Goal: Task Accomplishment & Management: Complete application form

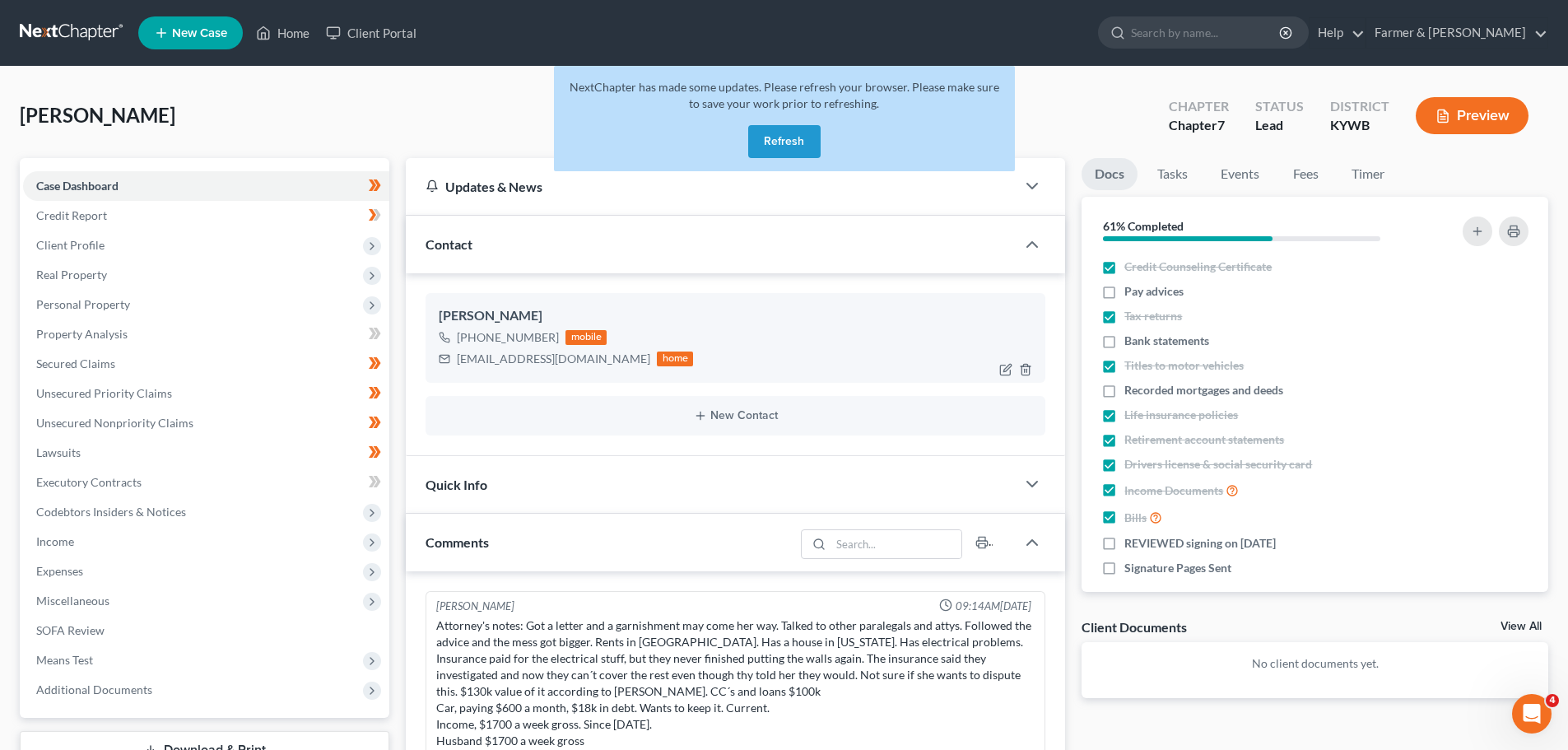
scroll to position [145, 0]
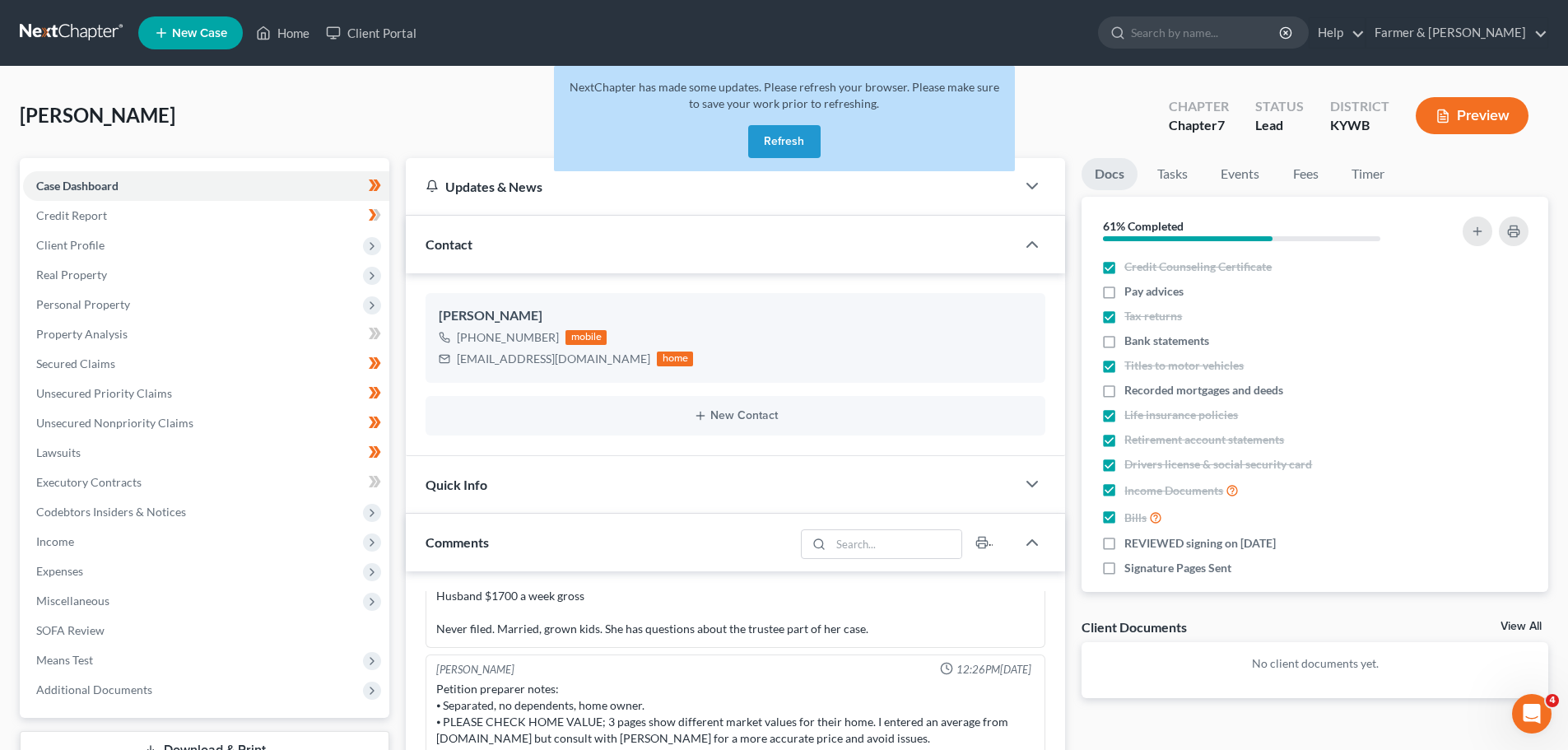
click at [763, 129] on button "Refresh" at bounding box center [784, 141] width 73 height 32
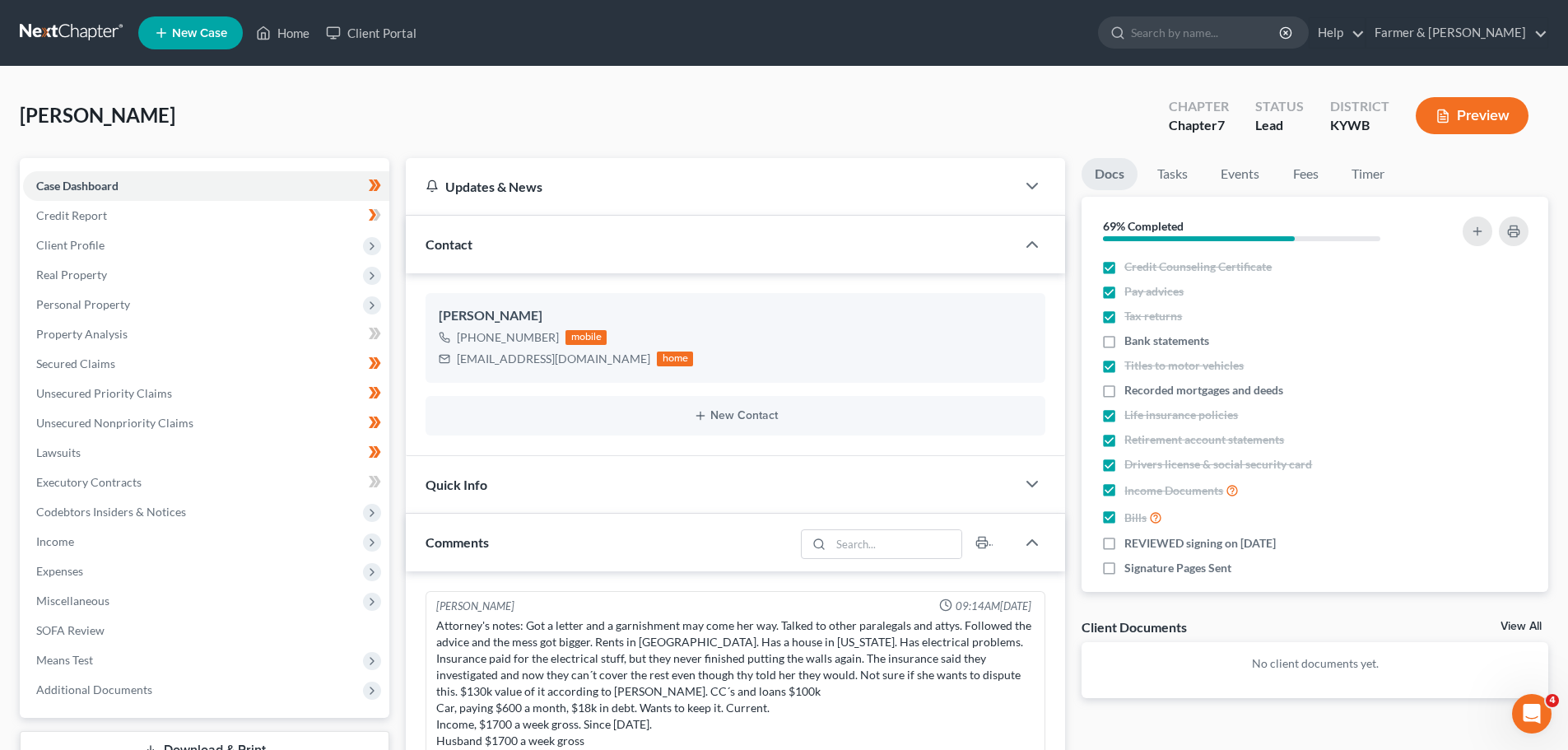
scroll to position [146, 0]
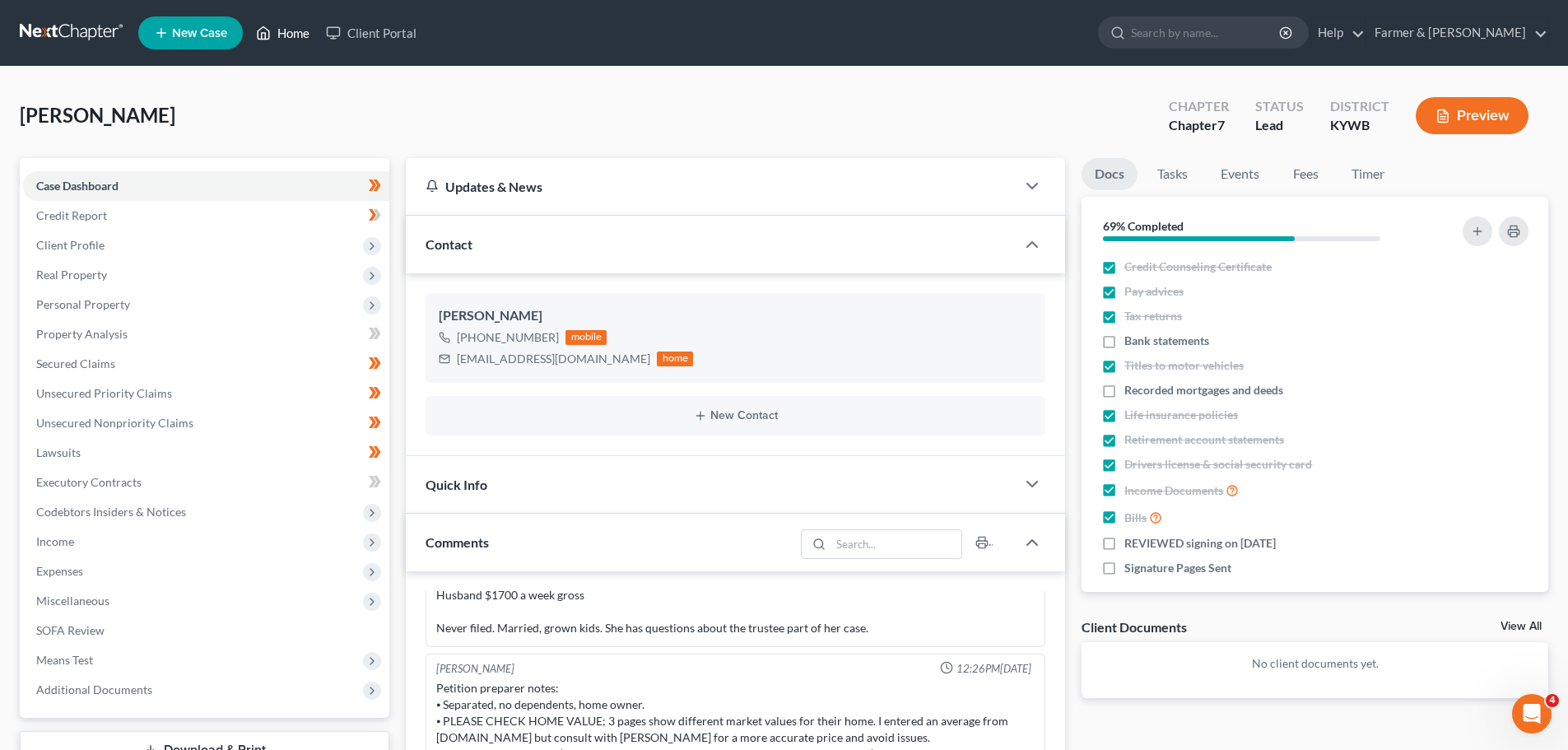
click at [303, 34] on link "Home" at bounding box center [282, 32] width 70 height 30
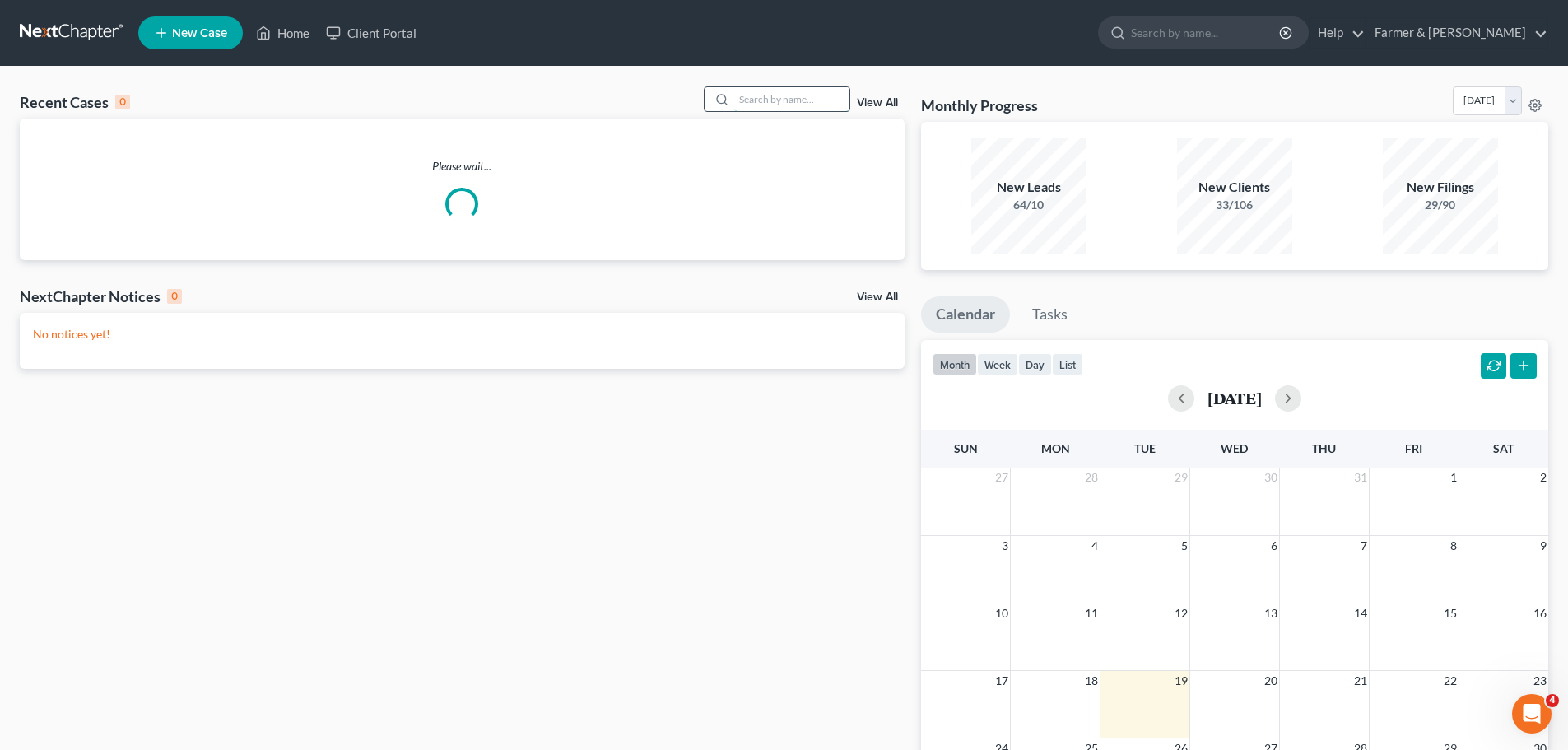
click at [800, 106] on input "search" at bounding box center [791, 98] width 115 height 24
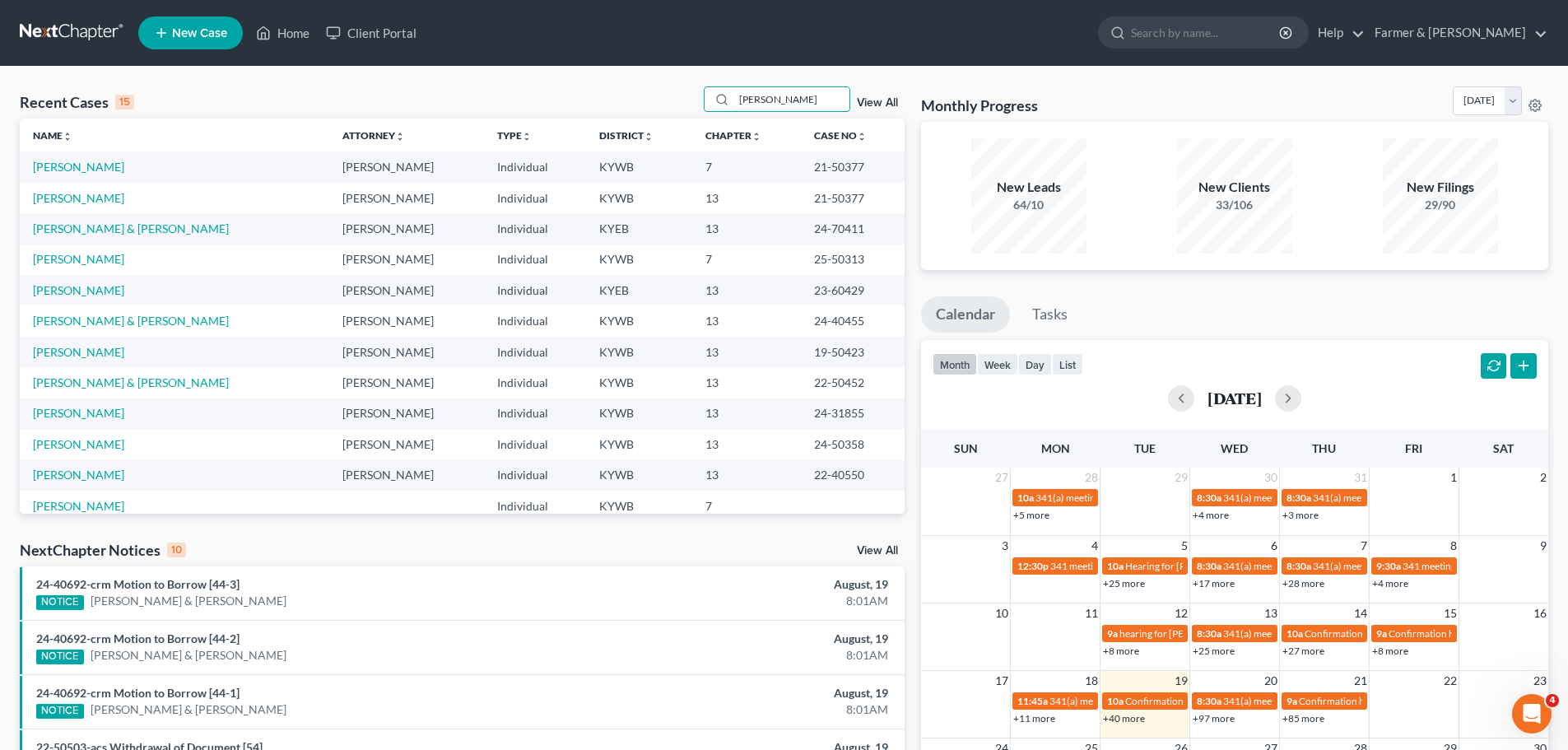
type input "[PERSON_NAME]"
click at [14, 150] on div "Recent Cases 15 [PERSON_NAME] View All Name unfold_more expand_more expand_less…" at bounding box center [462, 611] width 901 height 1049
click at [63, 165] on link "[PERSON_NAME]" at bounding box center [78, 166] width 92 height 14
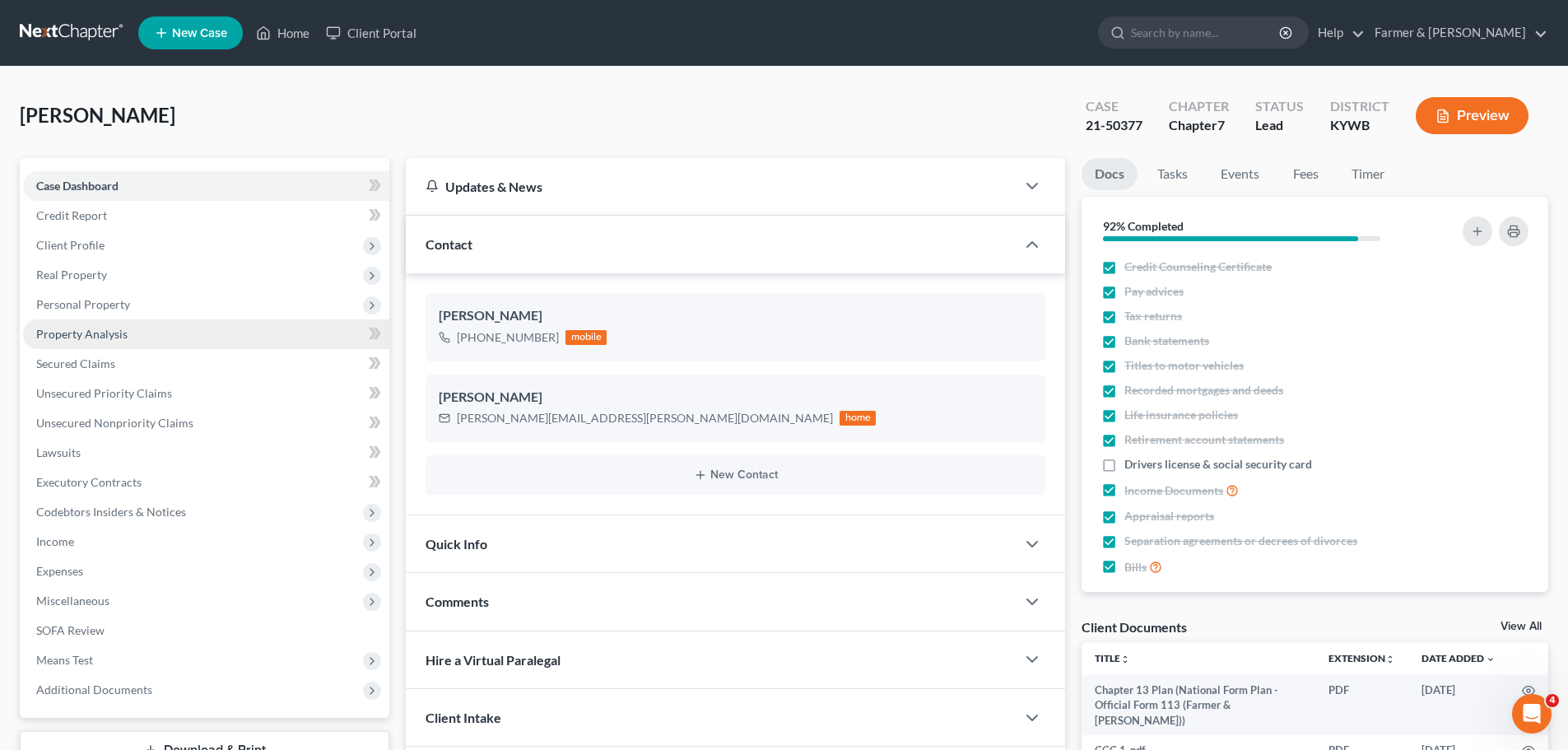
click at [109, 340] on span "Property Analysis" at bounding box center [82, 333] width 92 height 14
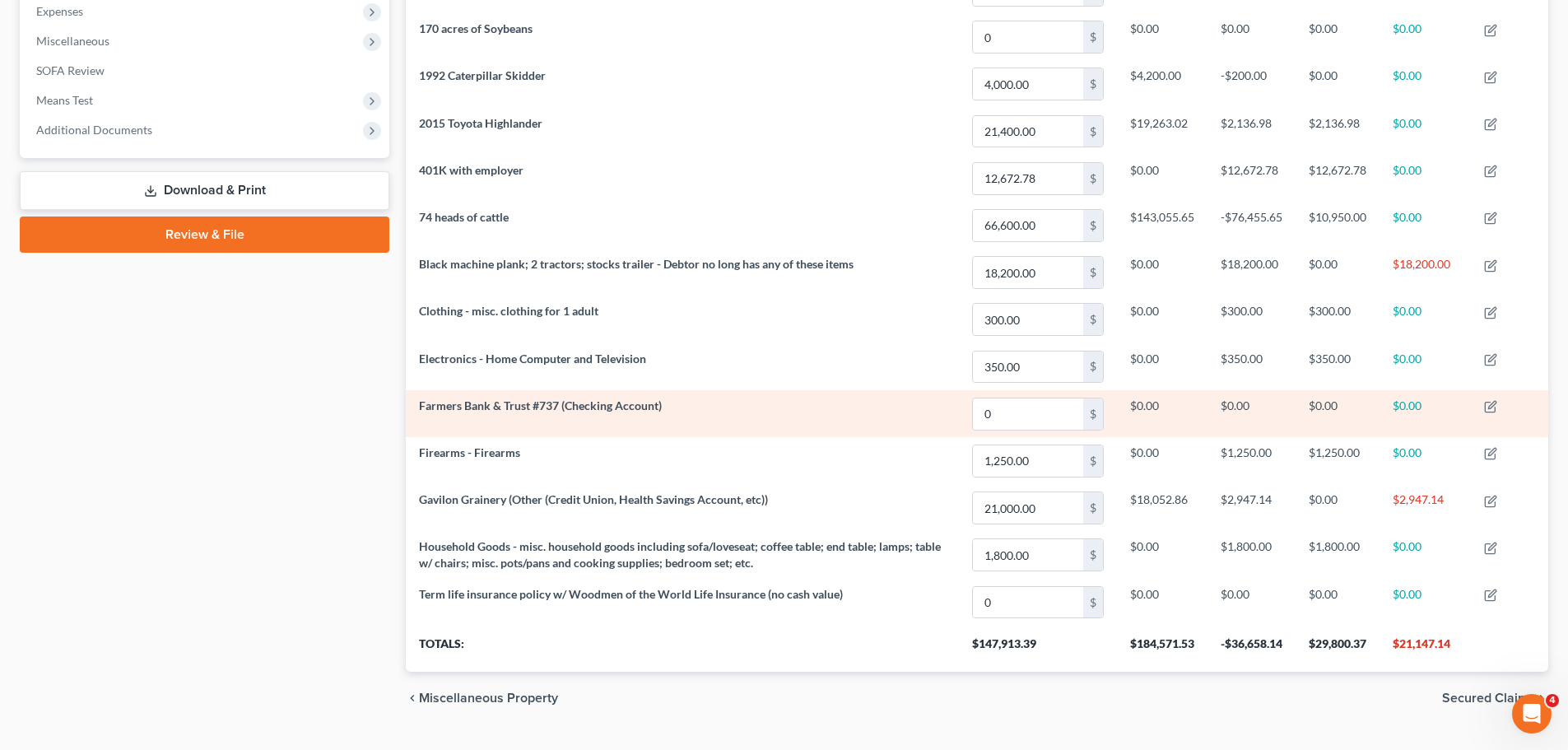
scroll to position [596, 0]
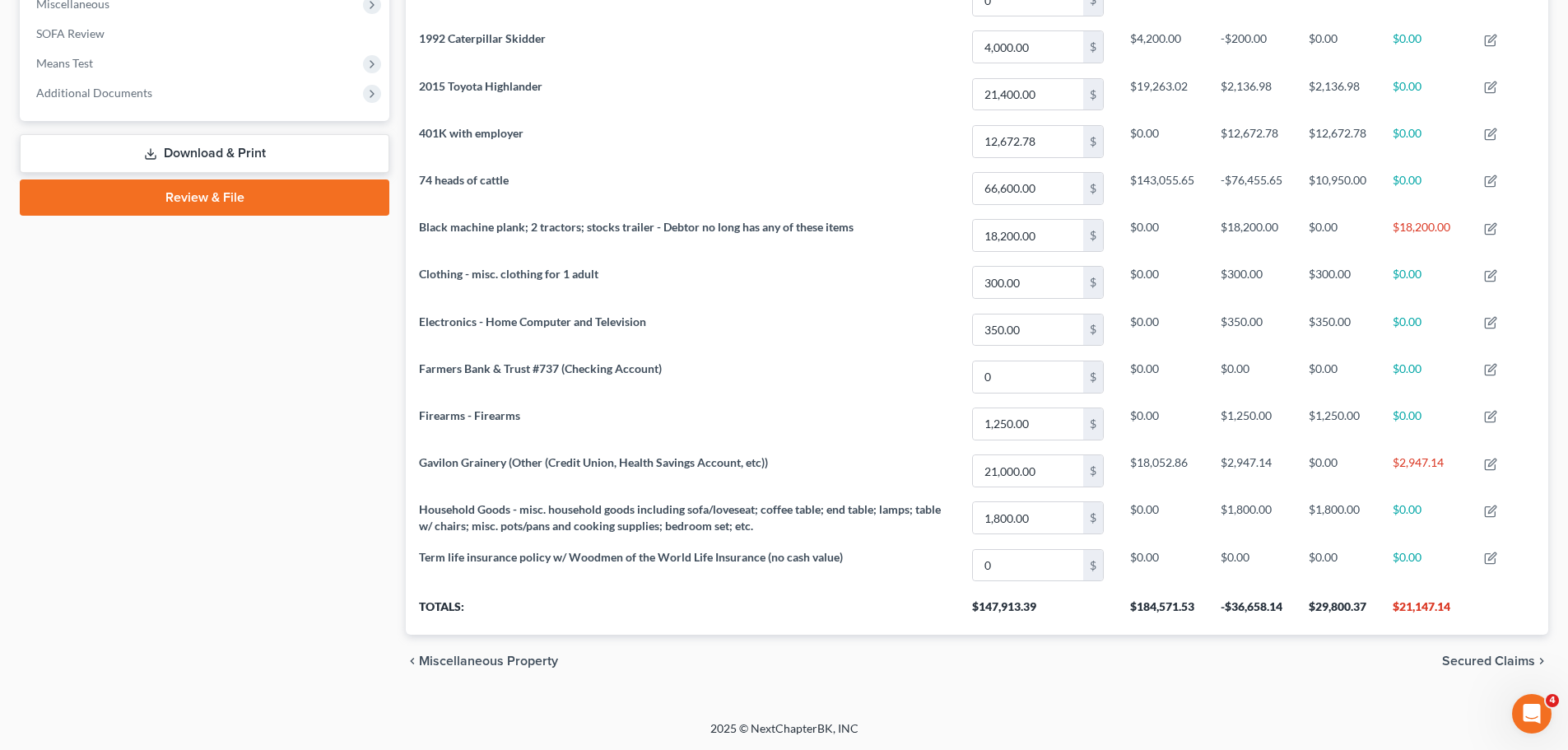
click at [398, 295] on div "Property Analysis Interest Vehicle Money and Accounts Personal Item Farm/Livest…" at bounding box center [977, 124] width 1159 height 1126
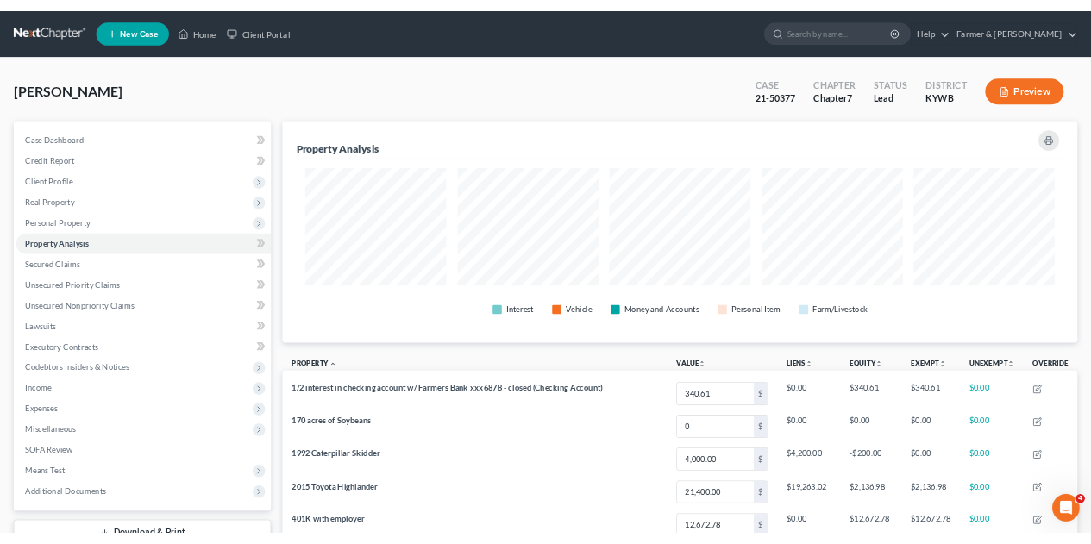
scroll to position [0, 0]
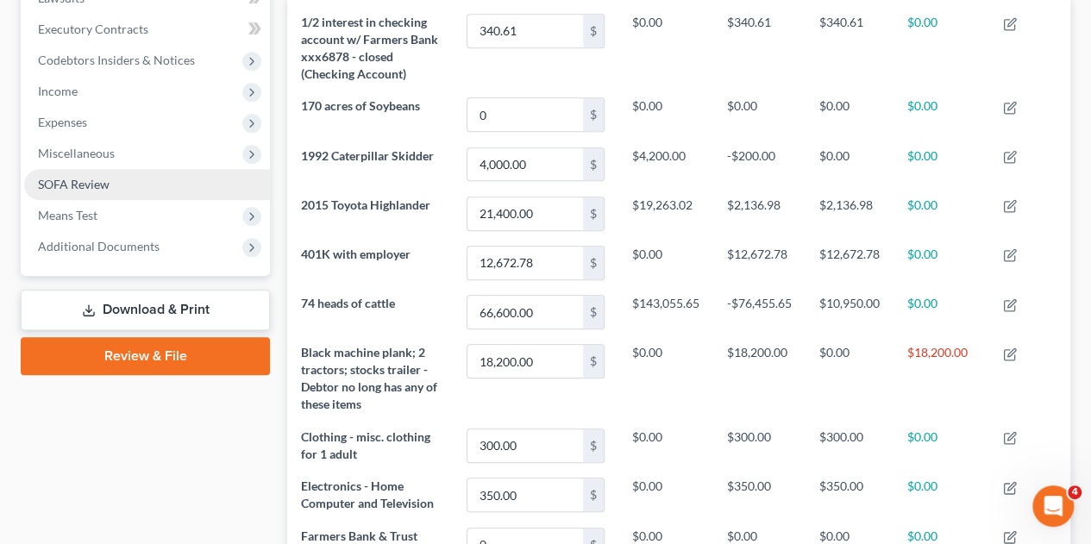
click at [103, 197] on link "SOFA Review" at bounding box center [147, 184] width 246 height 31
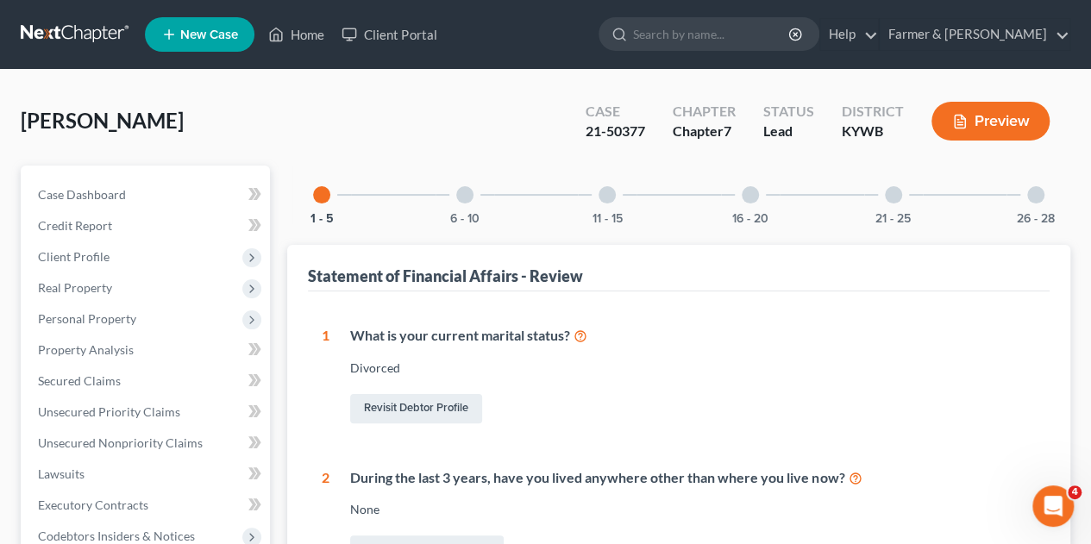
click at [470, 203] on div "6 - 10" at bounding box center [465, 195] width 59 height 59
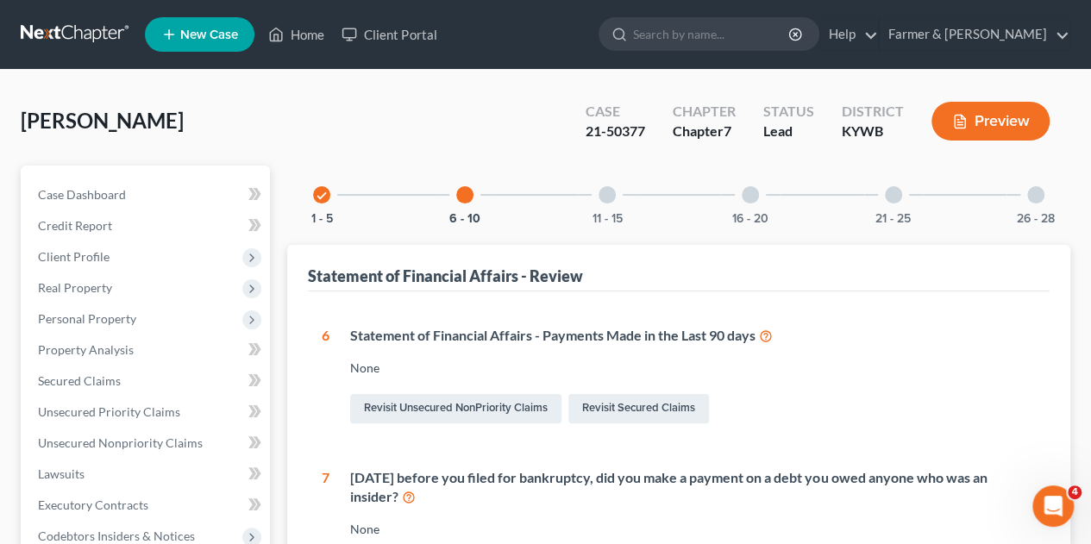
click at [606, 191] on div at bounding box center [607, 194] width 17 height 17
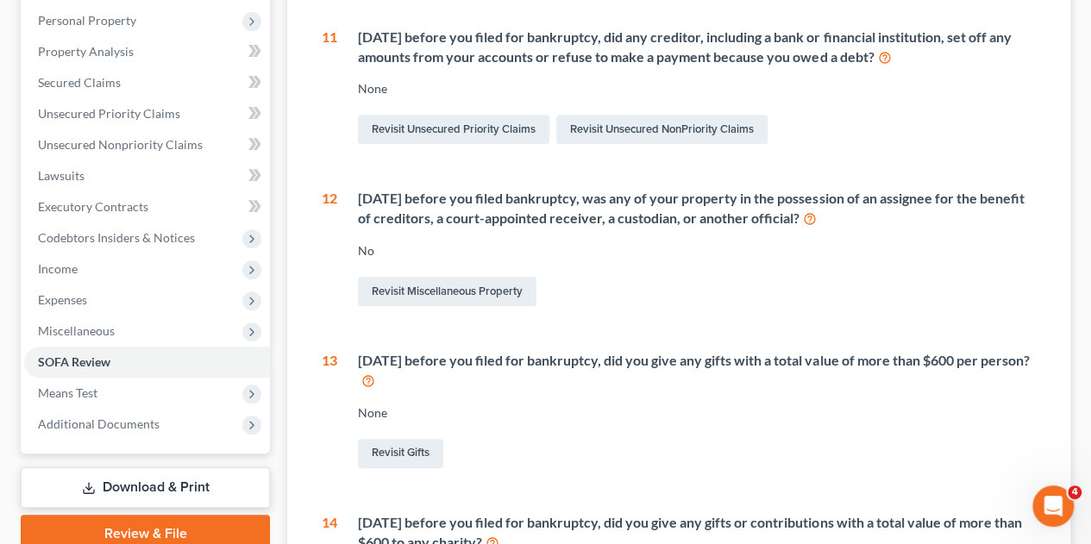
scroll to position [310, 0]
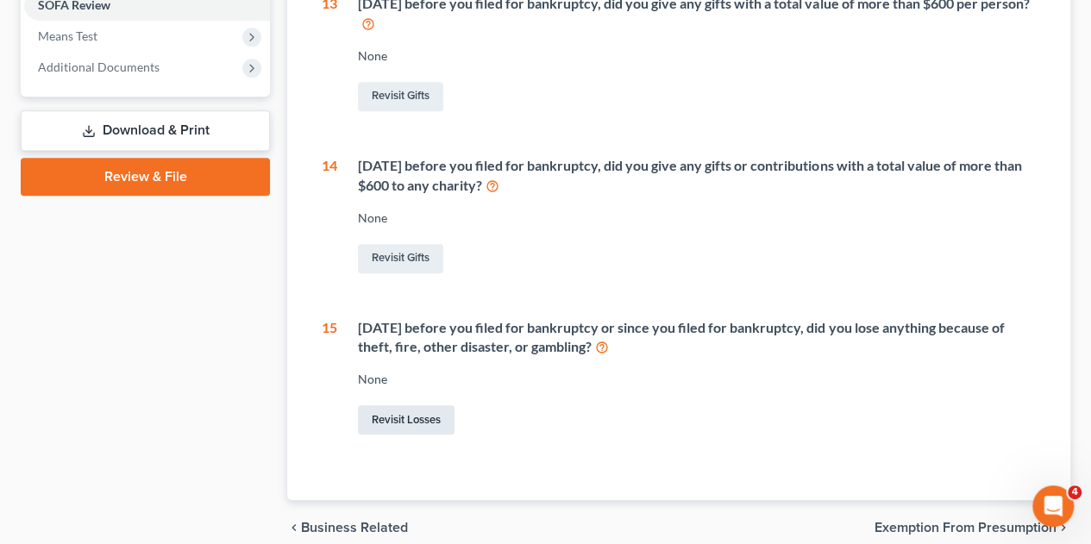
click at [404, 422] on link "Revisit Losses" at bounding box center [406, 419] width 97 height 29
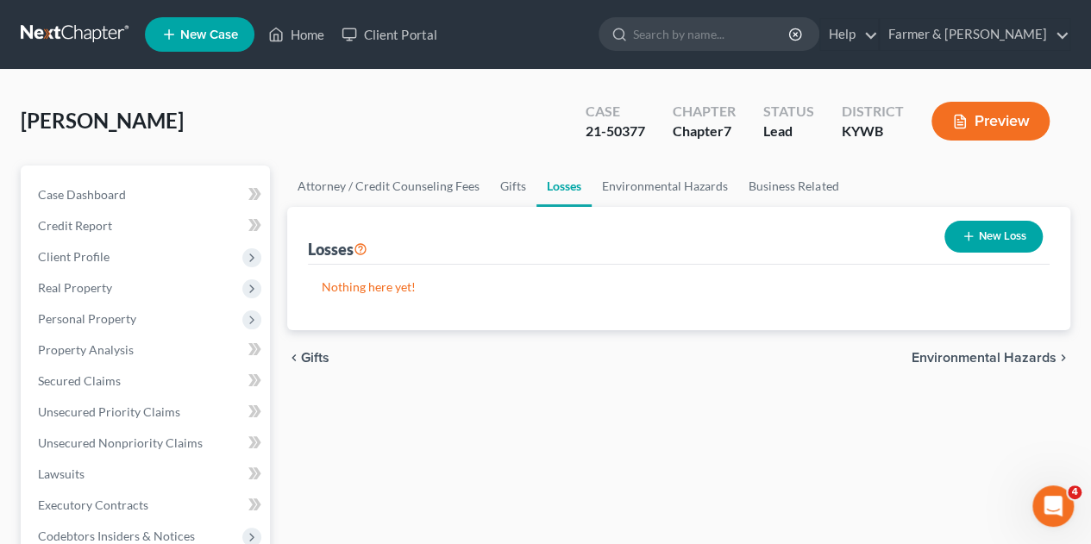
click at [968, 241] on icon "button" at bounding box center [969, 236] width 14 height 14
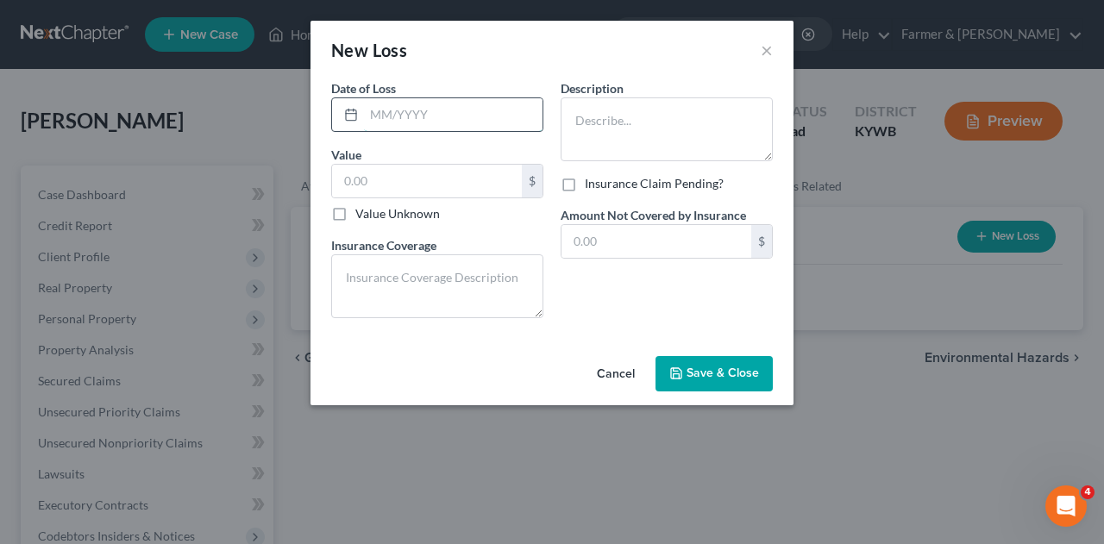
click at [378, 124] on input "text" at bounding box center [453, 114] width 179 height 33
type input "2/2022"
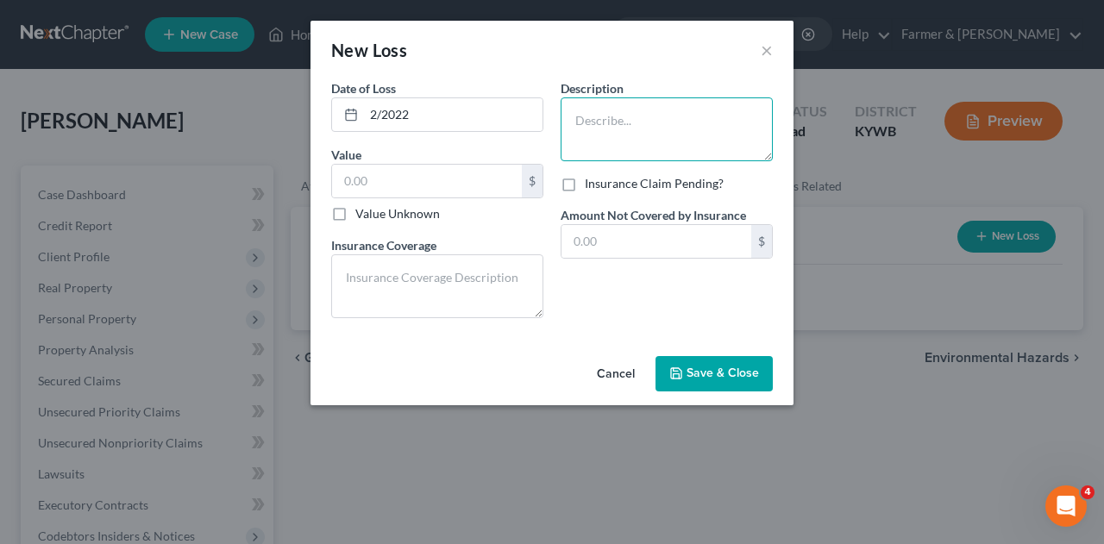
click at [574, 118] on textarea at bounding box center [667, 129] width 212 height 64
type textarea "fire at property. lost all tools, skidder, most farm equipment"
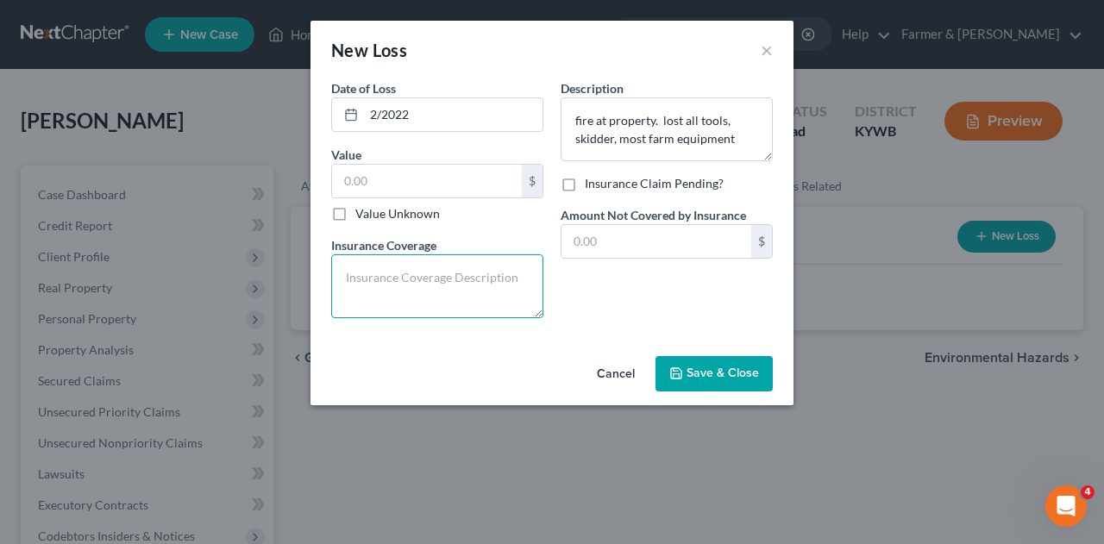
click at [368, 275] on textarea at bounding box center [437, 286] width 212 height 64
type textarea "proceeds paid to FSA"
click at [694, 376] on span "Save & Close" at bounding box center [722, 374] width 72 height 15
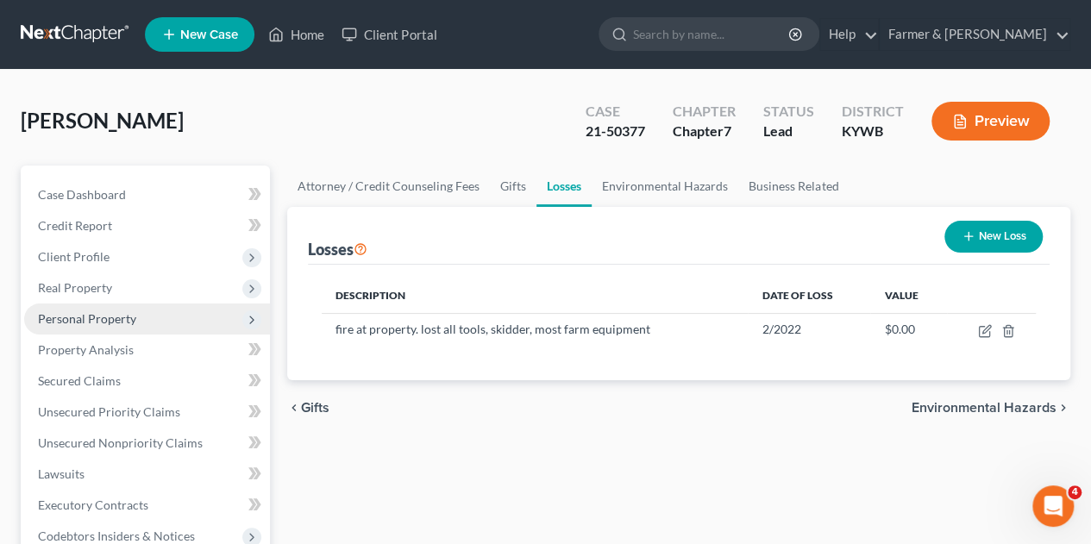
click at [74, 311] on span "Personal Property" at bounding box center [87, 318] width 98 height 15
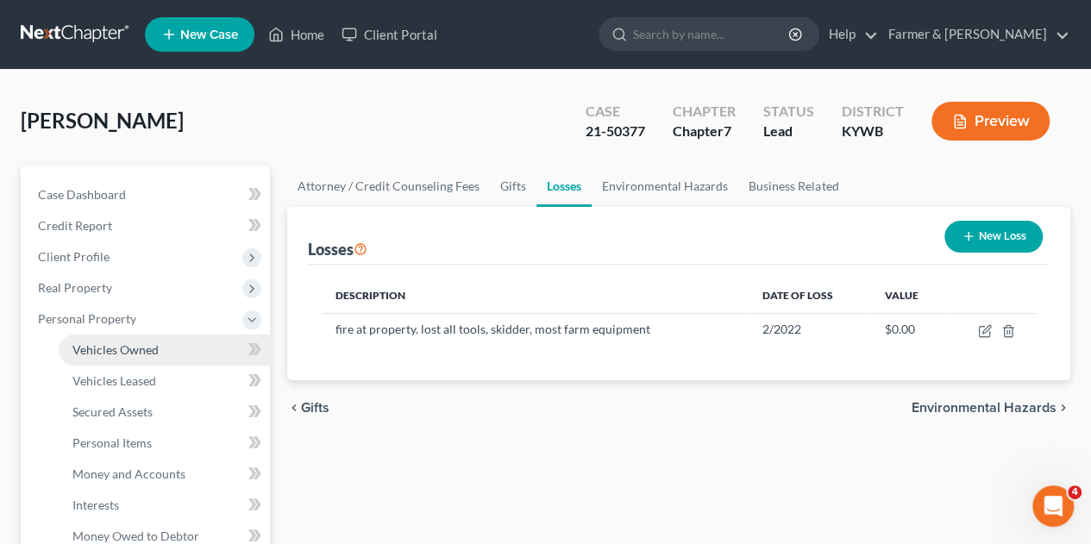
click at [129, 354] on span "Vehicles Owned" at bounding box center [115, 349] width 86 height 15
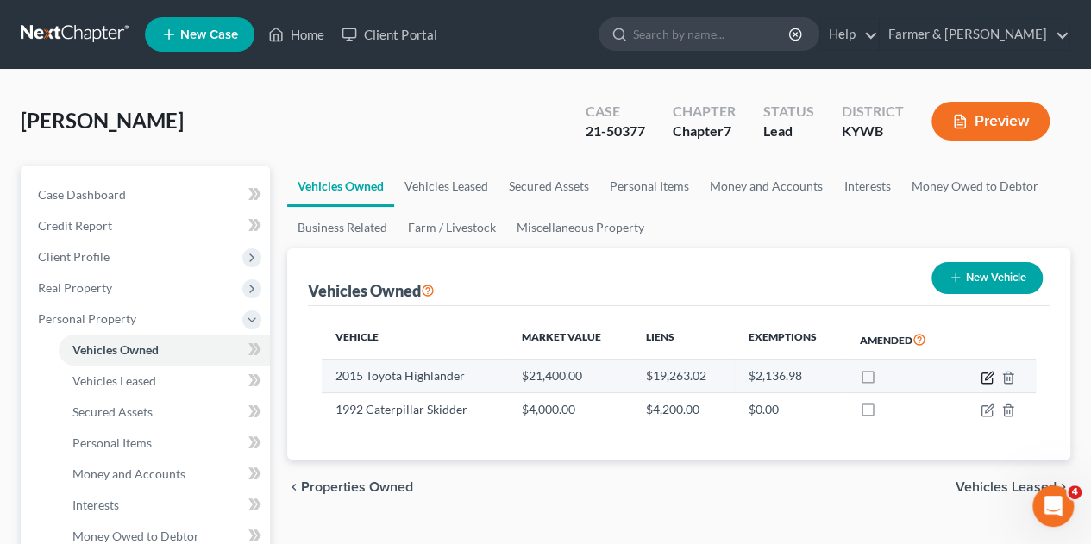
click at [987, 378] on icon "button" at bounding box center [989, 376] width 8 height 8
select select "0"
select select "11"
select select "2"
select select "3"
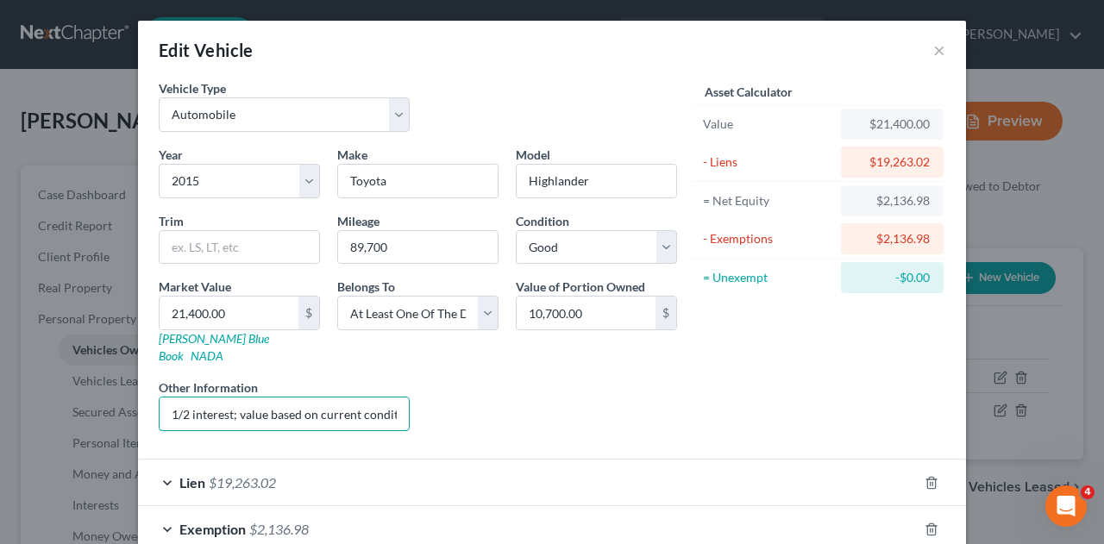
scroll to position [0, 183]
drag, startPoint x: 162, startPoint y: 397, endPoint x: 625, endPoint y: 415, distance: 463.5
click at [625, 415] on div "Year Select 2026 2025 2024 2023 2022 2021 2020 2019 2018 2017 2016 2015 2014 20…" at bounding box center [418, 295] width 536 height 299
type input "w"
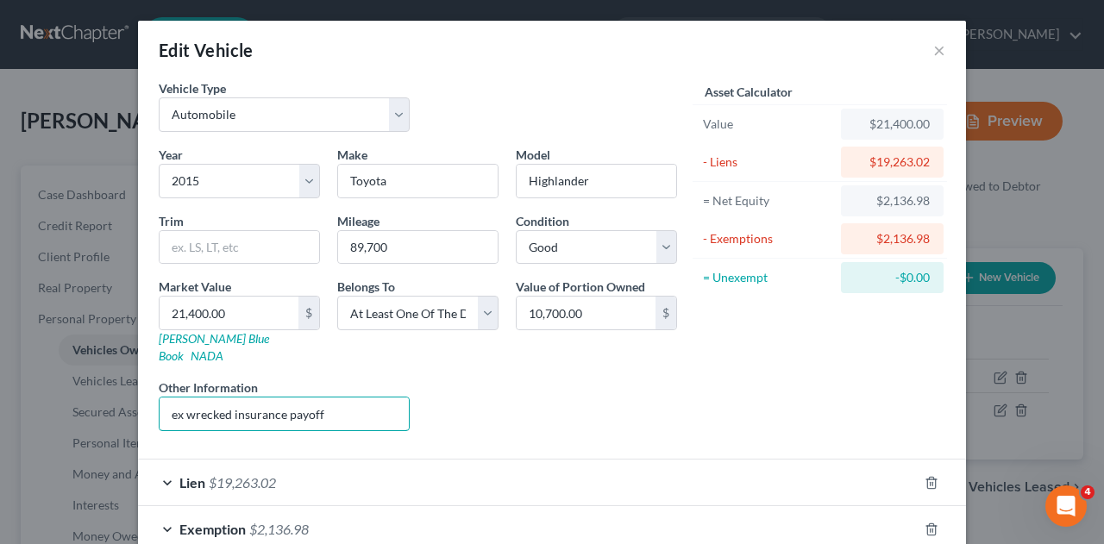
type input "ex wrecked insurance payoff"
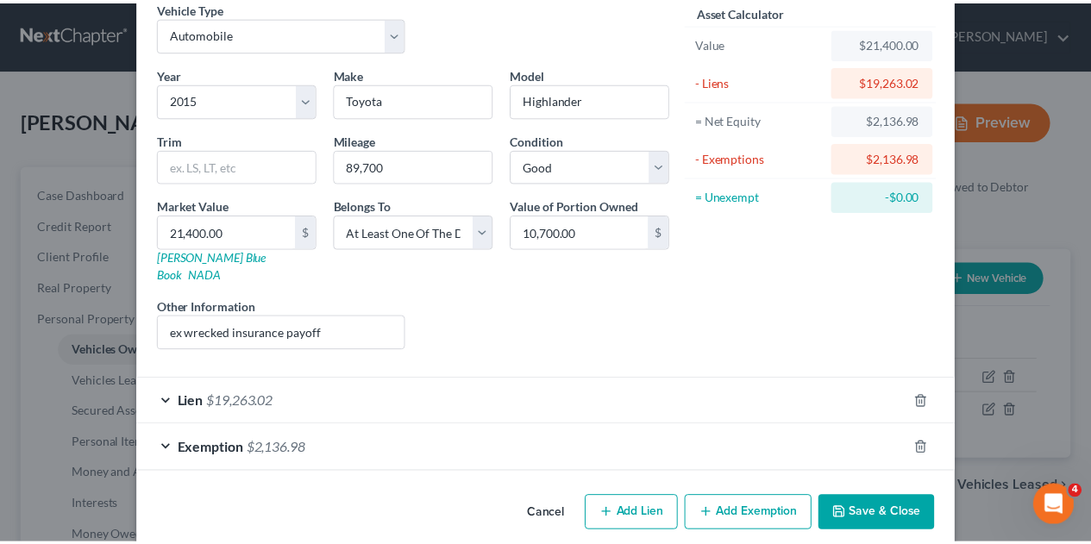
scroll to position [82, 0]
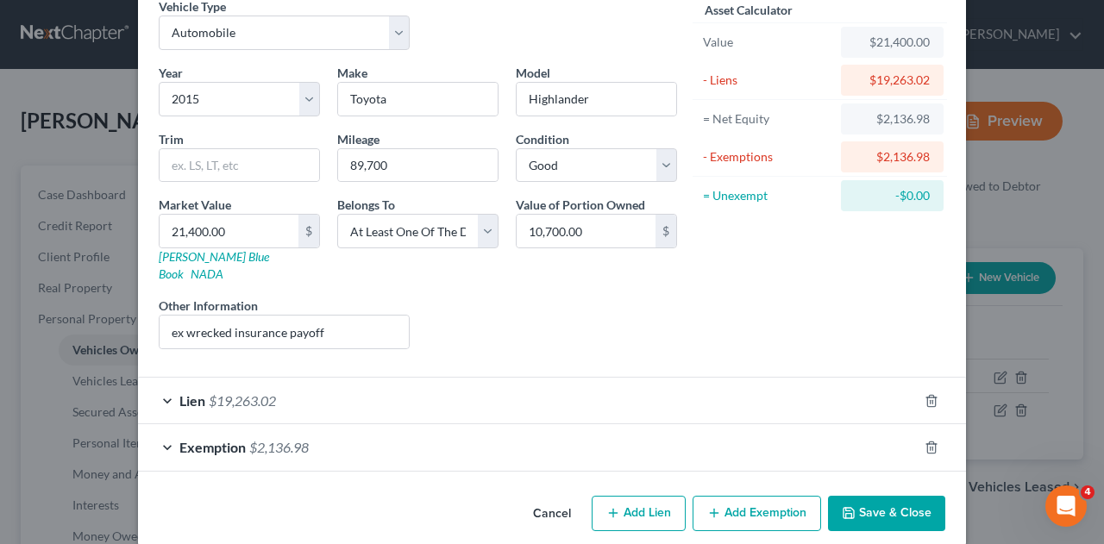
click at [909, 496] on button "Save & Close" at bounding box center [886, 514] width 117 height 36
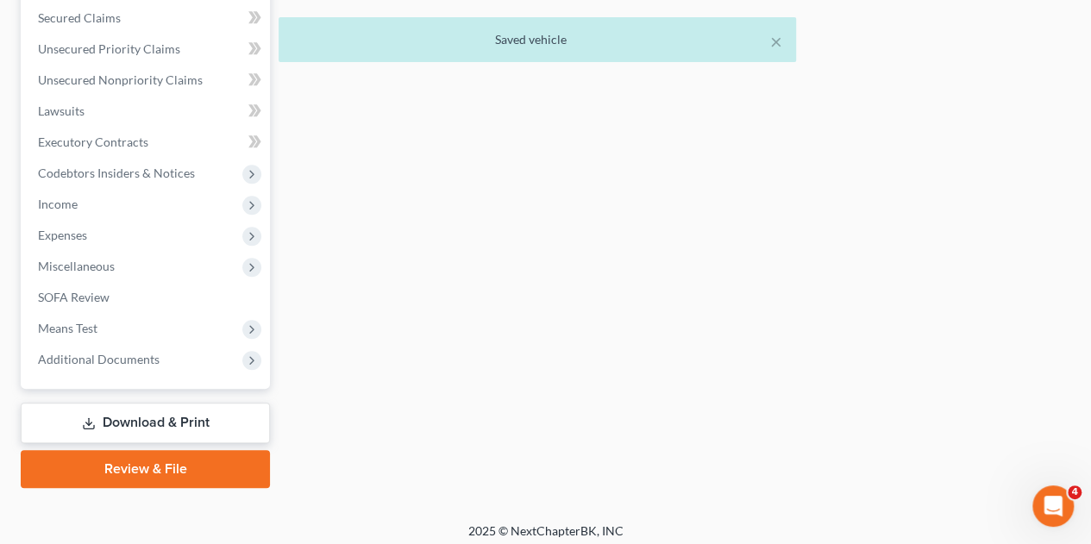
scroll to position [680, 0]
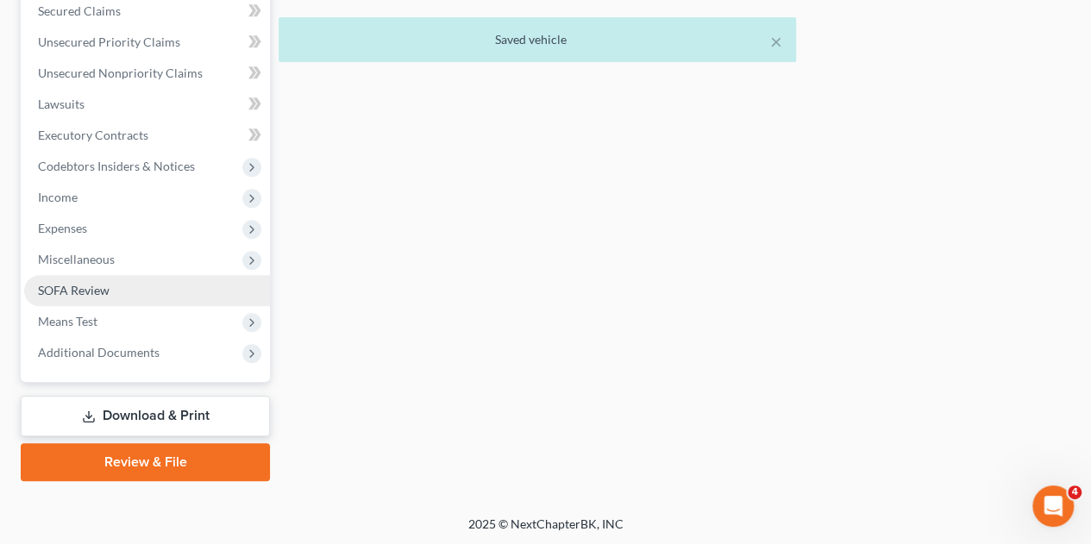
click at [92, 292] on span "SOFA Review" at bounding box center [74, 290] width 72 height 15
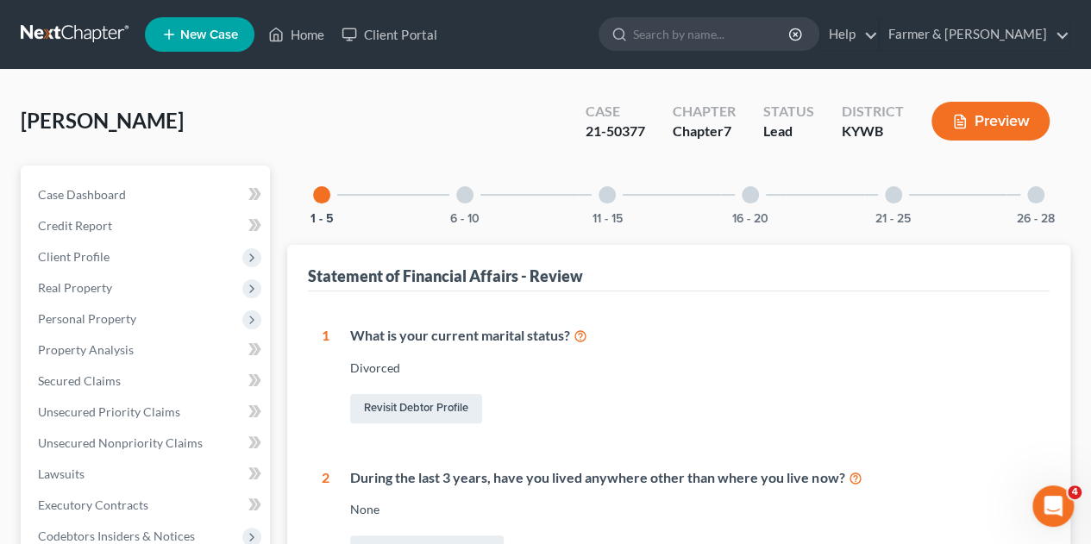
click at [604, 194] on div at bounding box center [607, 194] width 17 height 17
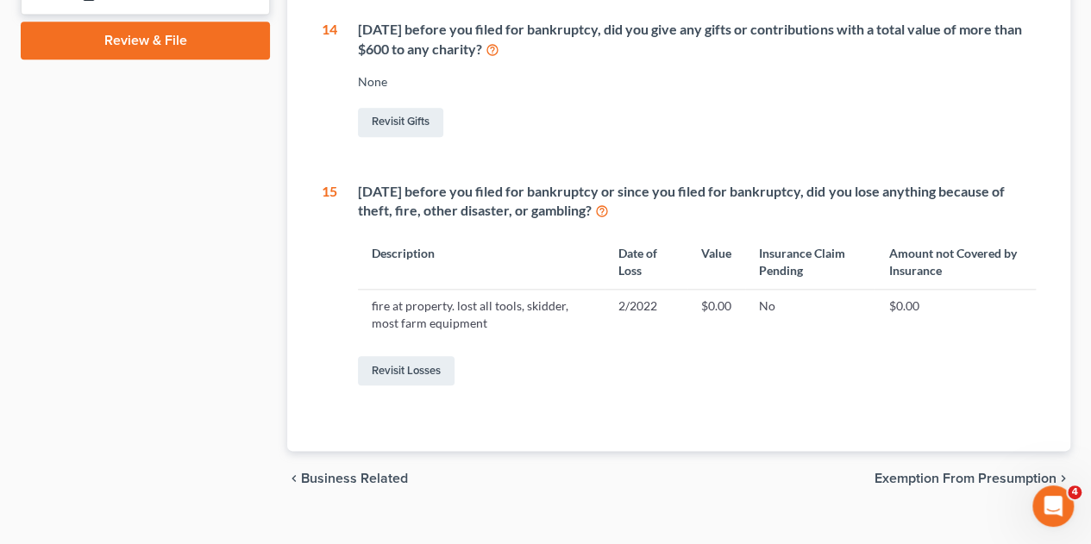
scroll to position [818, 0]
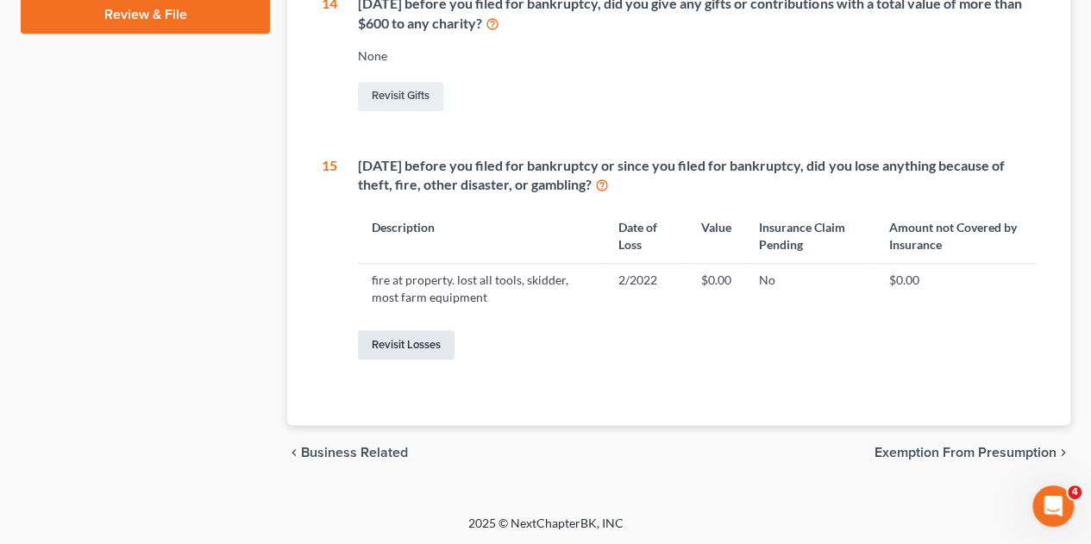
click at [417, 344] on link "Revisit Losses" at bounding box center [406, 344] width 97 height 29
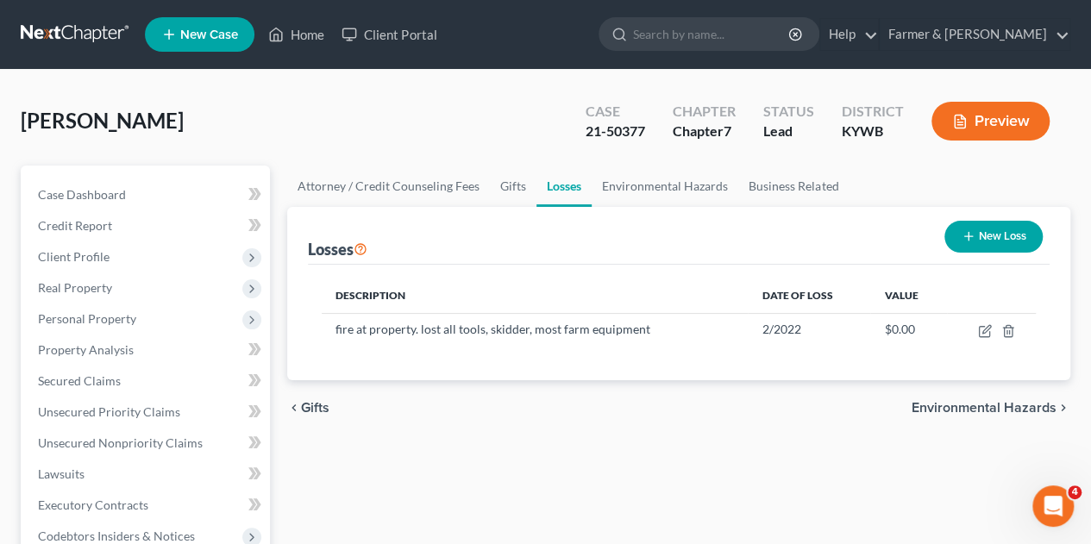
click at [985, 228] on button "New Loss" at bounding box center [993, 237] width 98 height 32
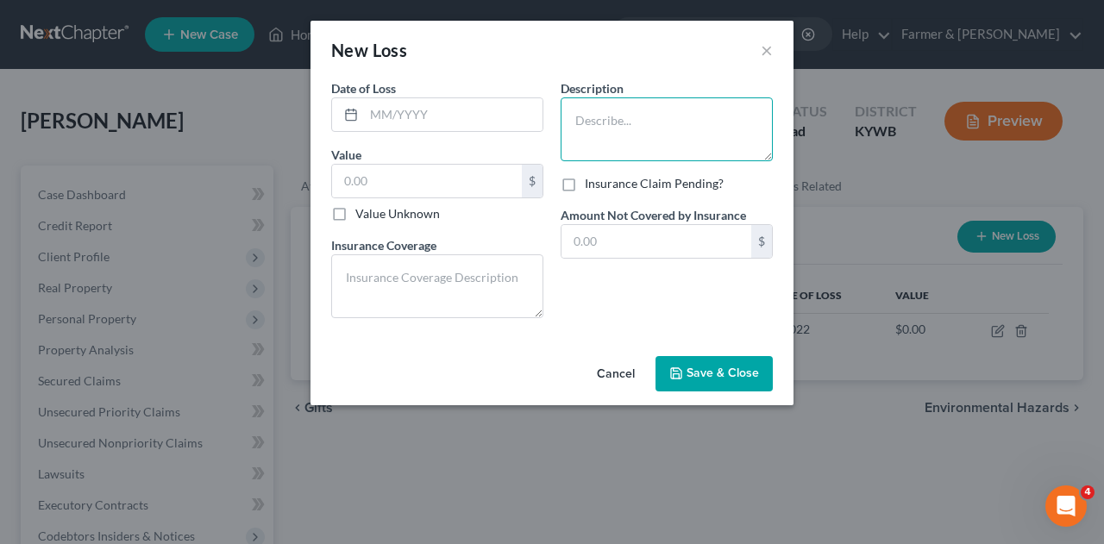
click at [587, 123] on textarea at bounding box center [667, 129] width 212 height 64
click at [587, 123] on textarea "T" at bounding box center [667, 129] width 212 height 64
type textarea "Toyota Highlander wrecked totaled"
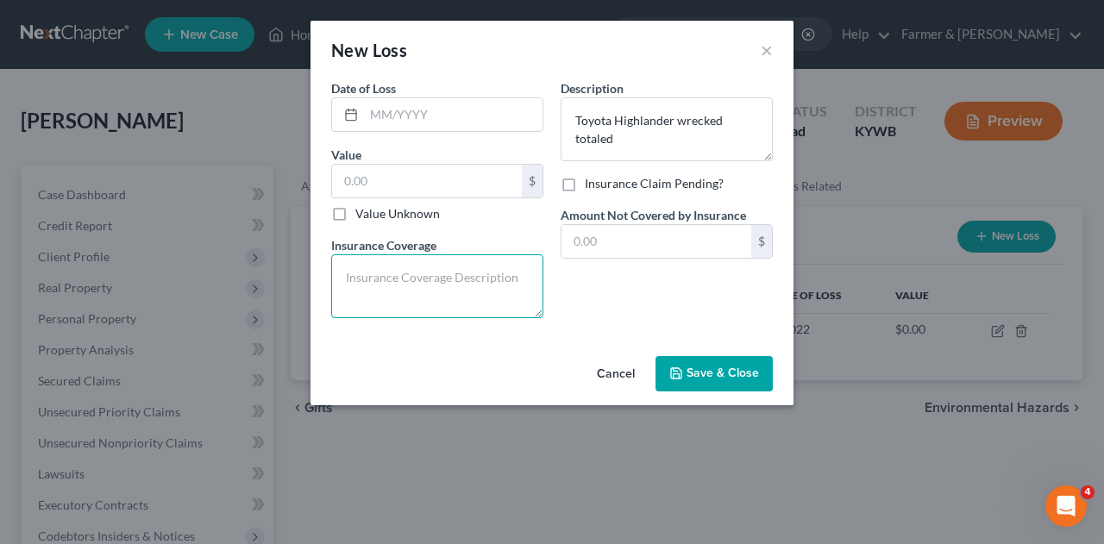
click at [376, 272] on textarea at bounding box center [437, 286] width 212 height 64
type textarea "insurance payoff only"
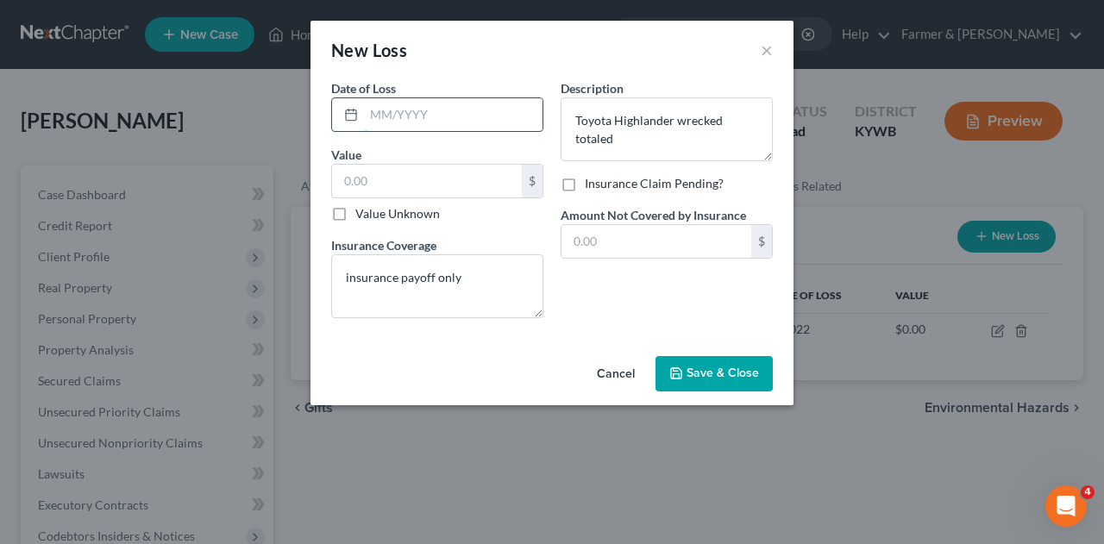
click at [383, 108] on input "text" at bounding box center [453, 114] width 179 height 33
click at [700, 367] on span "Save & Close" at bounding box center [722, 374] width 72 height 15
click at [707, 377] on span "Save & Close" at bounding box center [722, 374] width 72 height 15
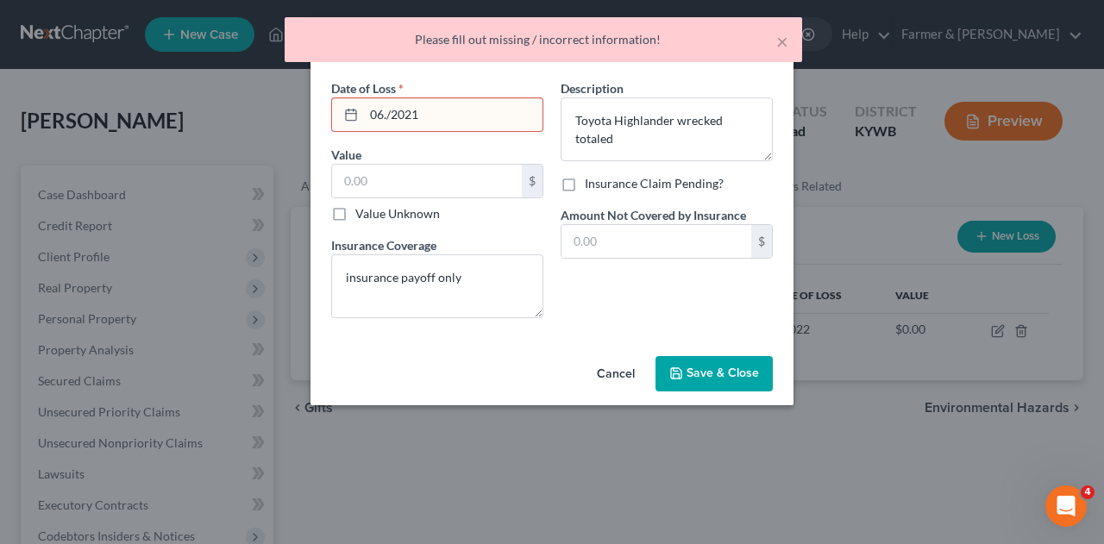
drag, startPoint x: 427, startPoint y: 115, endPoint x: 324, endPoint y: 121, distance: 102.8
click at [324, 121] on div "Date of Loss * 06./2021 Value $ Value Unknown Balance Undetermined $ Value Unkn…" at bounding box center [437, 205] width 229 height 253
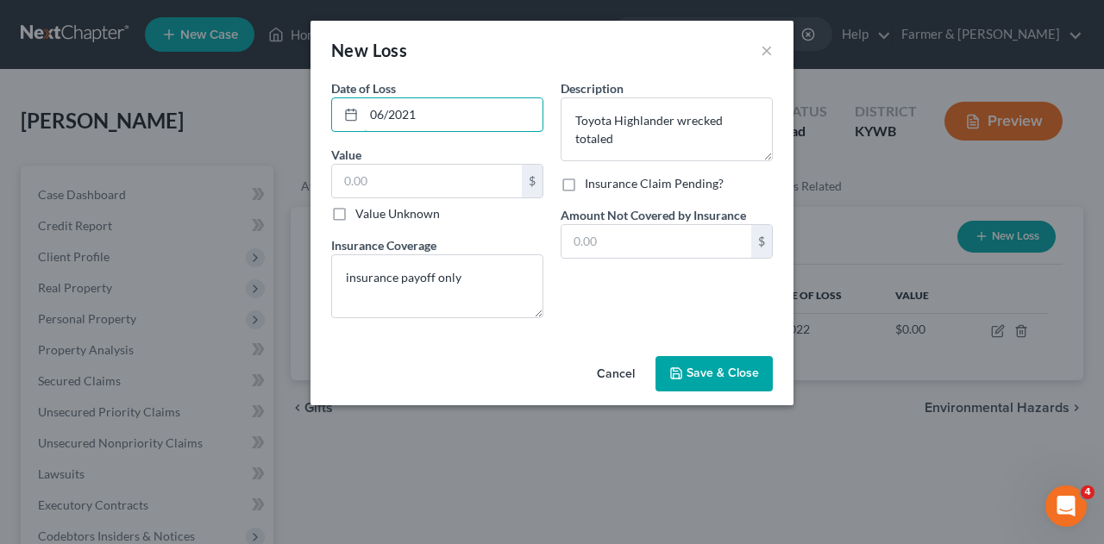
type input "06/2021"
click at [693, 370] on span "Save & Close" at bounding box center [722, 374] width 72 height 15
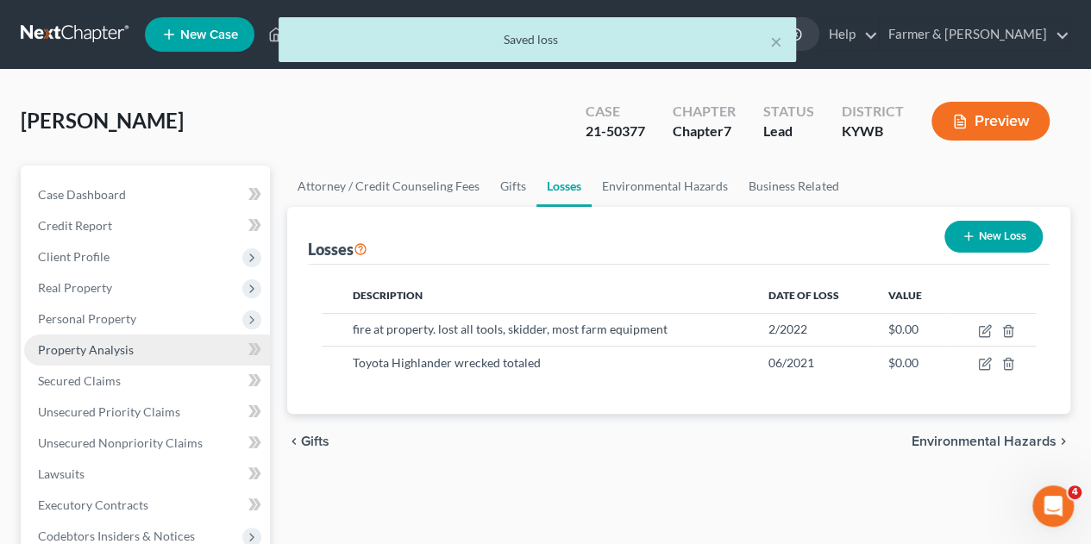
click at [90, 346] on span "Property Analysis" at bounding box center [86, 349] width 96 height 15
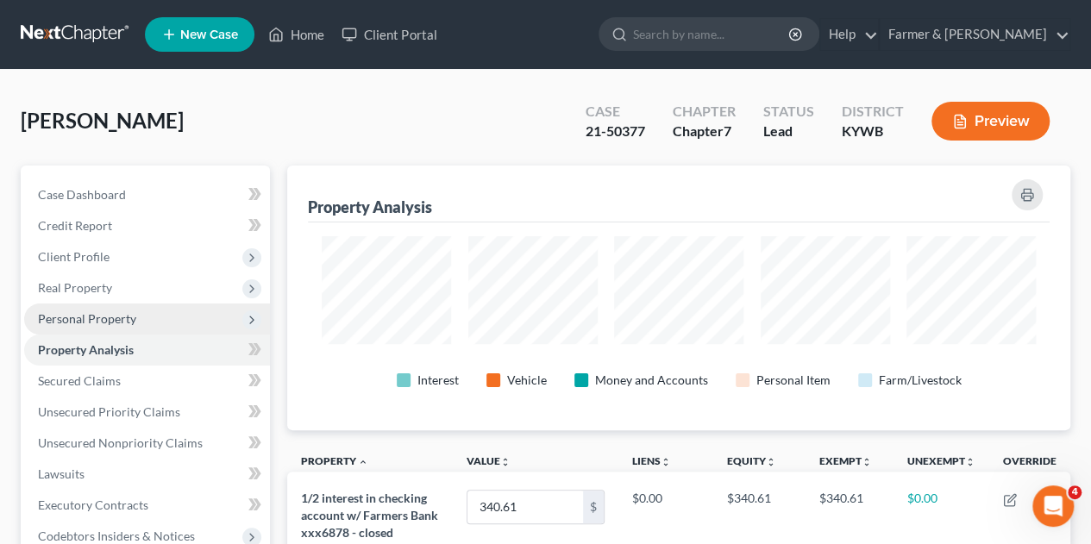
click at [91, 323] on span "Personal Property" at bounding box center [87, 318] width 98 height 15
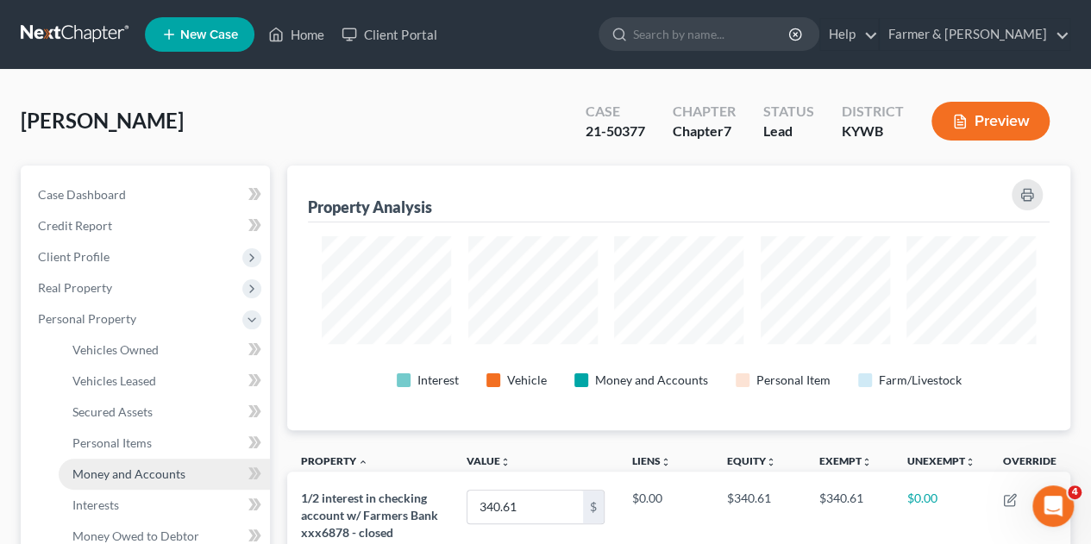
click at [124, 470] on span "Money and Accounts" at bounding box center [128, 474] width 113 height 15
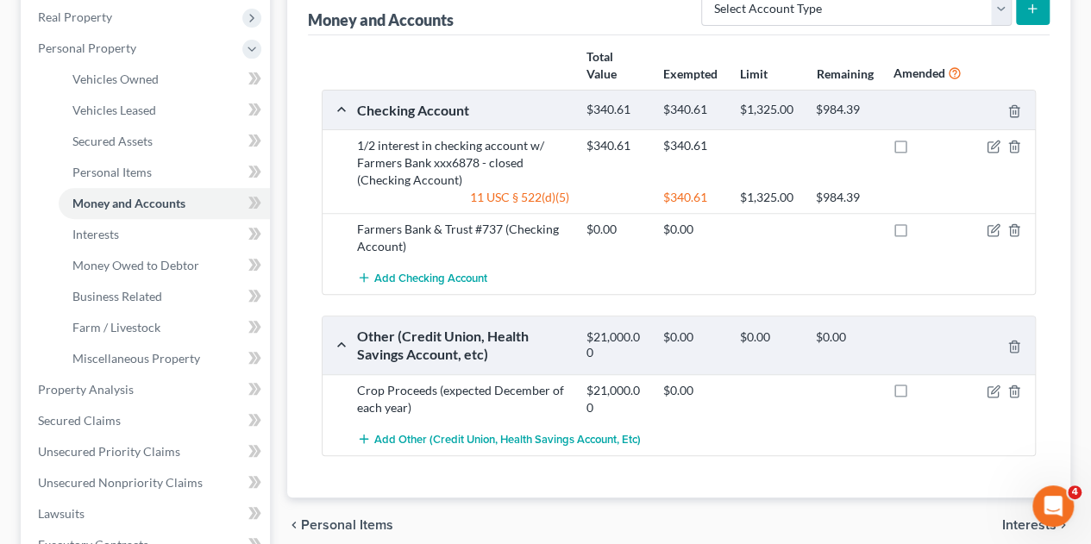
scroll to position [279, 0]
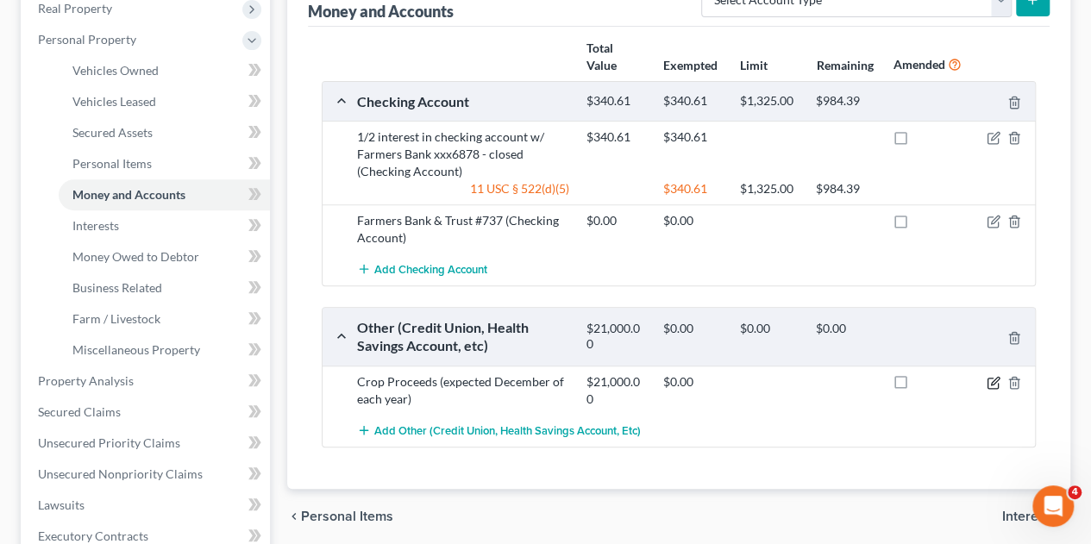
click at [994, 376] on icon "button" at bounding box center [994, 383] width 14 height 14
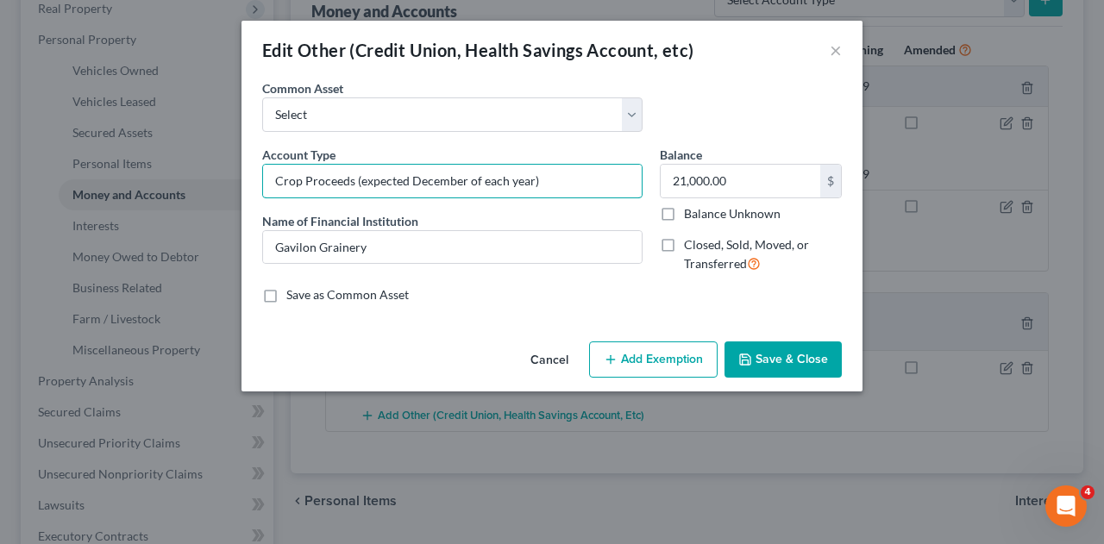
drag, startPoint x: 358, startPoint y: 179, endPoint x: 549, endPoint y: 200, distance: 191.7
click at [549, 200] on div "Account Type Crop Proceeds (expected December of each year) Name of Financial I…" at bounding box center [453, 216] width 398 height 141
type input "Crop Proceeds -took by [PERSON_NAME] and Gavilion"
click at [762, 363] on button "Save & Close" at bounding box center [782, 360] width 117 height 36
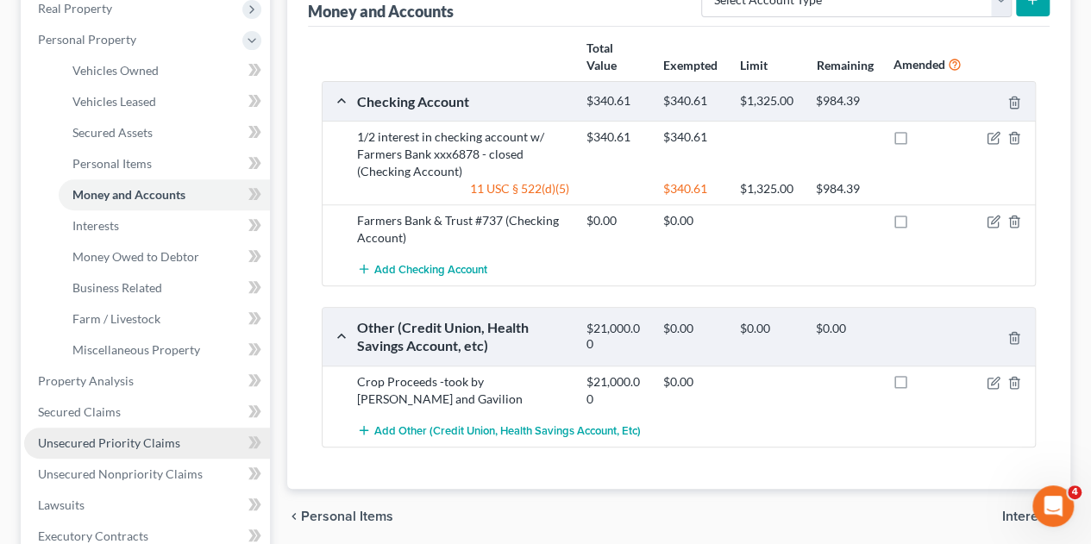
click at [78, 451] on link "Unsecured Priority Claims" at bounding box center [147, 443] width 246 height 31
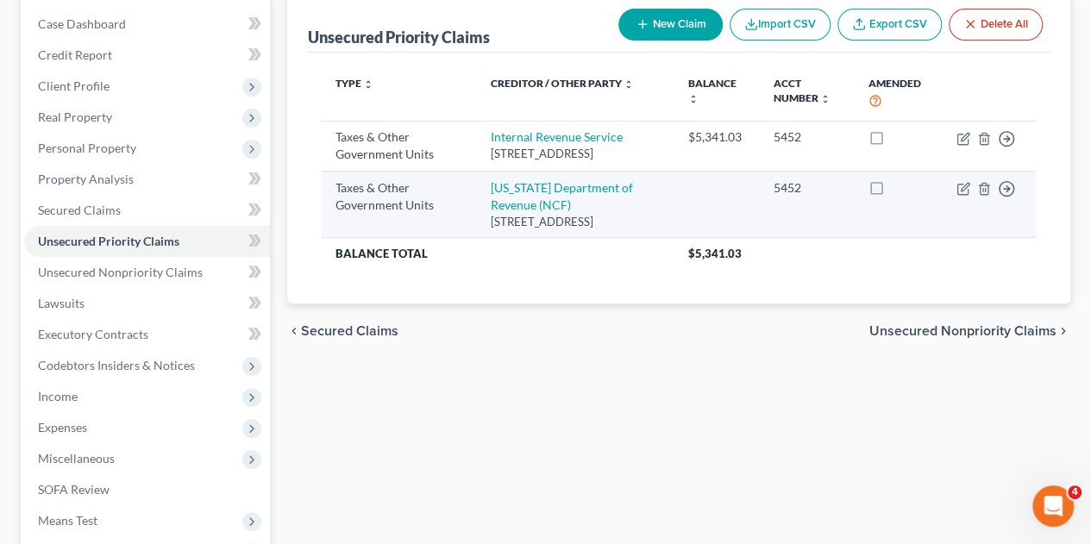
scroll to position [241, 0]
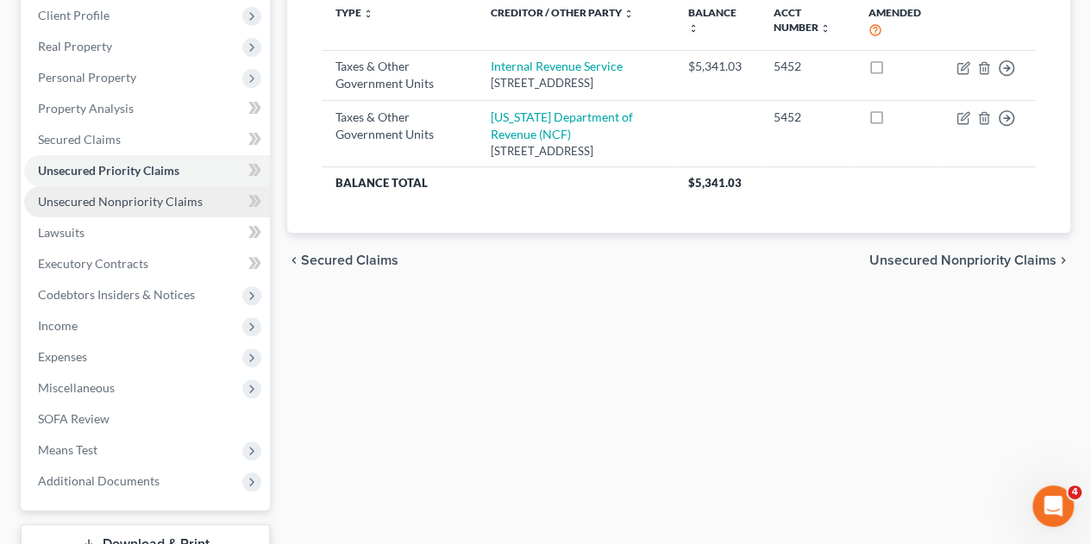
click at [139, 203] on span "Unsecured Nonpriority Claims" at bounding box center [120, 201] width 165 height 15
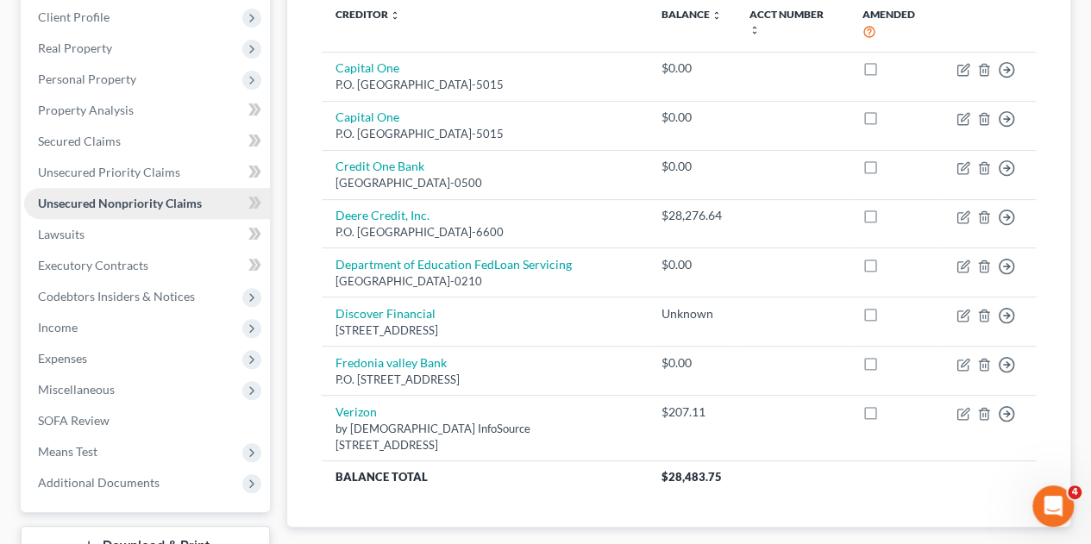
scroll to position [241, 0]
click at [279, 208] on div "Unsecured Nonpriority Claims New Claim Import CSV Export CSV Delete All Credito…" at bounding box center [679, 267] width 800 height 686
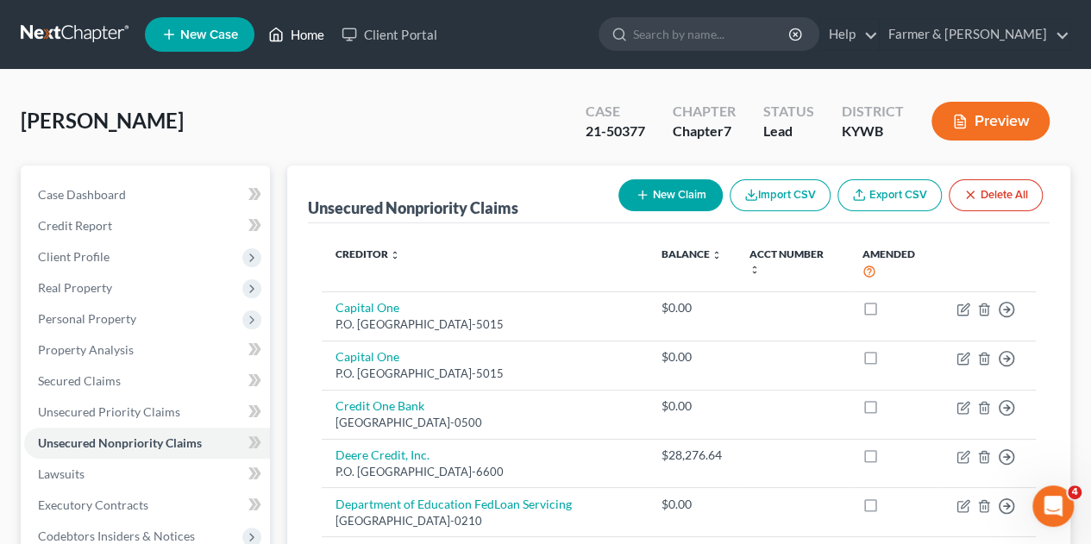
click at [300, 39] on link "Home" at bounding box center [296, 34] width 73 height 31
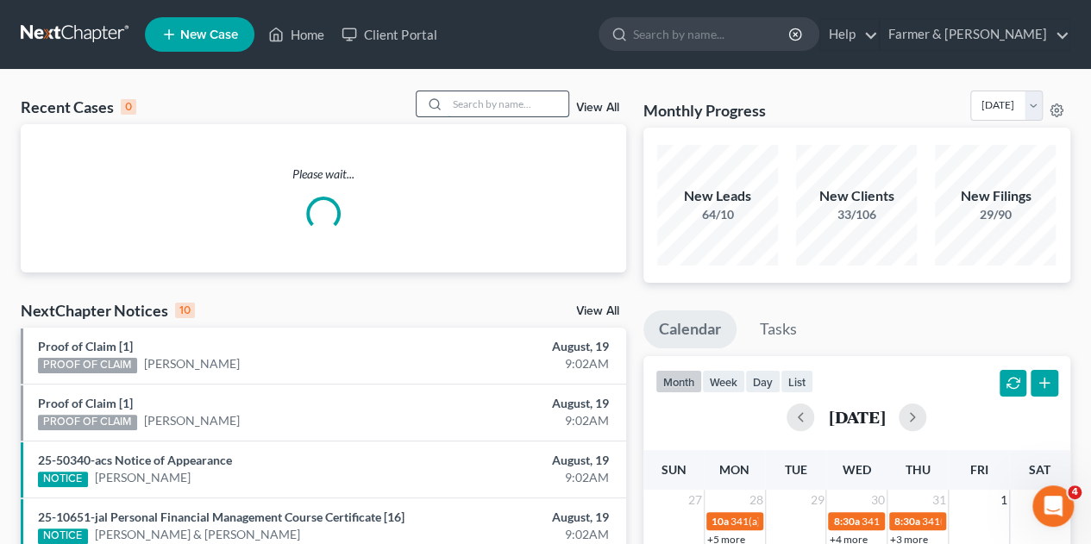
click at [474, 116] on input "search" at bounding box center [508, 103] width 121 height 25
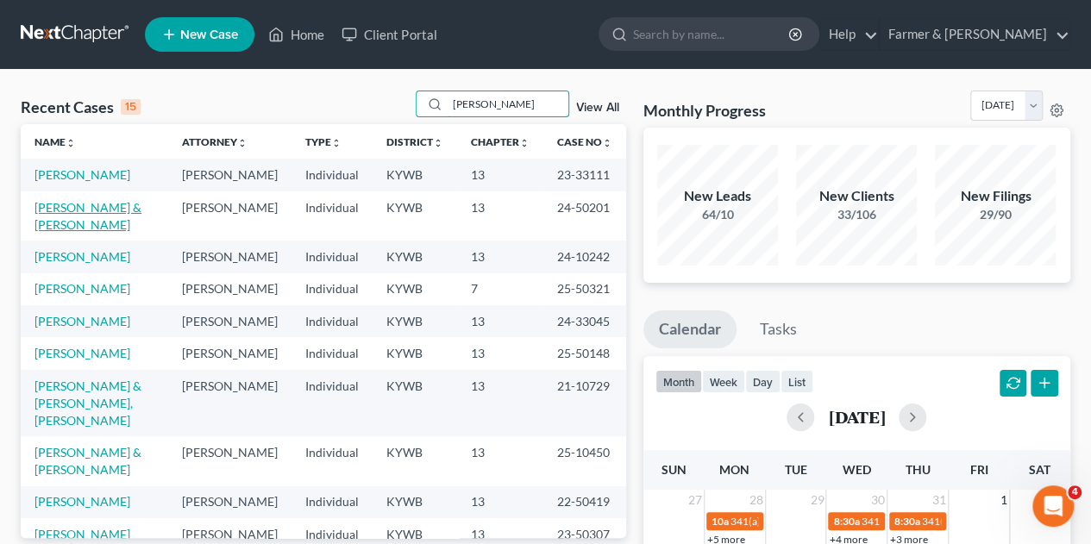
type input "[PERSON_NAME]"
click at [87, 227] on link "[PERSON_NAME] & [PERSON_NAME]" at bounding box center [87, 216] width 107 height 32
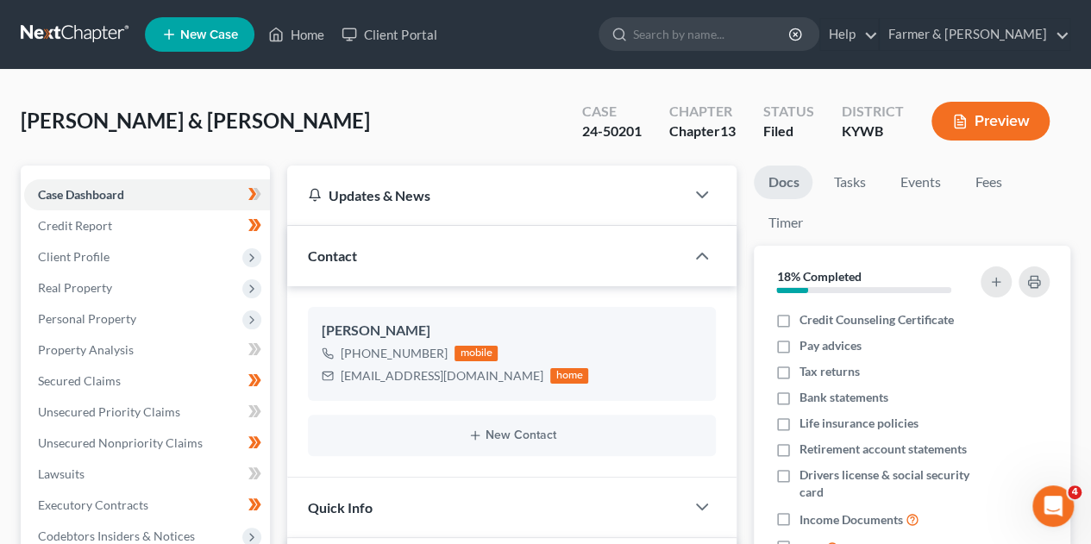
scroll to position [221, 0]
click at [62, 345] on span "Property Analysis" at bounding box center [86, 349] width 96 height 15
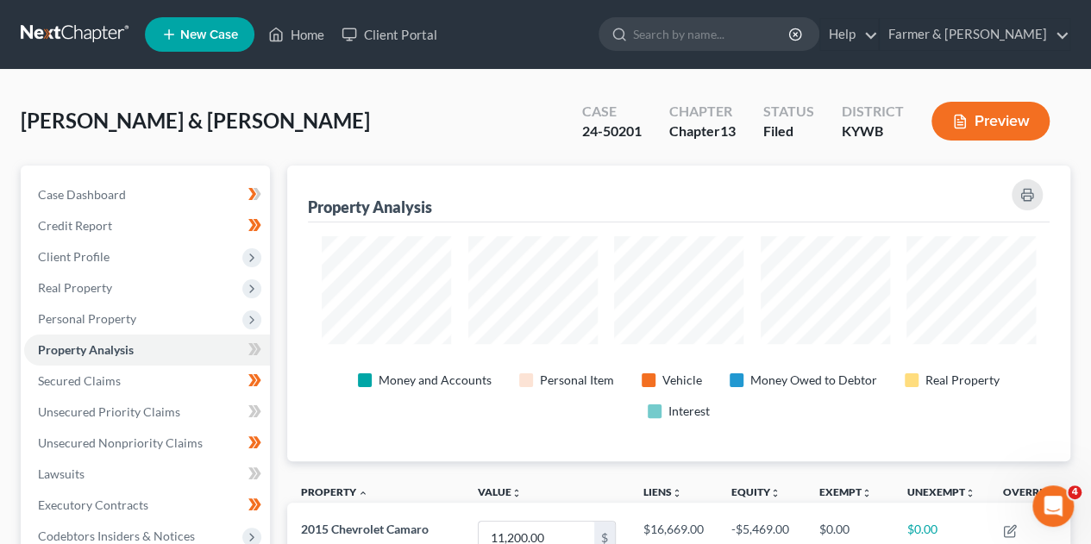
scroll to position [295, 783]
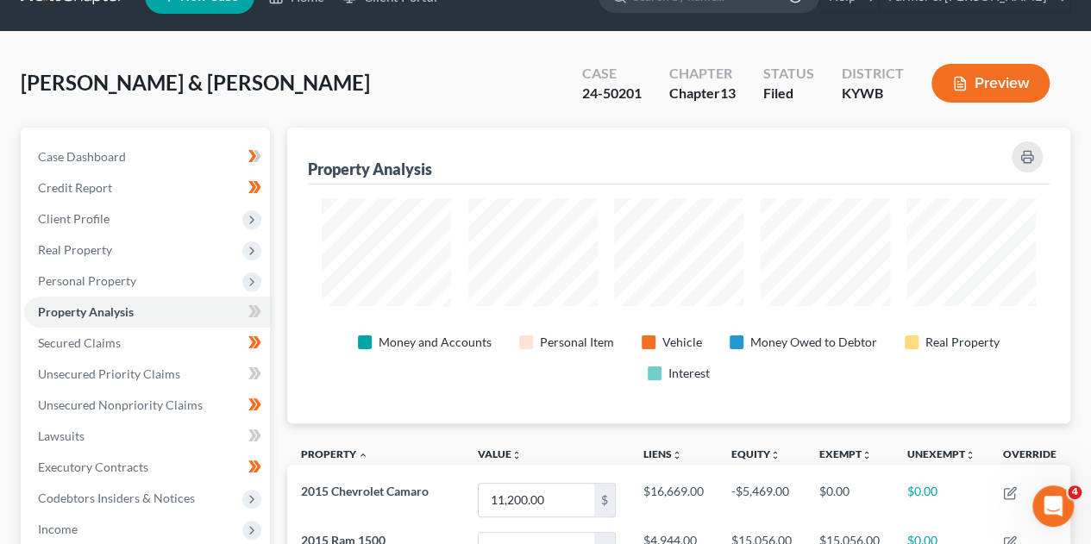
scroll to position [0, 0]
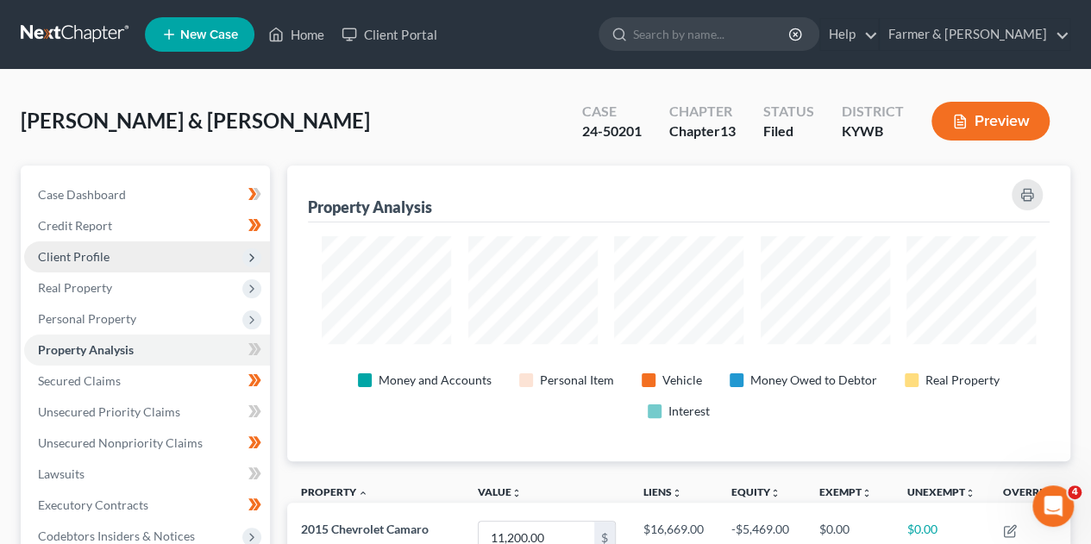
click at [48, 257] on span "Client Profile" at bounding box center [74, 256] width 72 height 15
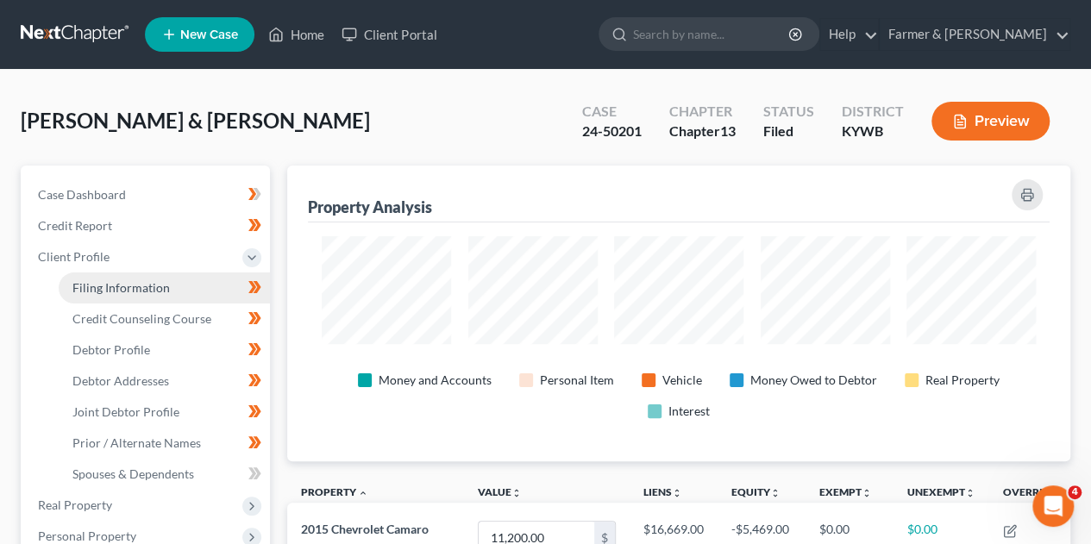
click at [129, 292] on span "Filing Information" at bounding box center [120, 287] width 97 height 15
select select "1"
select select "3"
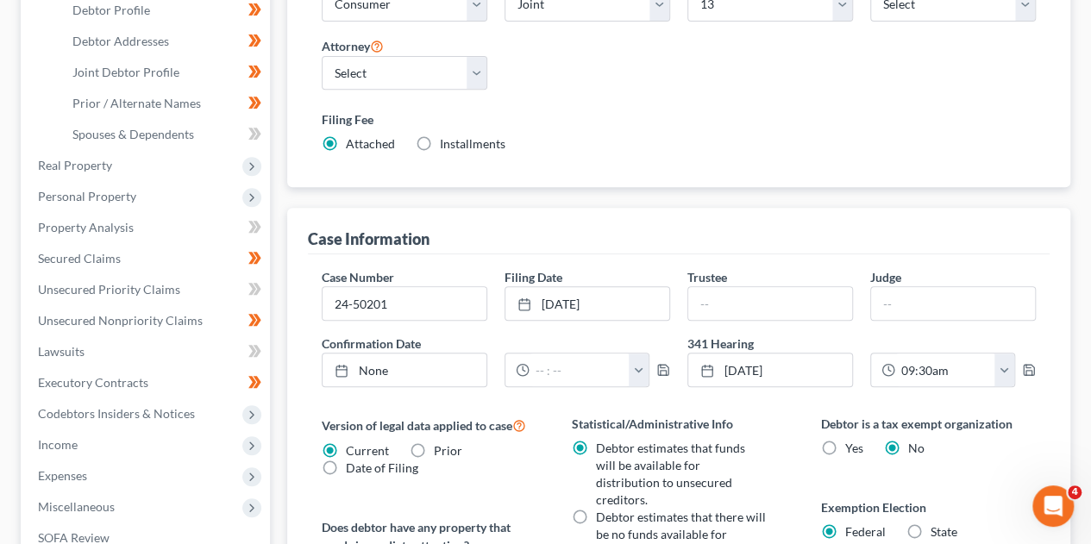
scroll to position [345, 0]
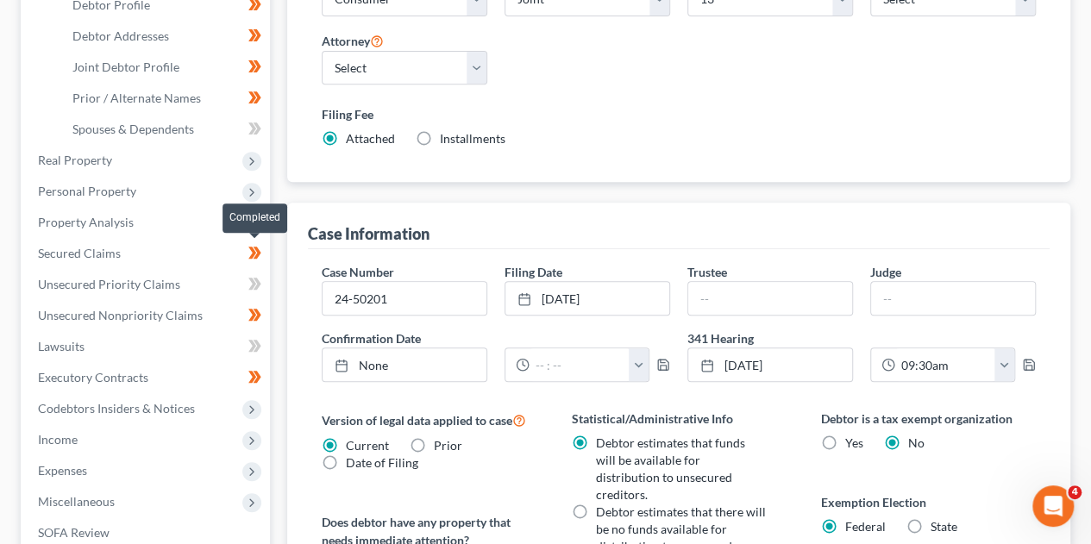
click at [269, 259] on span at bounding box center [255, 255] width 30 height 26
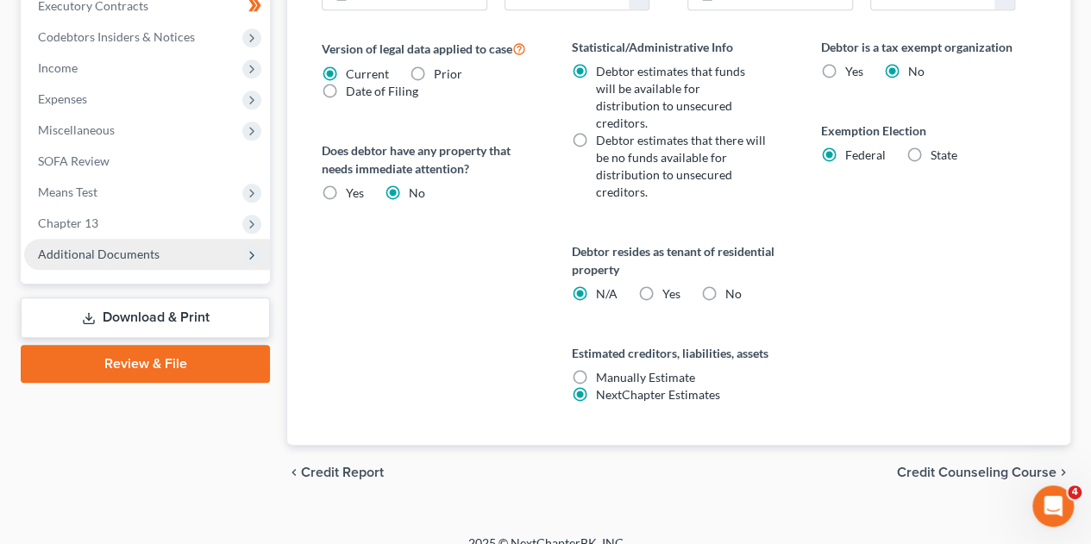
click at [83, 253] on span "Additional Documents" at bounding box center [99, 254] width 122 height 15
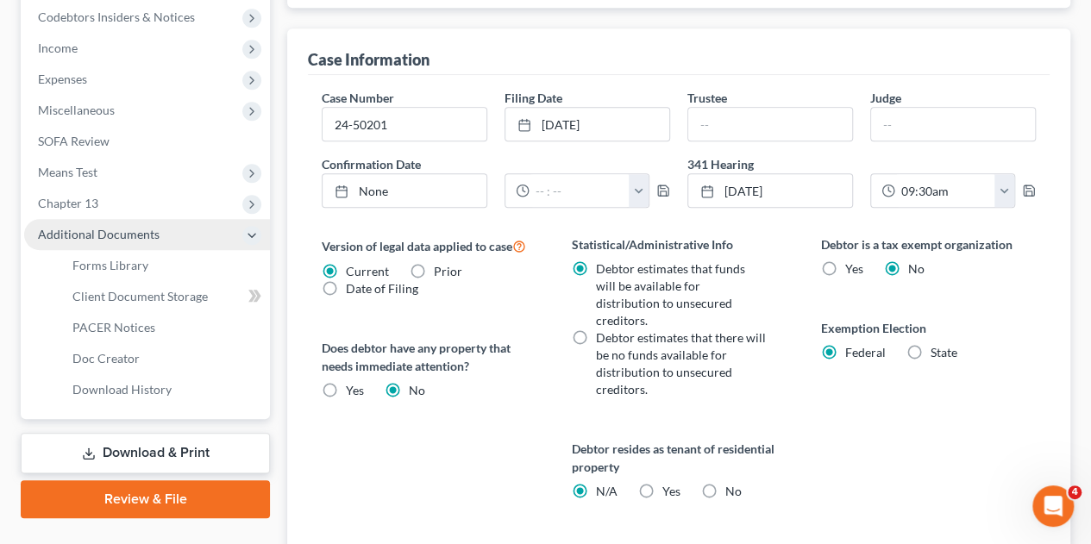
scroll to position [499, 0]
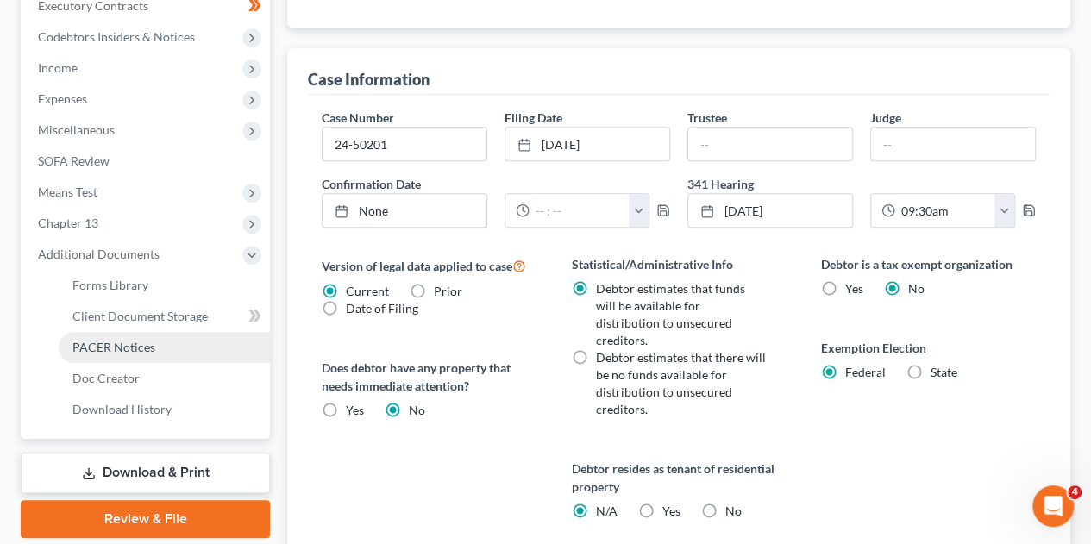
click at [102, 340] on span "PACER Notices" at bounding box center [113, 347] width 83 height 15
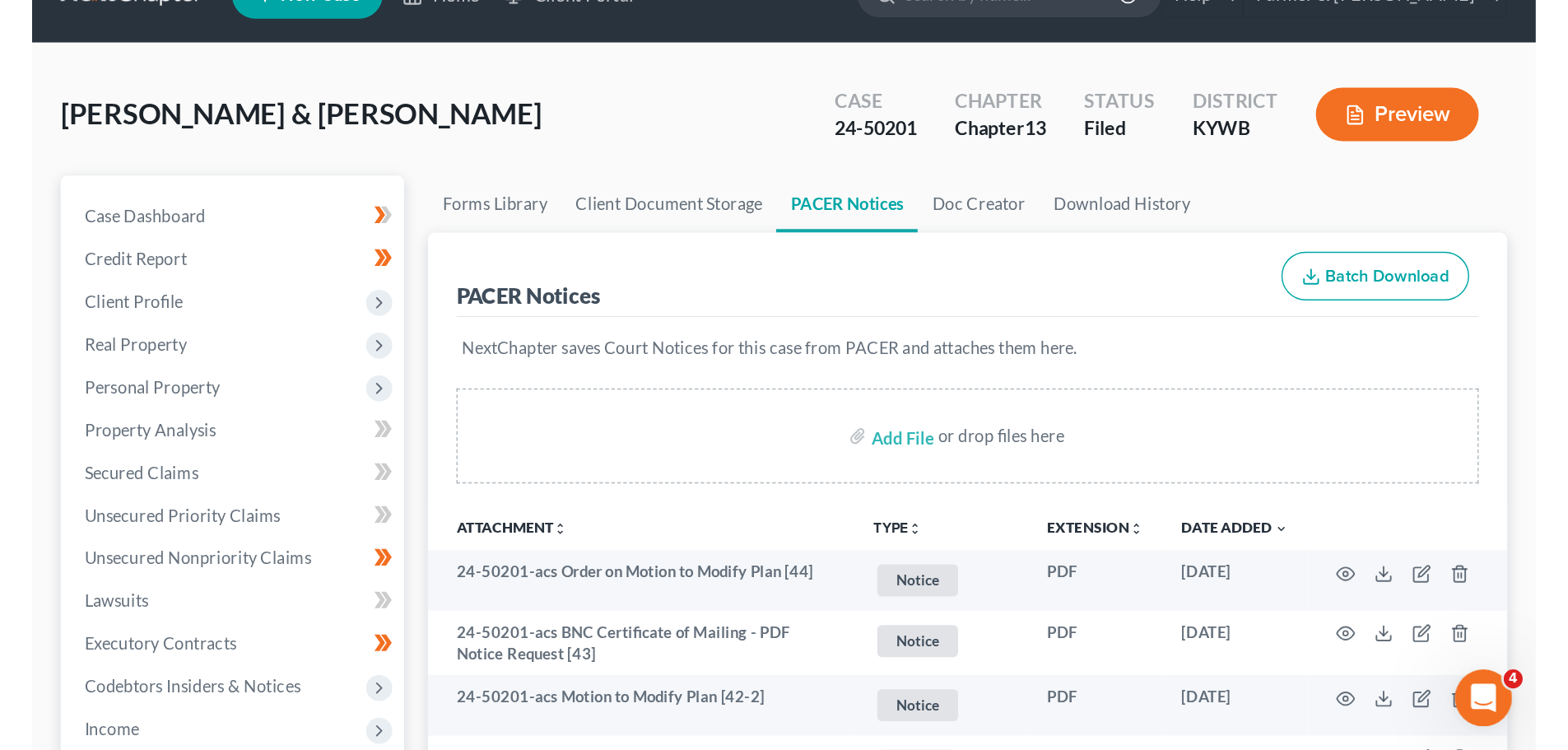
scroll to position [32, 0]
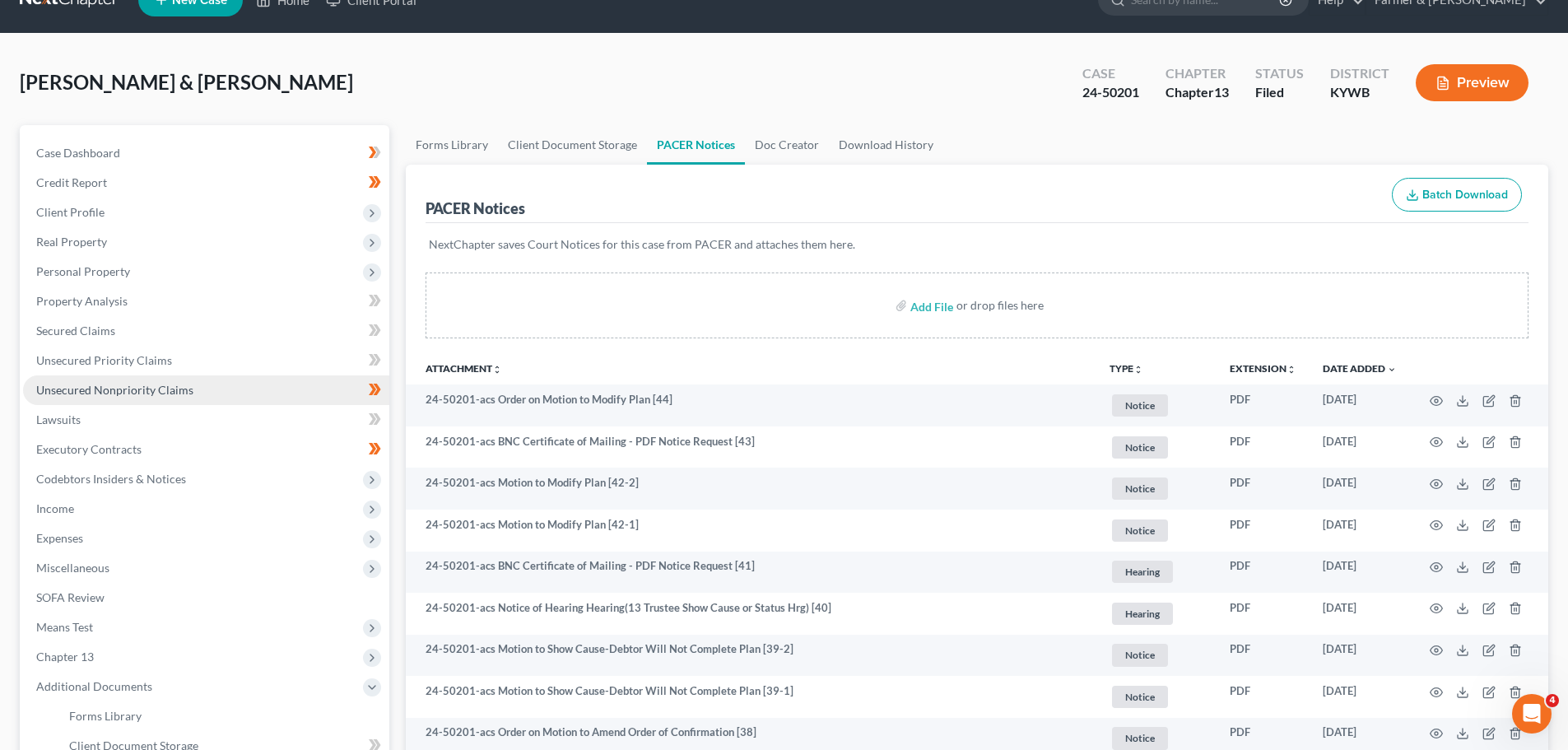
click at [162, 390] on span "Unsecured Nonpriority Claims" at bounding box center [115, 389] width 157 height 14
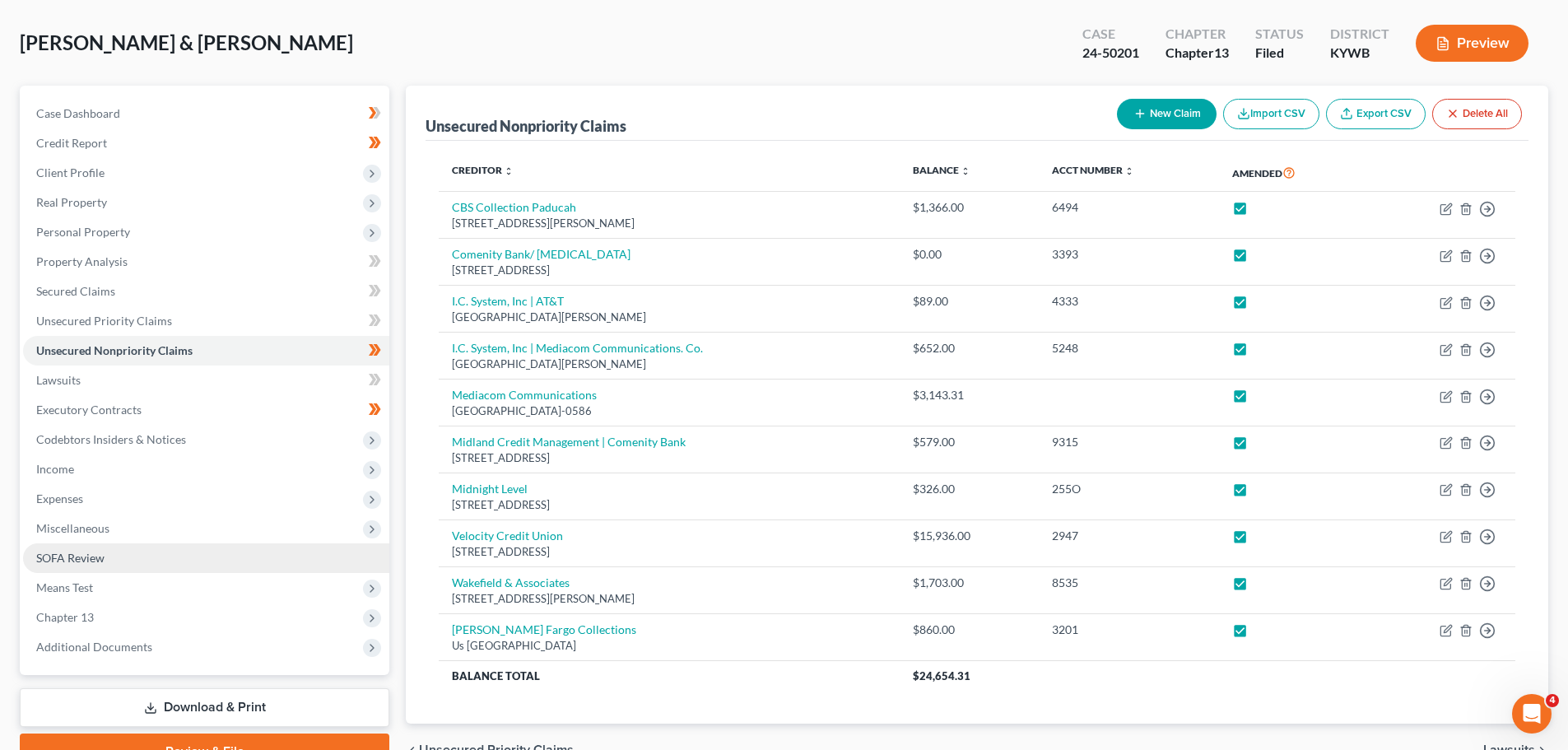
scroll to position [161, 0]
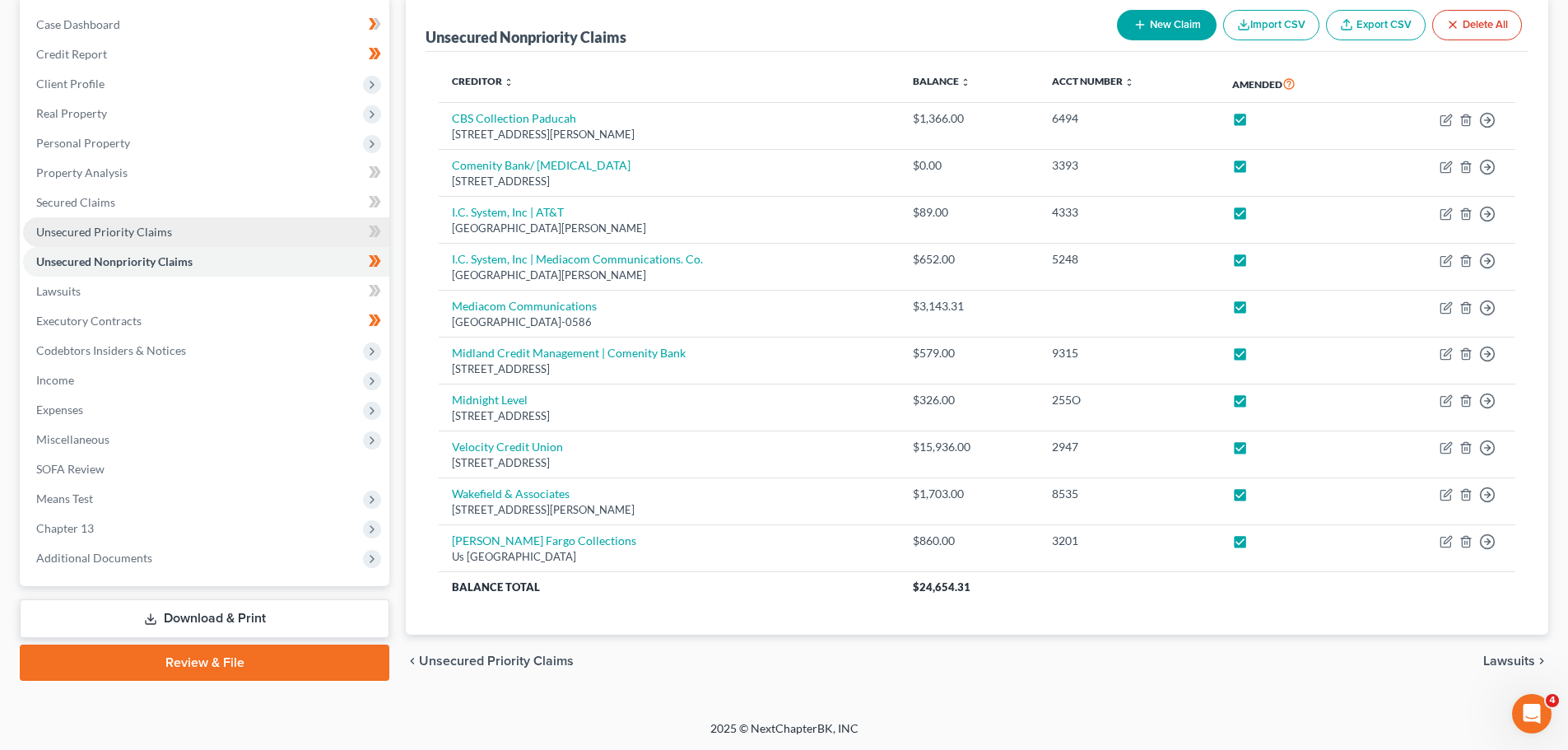
click at [95, 232] on span "Unsecured Priority Claims" at bounding box center [104, 231] width 136 height 14
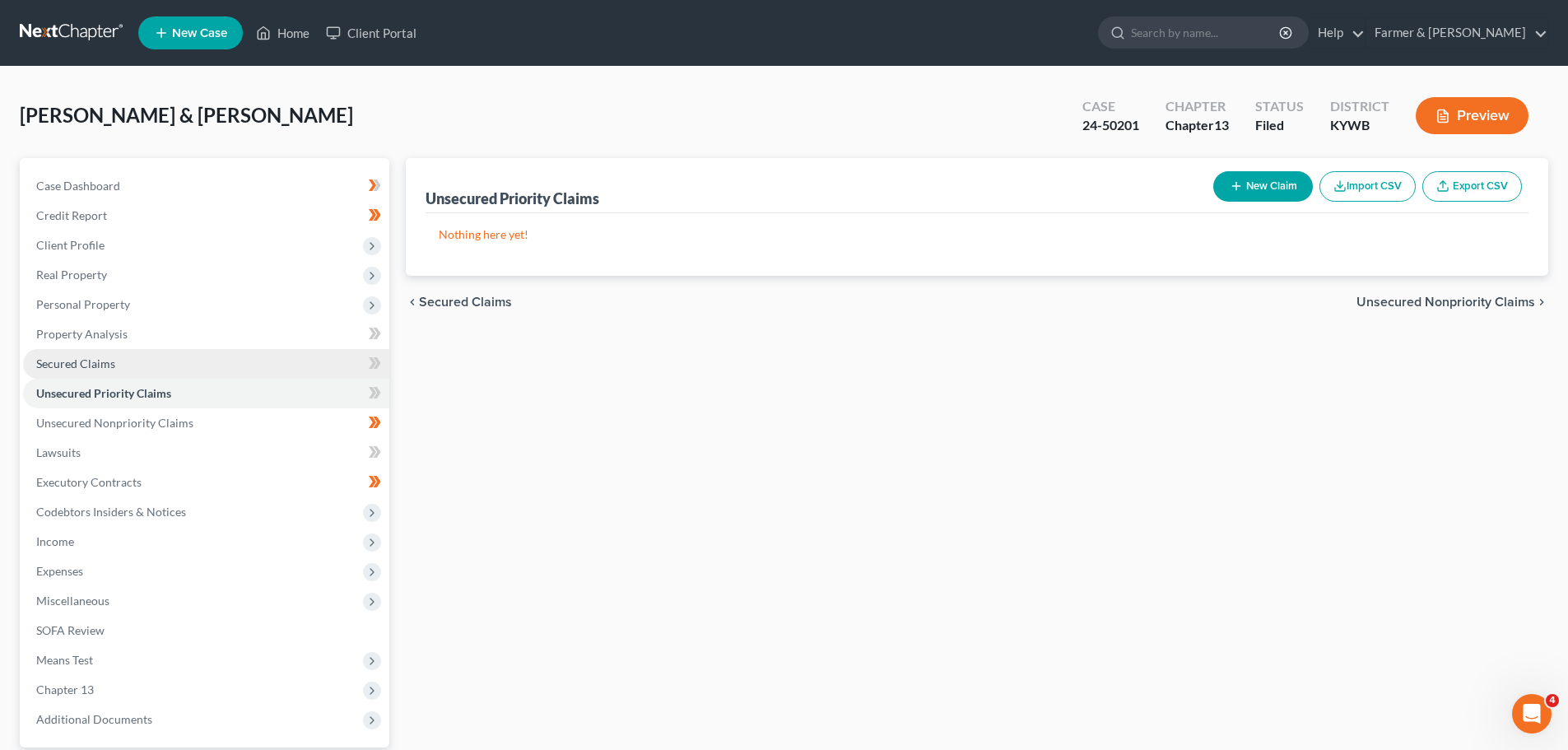
click at [111, 360] on span "Secured Claims" at bounding box center [75, 363] width 79 height 14
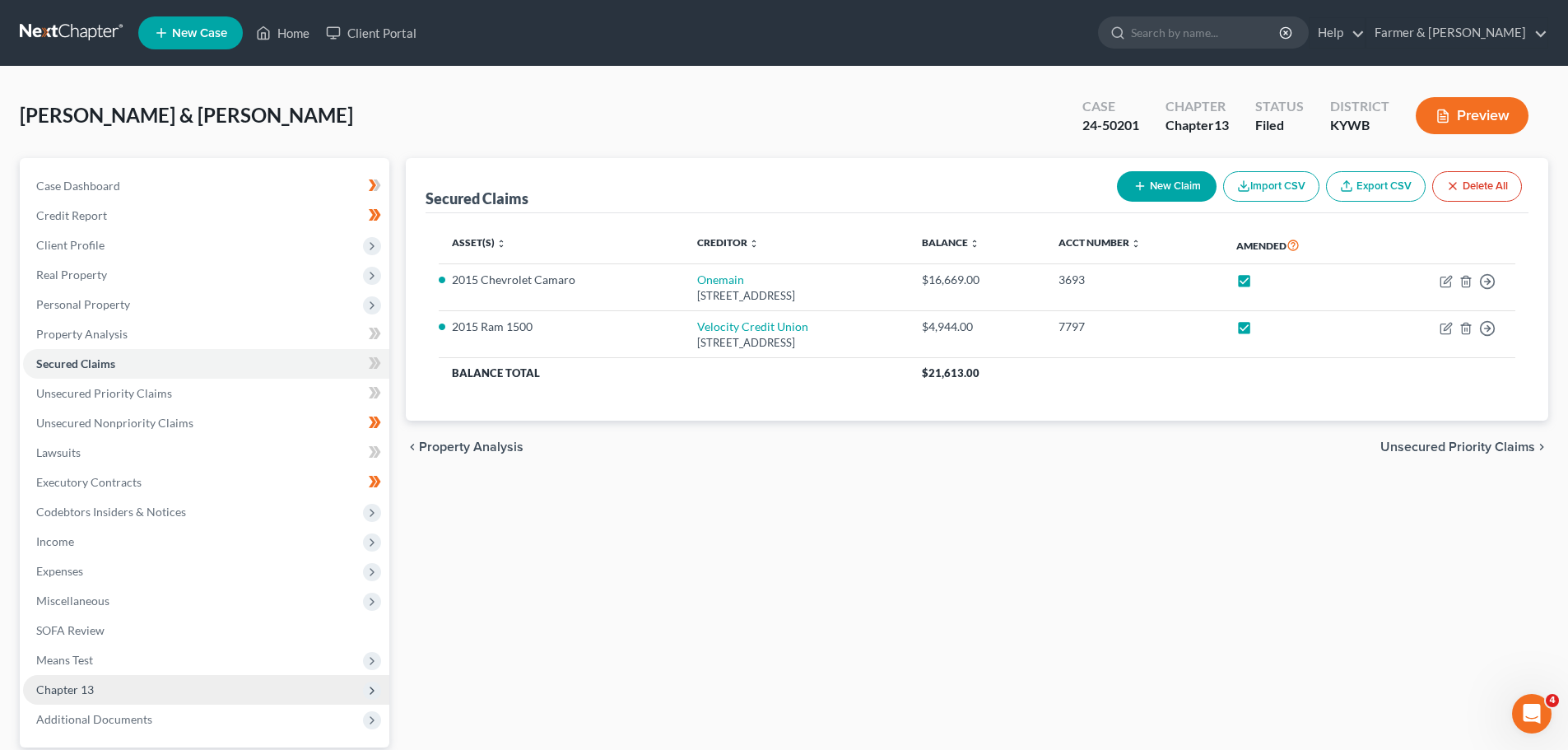
click at [260, 685] on span "Chapter 13" at bounding box center [206, 689] width 366 height 30
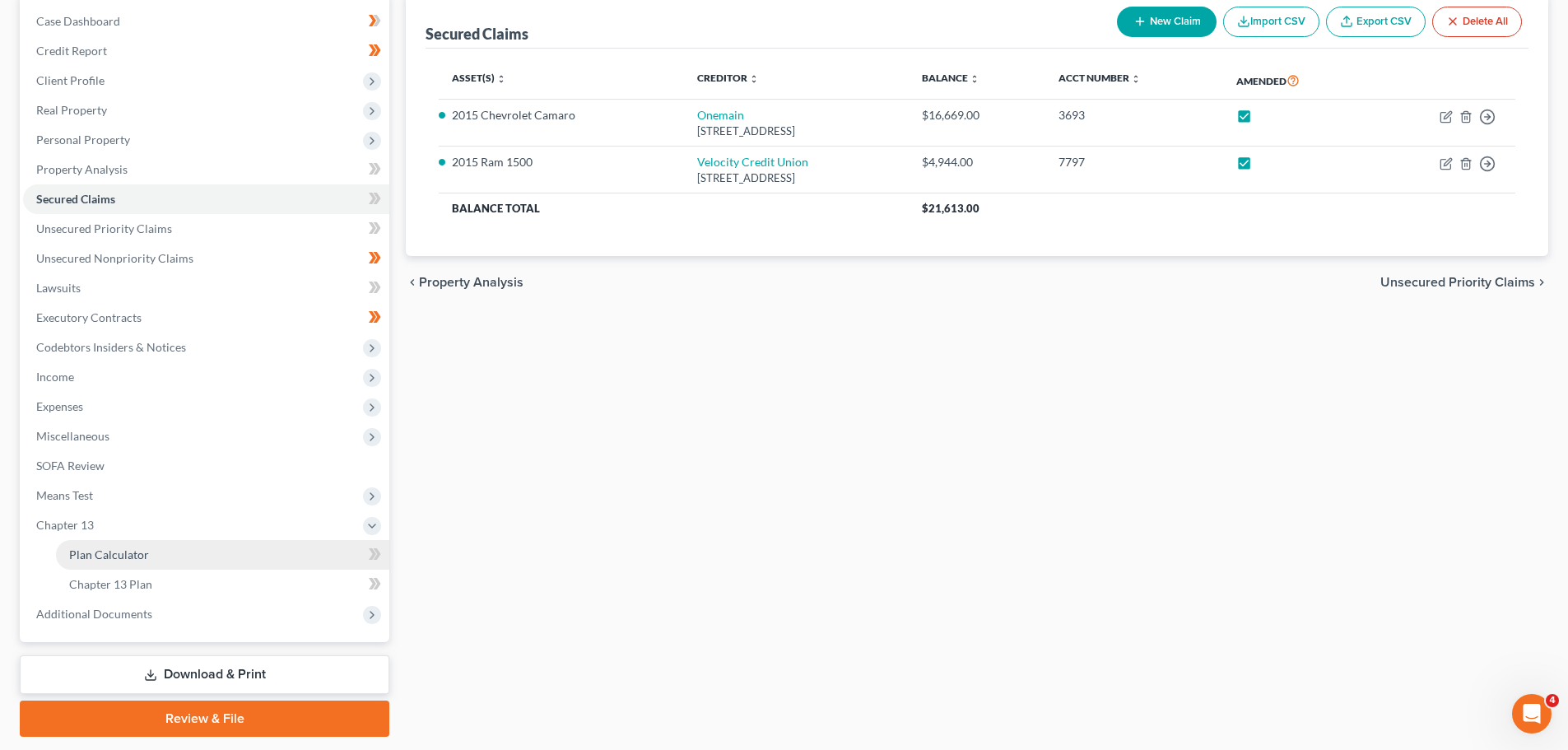
click at [172, 551] on link "Plan Calculator" at bounding box center [222, 554] width 333 height 30
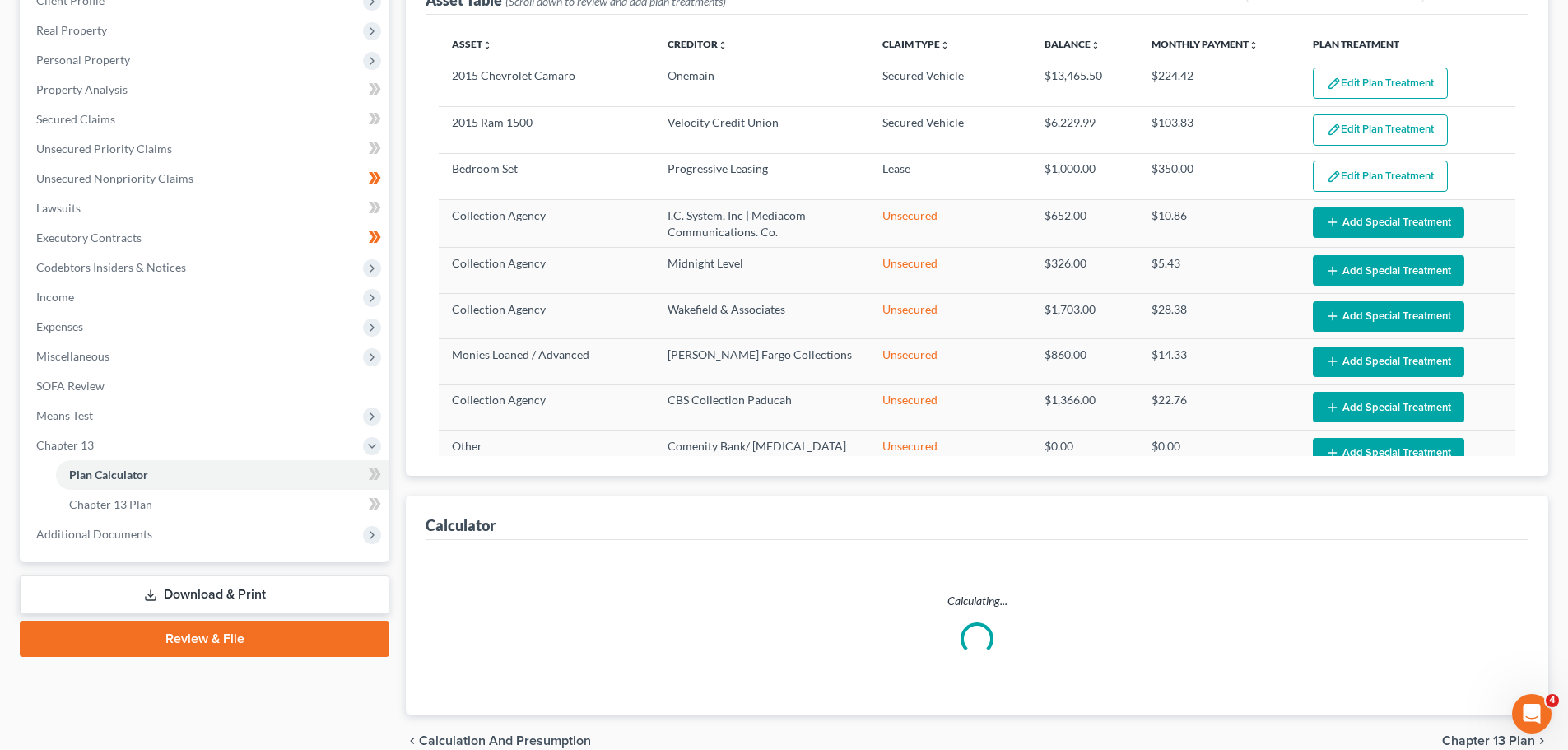
select select "59"
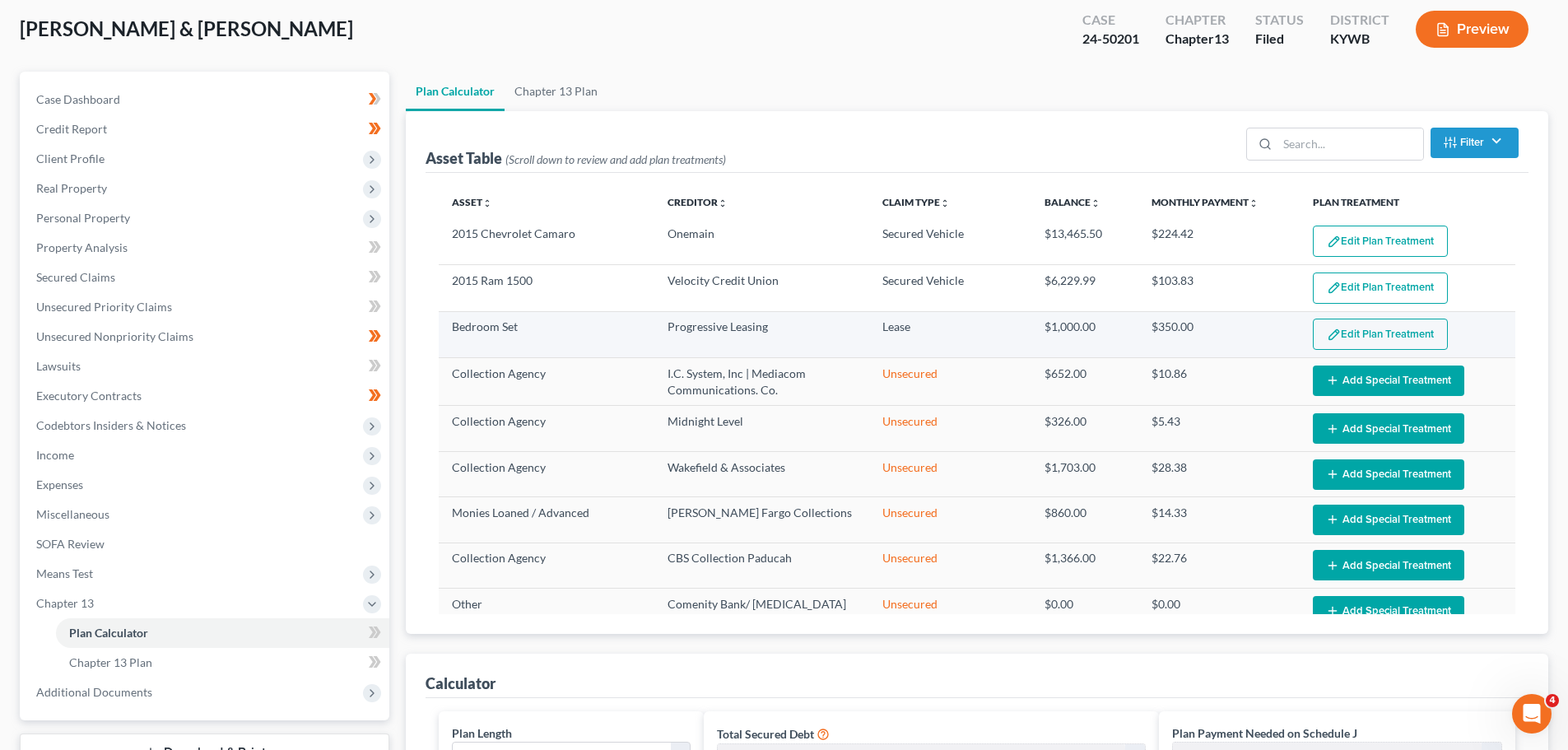
scroll to position [82, 0]
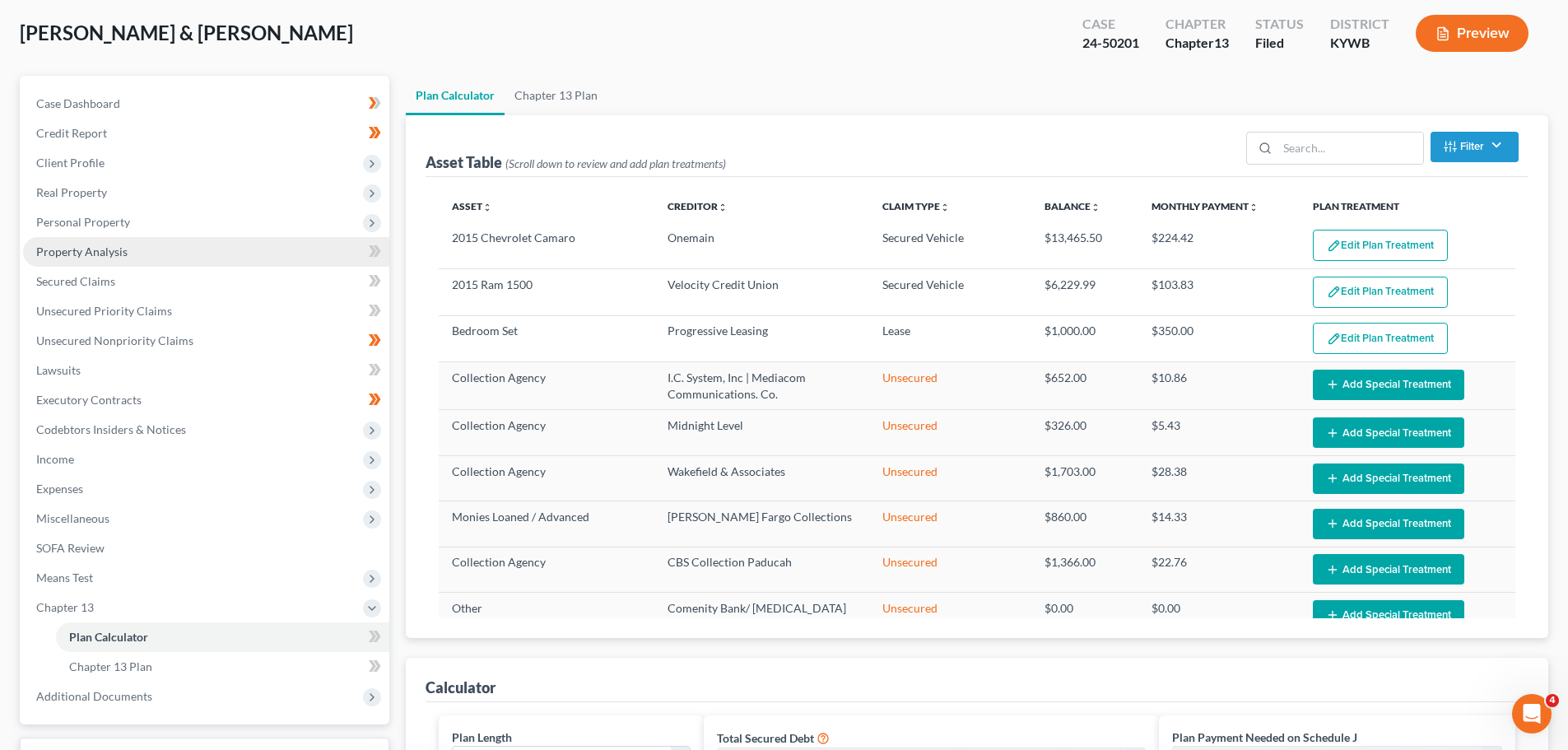
click at [89, 252] on span "Property Analysis" at bounding box center [82, 251] width 92 height 14
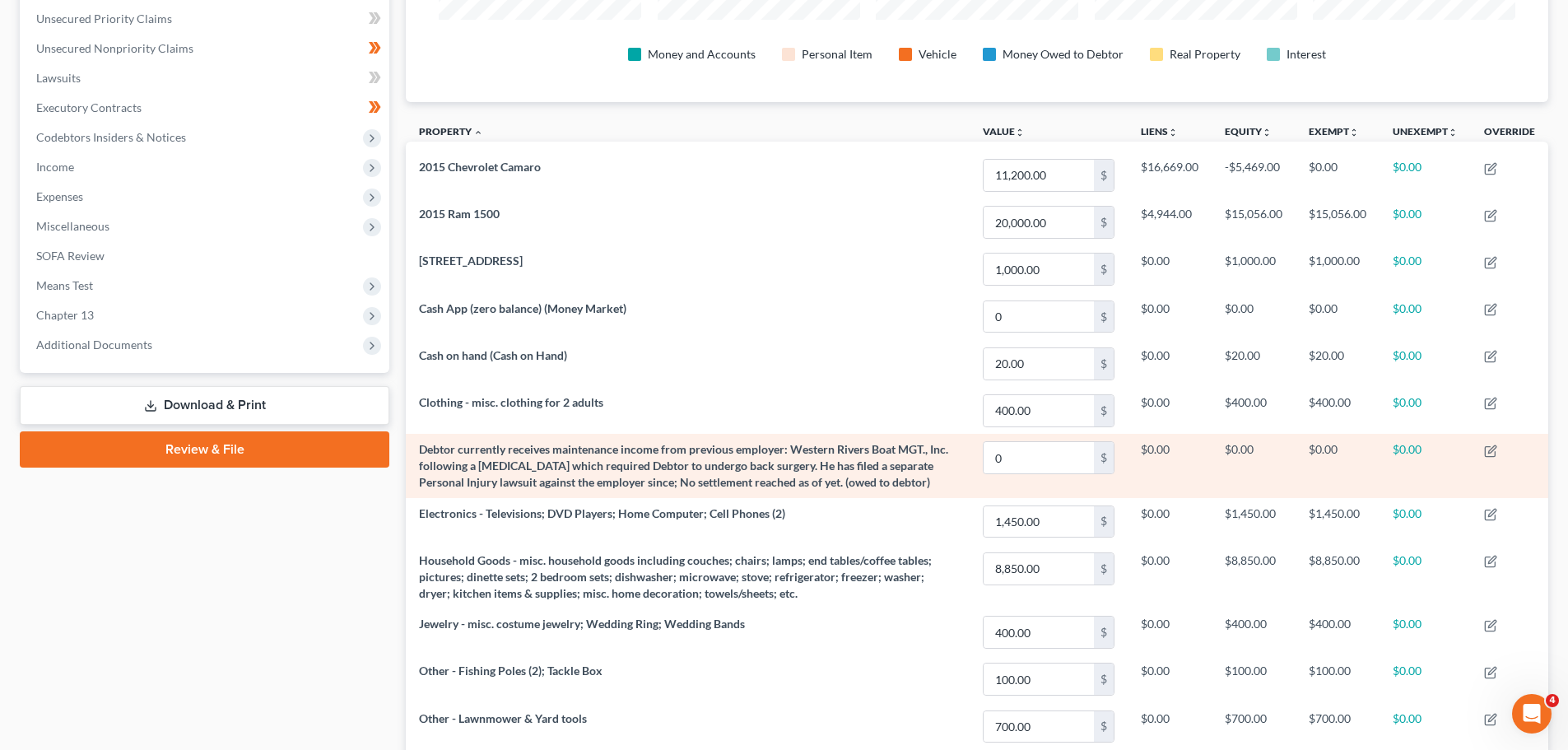
scroll to position [348, 0]
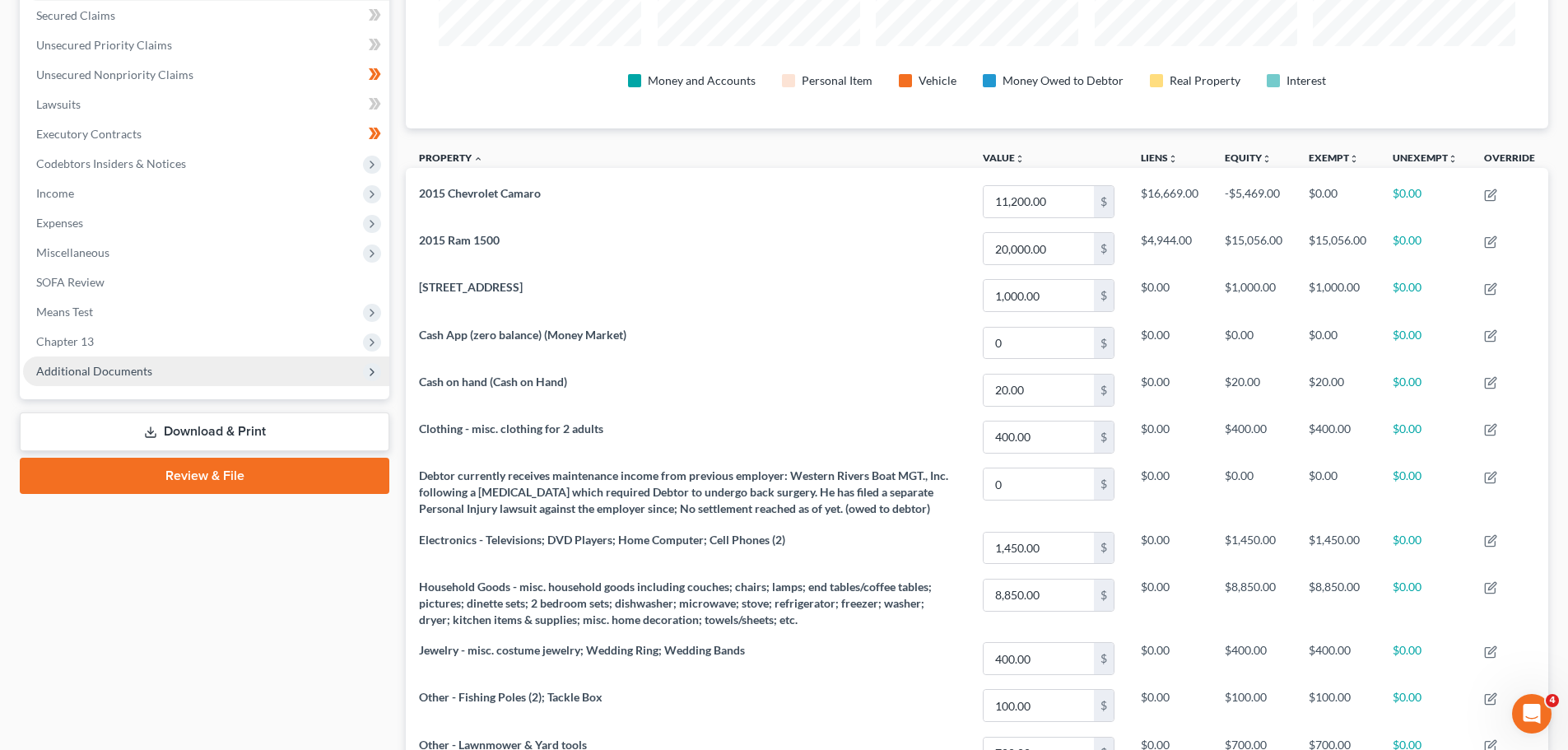
click at [179, 372] on span "Additional Documents" at bounding box center [206, 370] width 366 height 30
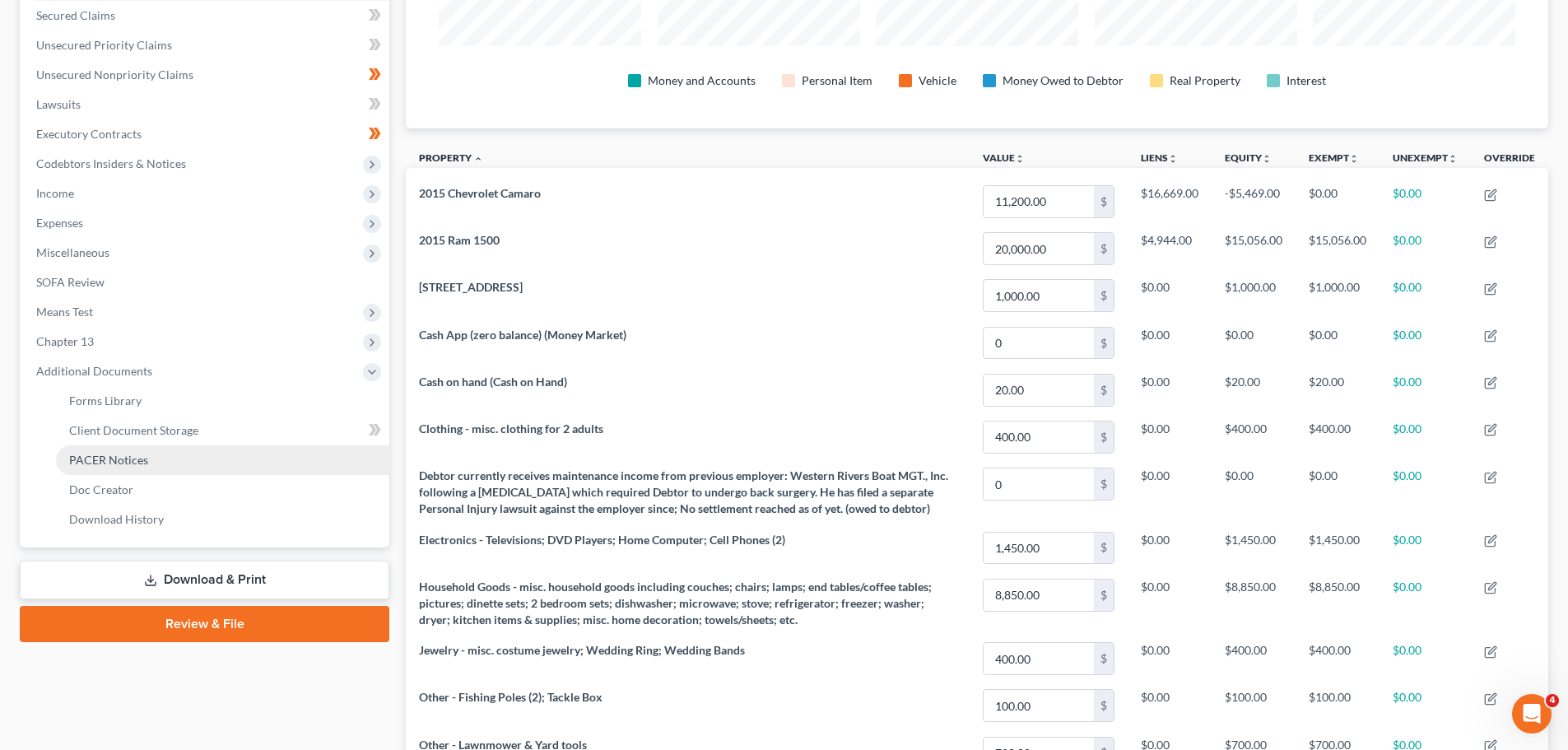
click at [140, 450] on link "PACER Notices" at bounding box center [222, 460] width 333 height 30
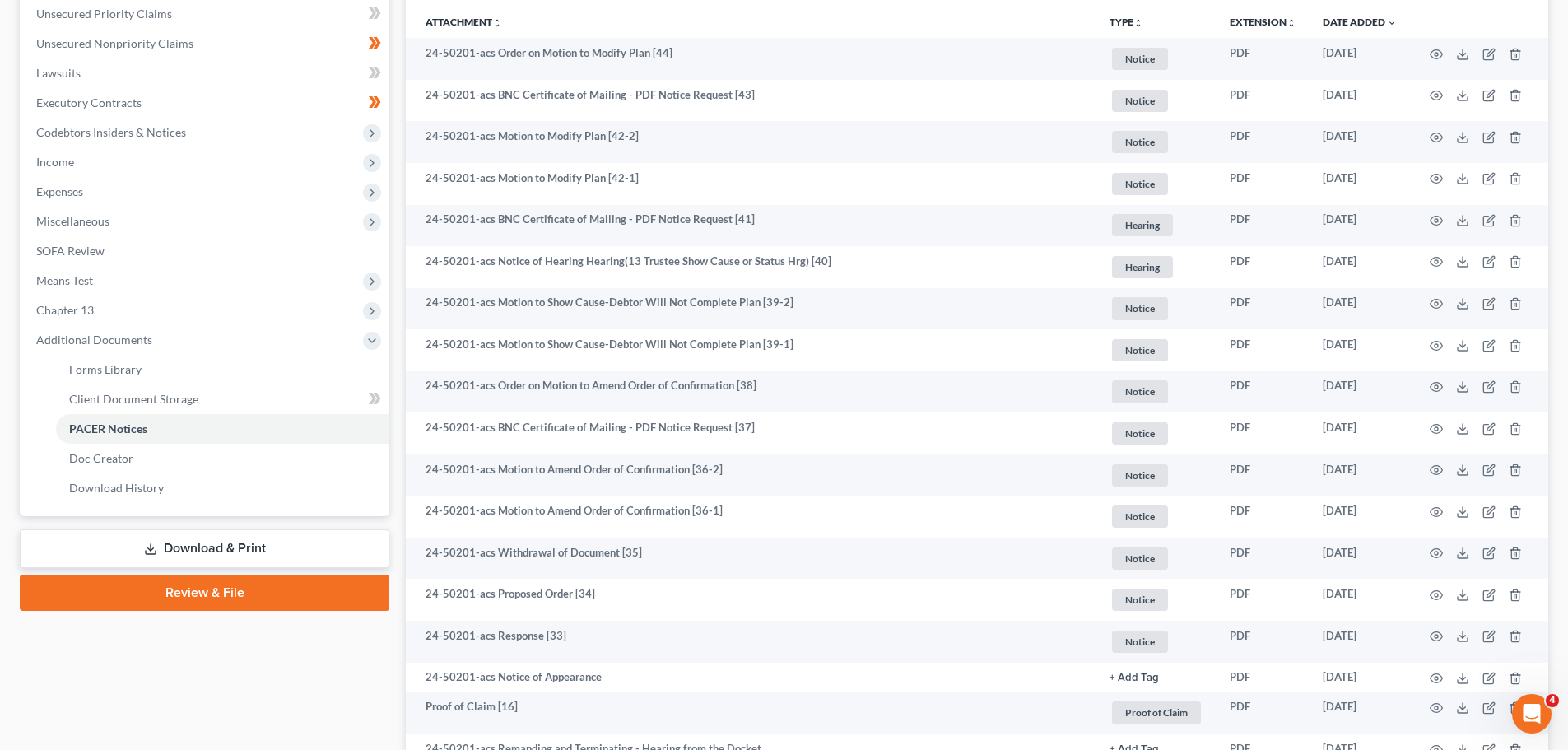
scroll to position [297, 0]
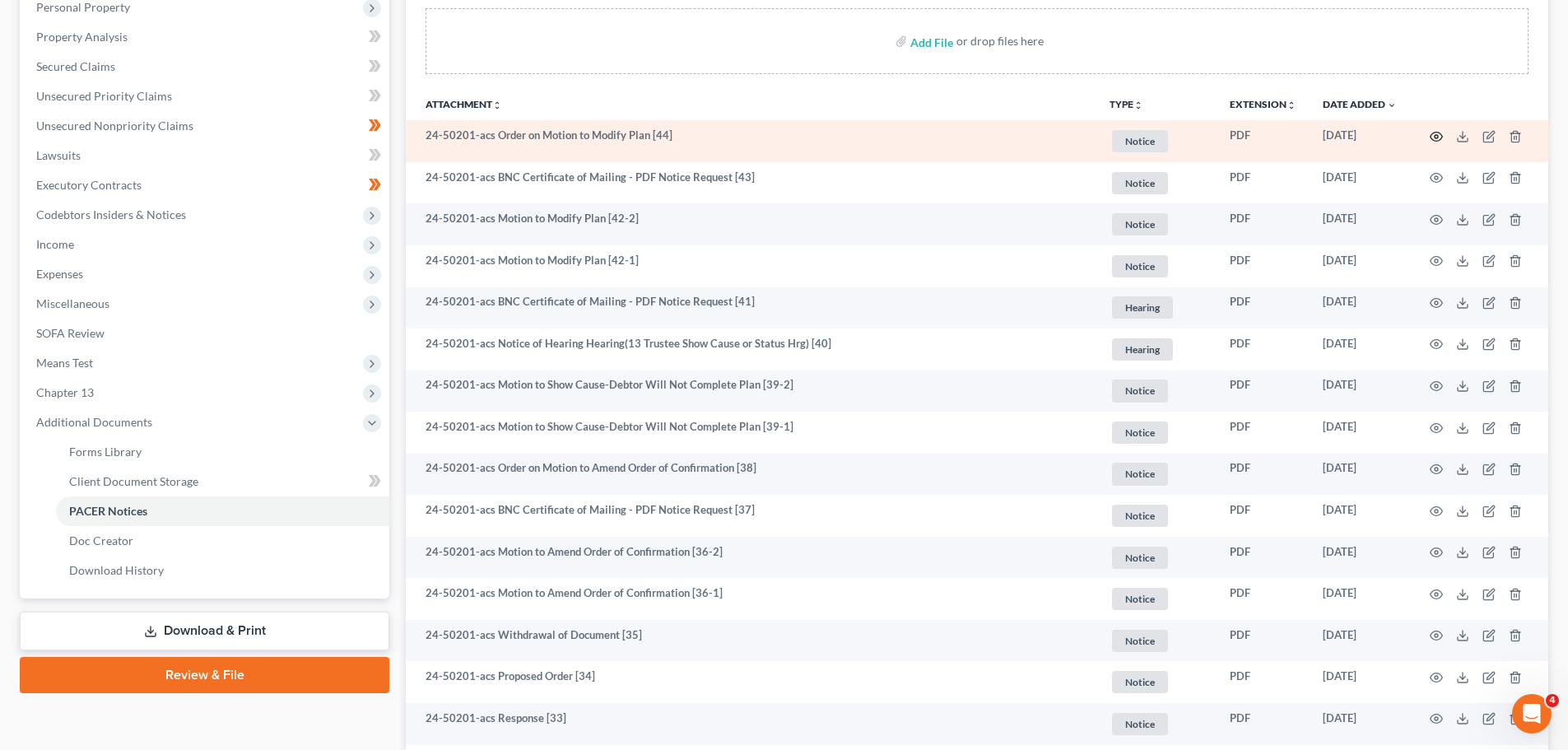
click at [1438, 138] on icon "button" at bounding box center [1436, 136] width 13 height 13
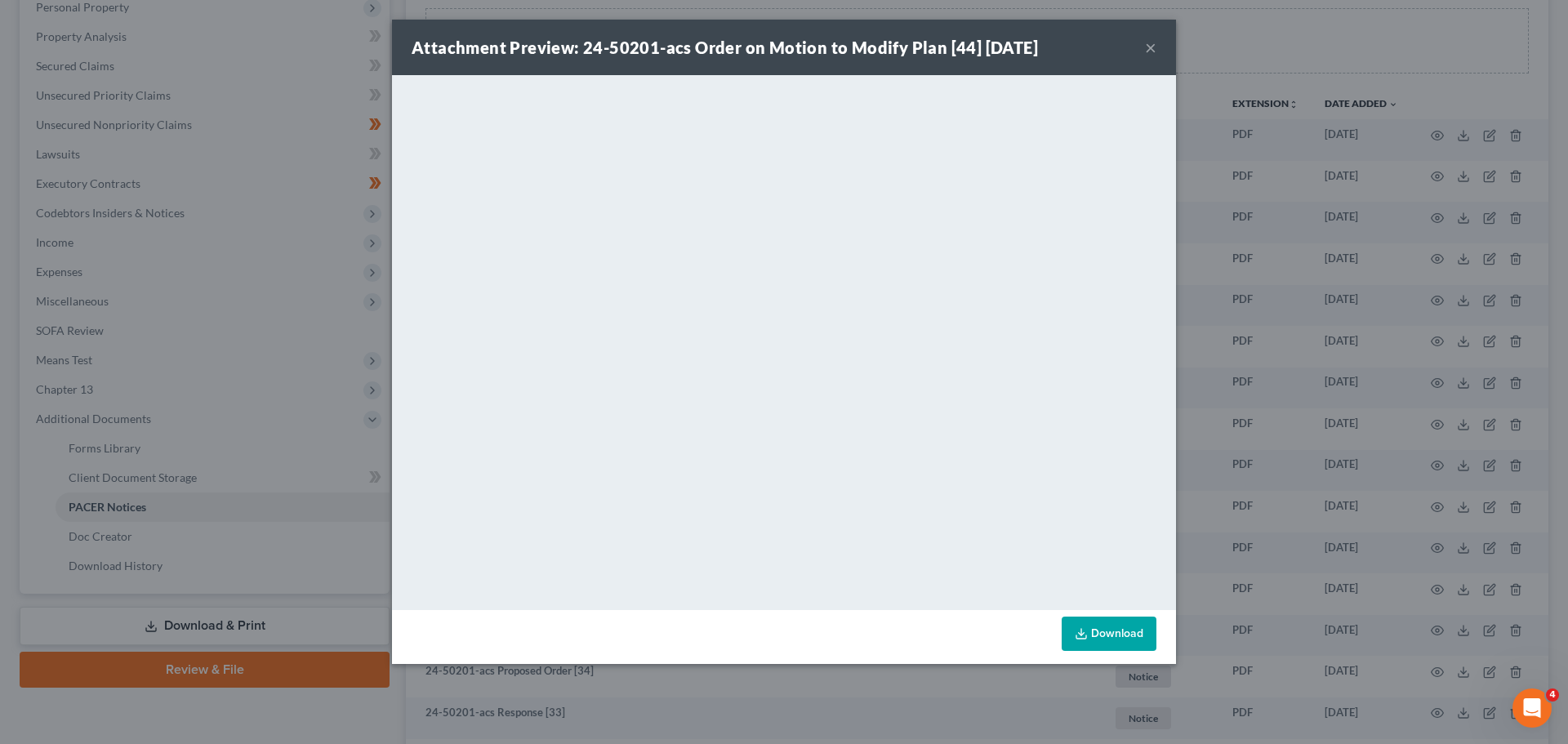
click at [1149, 50] on button "×" at bounding box center [1150, 47] width 11 height 20
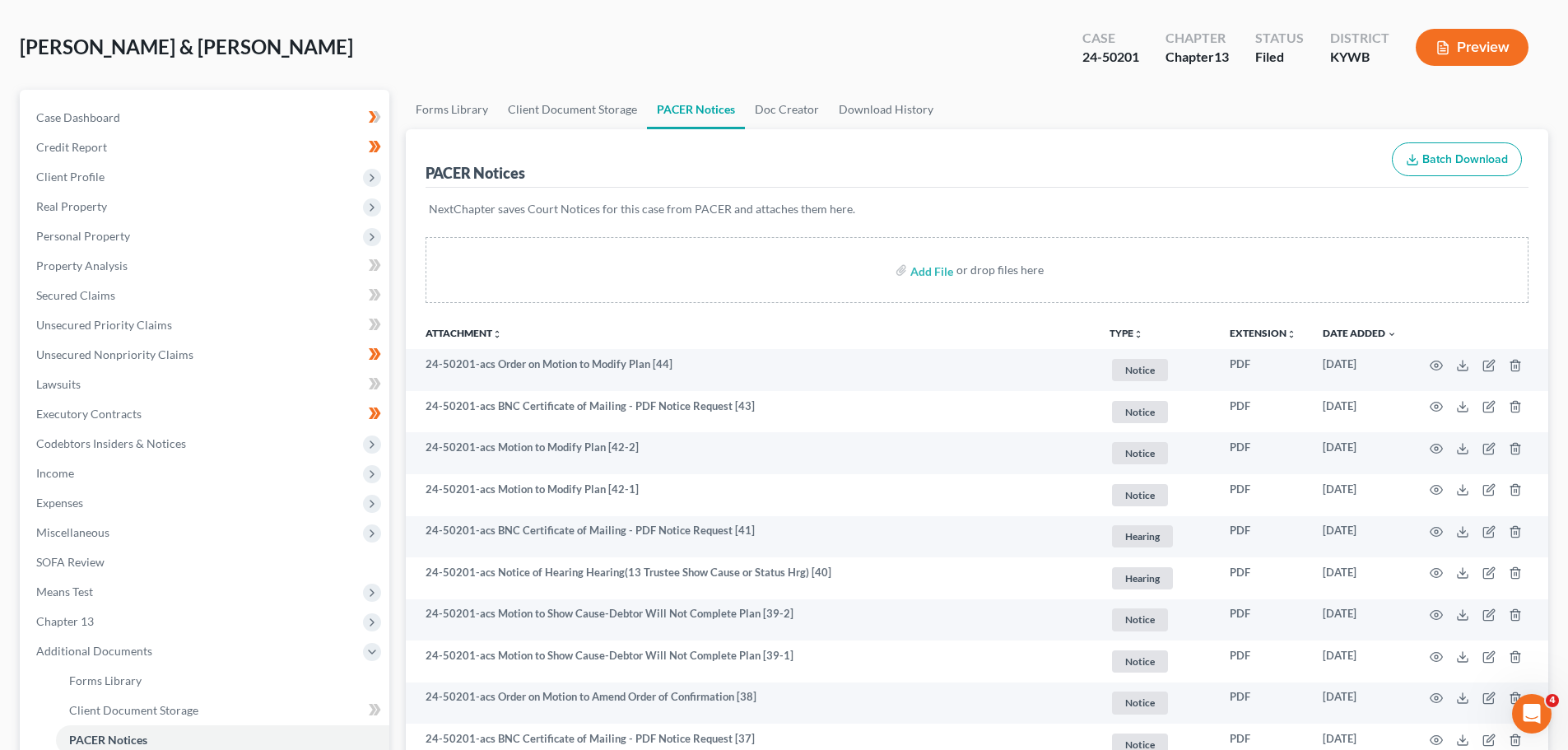
scroll to position [0, 0]
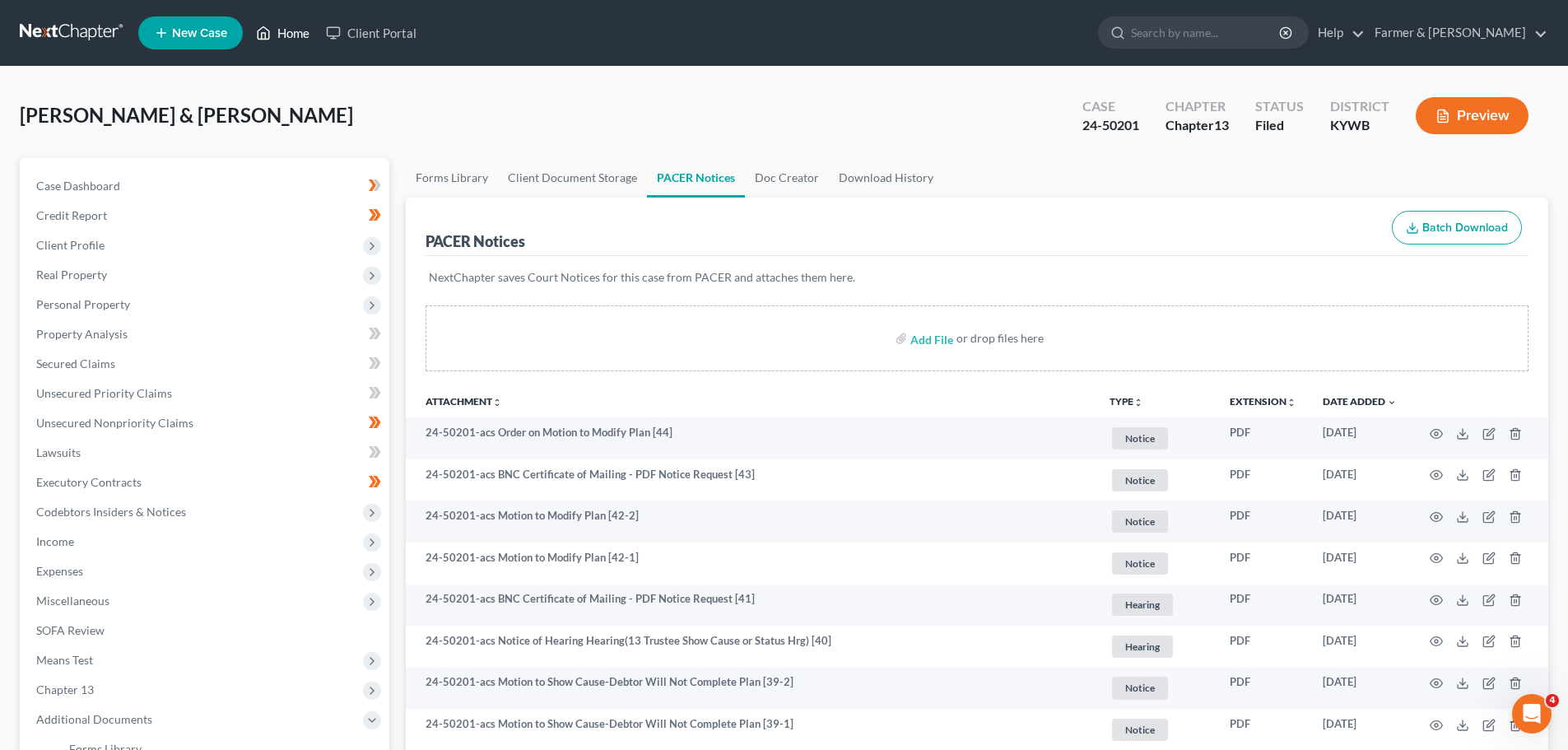
click at [286, 18] on link "Home" at bounding box center [282, 32] width 70 height 30
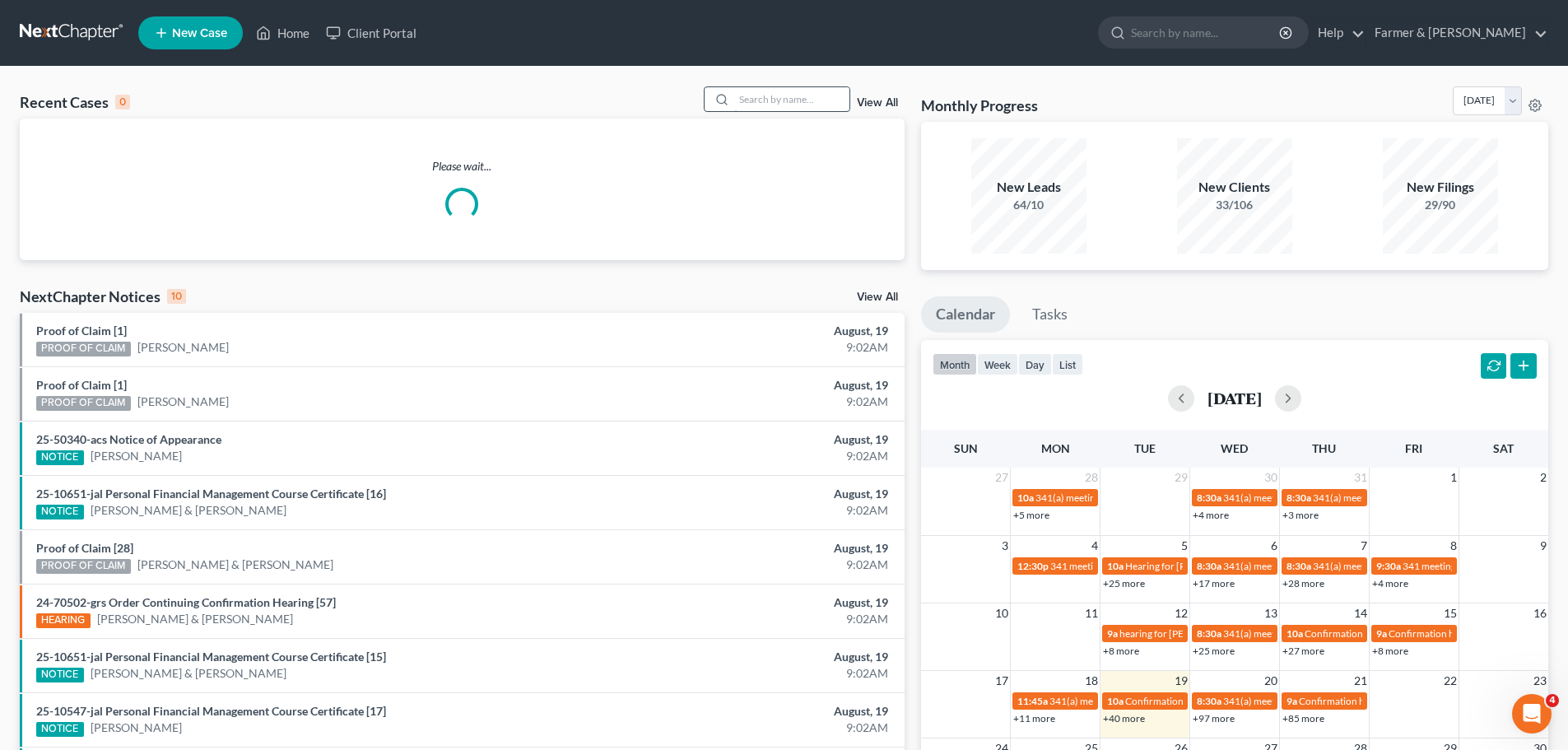
click at [763, 109] on input "search" at bounding box center [791, 98] width 115 height 24
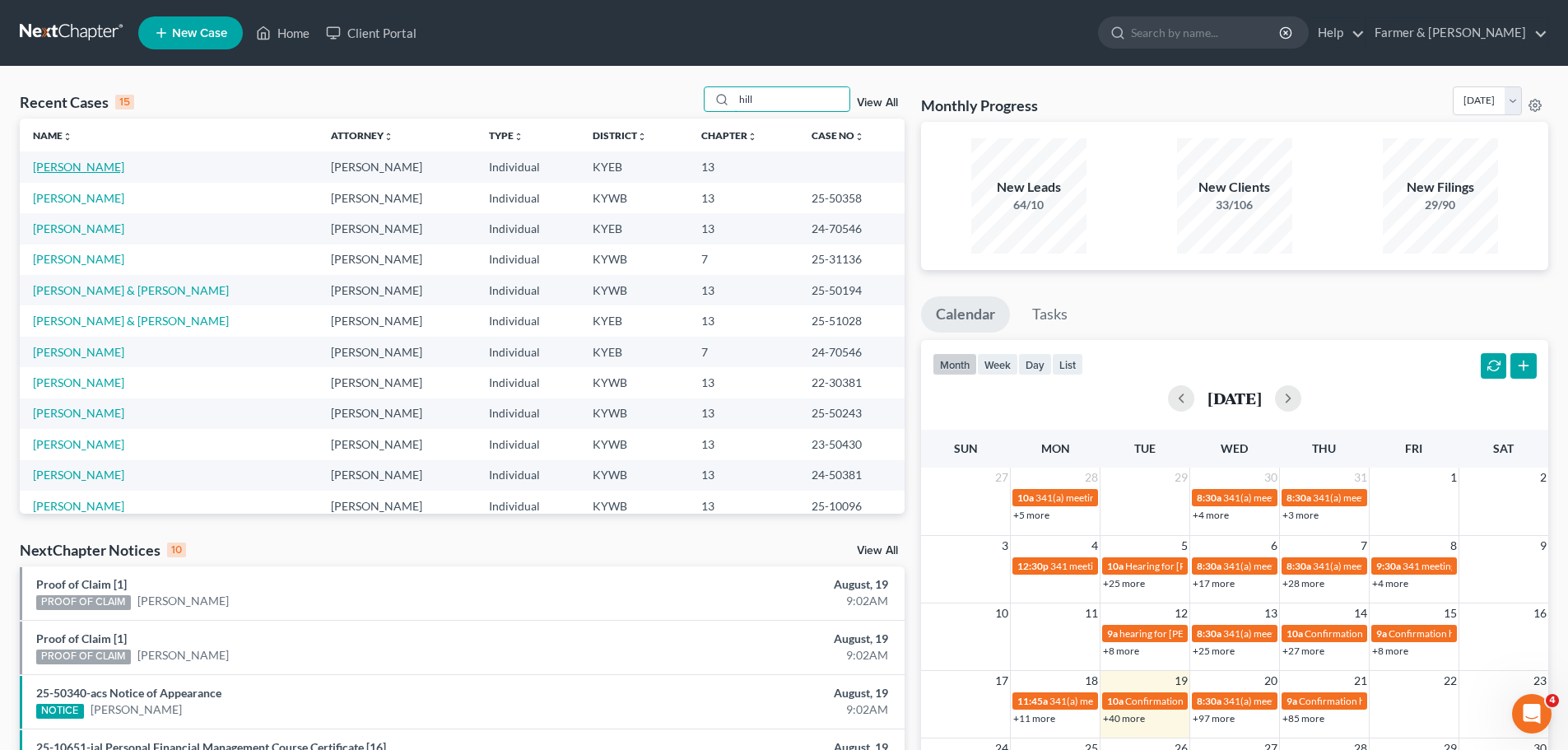
type input "hill"
click at [90, 166] on link "[PERSON_NAME]" at bounding box center [78, 166] width 92 height 14
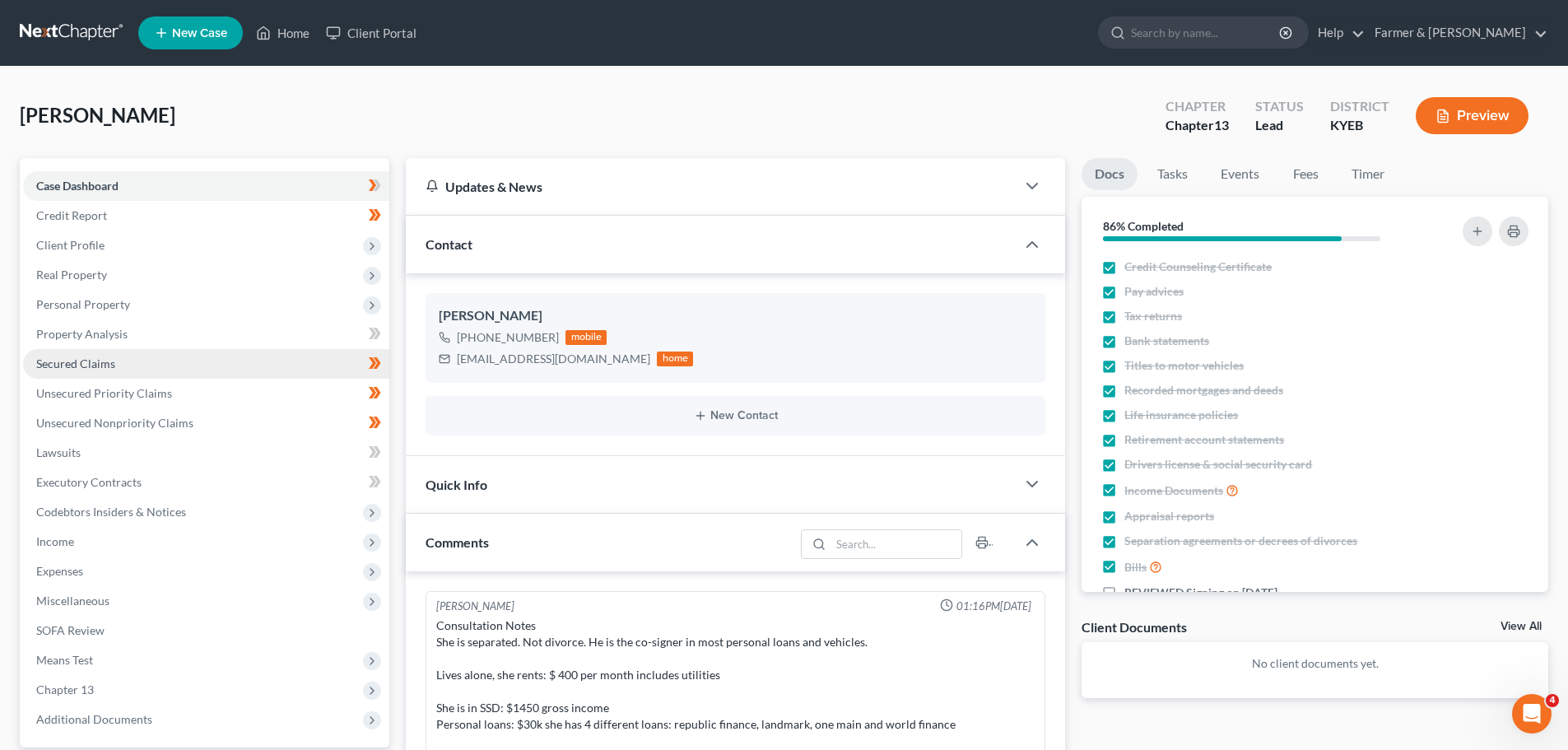
click at [66, 363] on span "Secured Claims" at bounding box center [75, 363] width 79 height 14
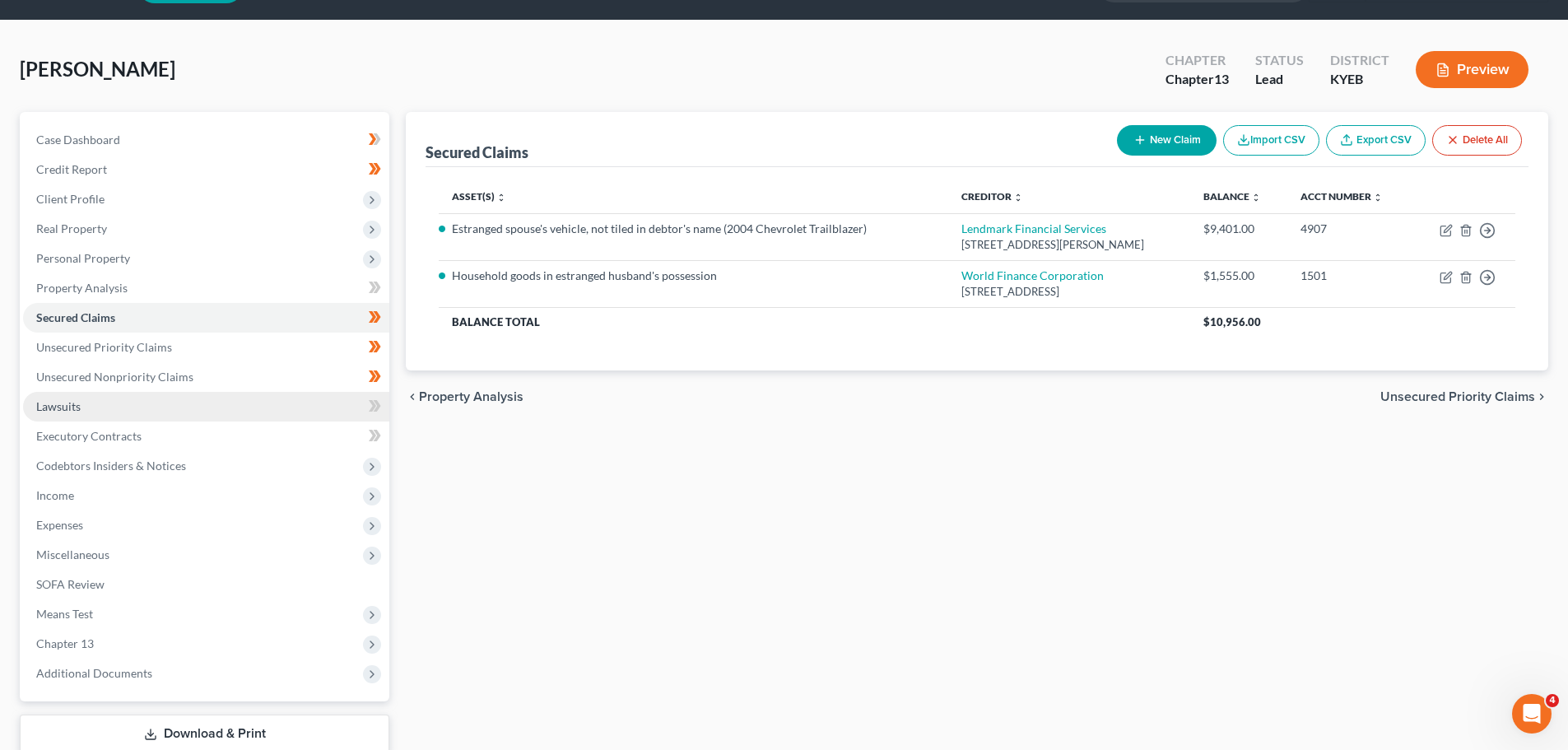
scroll to position [82, 0]
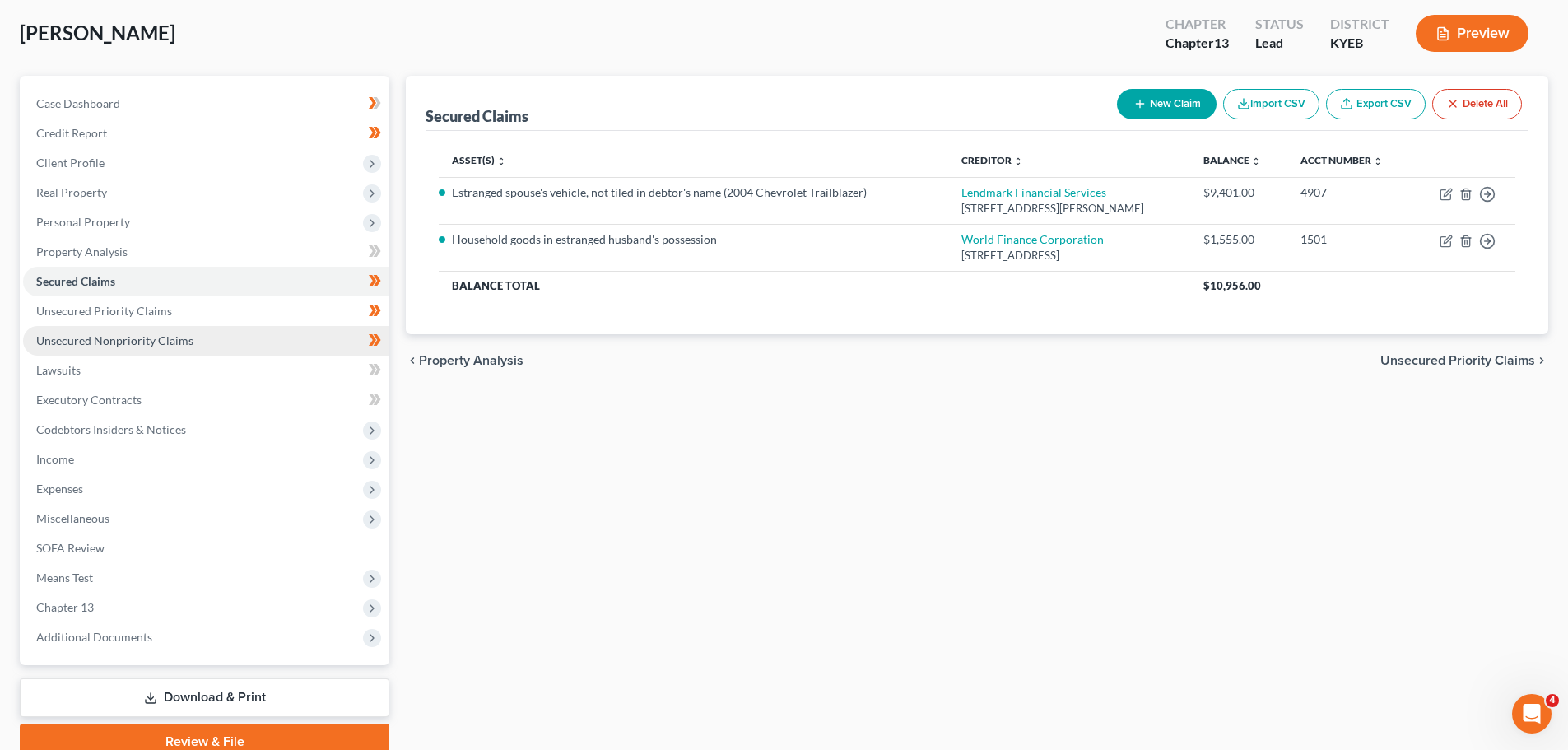
click at [64, 335] on span "Unsecured Nonpriority Claims" at bounding box center [115, 340] width 157 height 14
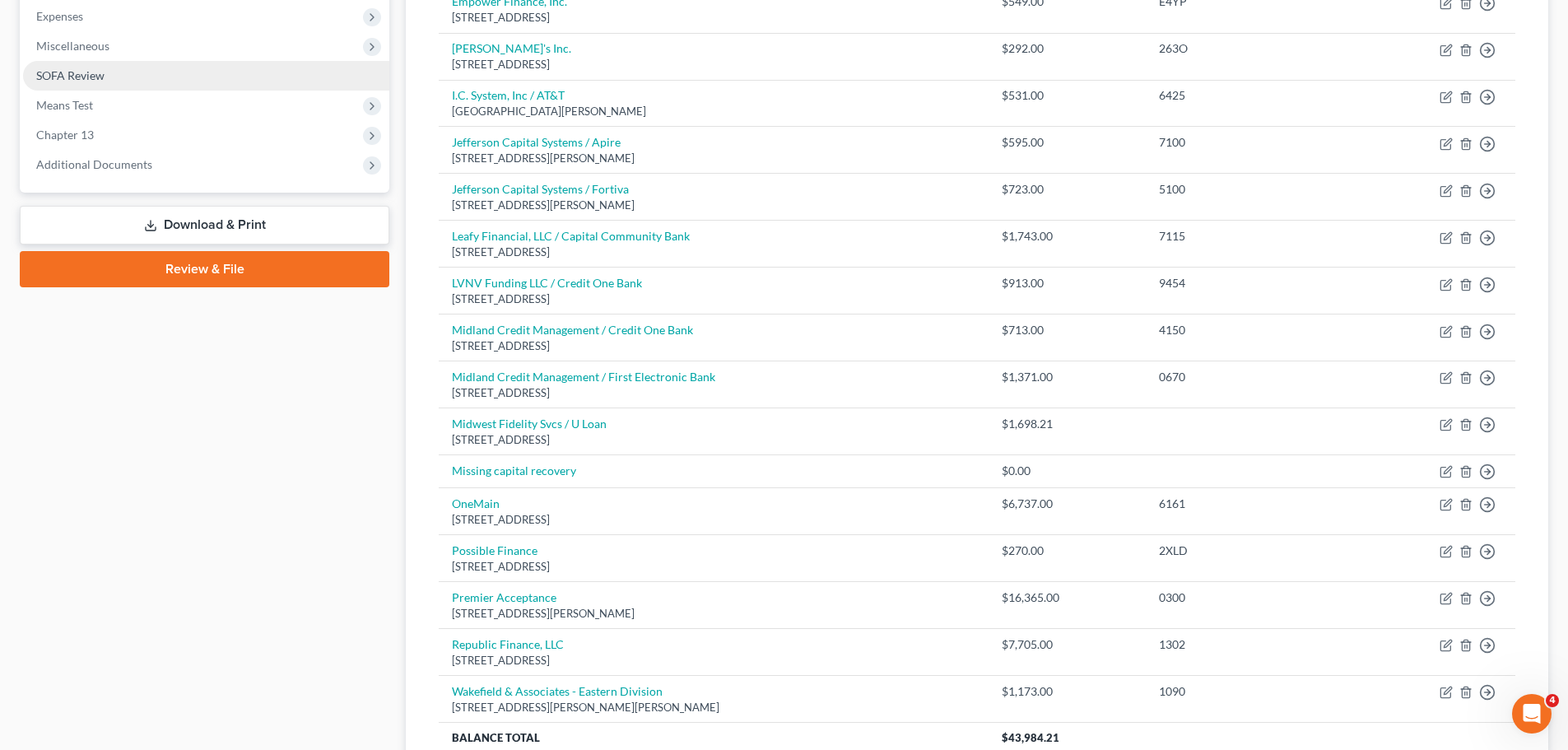
scroll to position [294, 0]
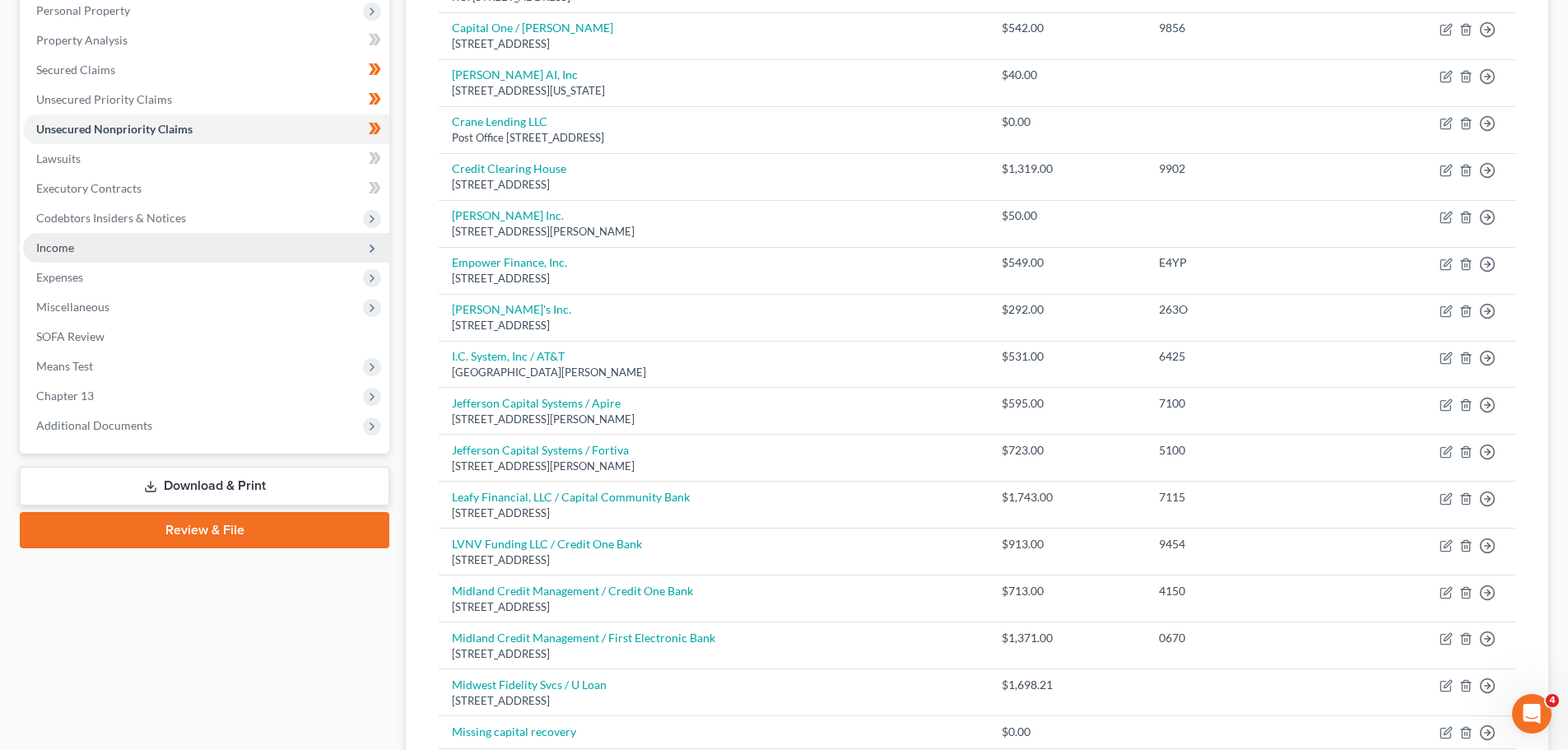
click at [63, 256] on span "Income" at bounding box center [206, 247] width 366 height 30
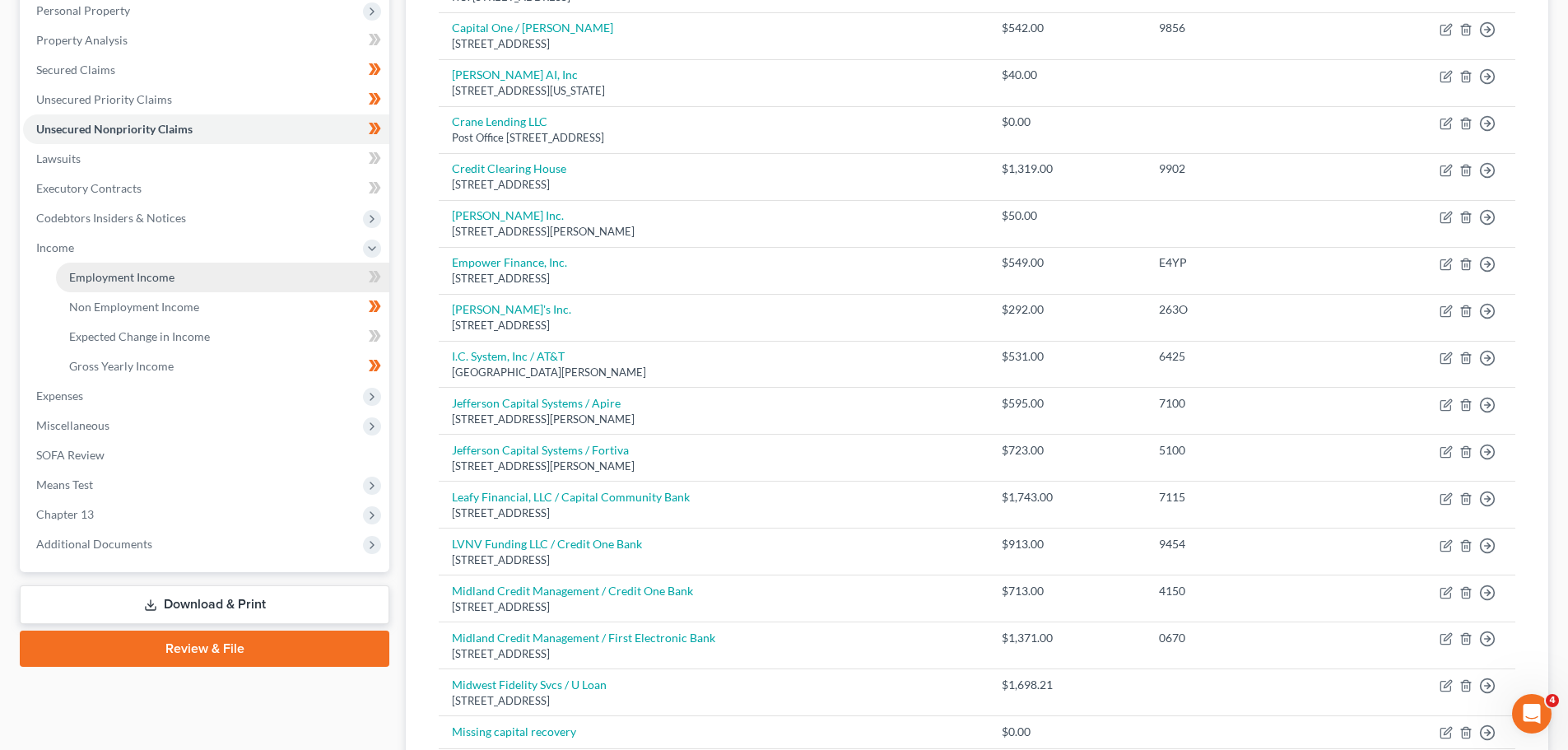
click at [96, 277] on span "Employment Income" at bounding box center [121, 277] width 105 height 14
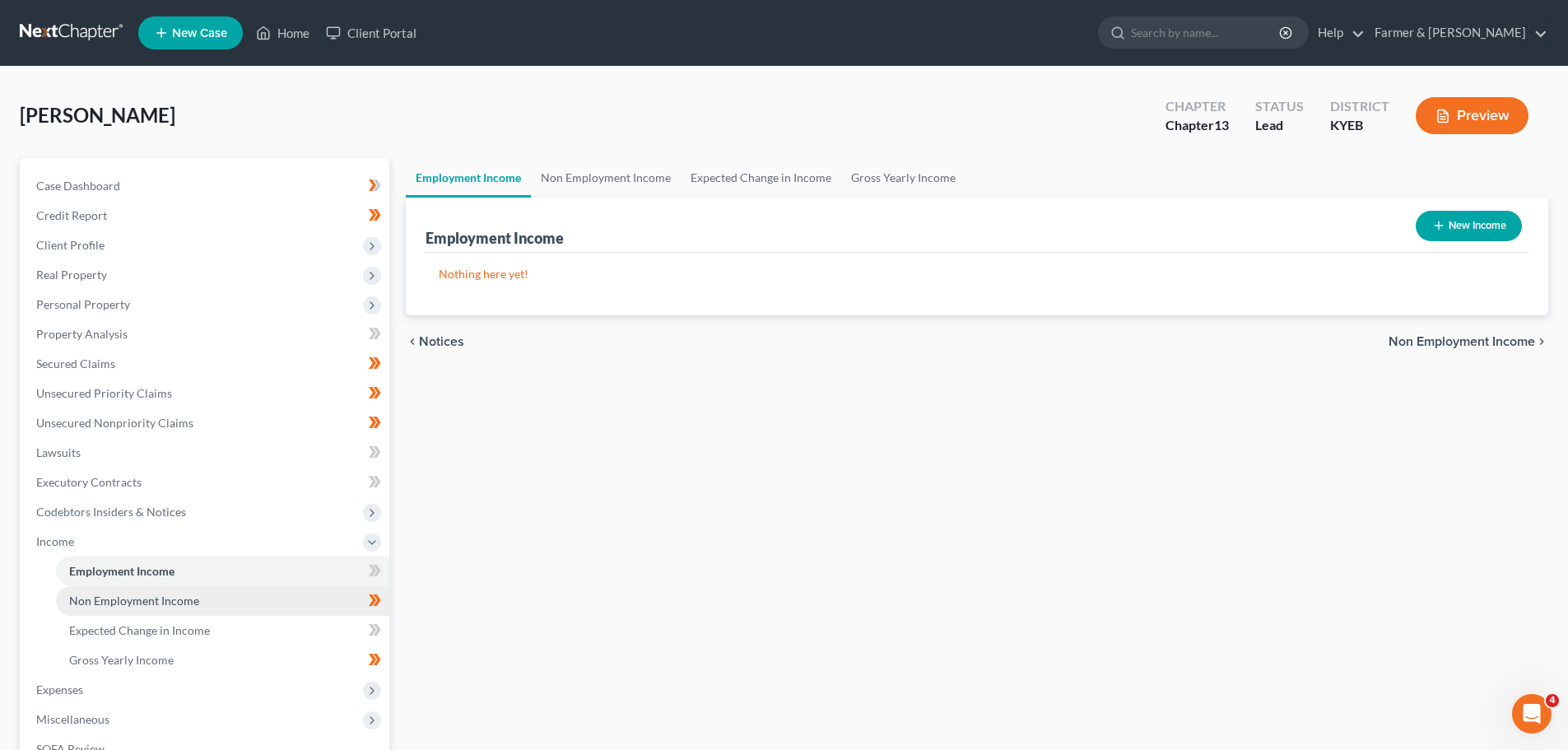
click at [150, 594] on span "Non Employment Income" at bounding box center [134, 600] width 130 height 14
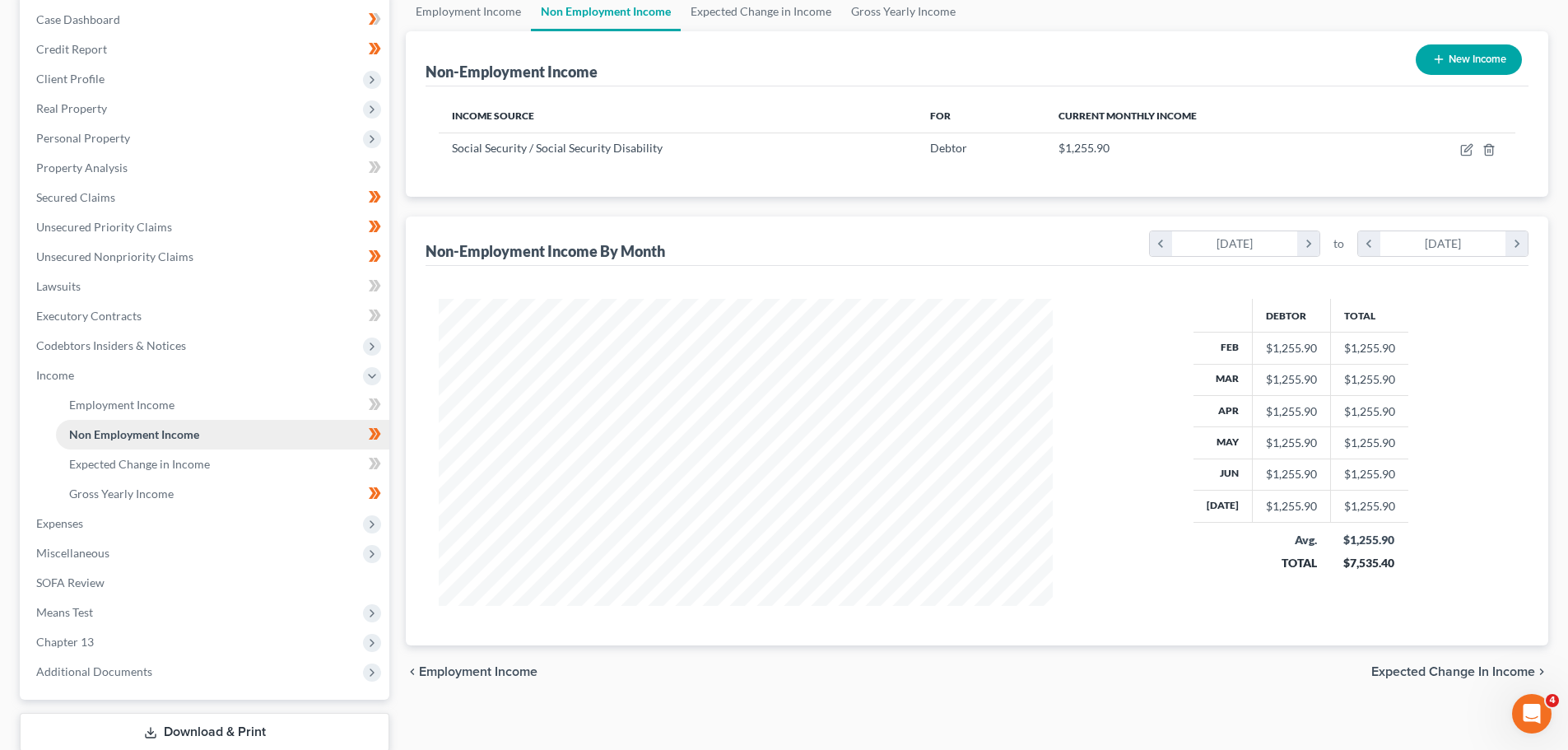
scroll to position [273, 0]
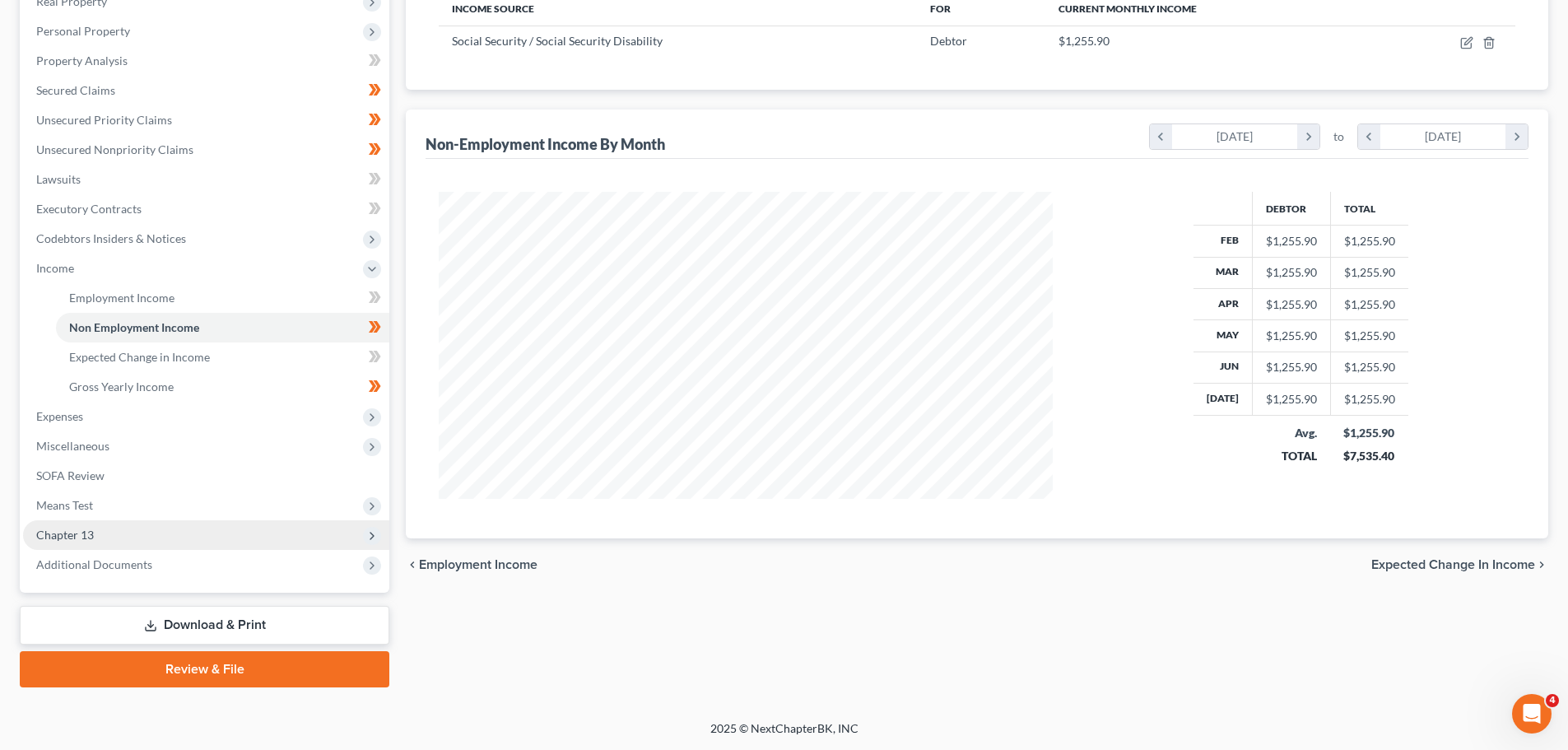
click at [102, 531] on span "Chapter 13" at bounding box center [206, 534] width 366 height 30
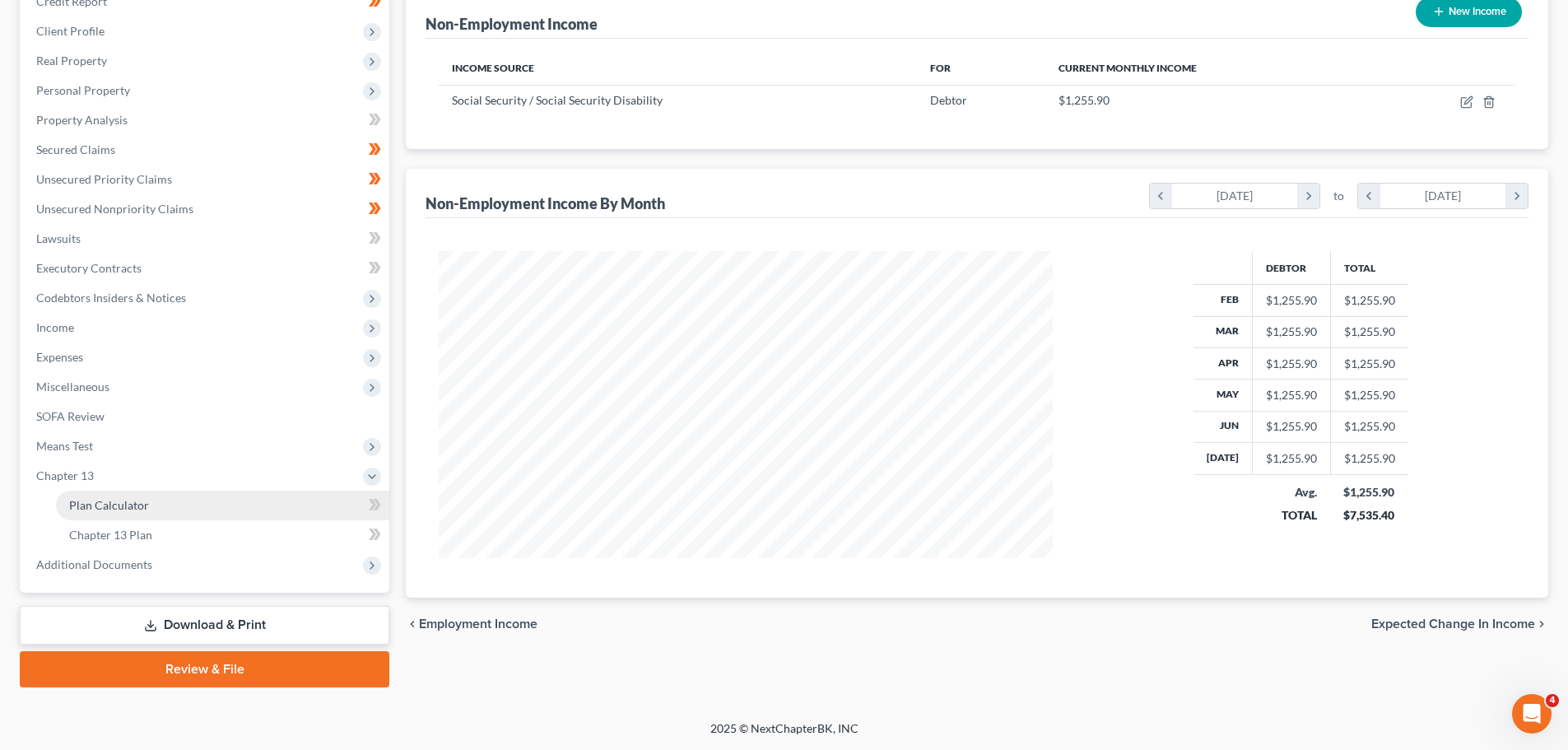
click at [111, 510] on span "Plan Calculator" at bounding box center [109, 505] width 80 height 14
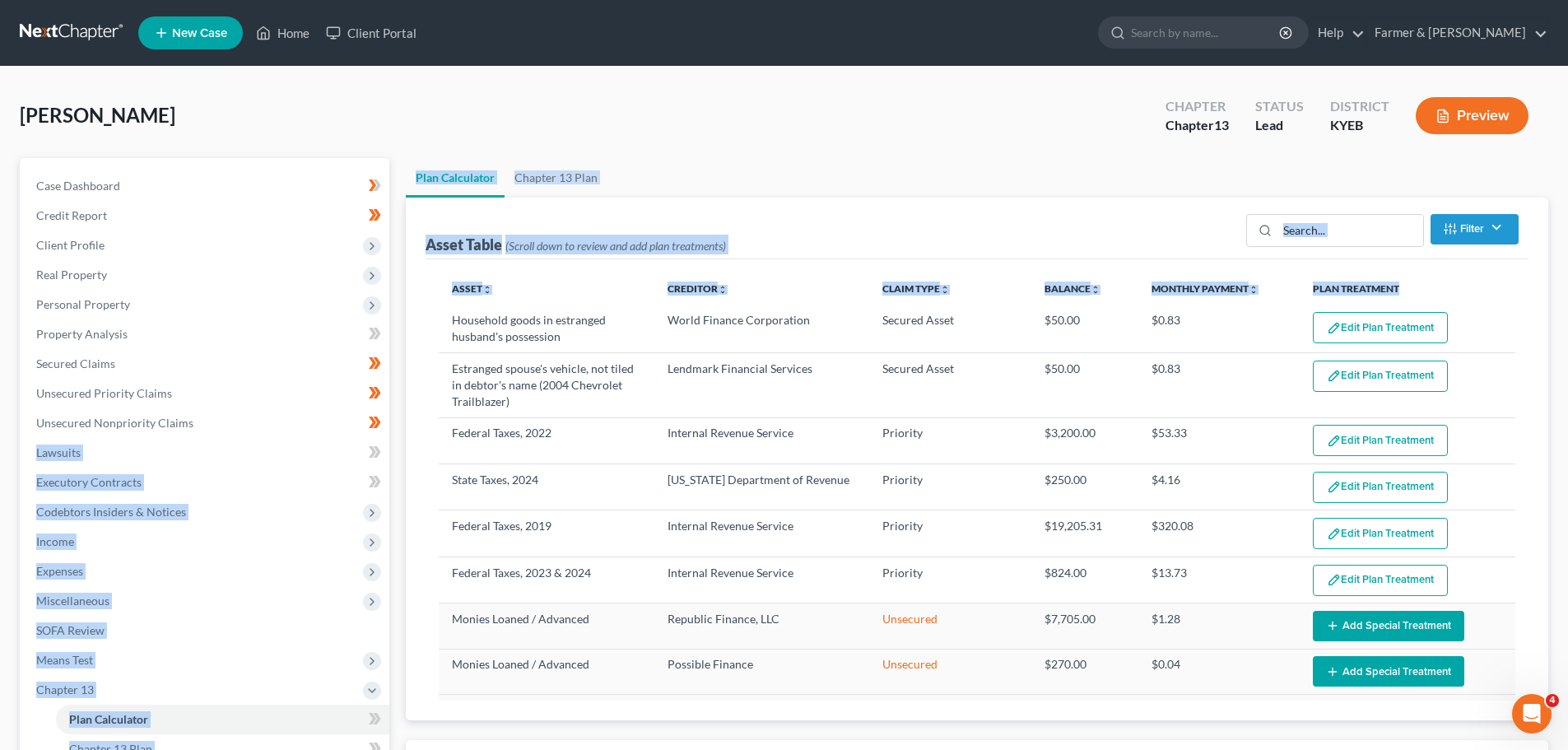
click at [398, 414] on div "Petition Navigation Case Dashboard Payments Invoices Payments Payments Credit R…" at bounding box center [784, 585] width 1545 height 853
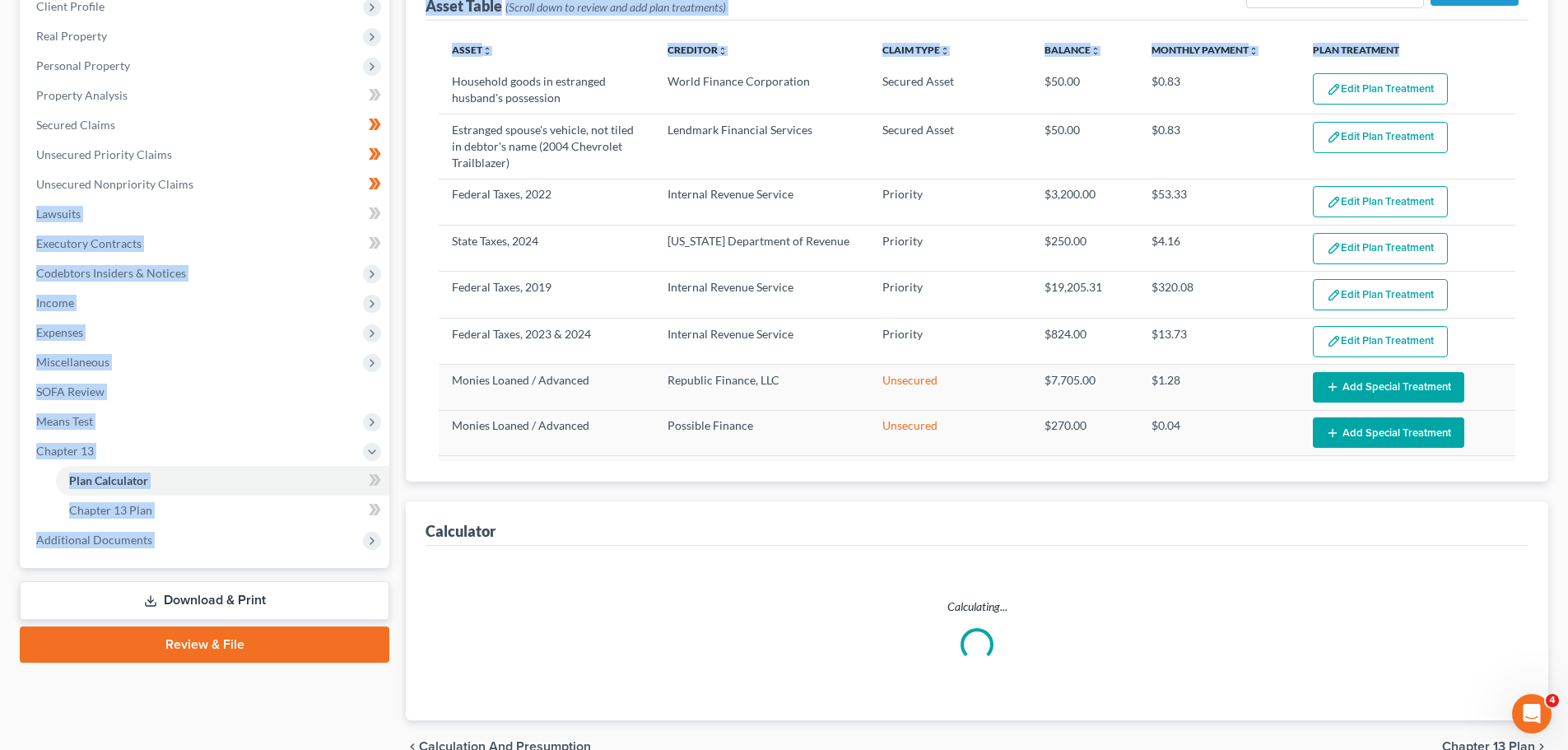
select select "59"
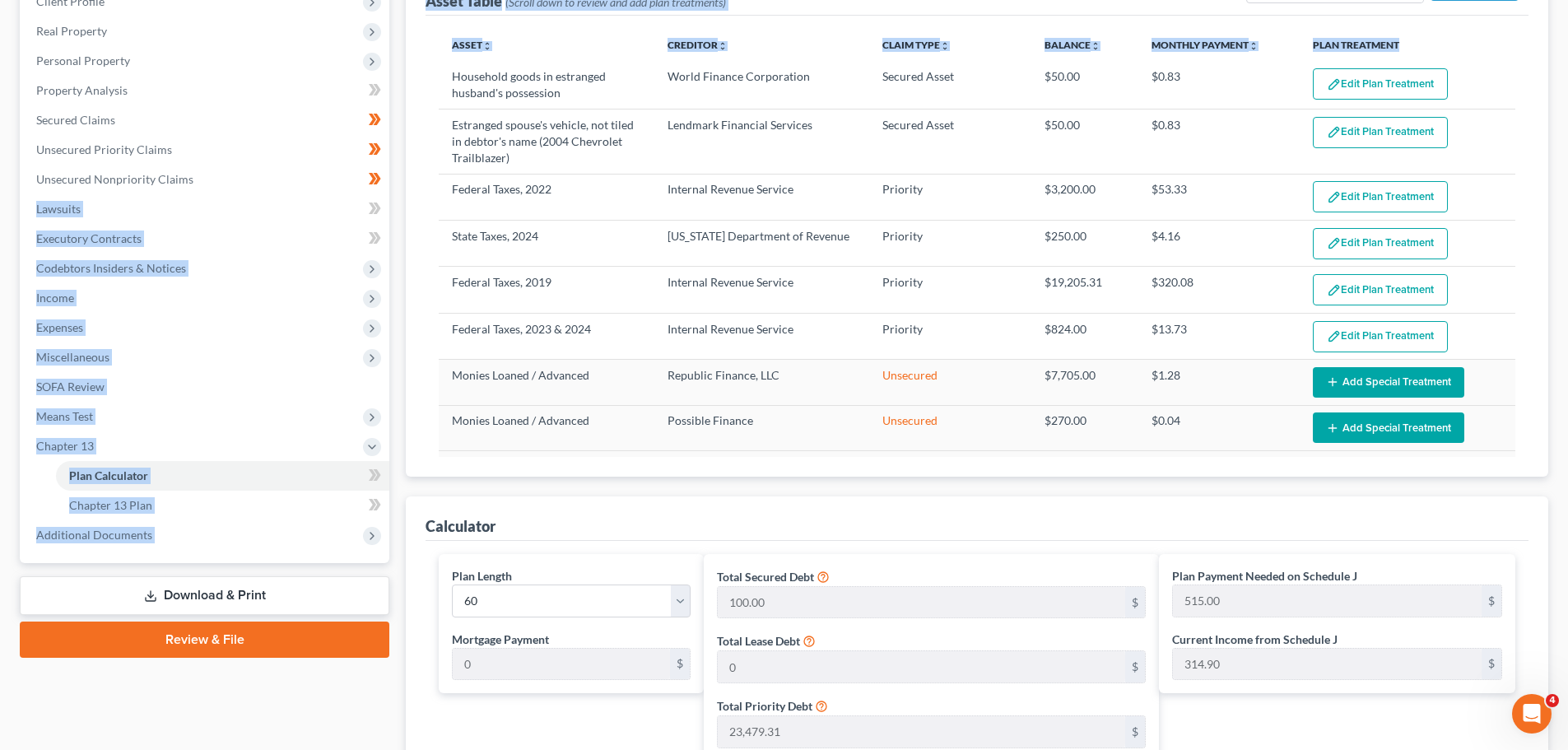
scroll to position [247, 0]
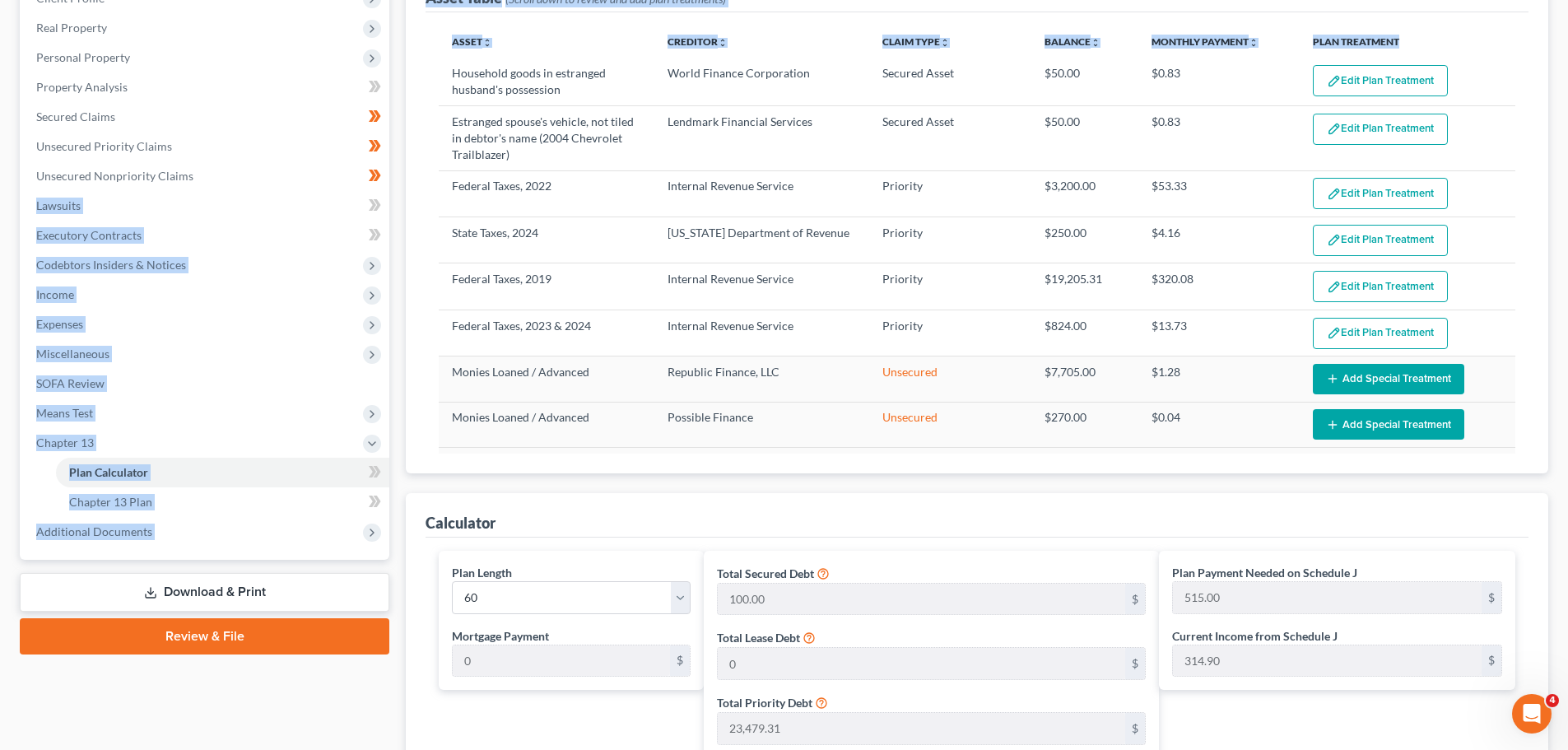
click at [390, 473] on div "Case Dashboard Payments Invoices Payments Payments Credit Report Client Profile" at bounding box center [204, 601] width 386 height 1380
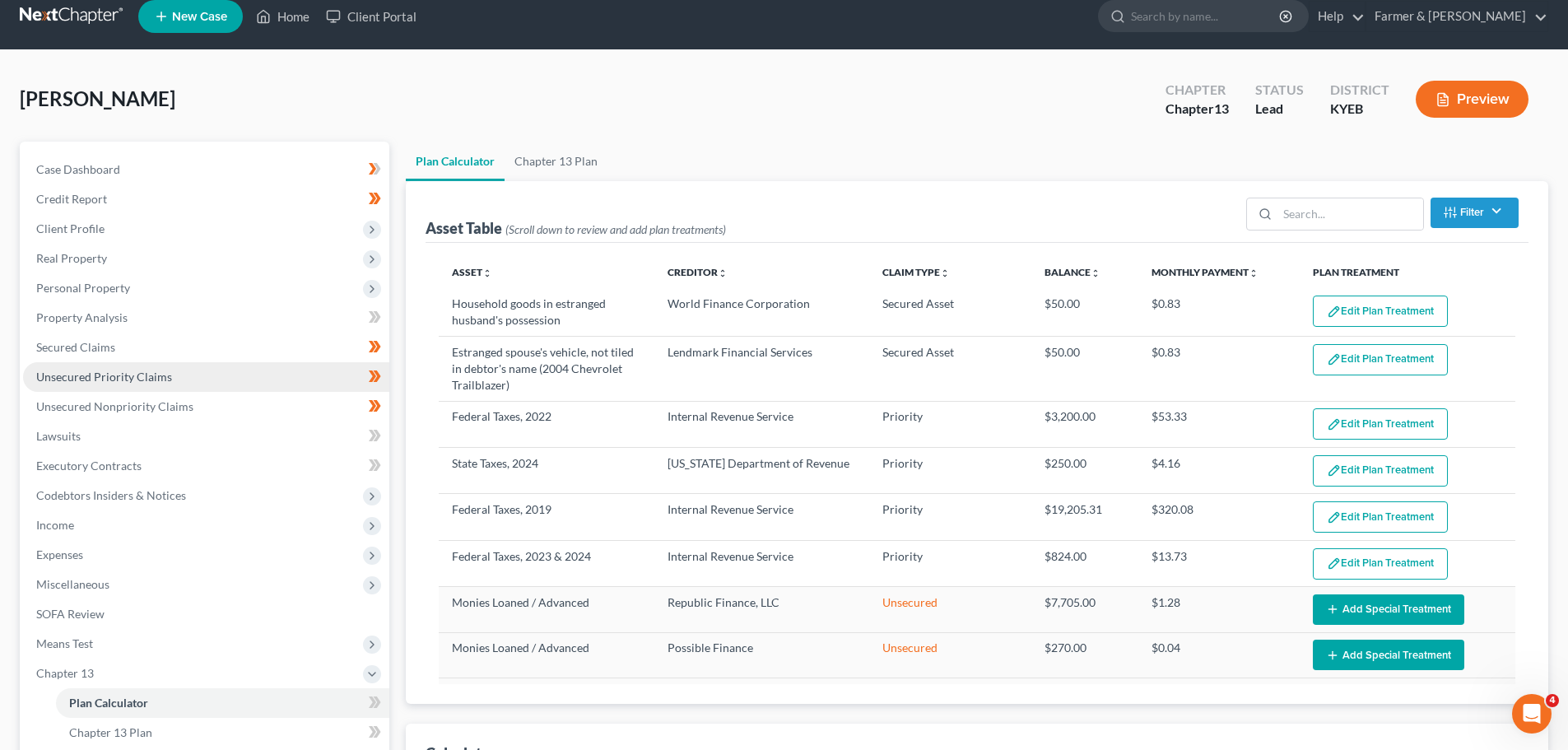
scroll to position [0, 0]
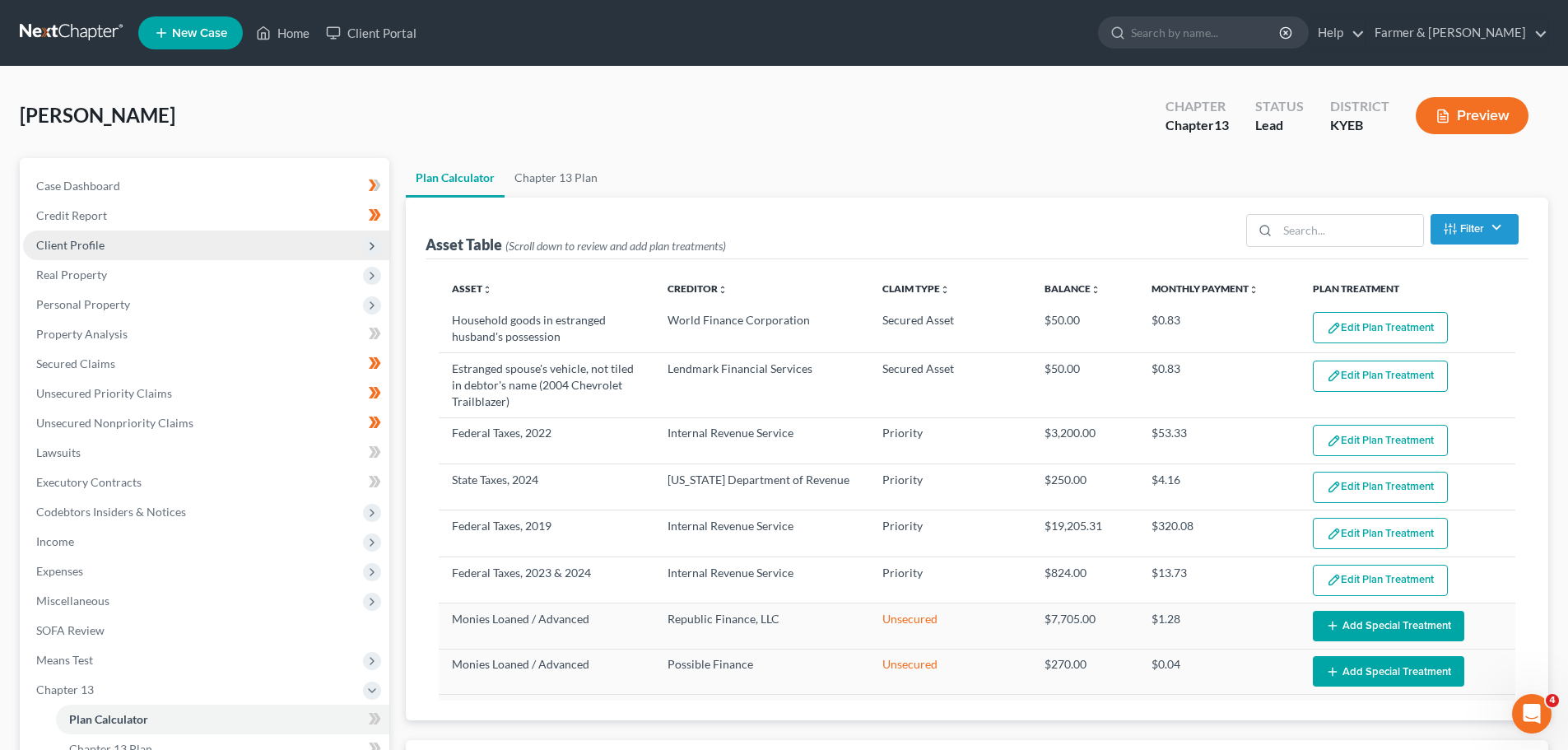
click at [27, 240] on span "Client Profile" at bounding box center [206, 244] width 366 height 30
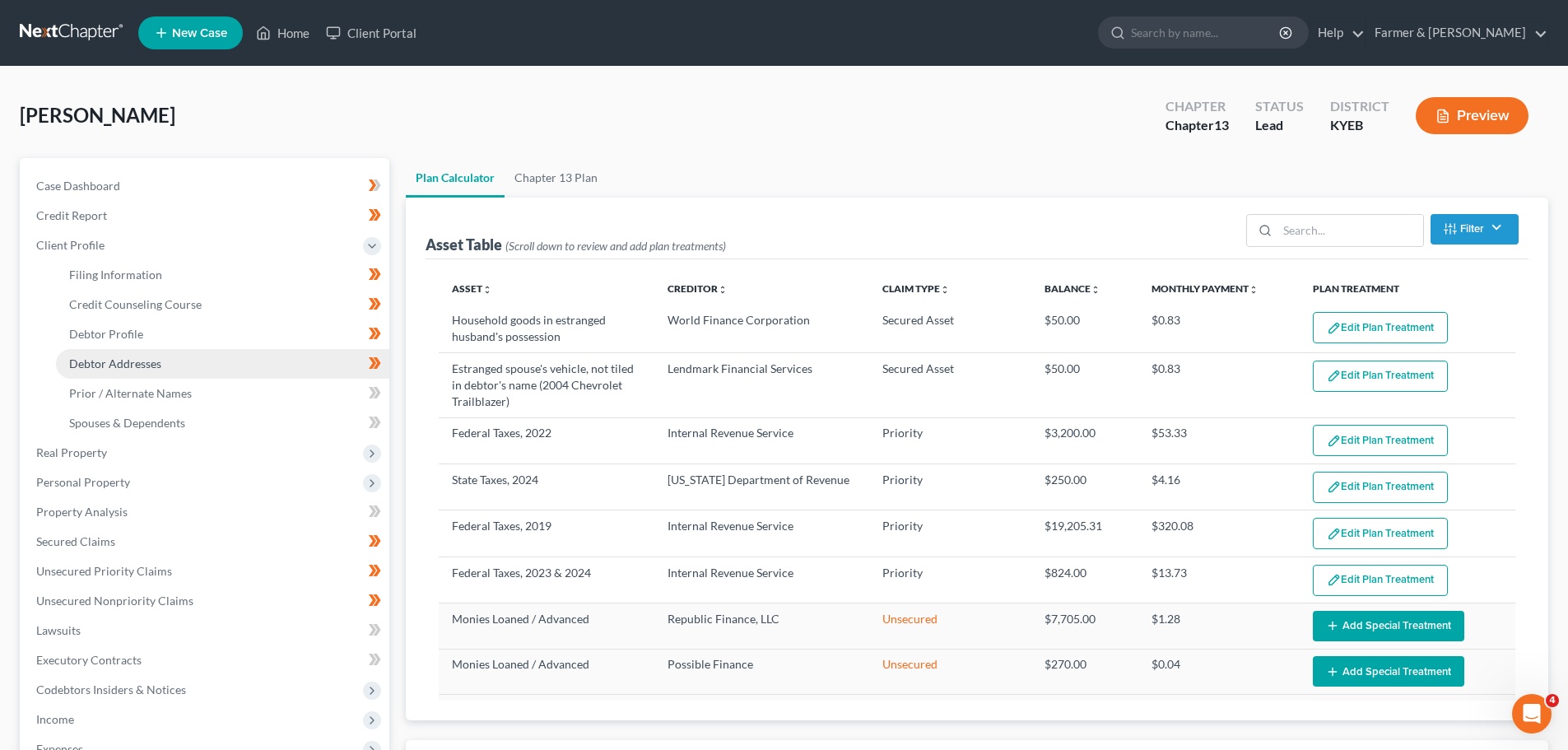
click at [100, 354] on link "Debtor Addresses" at bounding box center [222, 364] width 333 height 30
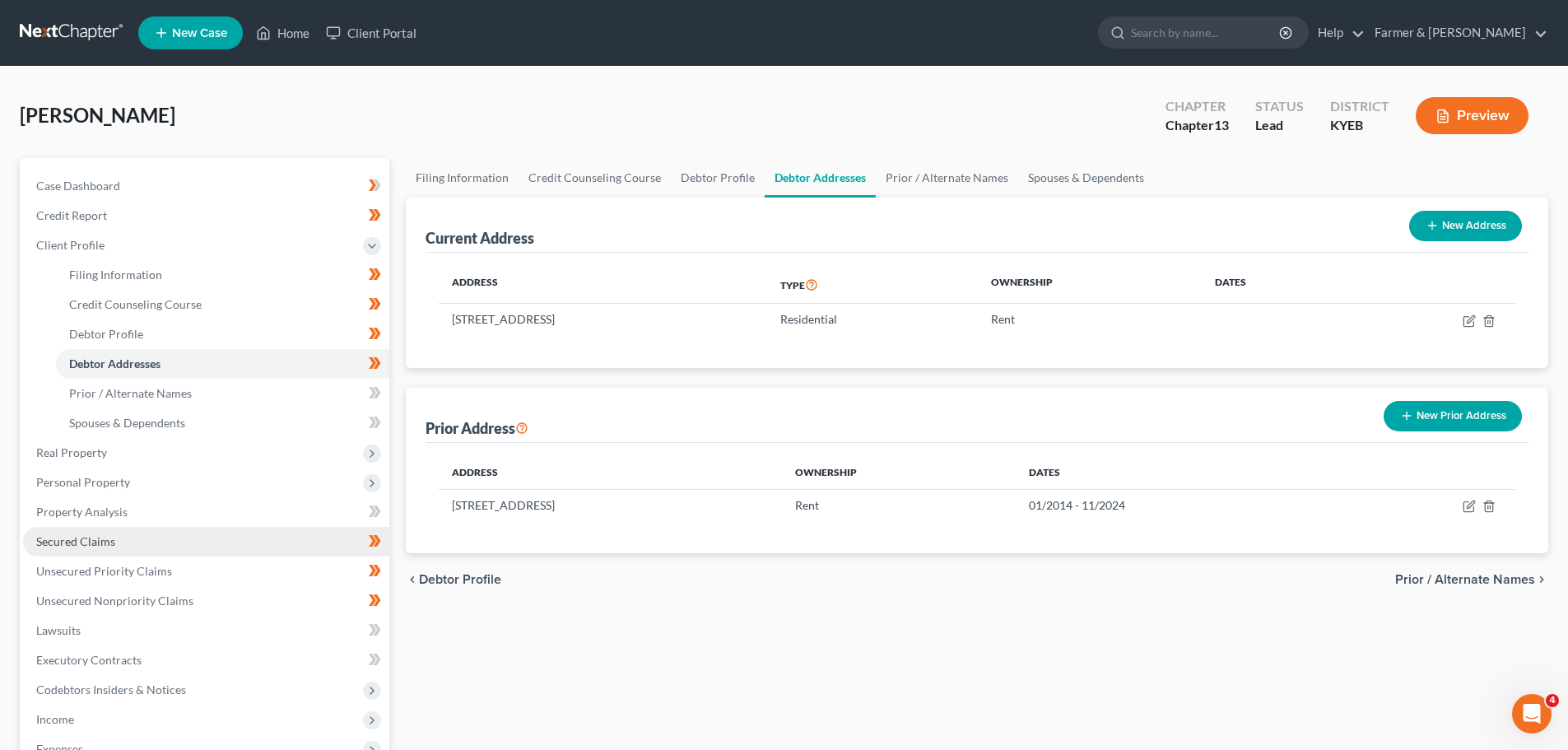
click at [111, 535] on span "Secured Claims" at bounding box center [75, 541] width 79 height 14
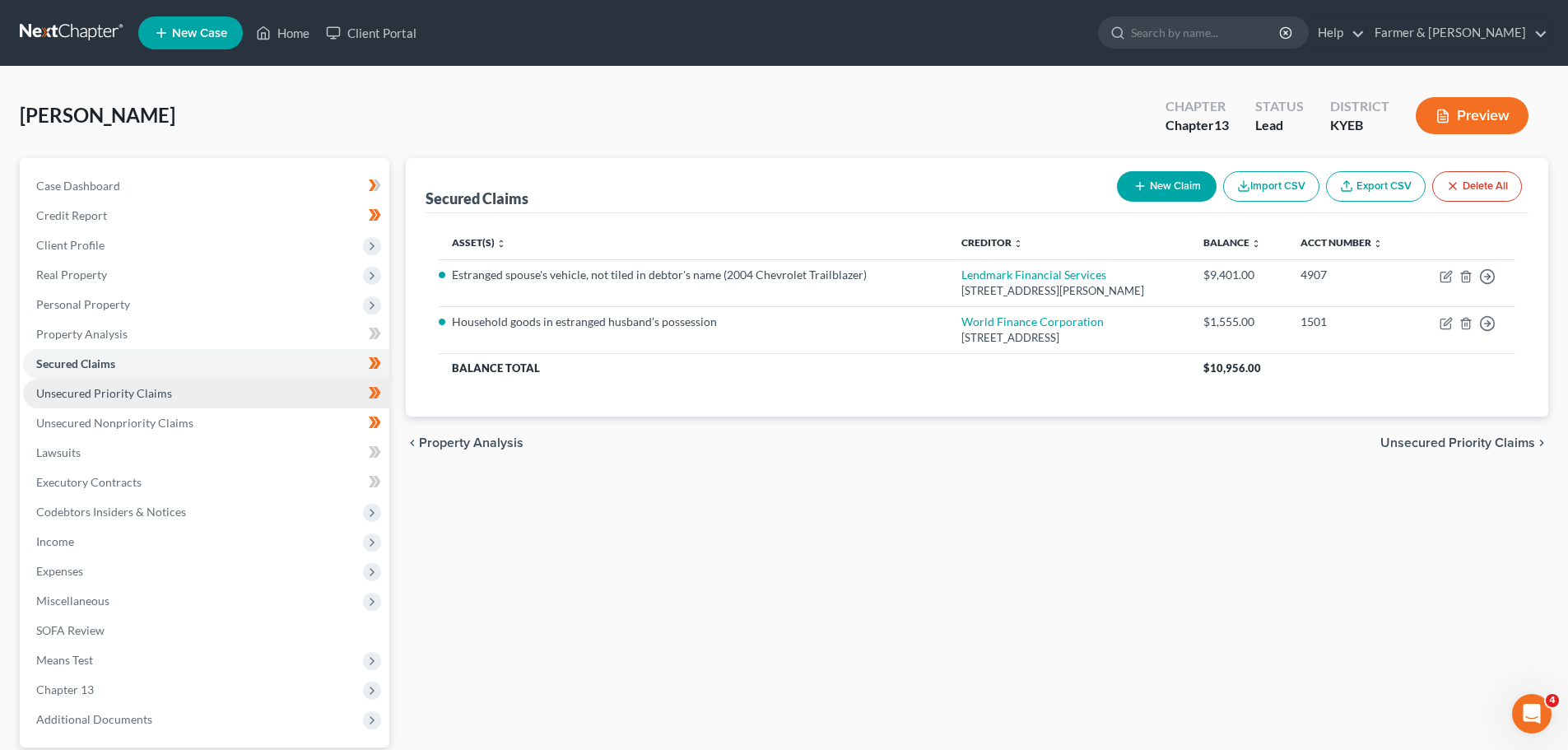
click at [147, 396] on span "Unsecured Priority Claims" at bounding box center [104, 392] width 136 height 14
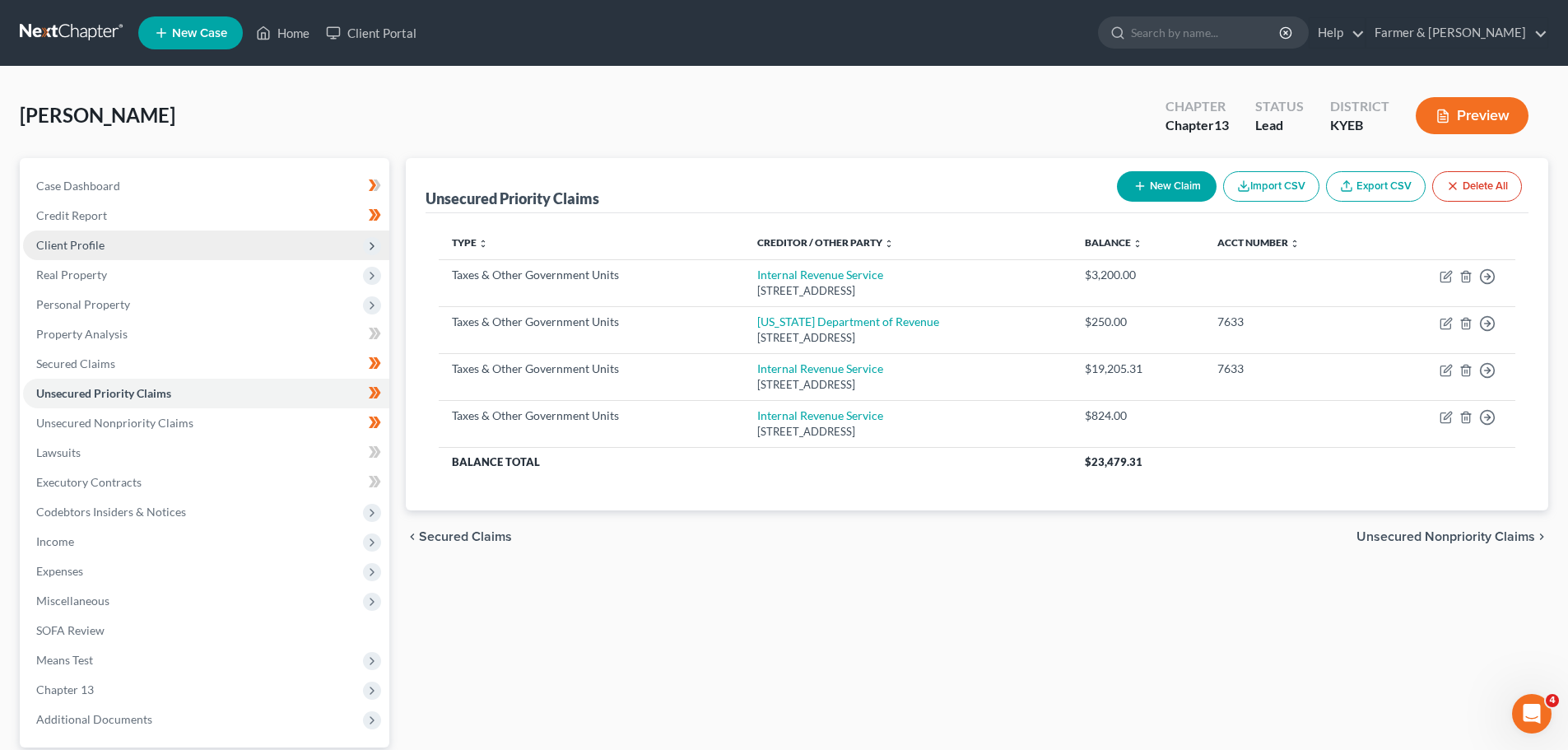
click at [80, 233] on span "Client Profile" at bounding box center [206, 244] width 366 height 30
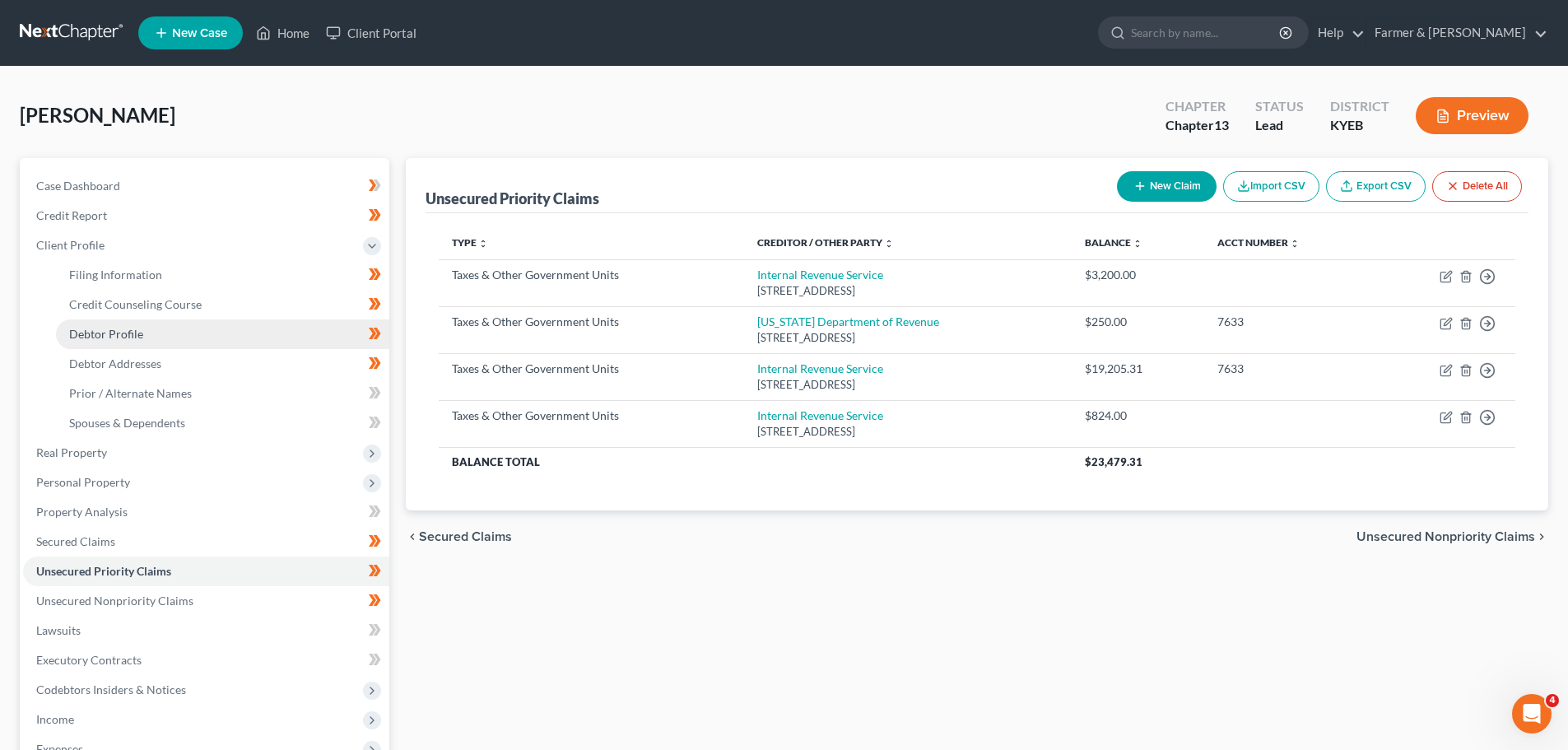
click at [149, 331] on link "Debtor Profile" at bounding box center [222, 334] width 333 height 30
select select "2"
select select "0"
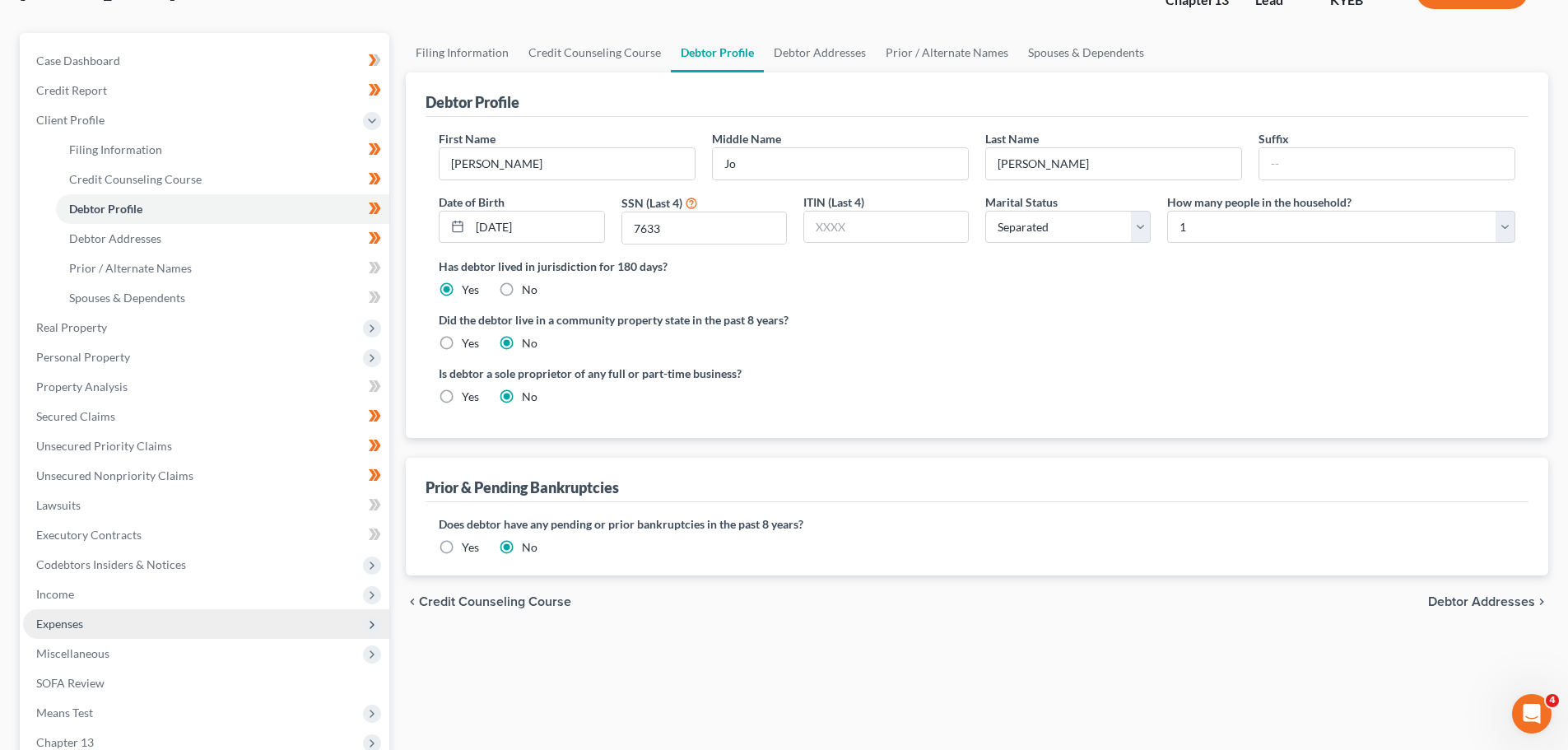
scroll to position [164, 0]
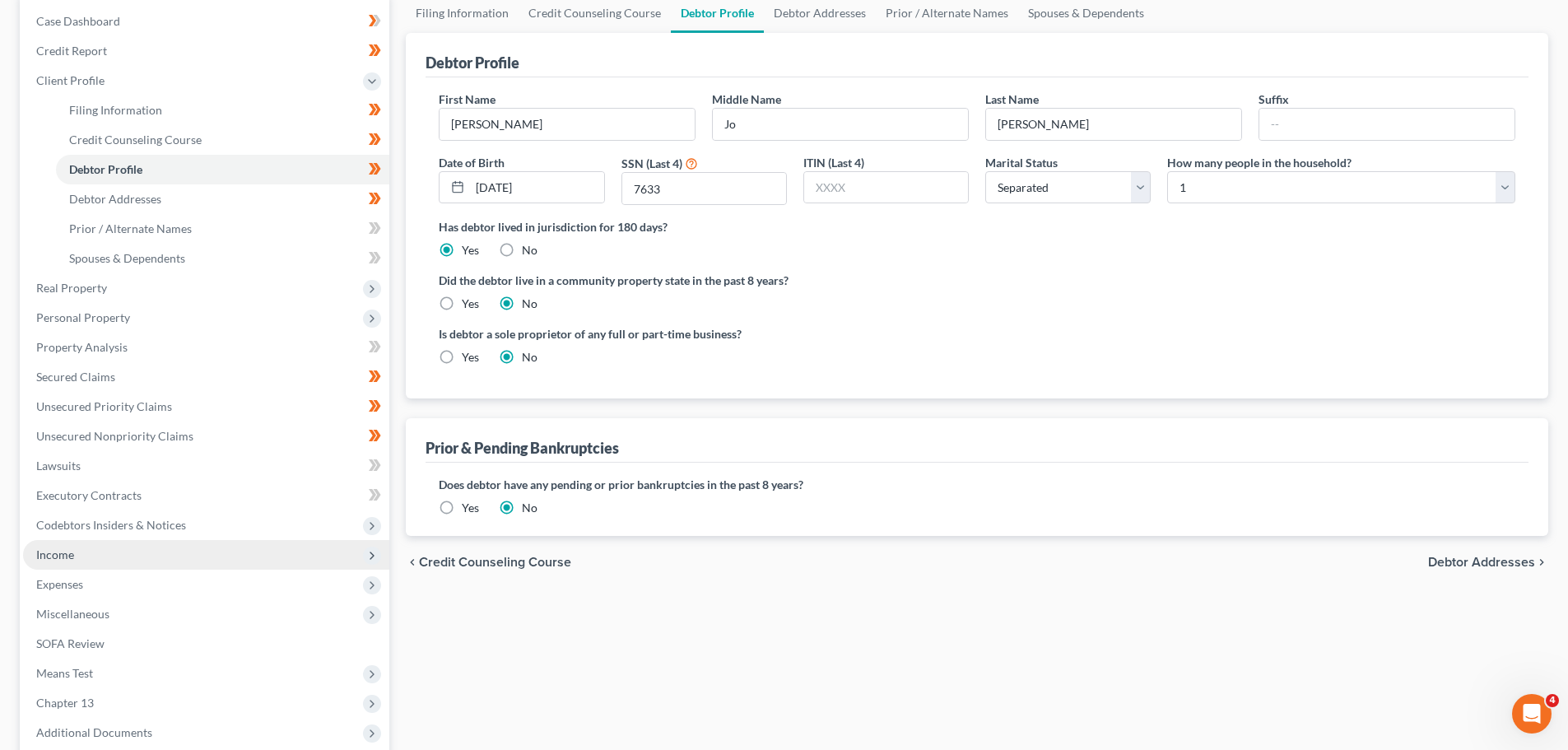
click at [157, 552] on span "Income" at bounding box center [206, 554] width 366 height 30
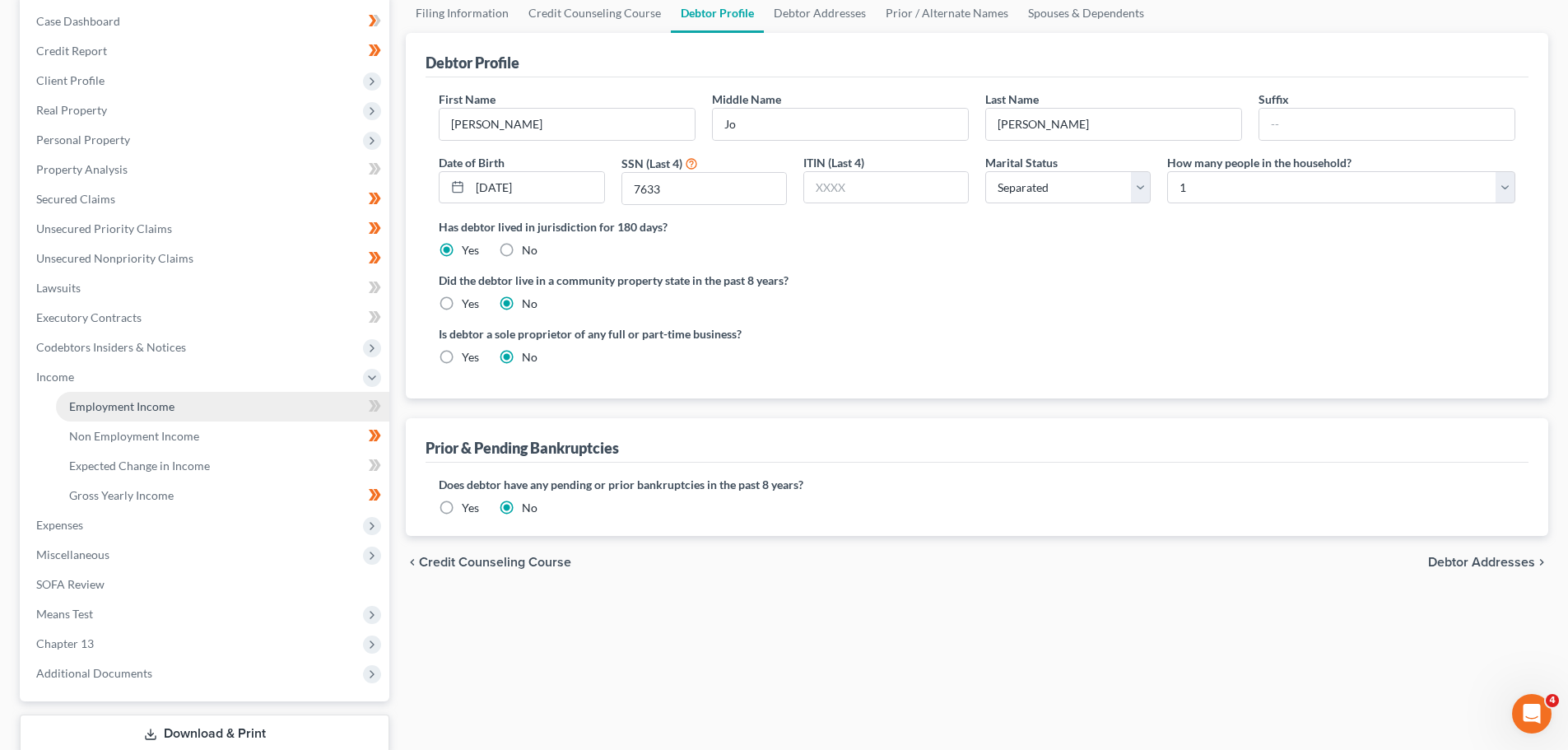
click at [164, 406] on span "Employment Income" at bounding box center [121, 406] width 105 height 14
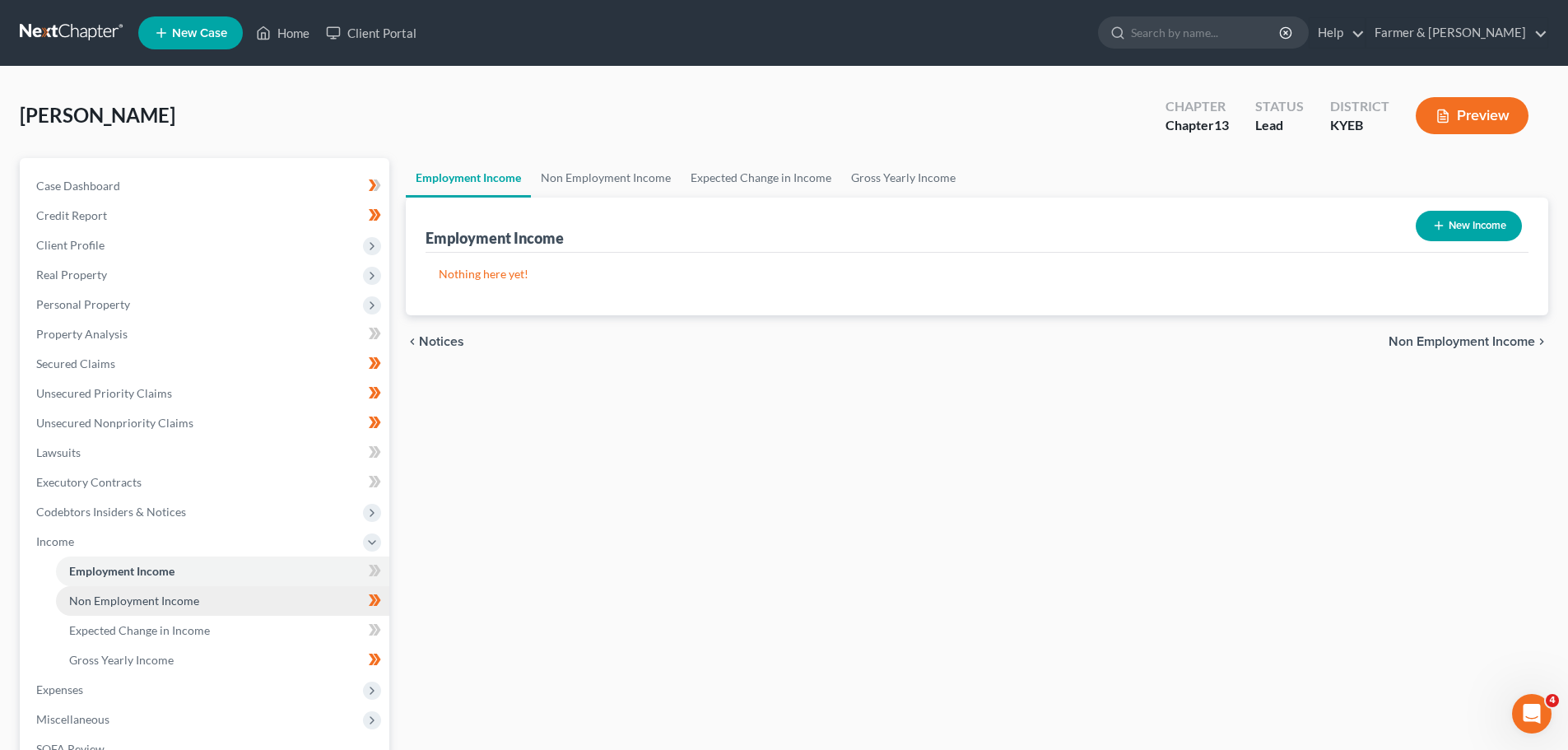
click at [184, 595] on span "Non Employment Income" at bounding box center [134, 600] width 130 height 14
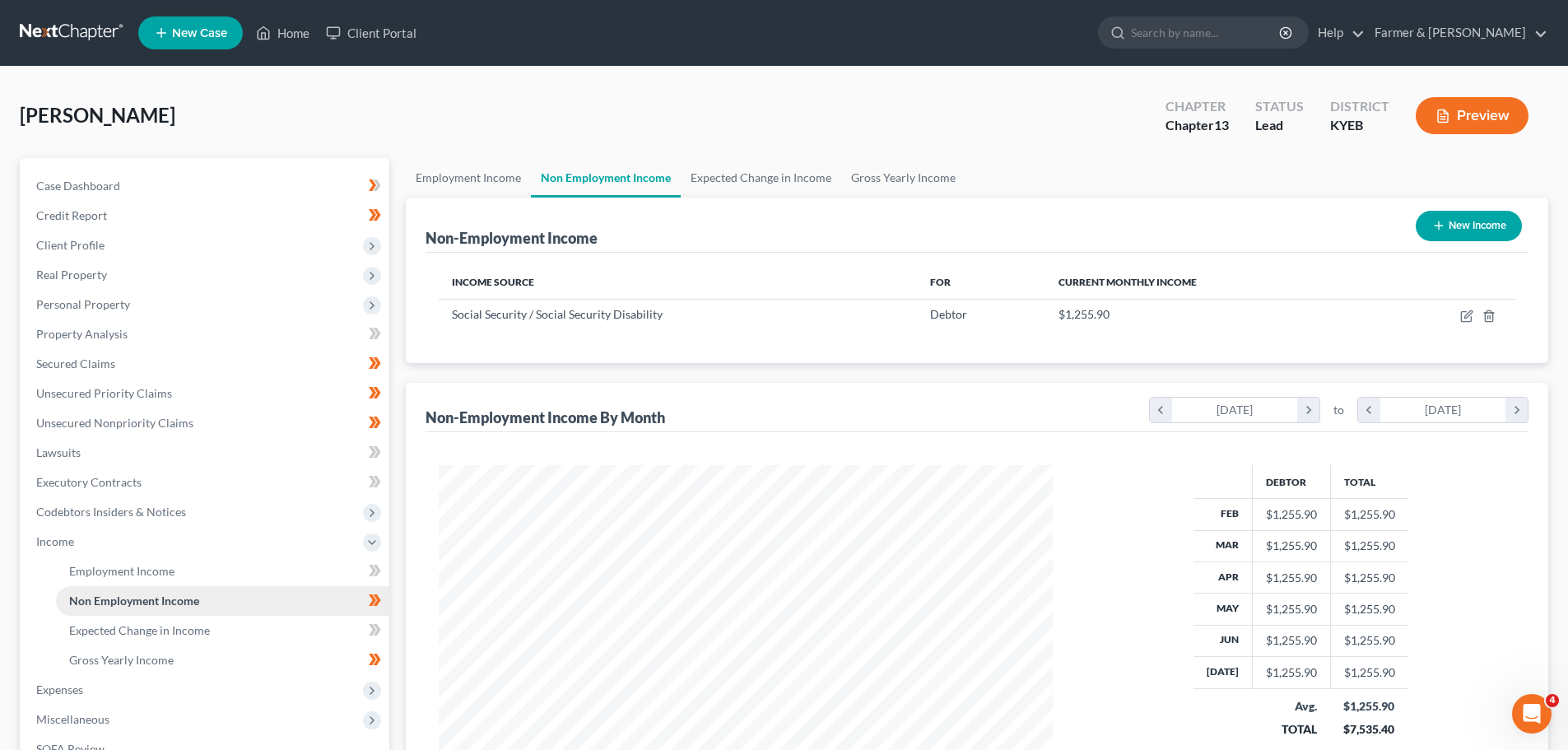
scroll to position [307, 647]
click at [124, 330] on span "Property Analysis" at bounding box center [82, 333] width 92 height 14
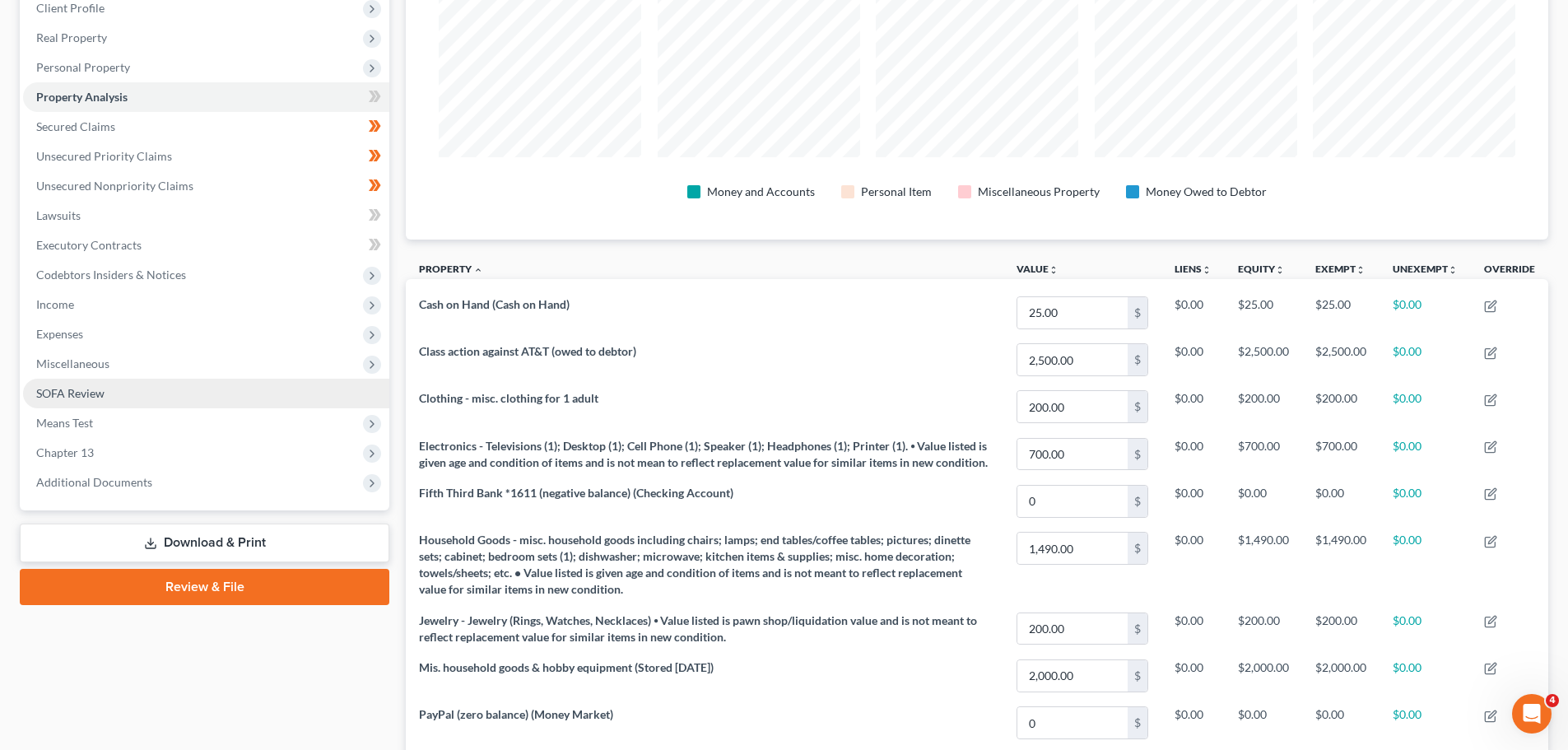
scroll to position [247, 0]
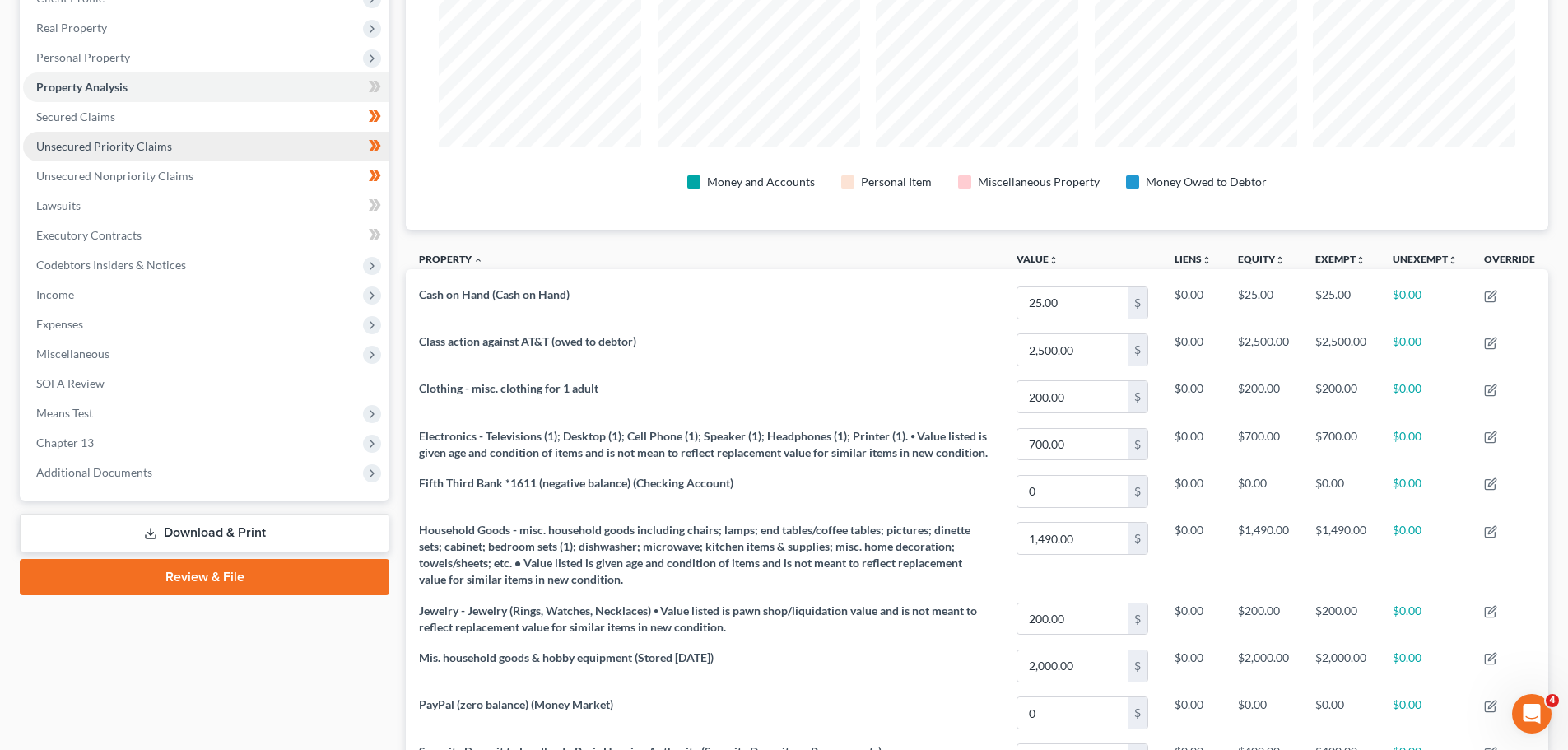
click at [143, 151] on span "Unsecured Priority Claims" at bounding box center [104, 146] width 136 height 14
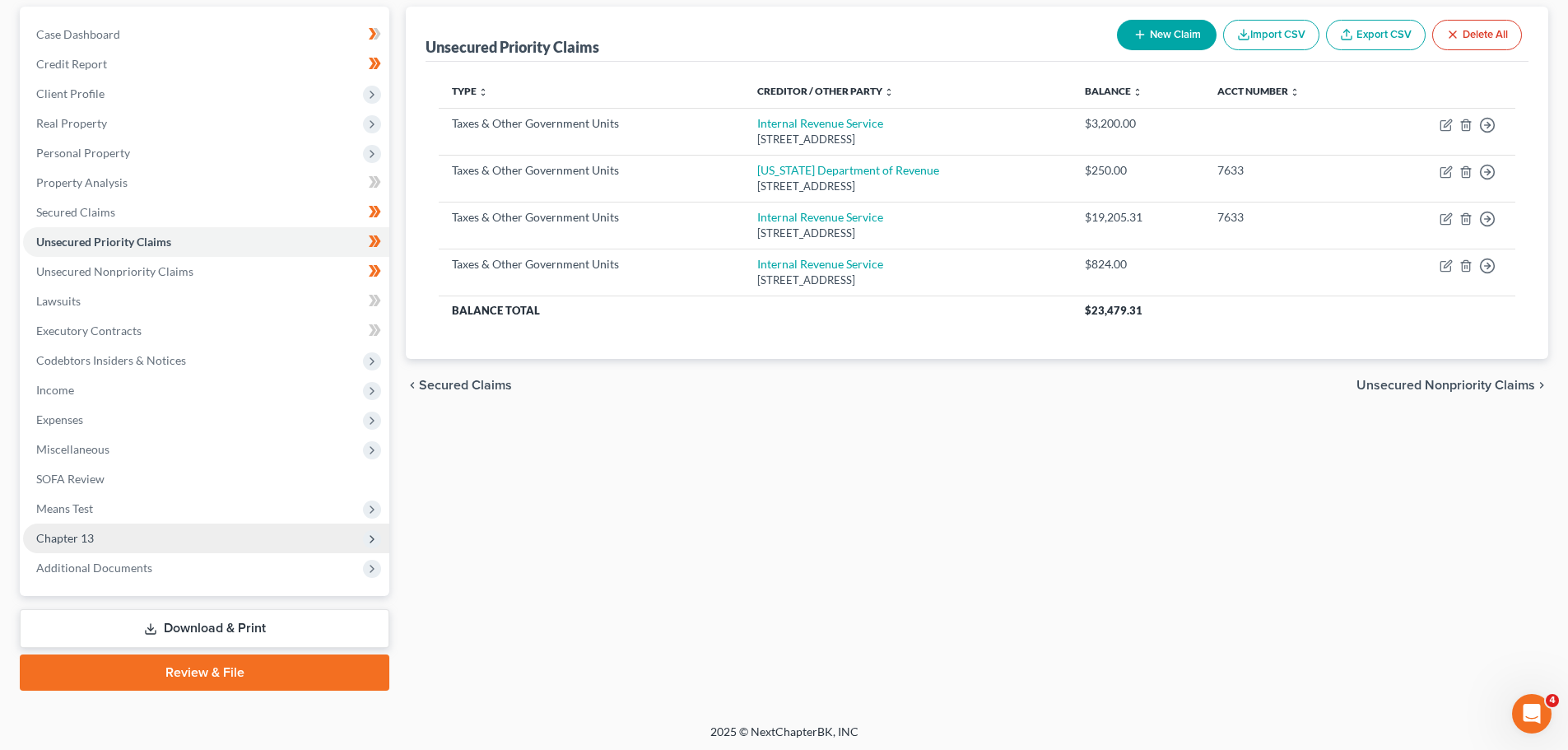
scroll to position [155, 0]
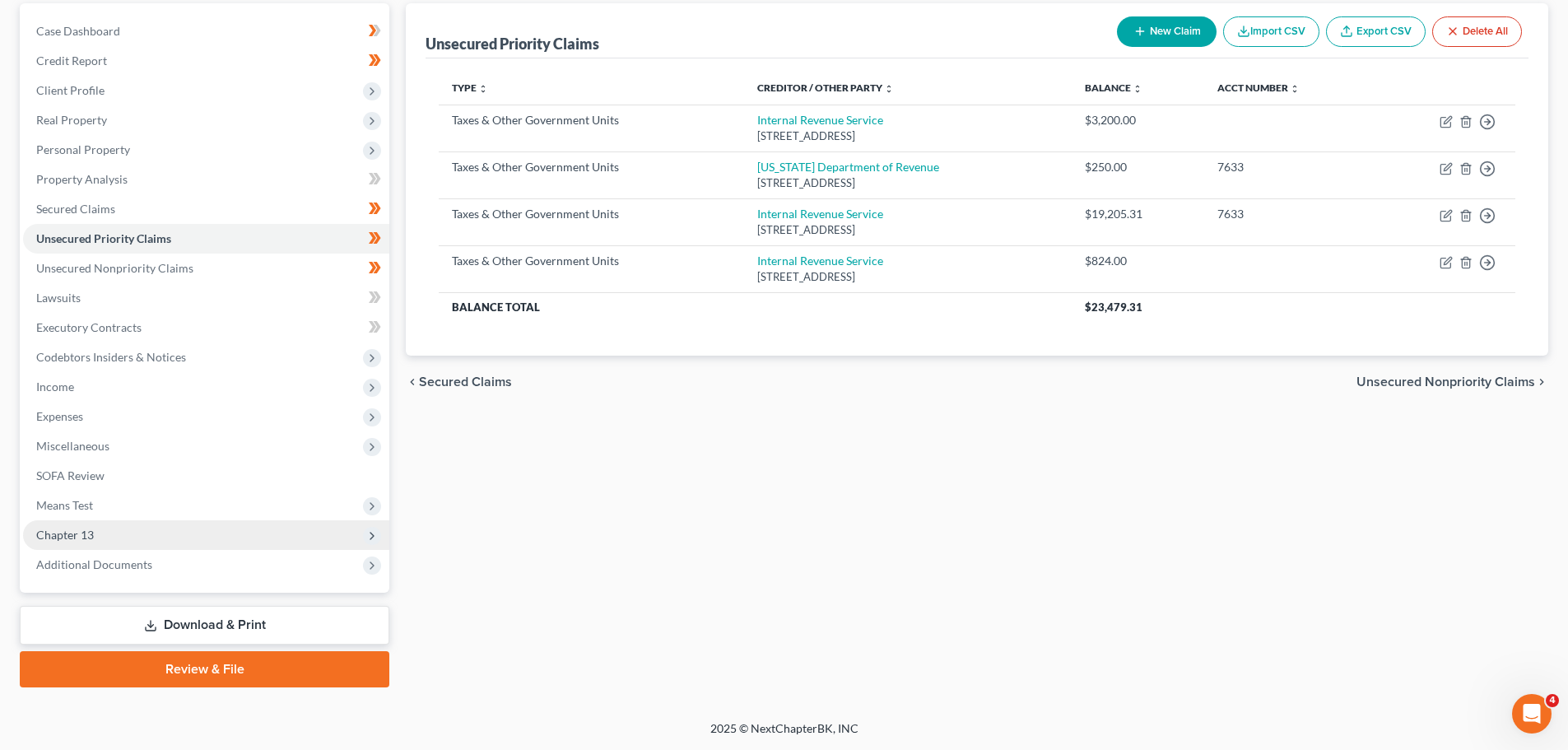
click at [52, 537] on span "Chapter 13" at bounding box center [65, 534] width 57 height 14
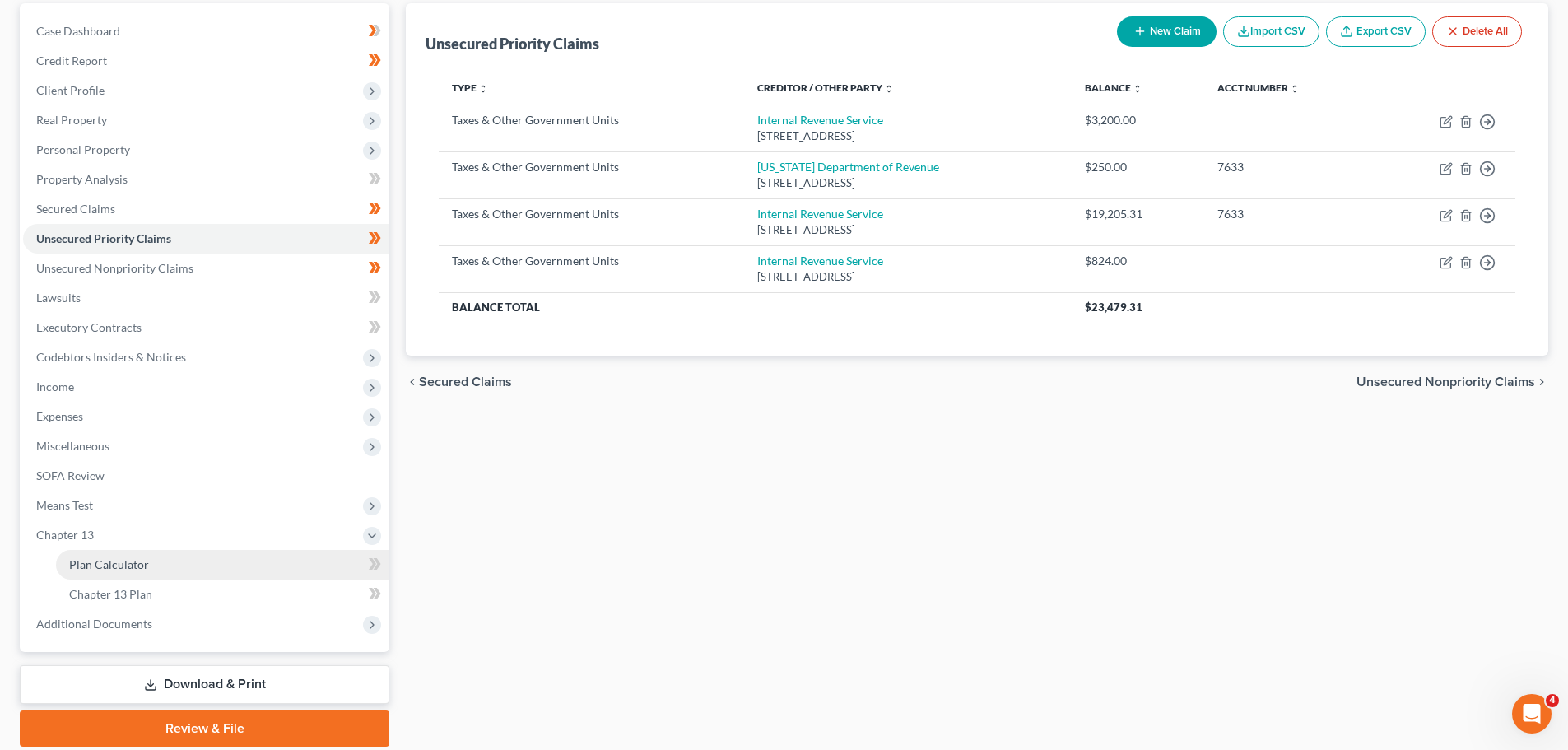
click at [133, 559] on span "Plan Calculator" at bounding box center [109, 564] width 80 height 14
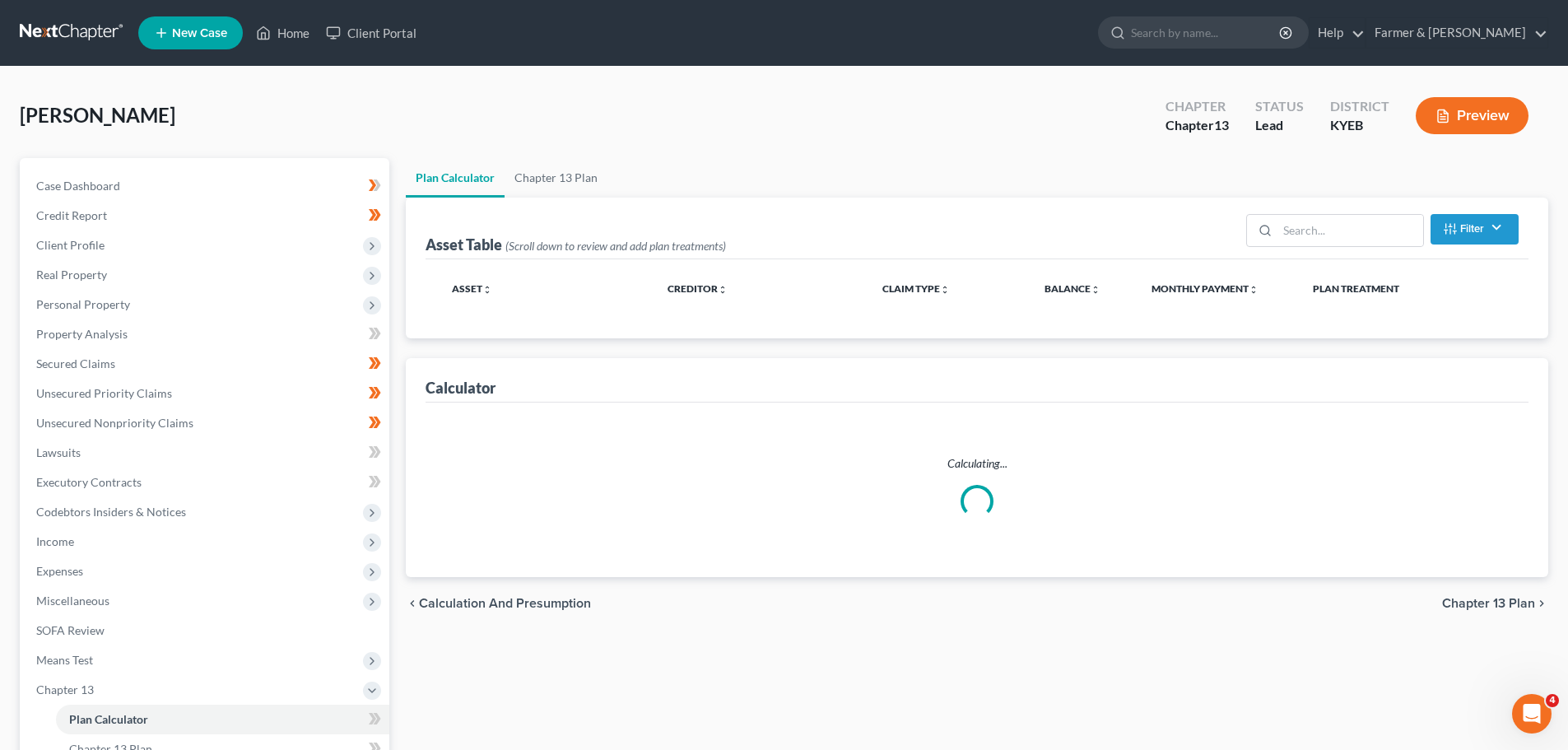
click at [397, 456] on div "Case Dashboard Payments Invoices Payments Payments Credit Report Client Profile" at bounding box center [204, 530] width 386 height 743
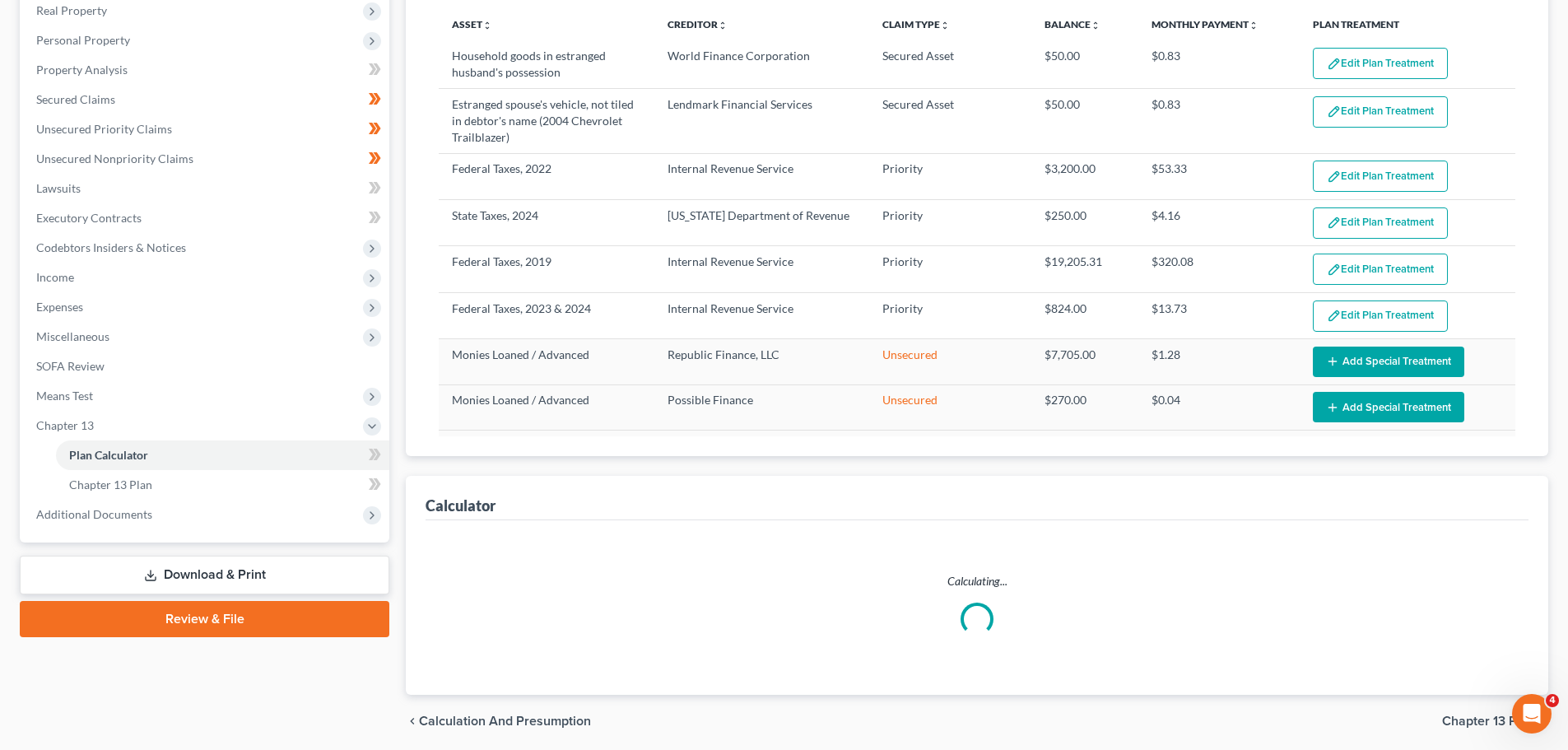
scroll to position [324, 0]
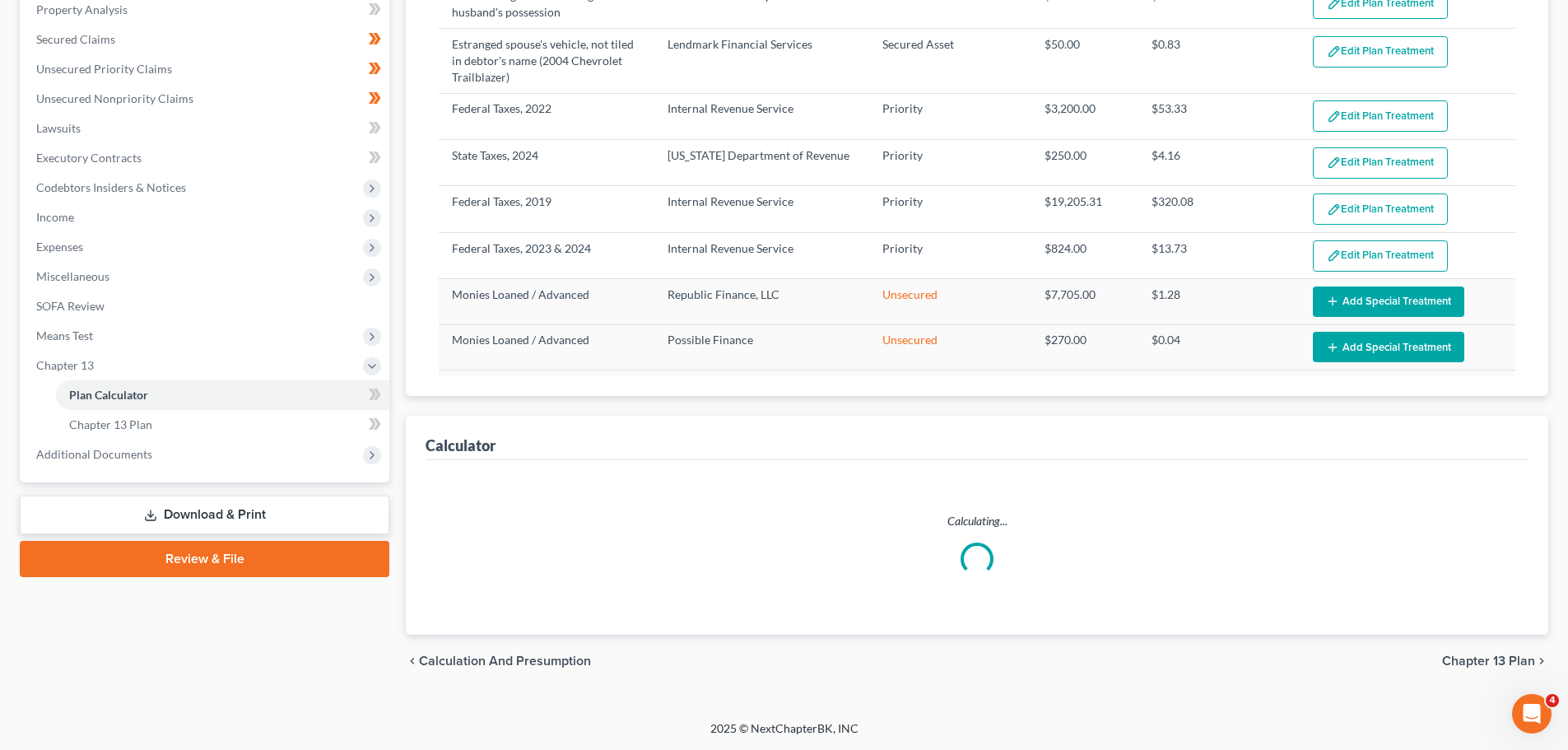
select select "59"
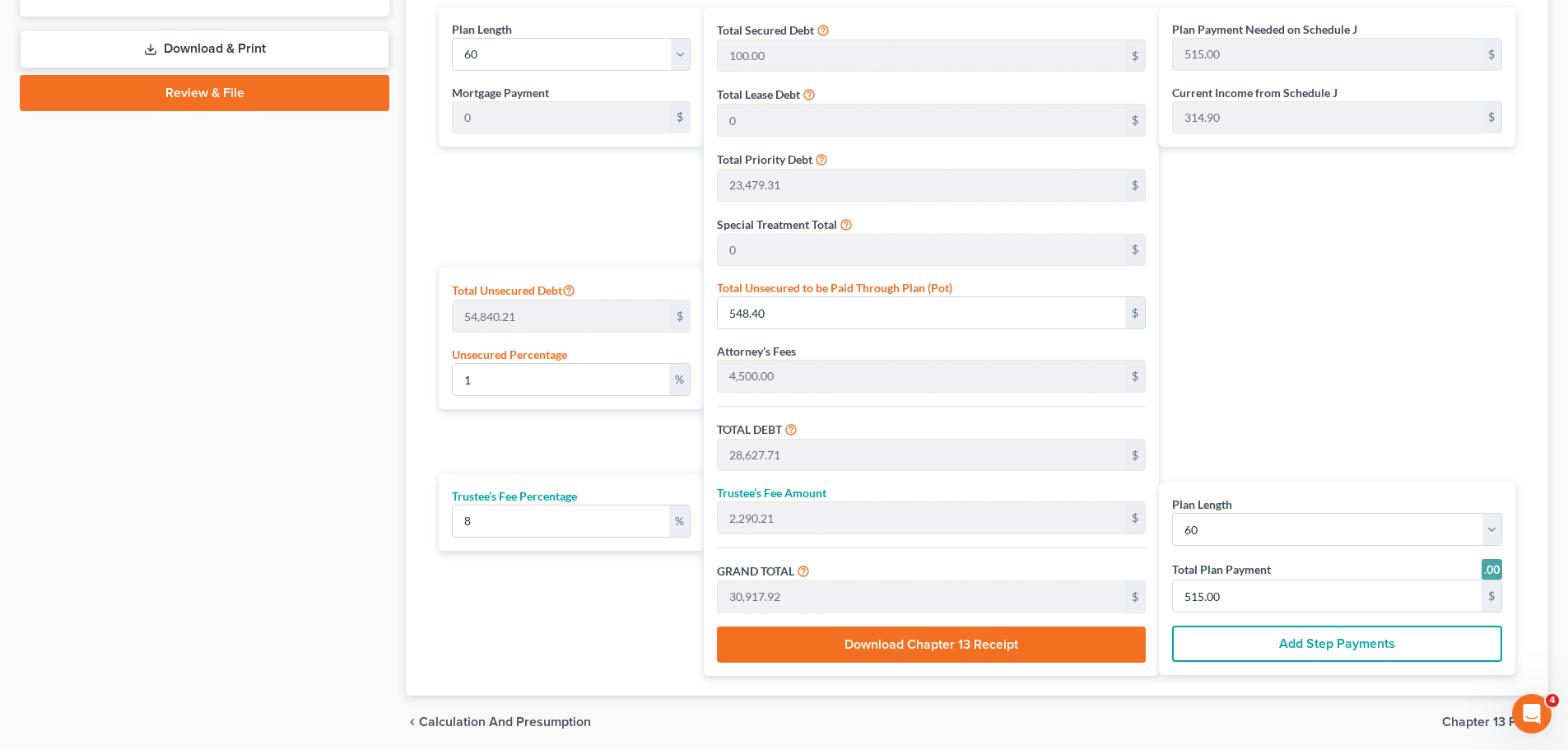
scroll to position [851, 0]
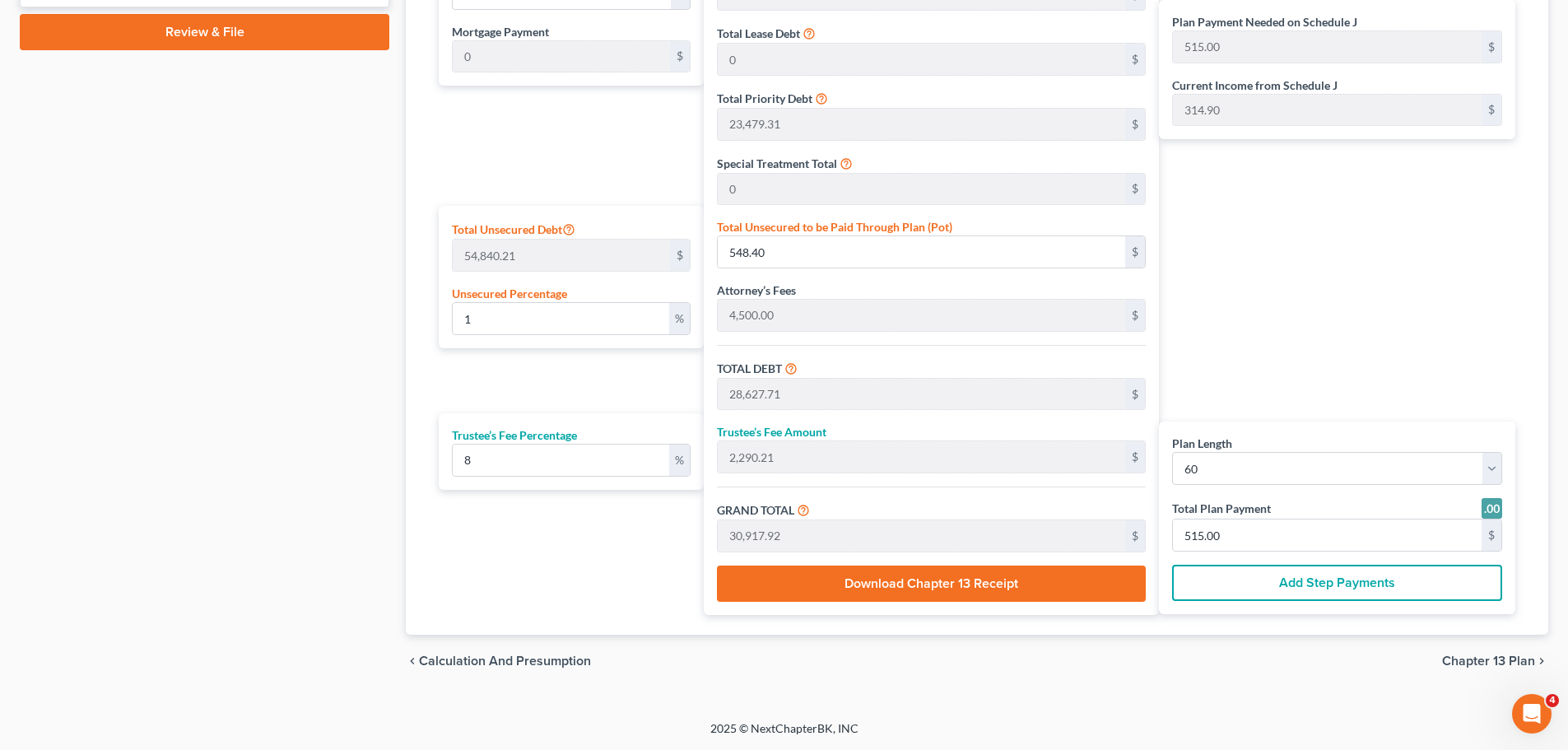
click at [414, 614] on div "Calculator Plan Length 1 2 3 4 5 6 7 8 9 10 11 12 13 14 15 16 17 18 19 20 21 22…" at bounding box center [976, 261] width 1142 height 745
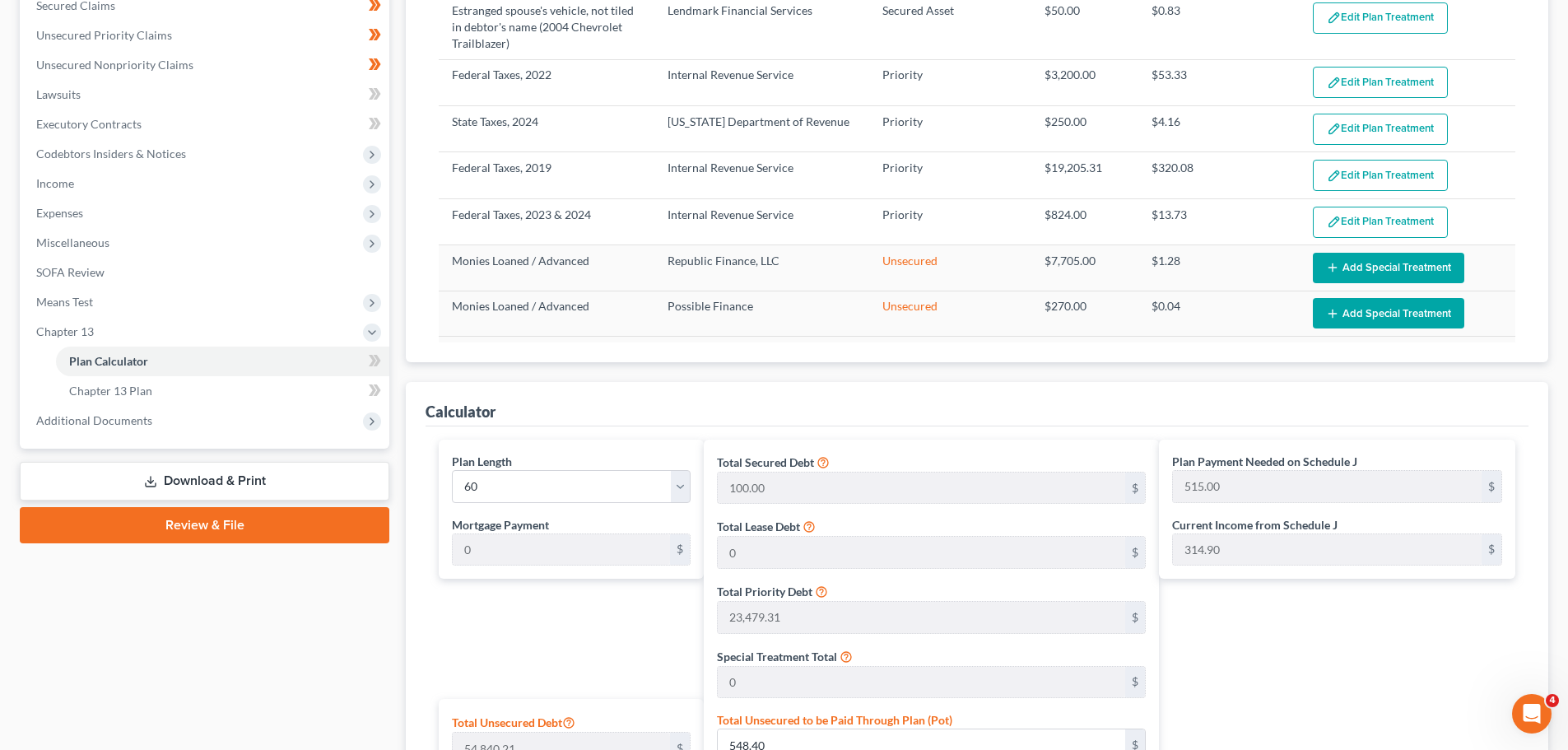
scroll to position [357, 0]
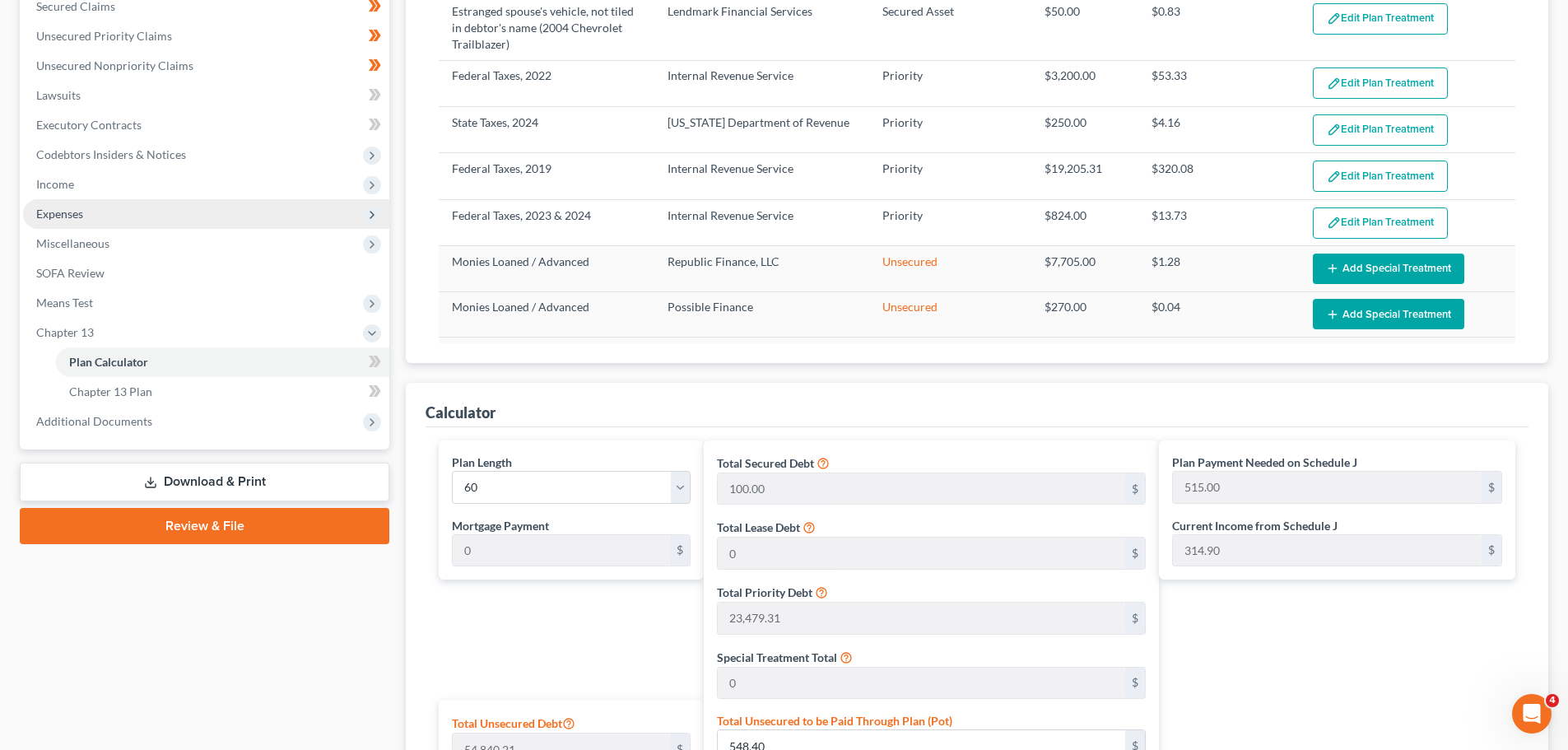
click at [57, 224] on span "Expenses" at bounding box center [206, 214] width 366 height 30
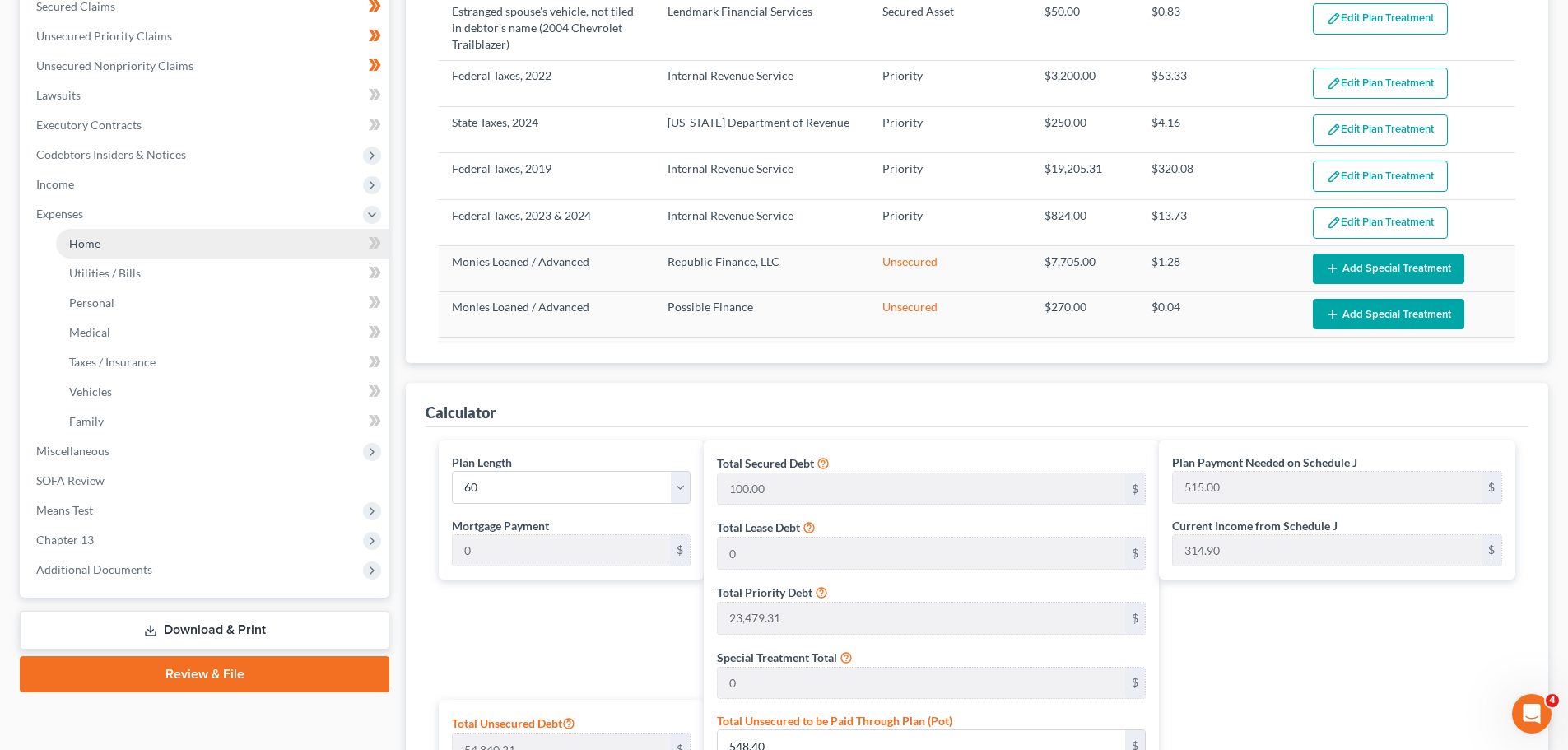
click at [85, 256] on link "Home" at bounding box center [222, 243] width 333 height 30
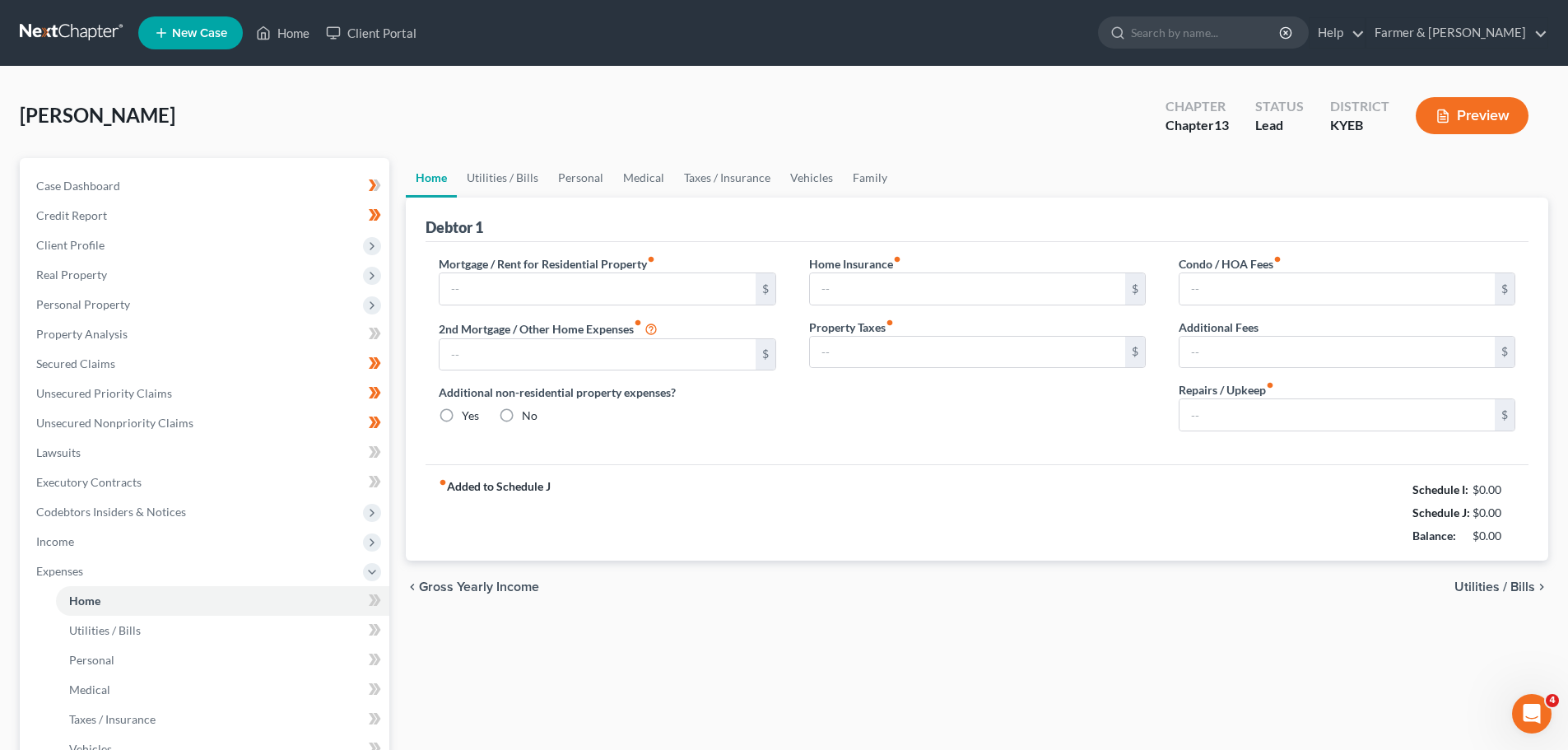
type input "386.00"
type input "0.00"
radio input "true"
type input "0.00"
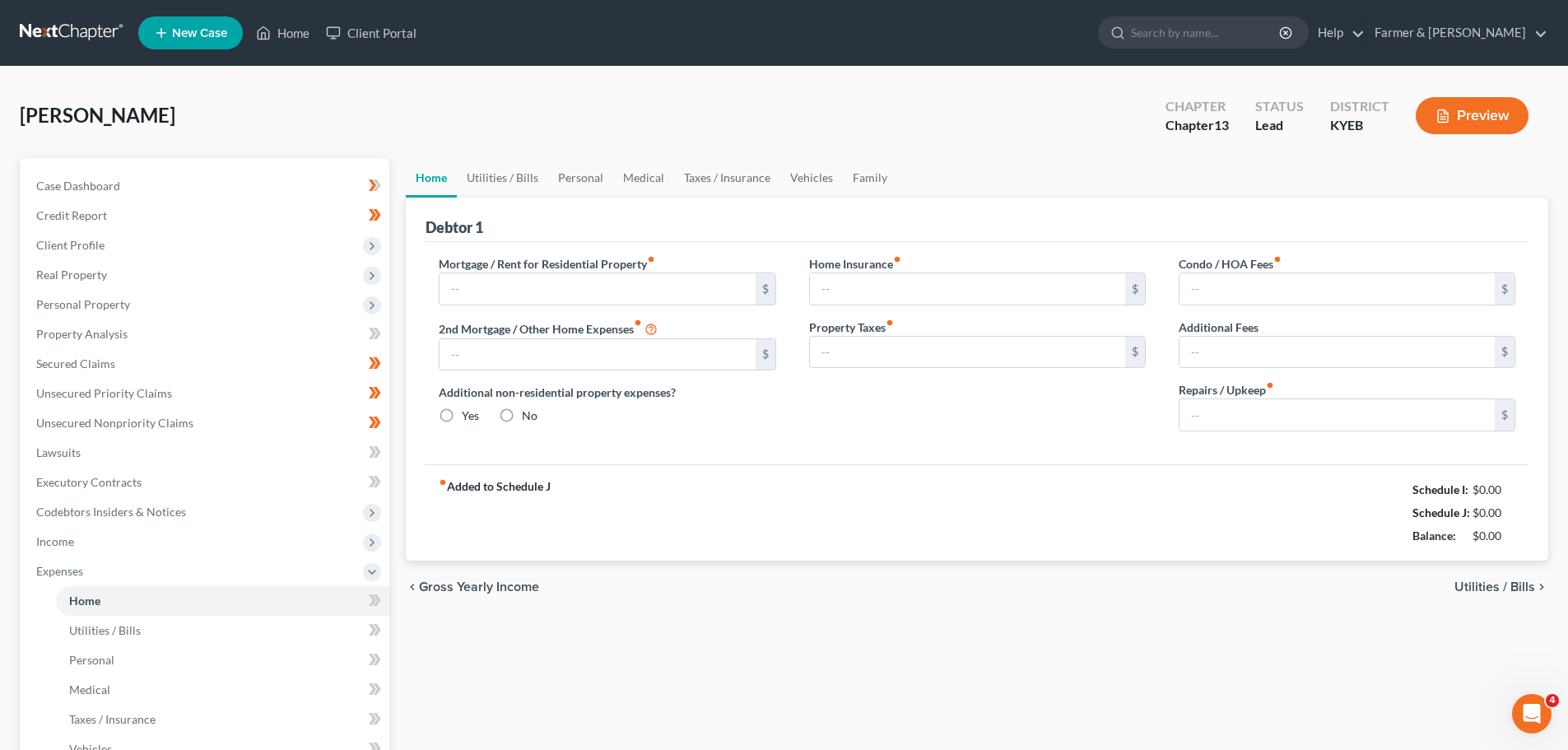
type input "0.00"
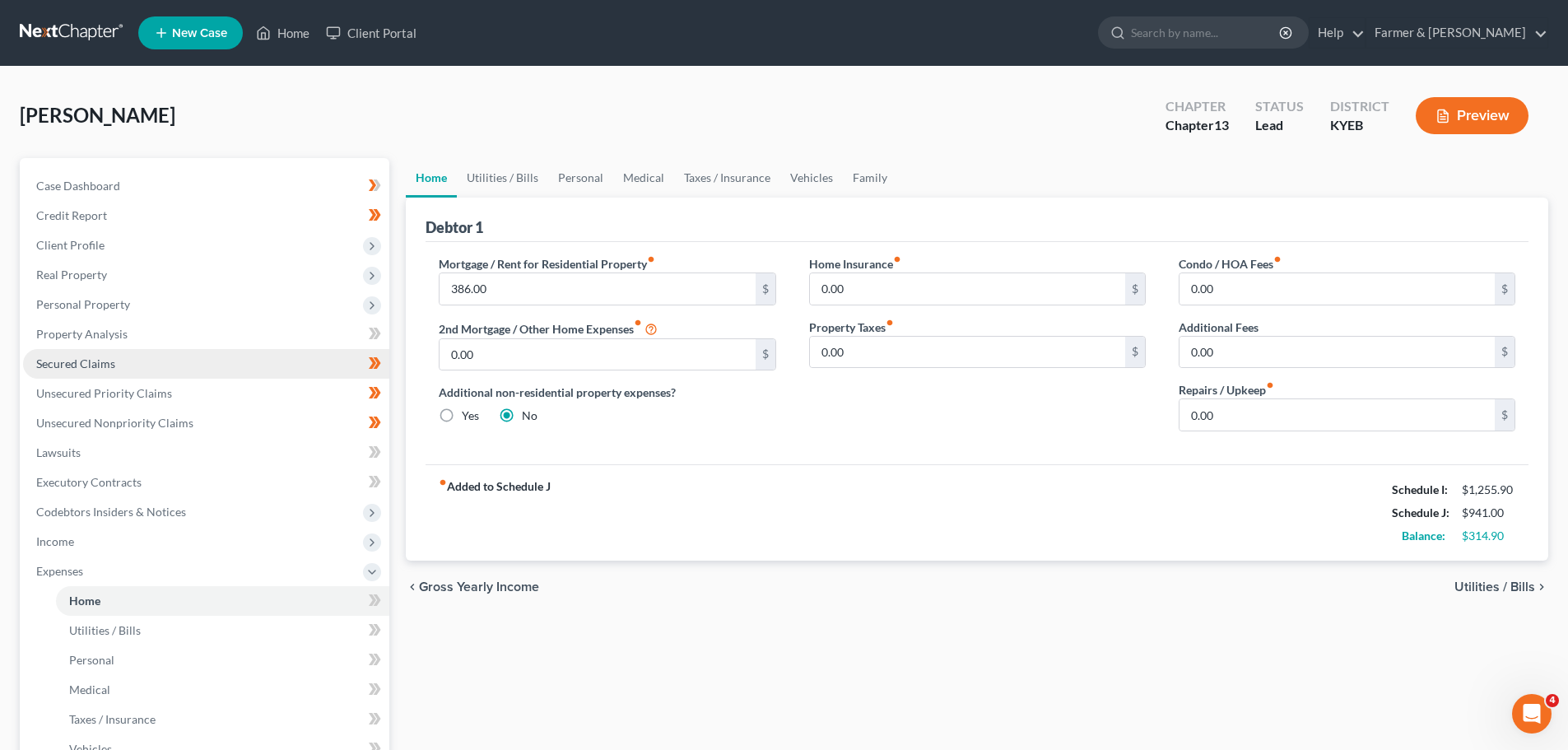
click at [103, 363] on span "Secured Claims" at bounding box center [75, 363] width 79 height 14
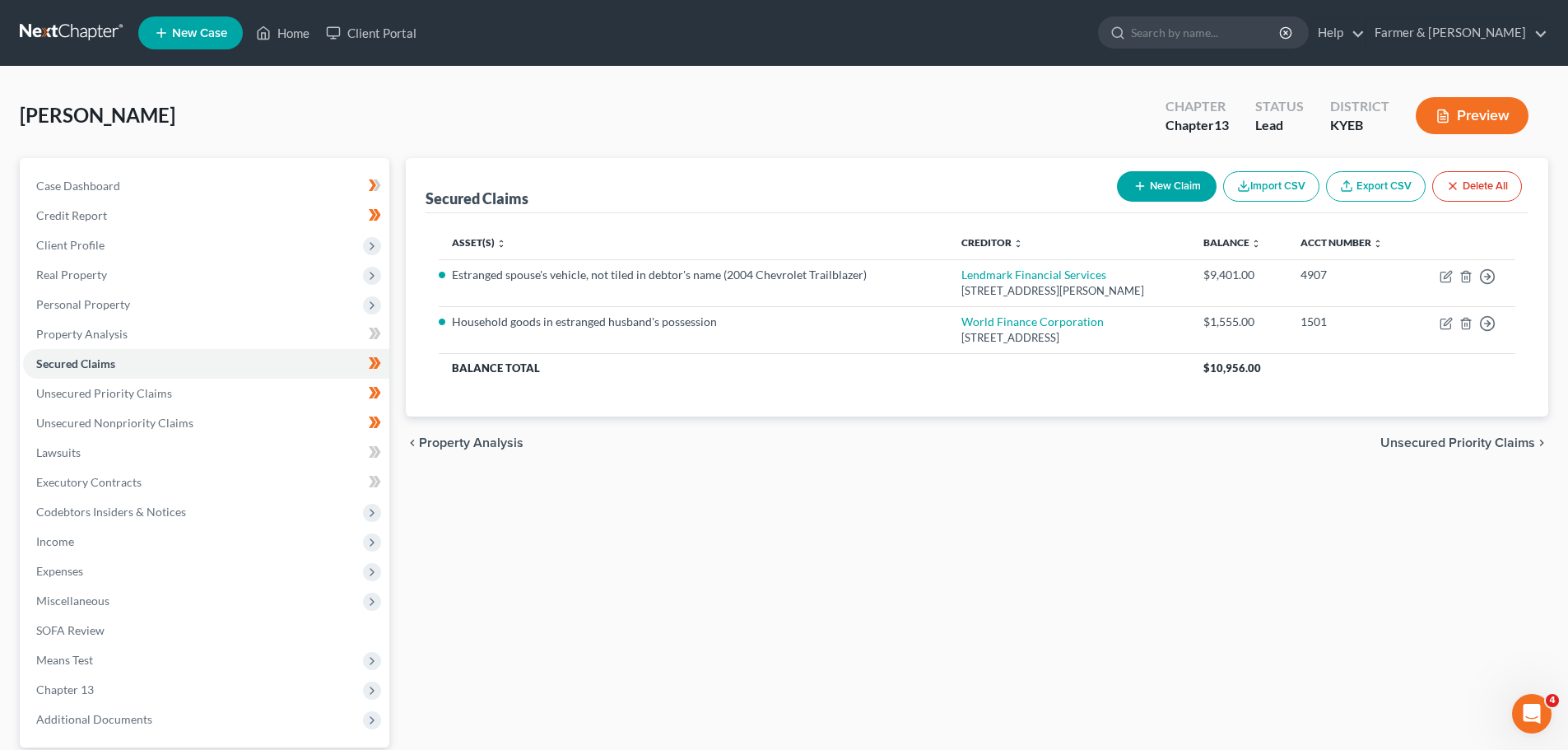
click at [400, 350] on div "Secured Claims New Claim Import CSV Export CSV Delete All Asset(s) expand_more …" at bounding box center [977, 500] width 1159 height 684
click at [93, 256] on span "Client Profile" at bounding box center [206, 244] width 366 height 30
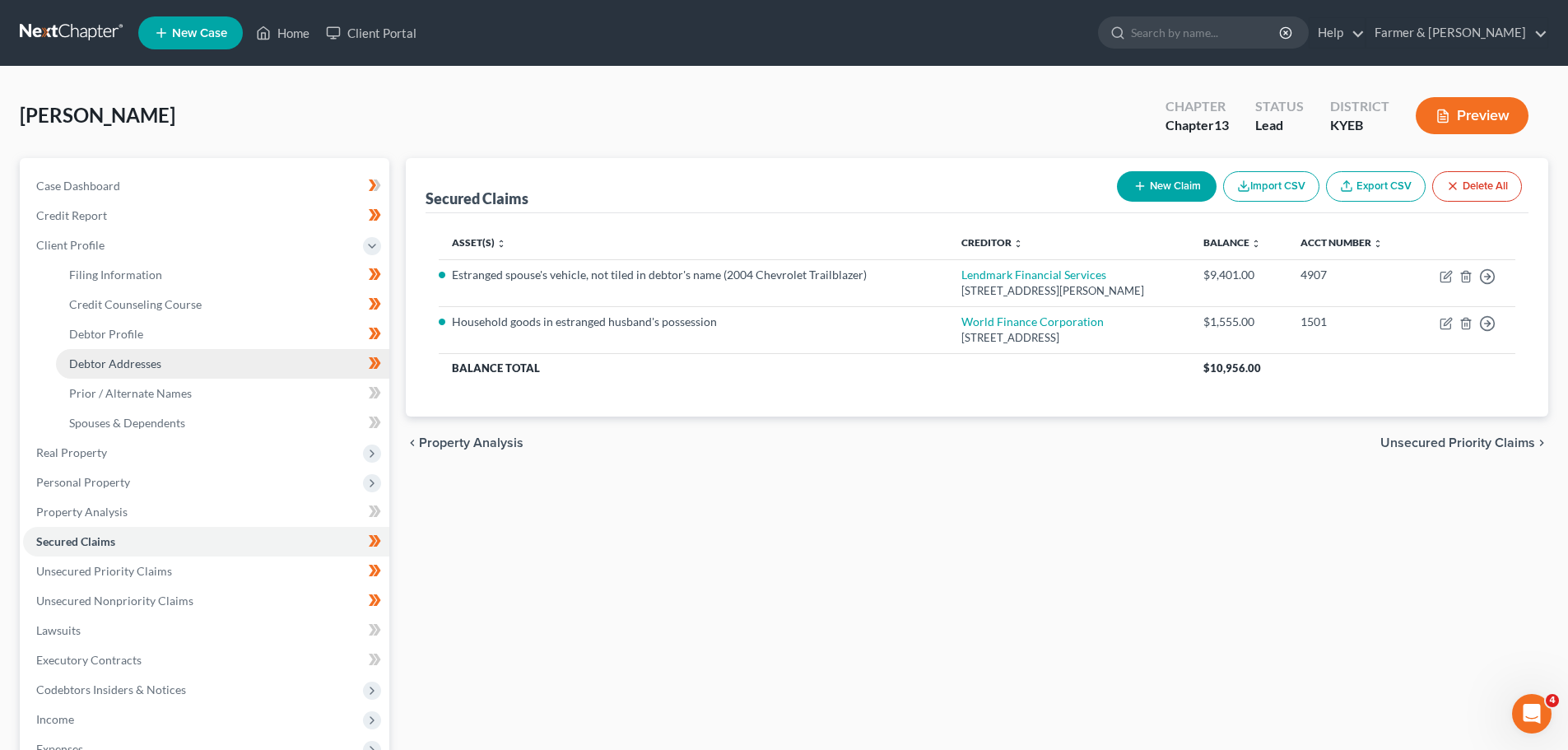
click at [139, 366] on span "Debtor Addresses" at bounding box center [115, 363] width 93 height 14
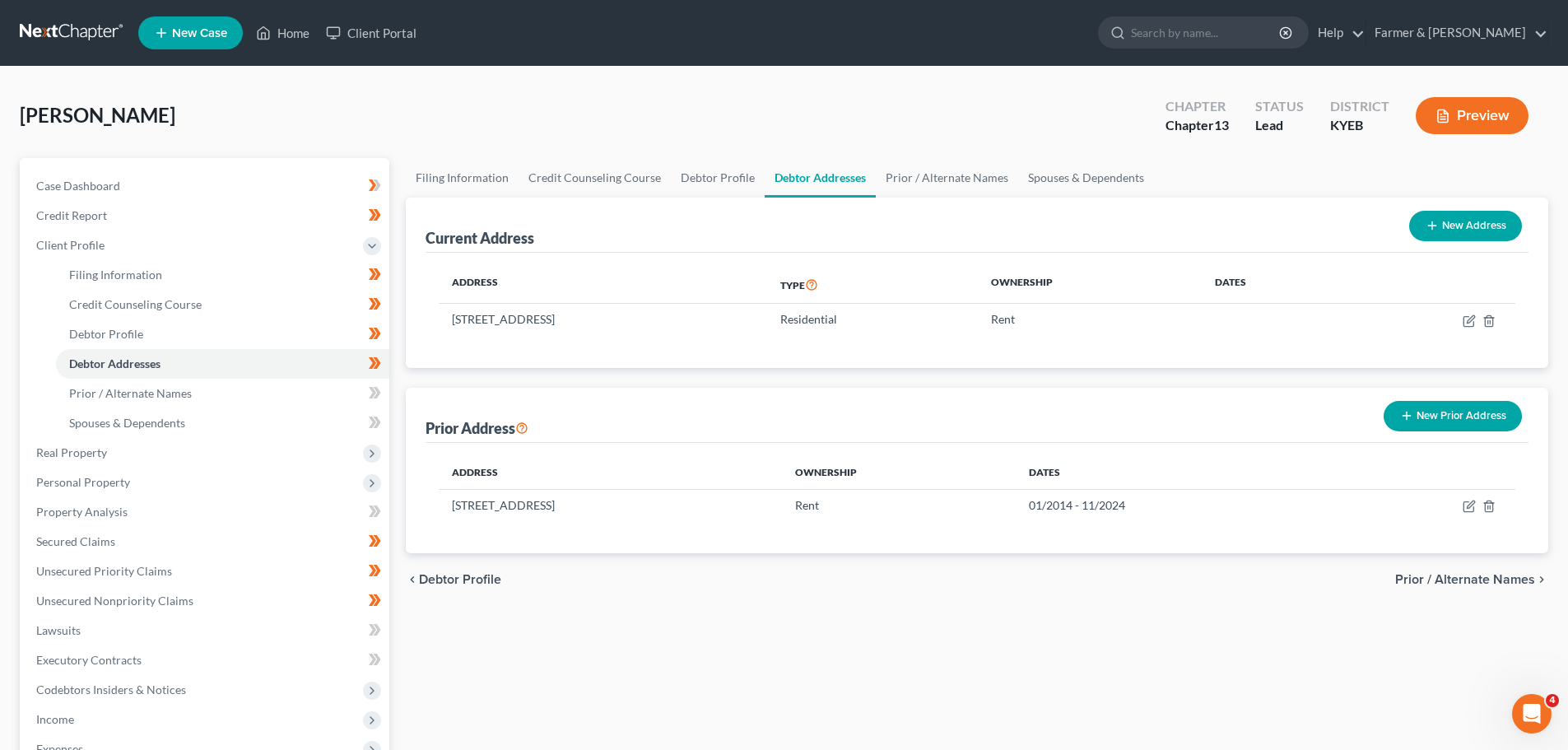
click at [427, 382] on div "Current Address New Address Address Type Ownership Dates [STREET_ADDRESS] Resid…" at bounding box center [976, 375] width 1142 height 356
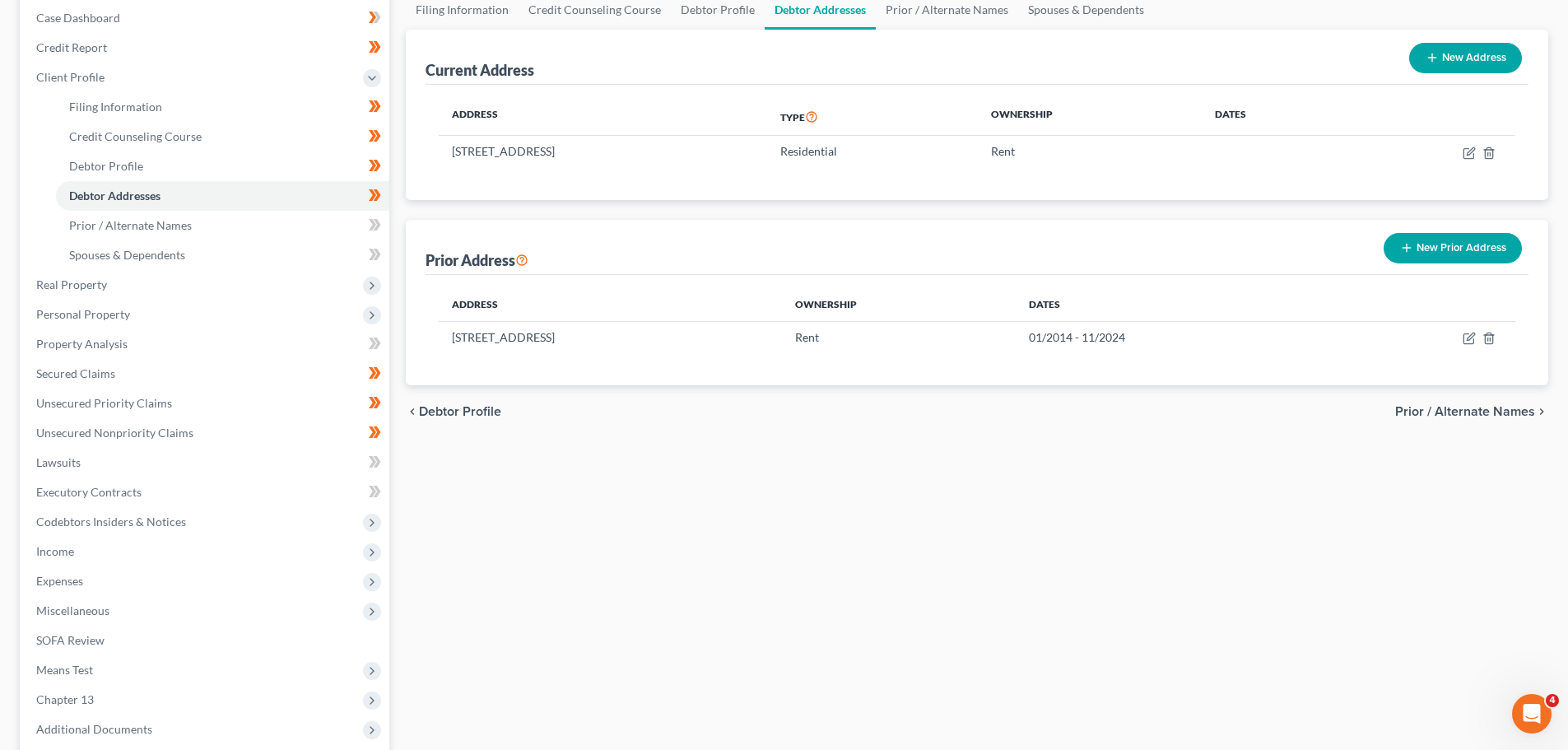
scroll to position [86, 0]
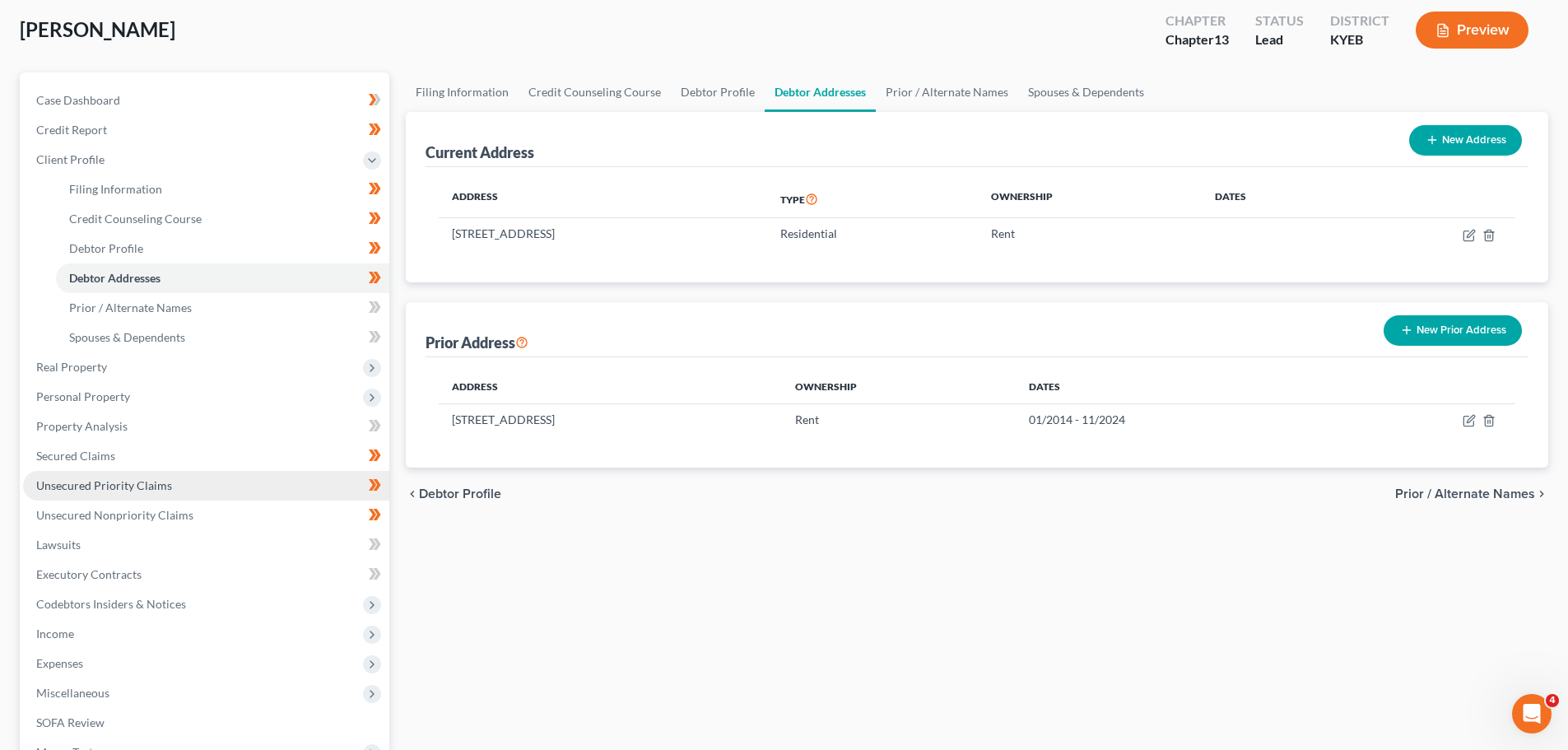
click at [135, 478] on span "Unsecured Priority Claims" at bounding box center [104, 485] width 136 height 14
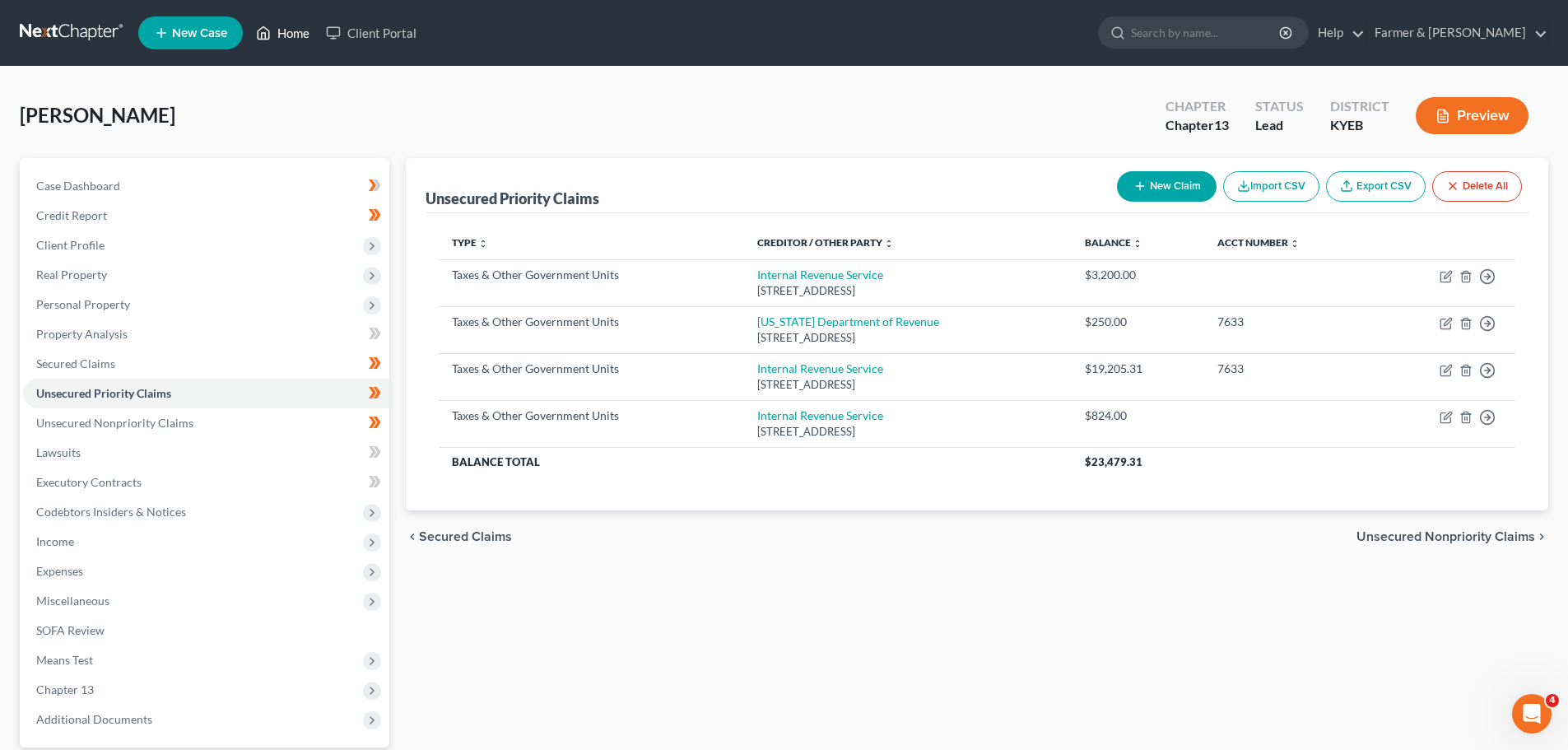
click at [279, 31] on link "Home" at bounding box center [282, 32] width 70 height 30
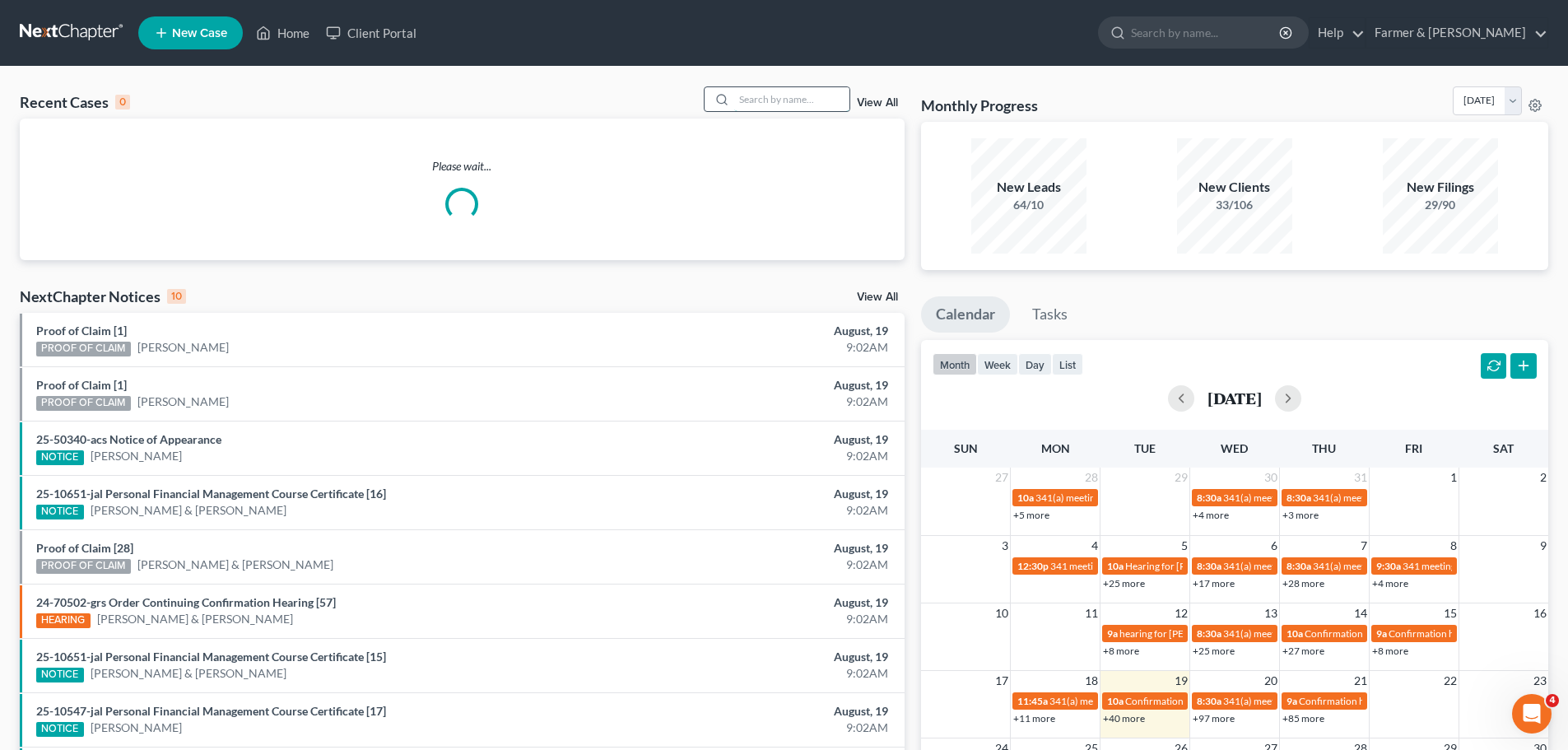
click at [800, 105] on input "search" at bounding box center [791, 98] width 115 height 24
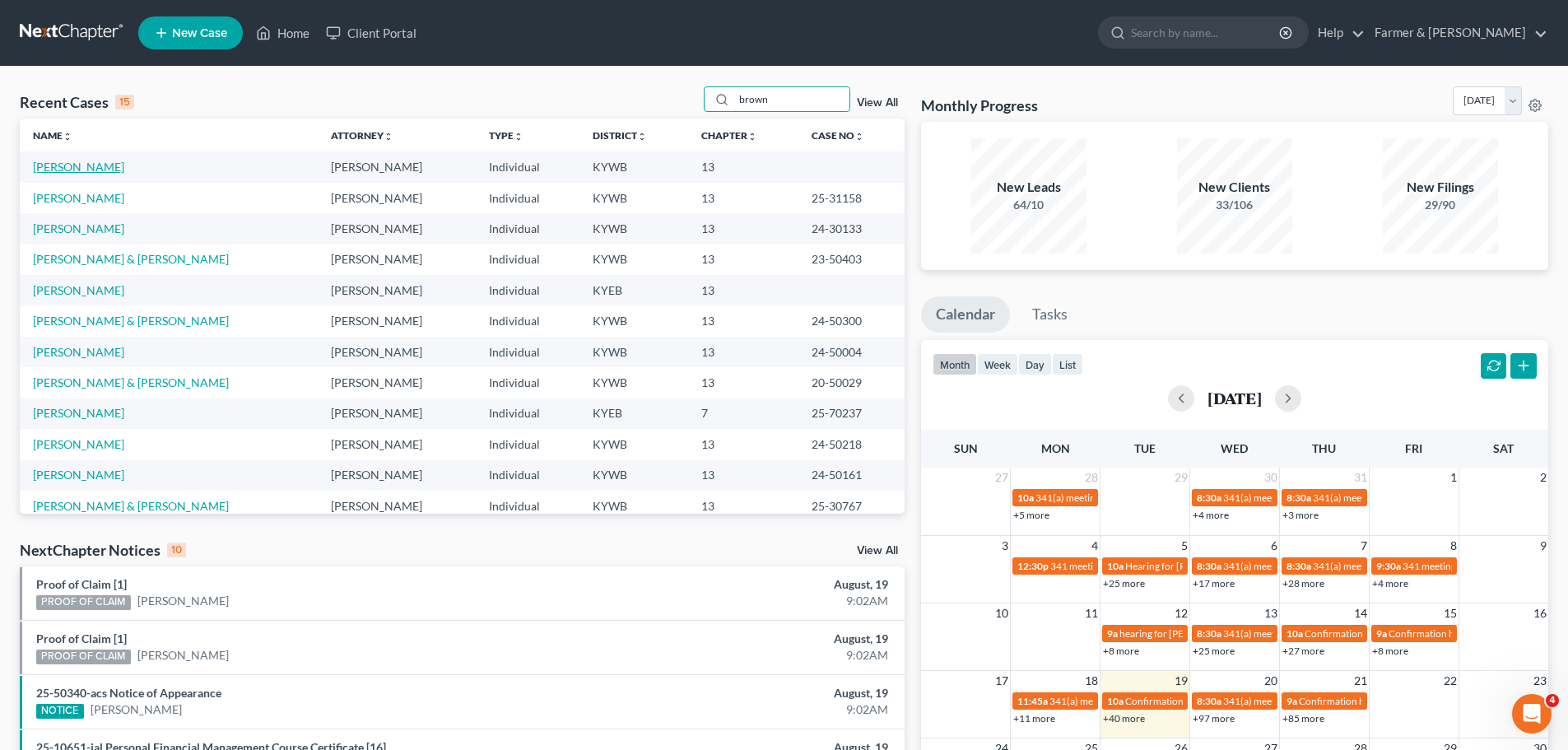
type input "brown"
click at [55, 169] on link "[PERSON_NAME]" at bounding box center [78, 166] width 92 height 14
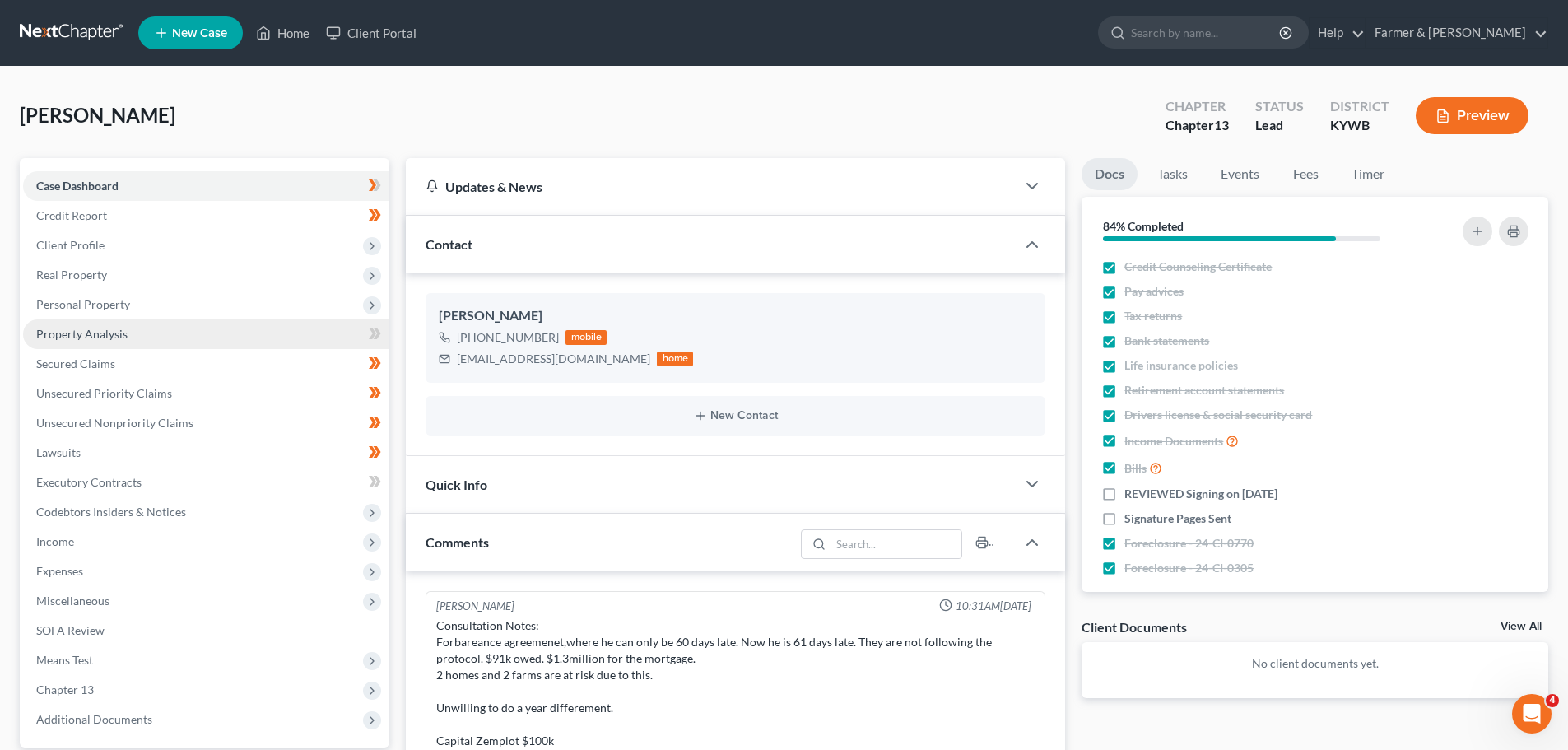
click at [81, 336] on span "Property Analysis" at bounding box center [82, 333] width 92 height 14
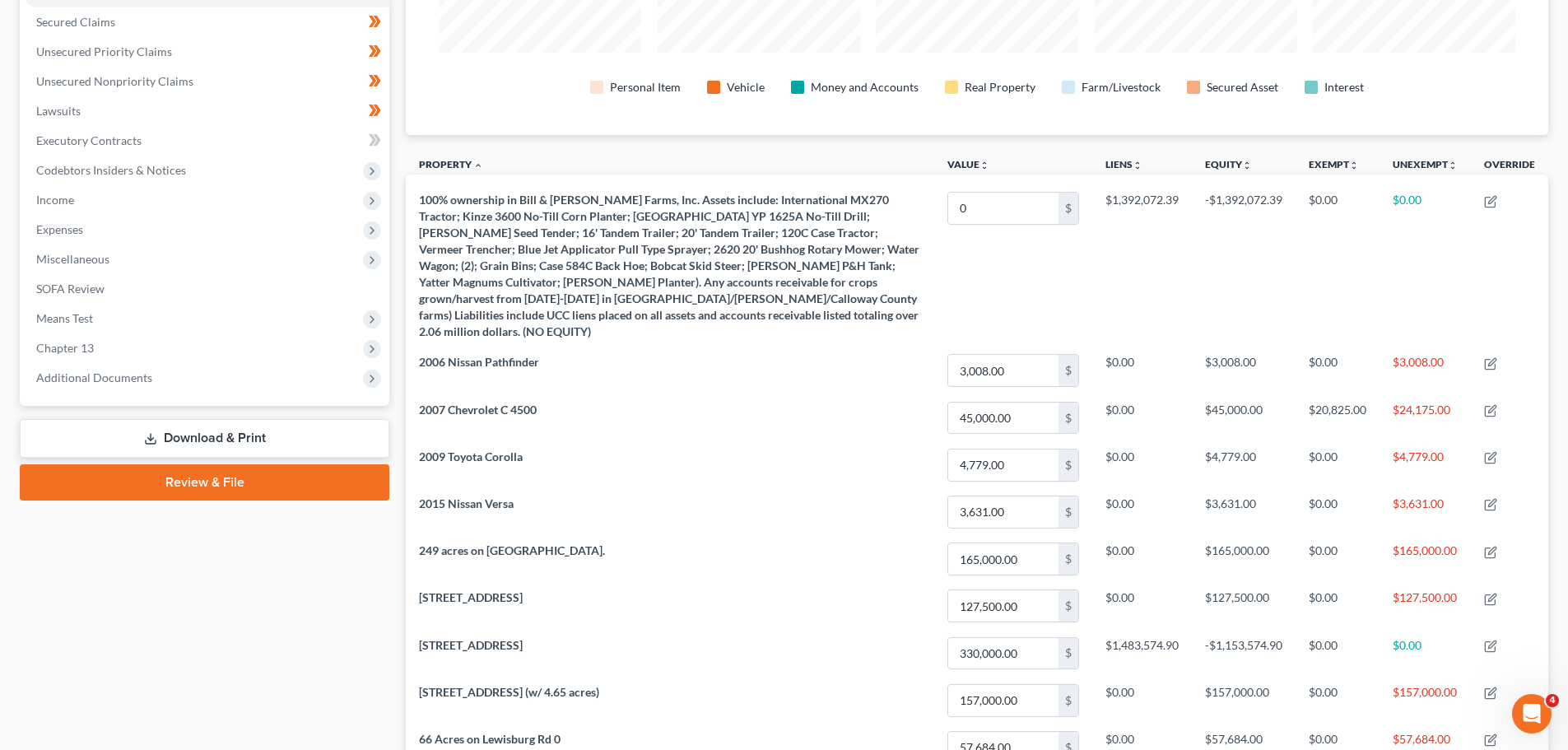
scroll to position [314, 0]
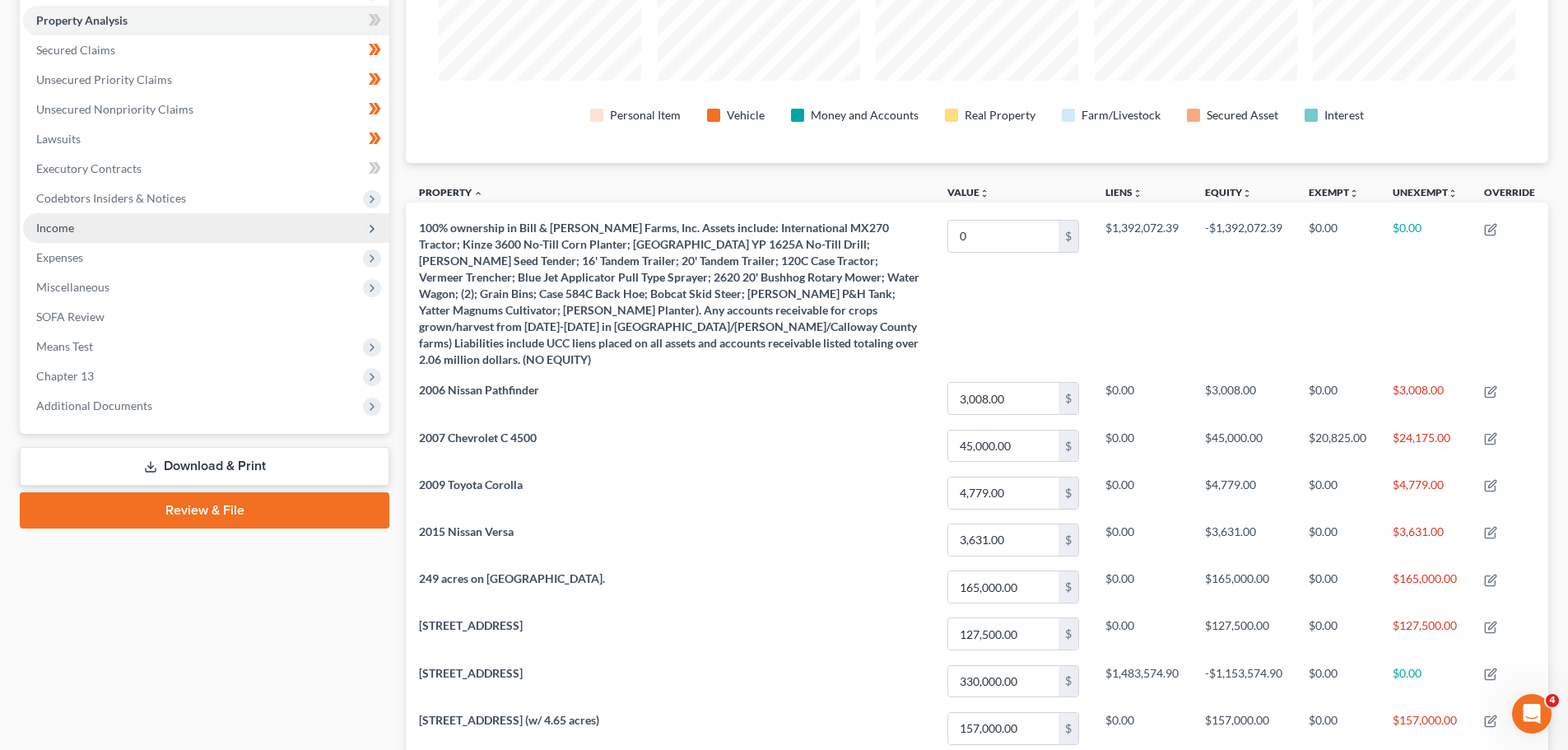
click at [173, 230] on span "Income" at bounding box center [206, 227] width 366 height 30
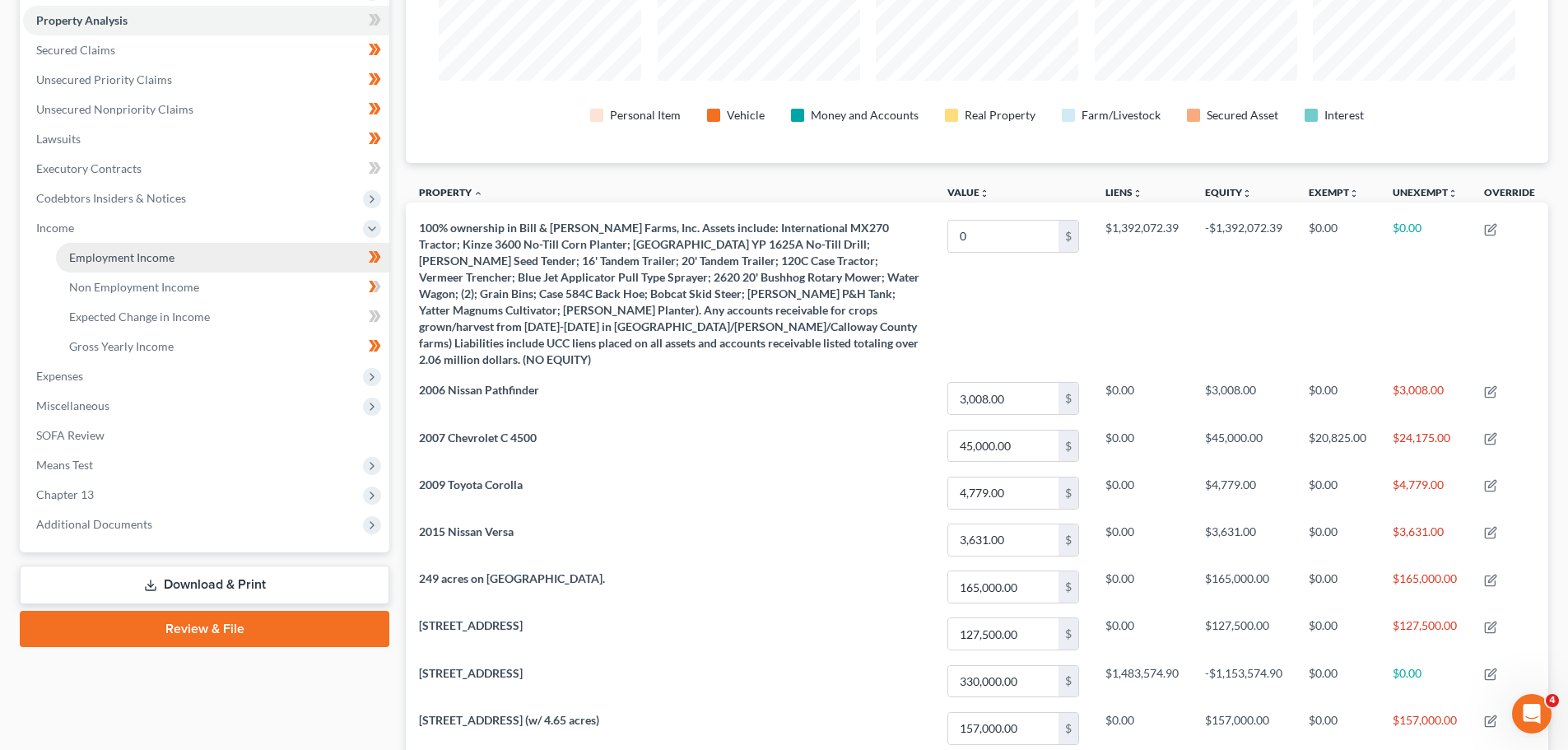
click at [144, 253] on span "Employment Income" at bounding box center [121, 257] width 105 height 14
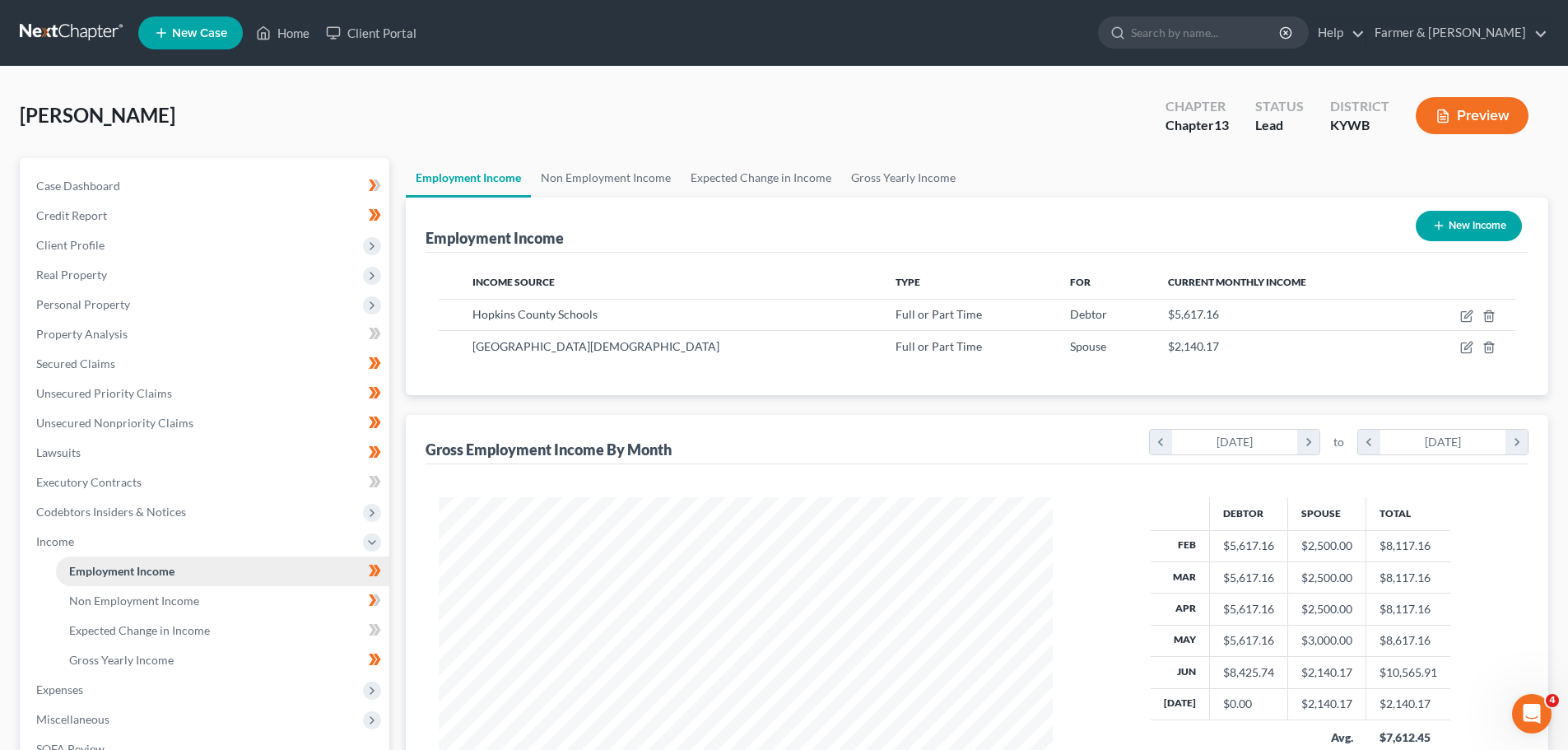
scroll to position [307, 647]
click at [105, 365] on span "Secured Claims" at bounding box center [75, 363] width 79 height 14
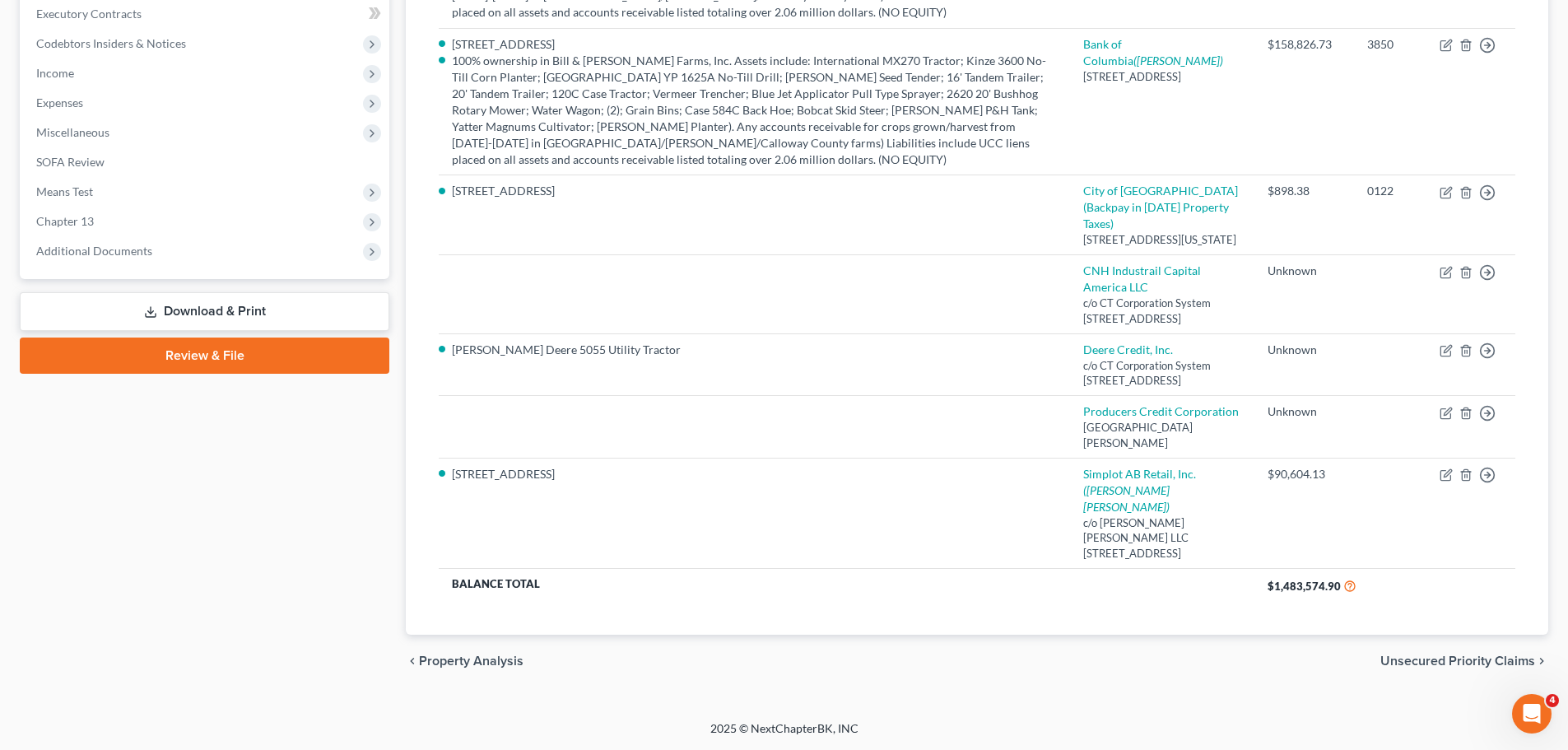
scroll to position [576, 0]
click at [390, 364] on div "Case Dashboard Payments Invoices Payments Payments Credit Report Client Profile" at bounding box center [204, 189] width 386 height 998
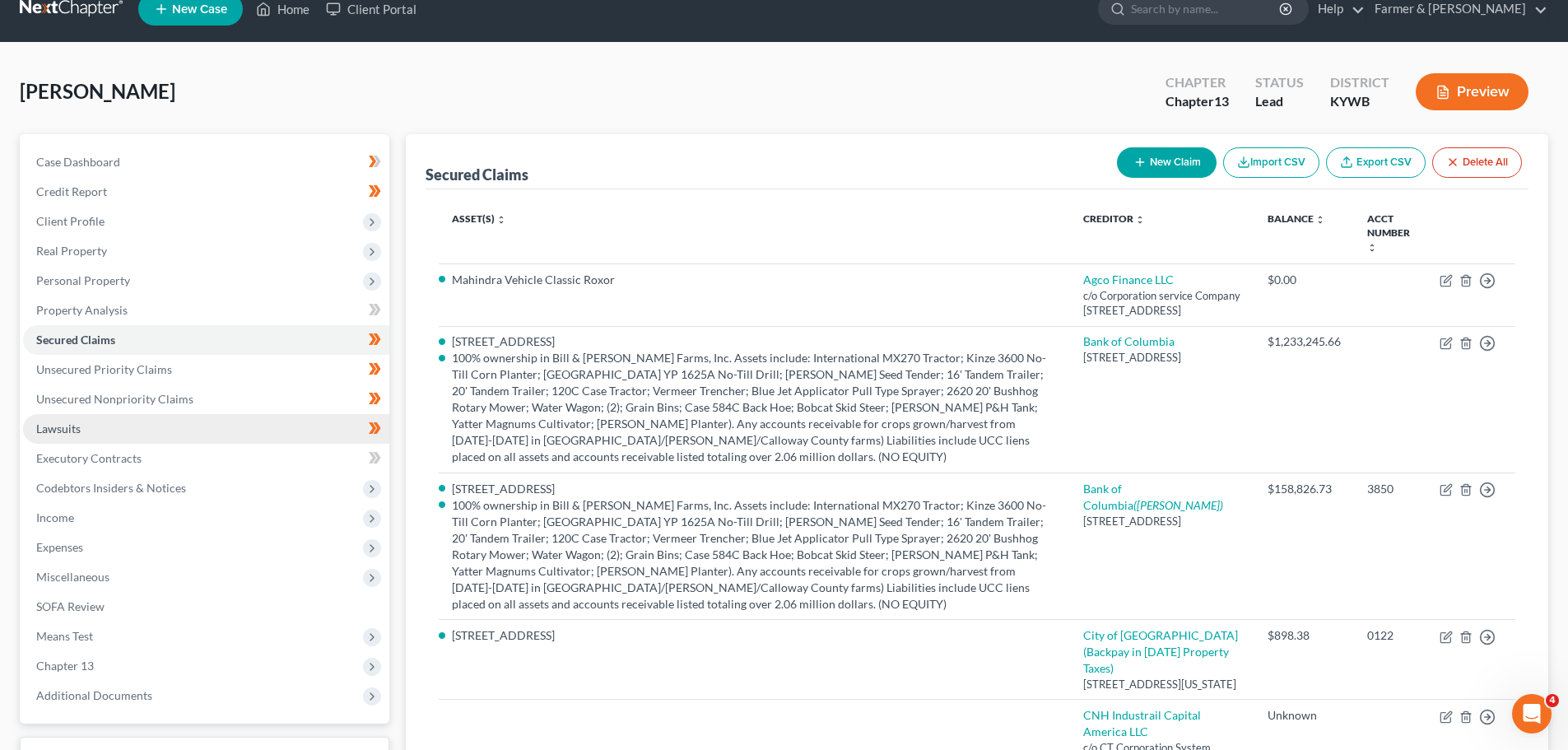
scroll to position [0, 0]
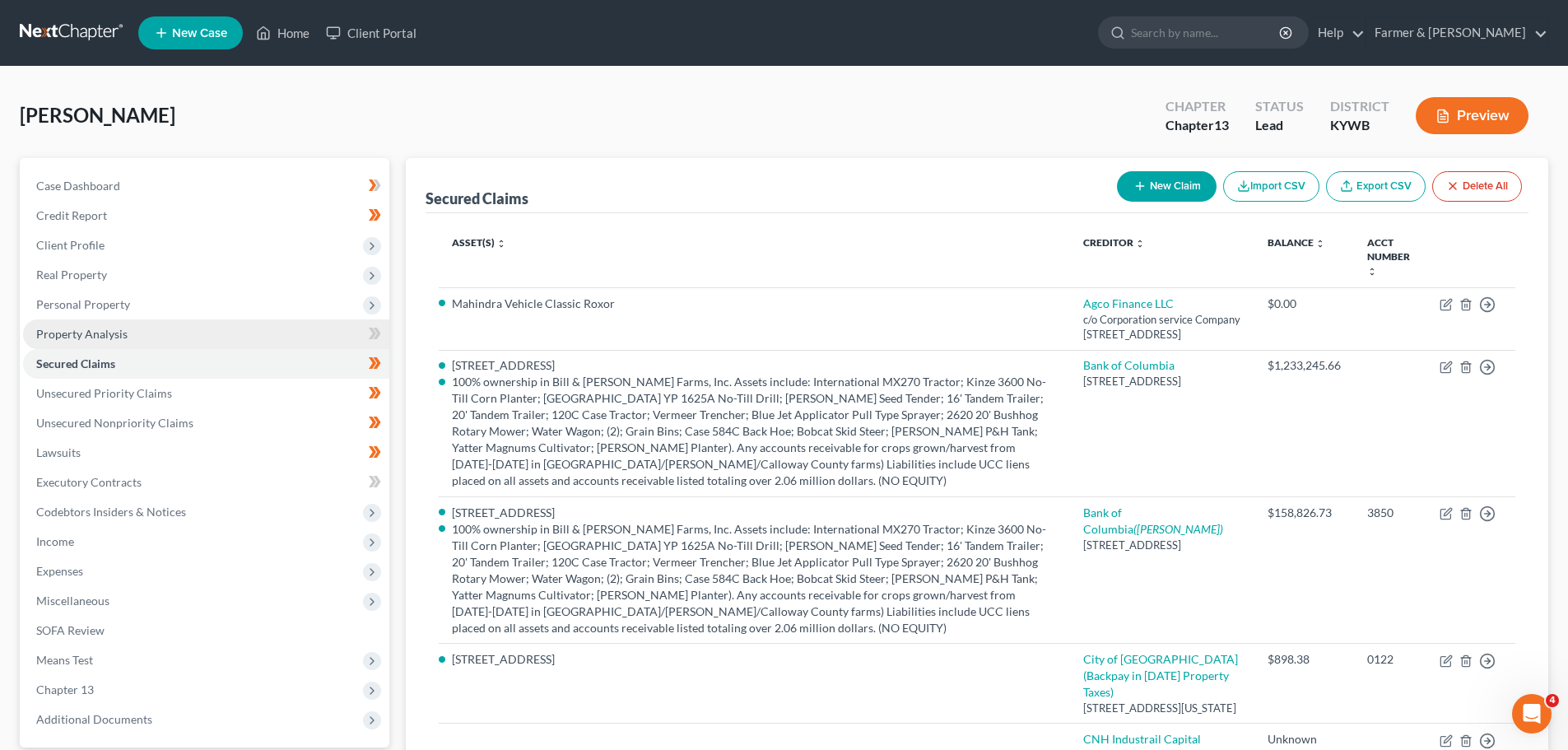
click at [96, 325] on link "Property Analysis" at bounding box center [206, 334] width 366 height 30
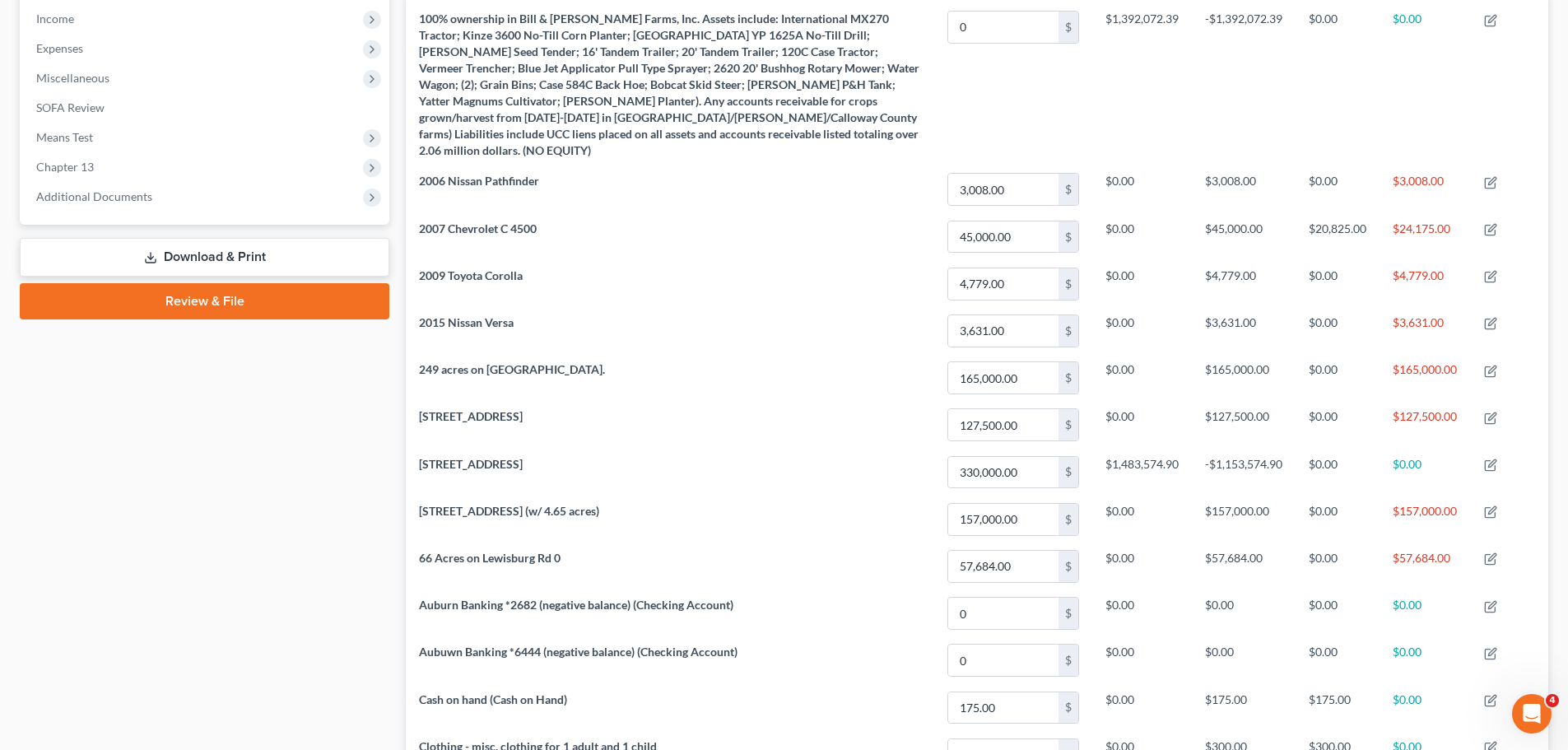
scroll to position [493, 0]
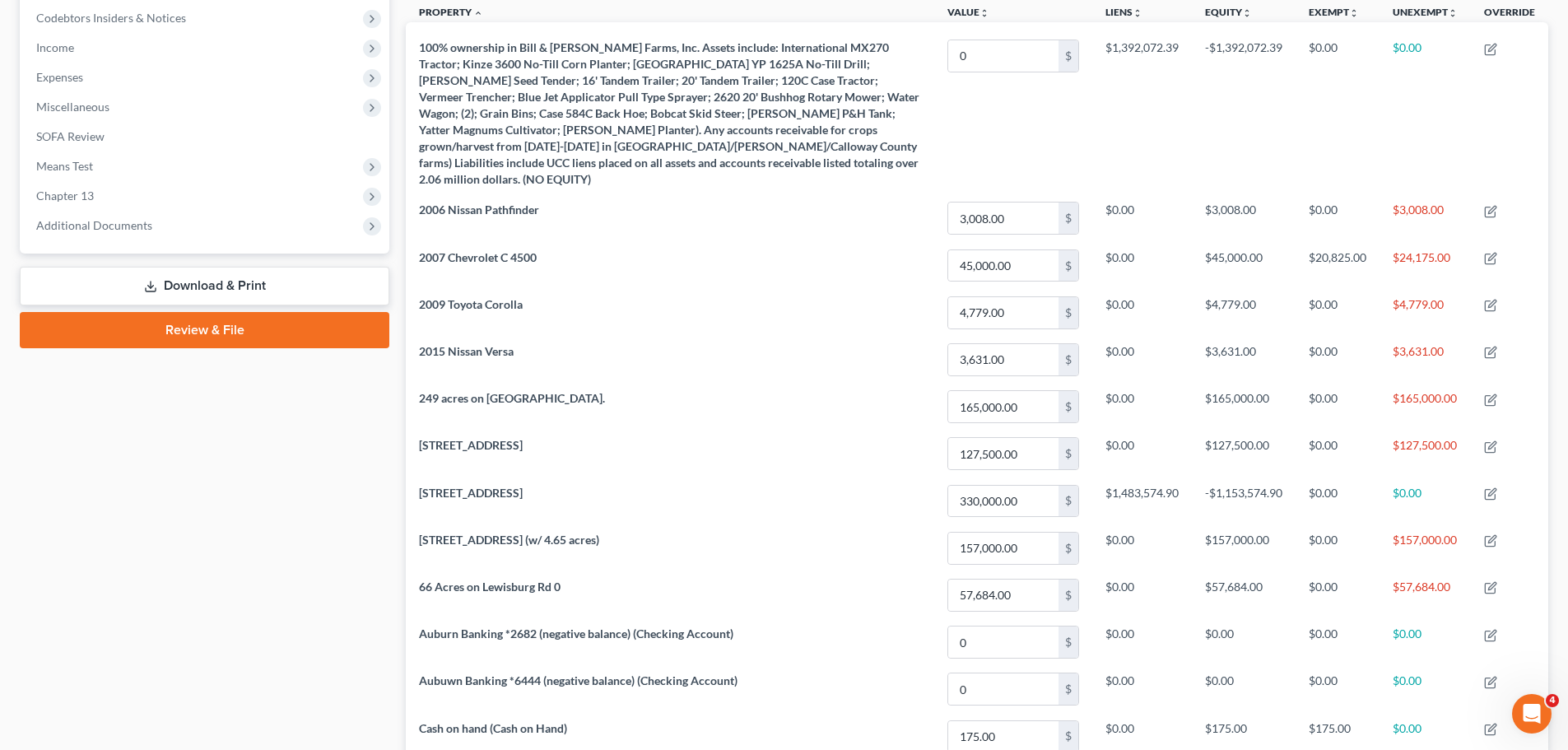
click at [398, 367] on div "Property Analysis Personal Item Vehicle Money and Accounts Real Property Farm/L…" at bounding box center [977, 546] width 1159 height 1764
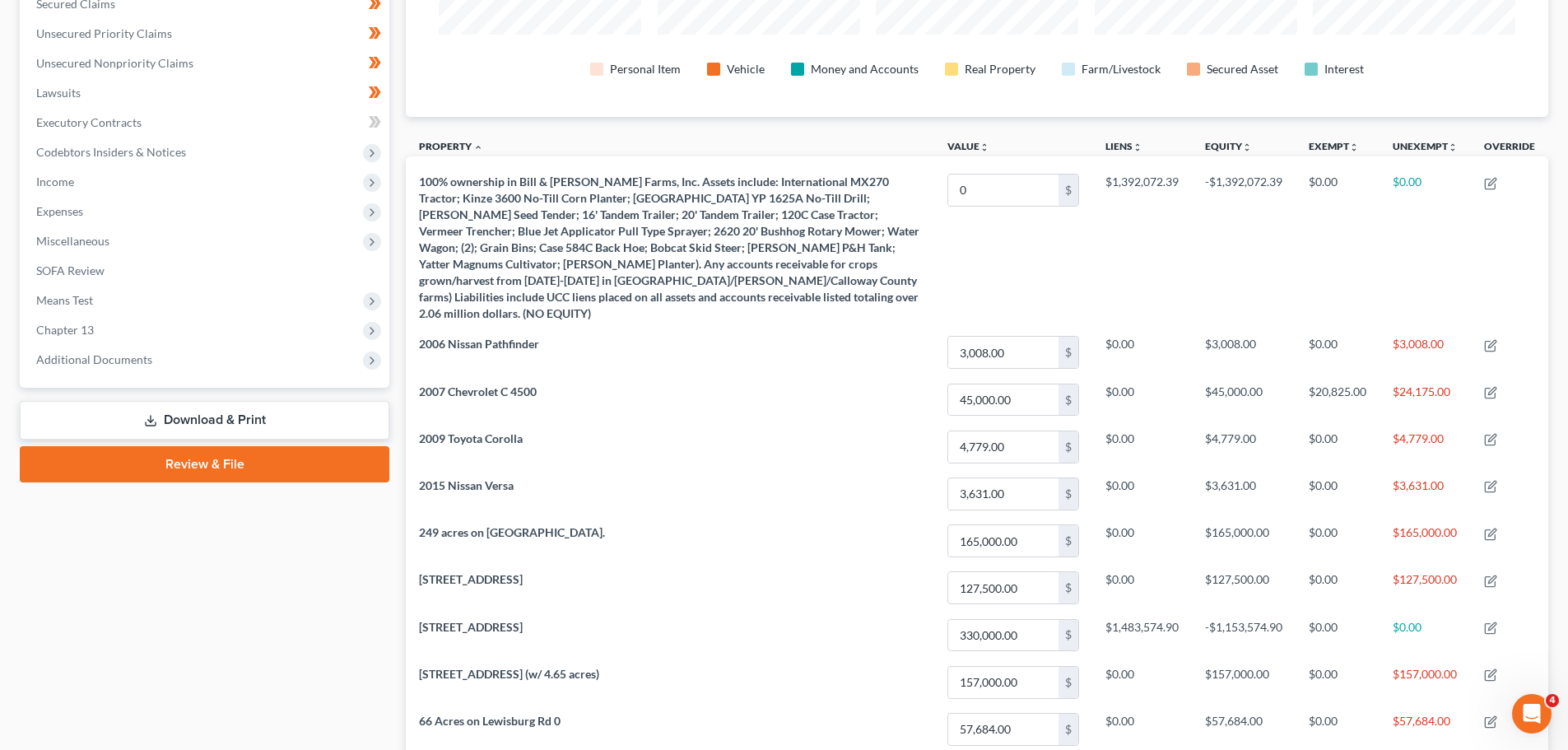
scroll to position [329, 0]
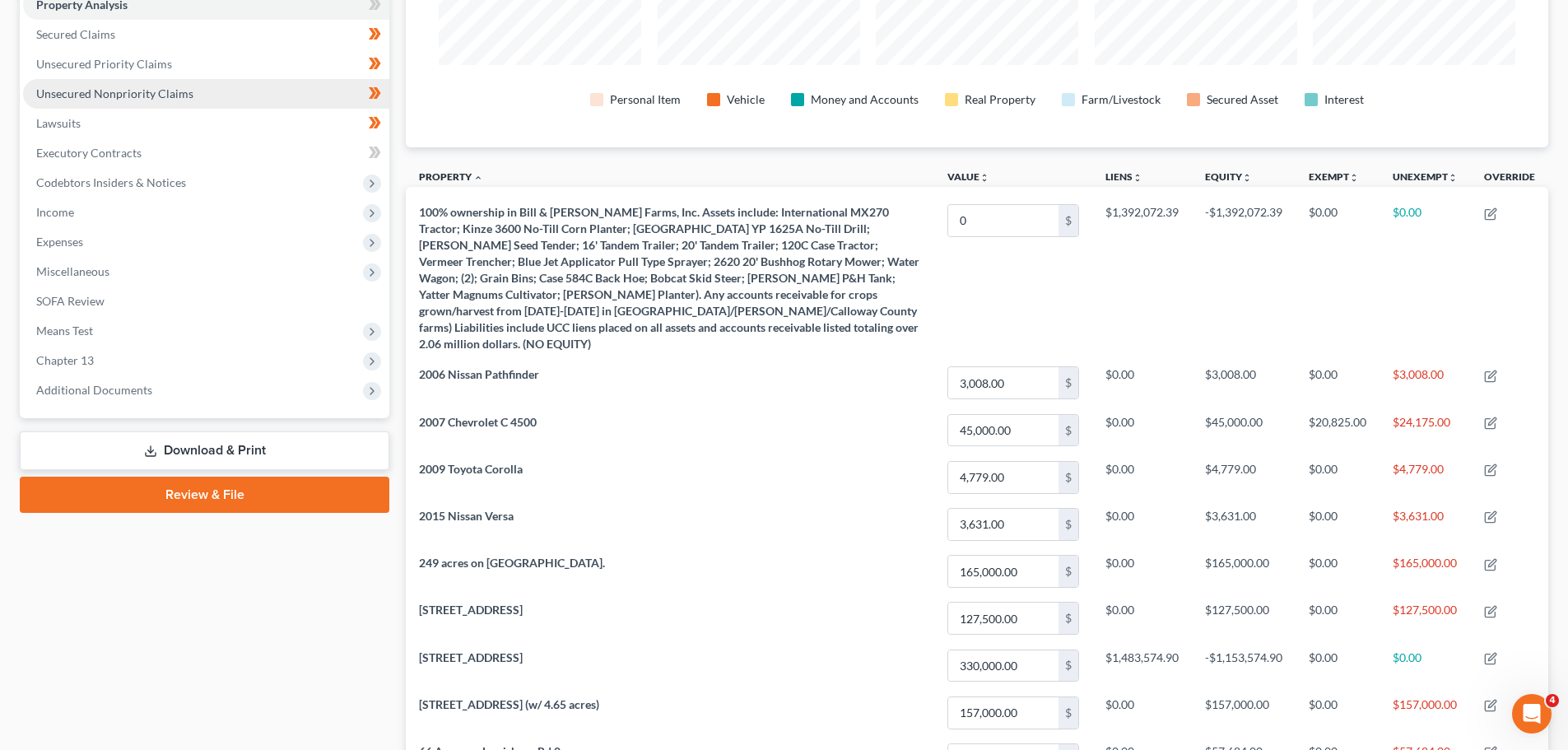
click at [136, 99] on span "Unsecured Nonpriority Claims" at bounding box center [115, 94] width 157 height 14
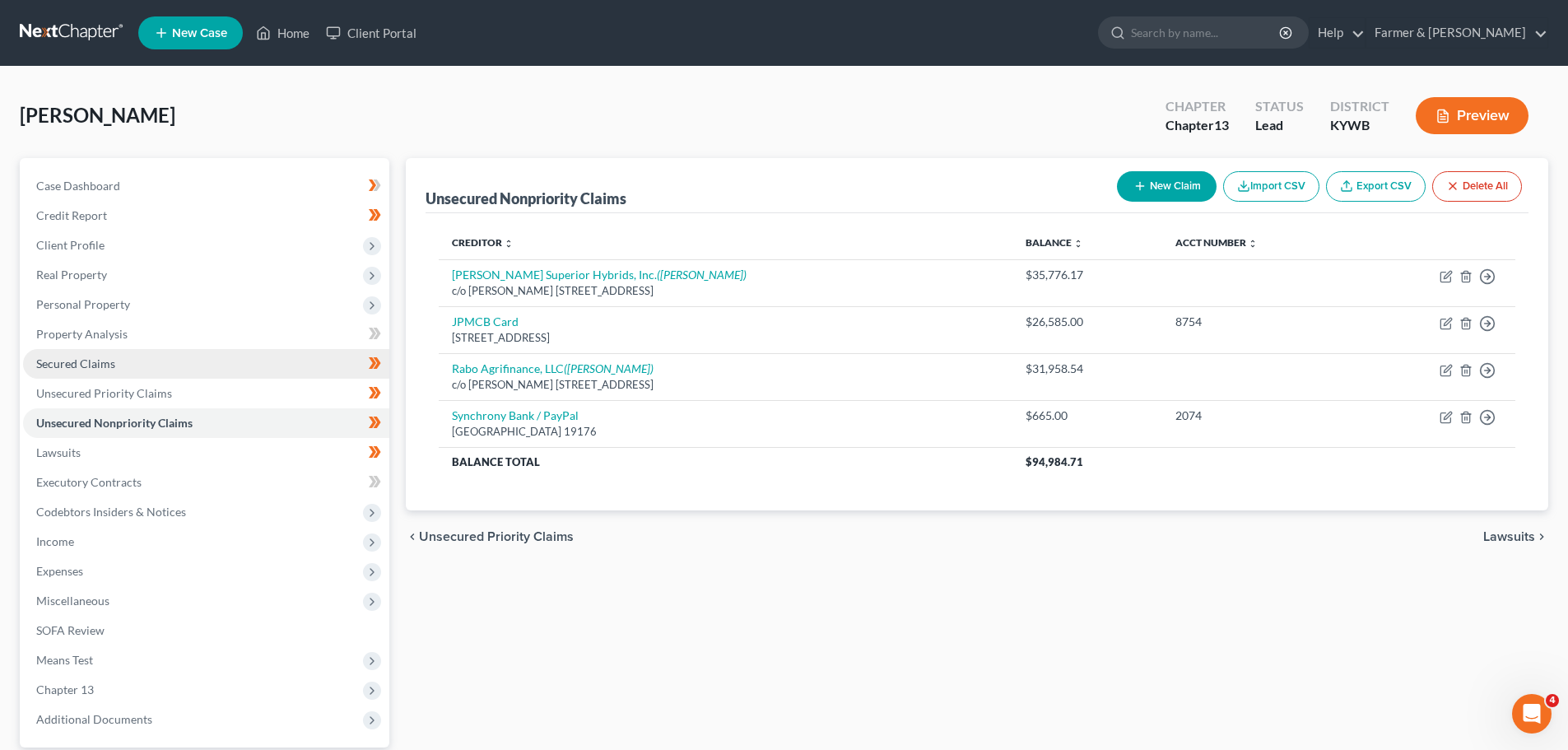
click at [88, 360] on span "Secured Claims" at bounding box center [75, 363] width 79 height 14
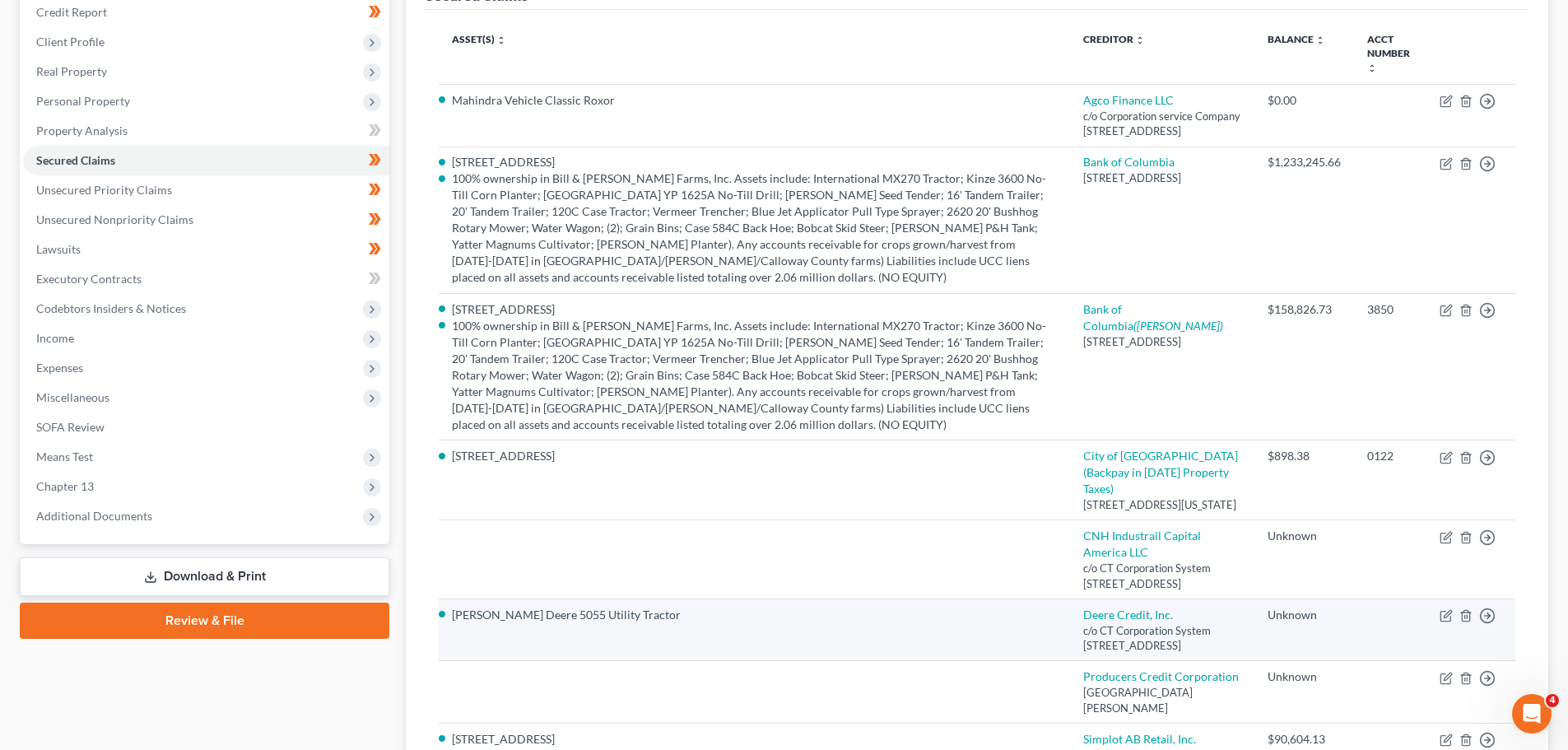
scroll to position [247, 0]
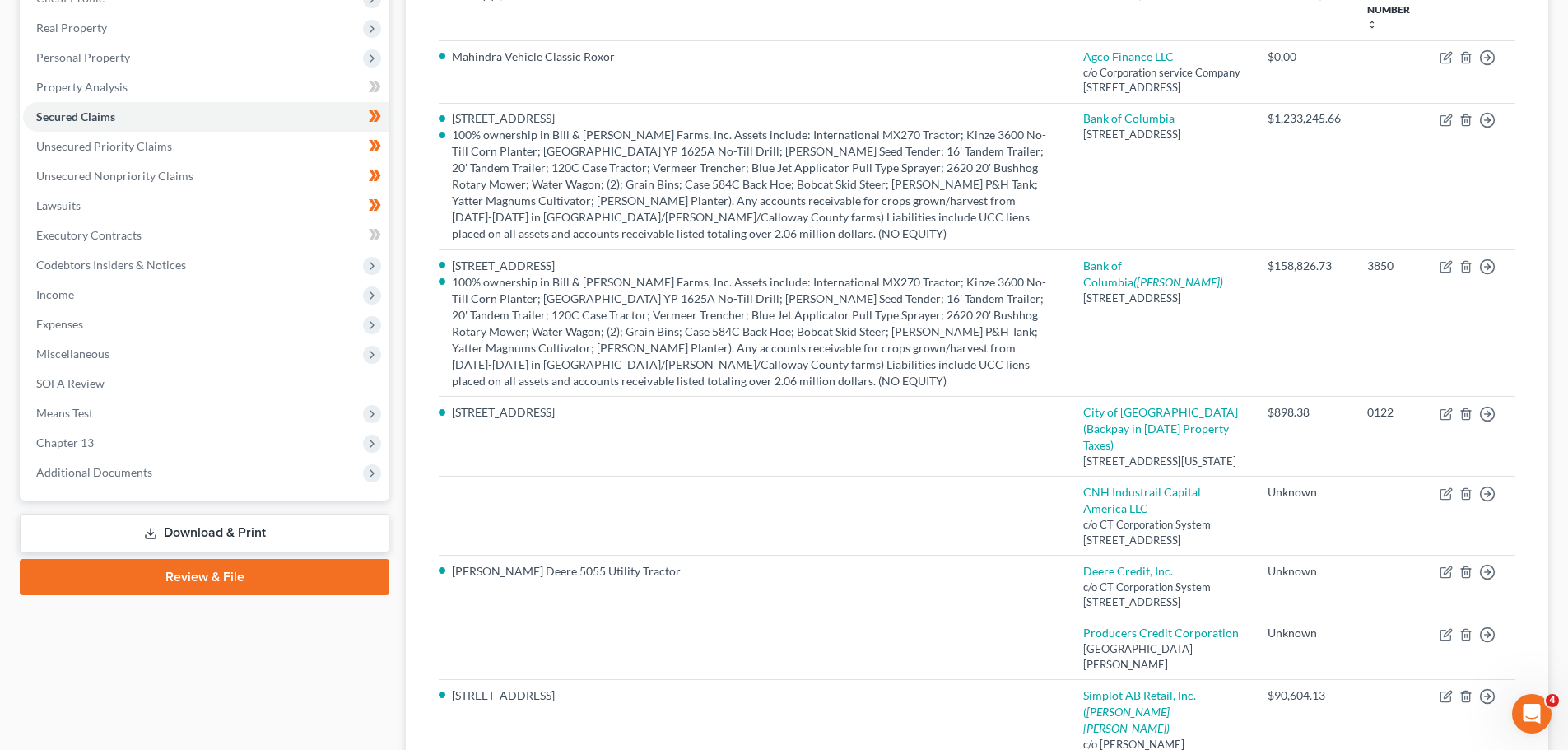
click at [398, 483] on div "Secured Claims New Claim Import CSV Export CSV Delete All Asset(s) expand_more …" at bounding box center [977, 410] width 1159 height 998
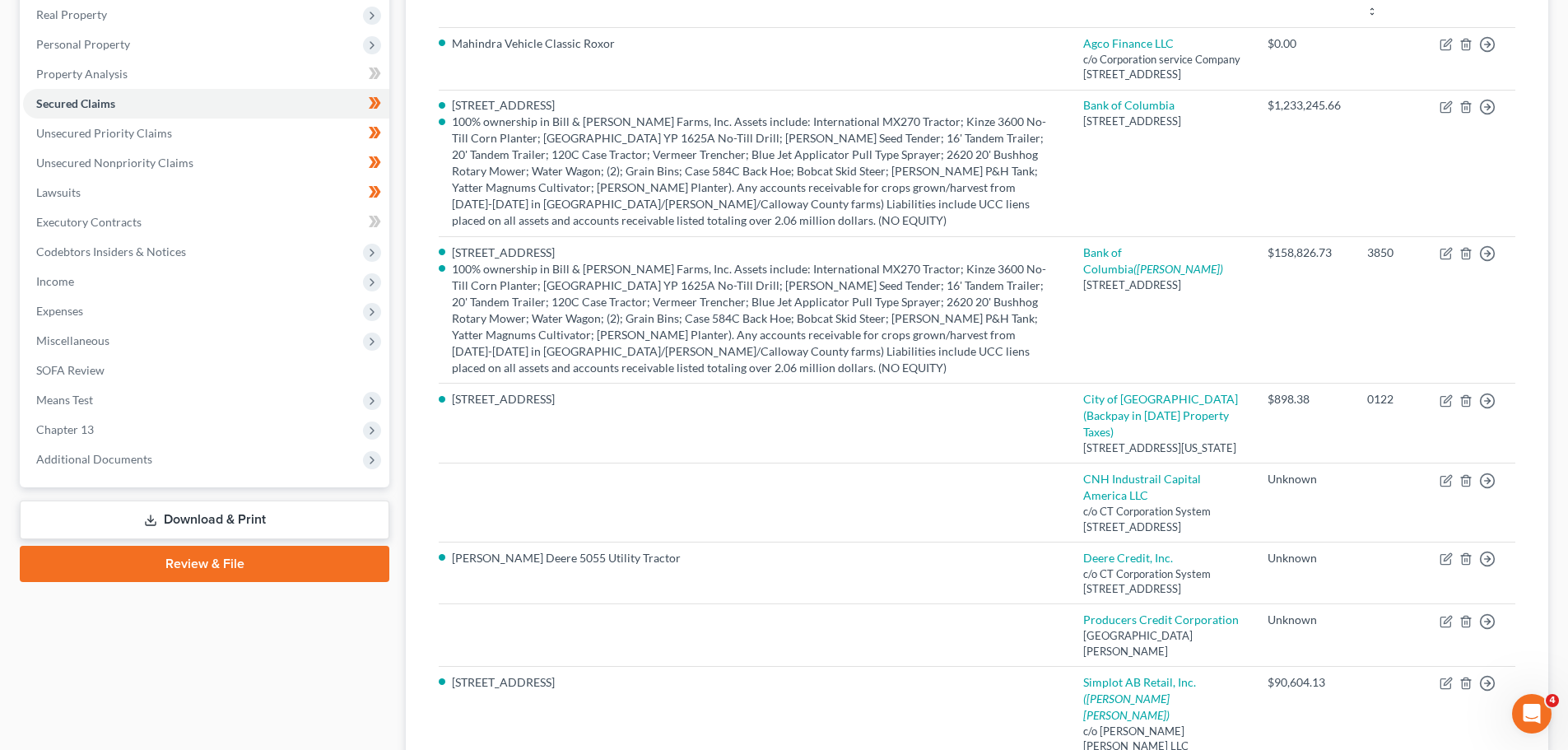
scroll to position [343, 0]
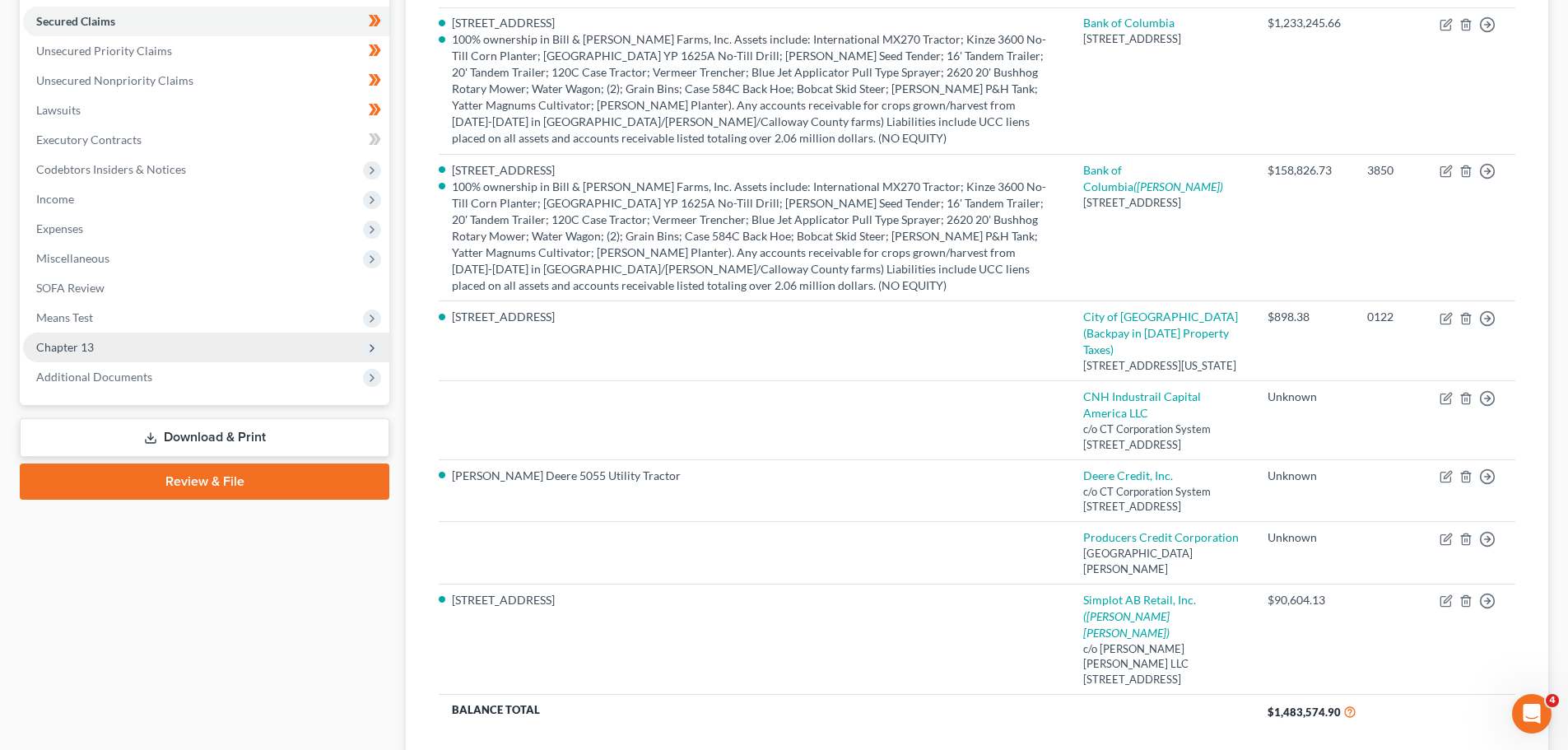
click at [369, 350] on icon at bounding box center [372, 348] width 13 height 13
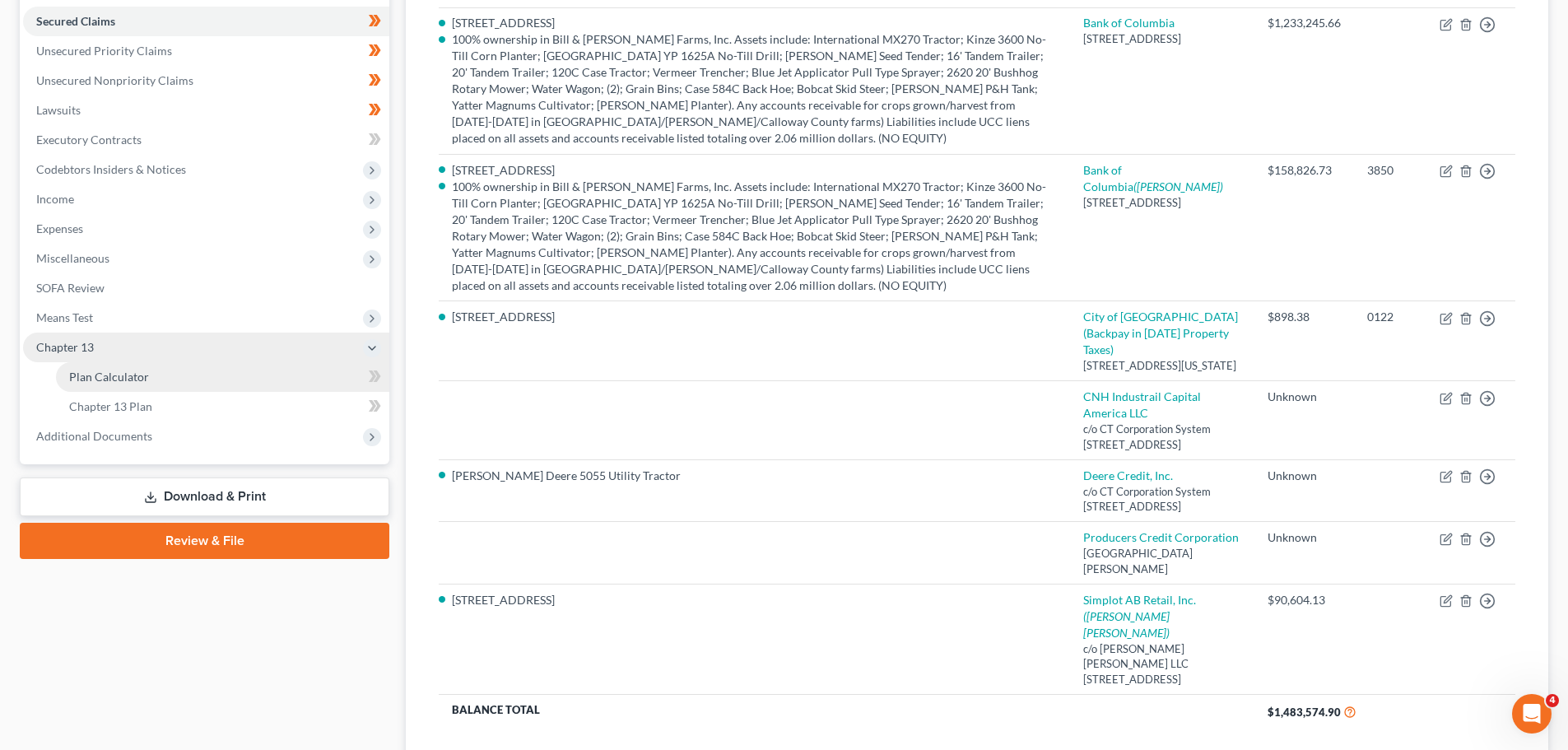
click at [147, 374] on link "Plan Calculator" at bounding box center [222, 376] width 333 height 30
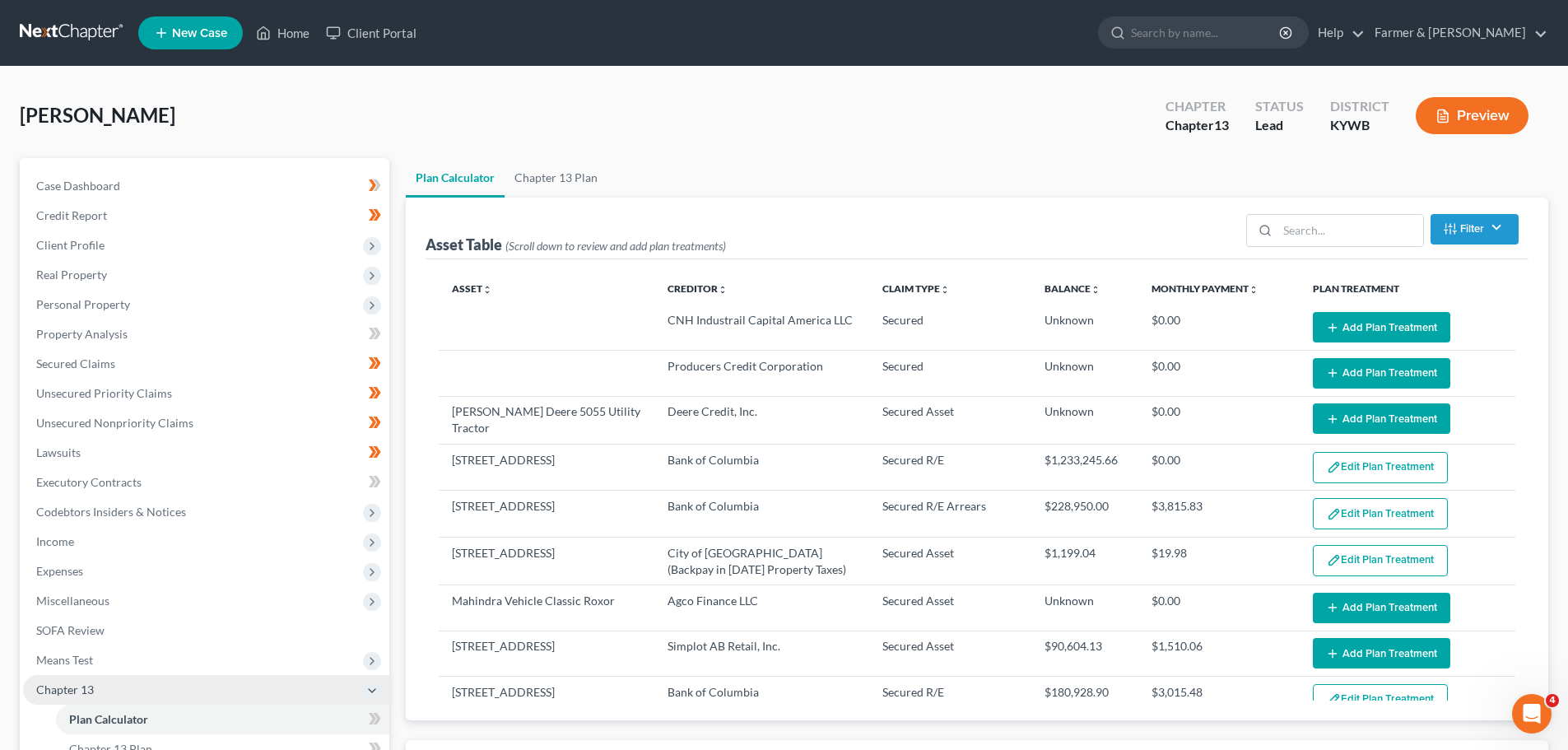
click at [397, 409] on div "Case Dashboard Payments Invoices Payments Payments Credit Report Client Profile" at bounding box center [204, 585] width 386 height 853
select select "59"
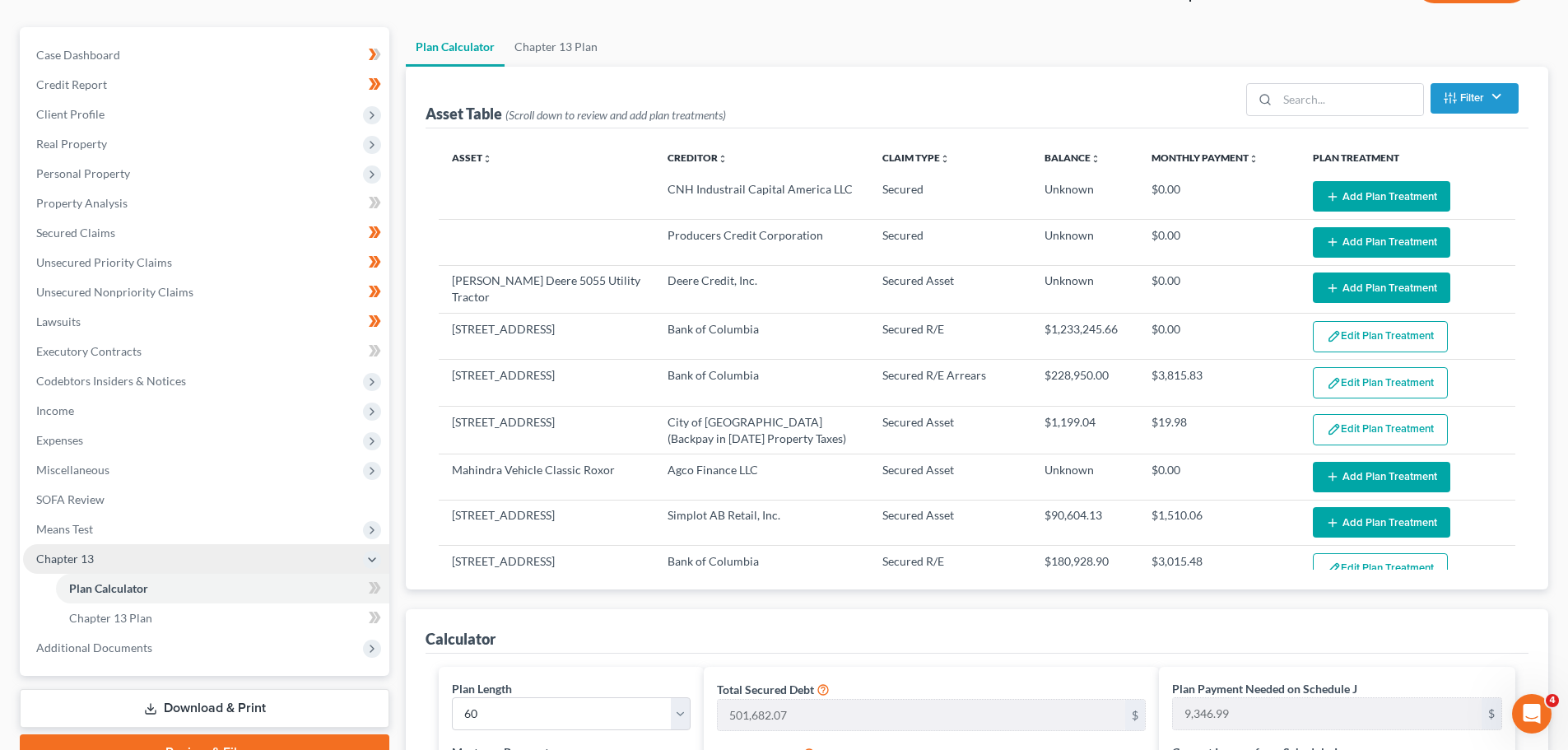
scroll to position [247, 0]
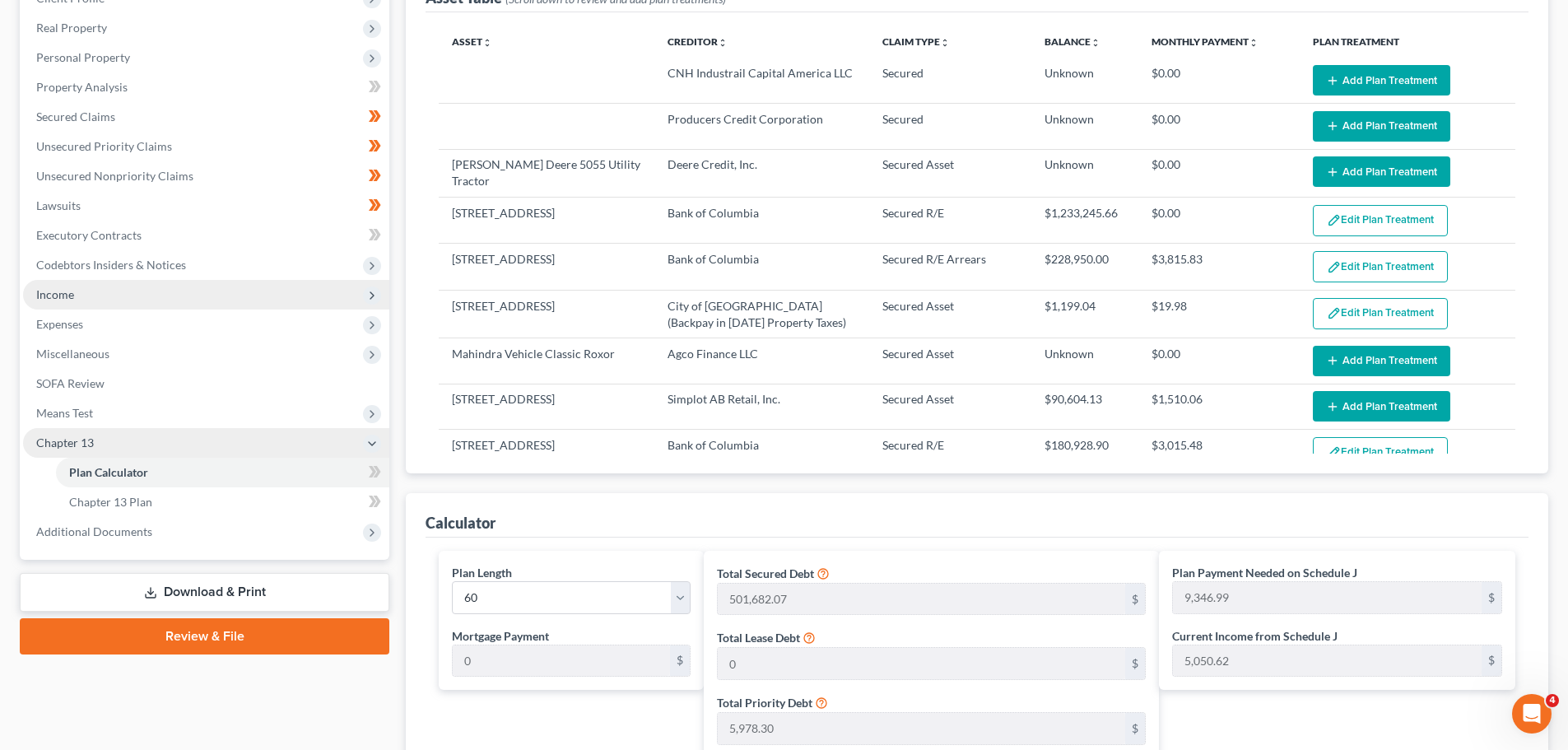
click at [147, 289] on span "Income" at bounding box center [206, 294] width 366 height 30
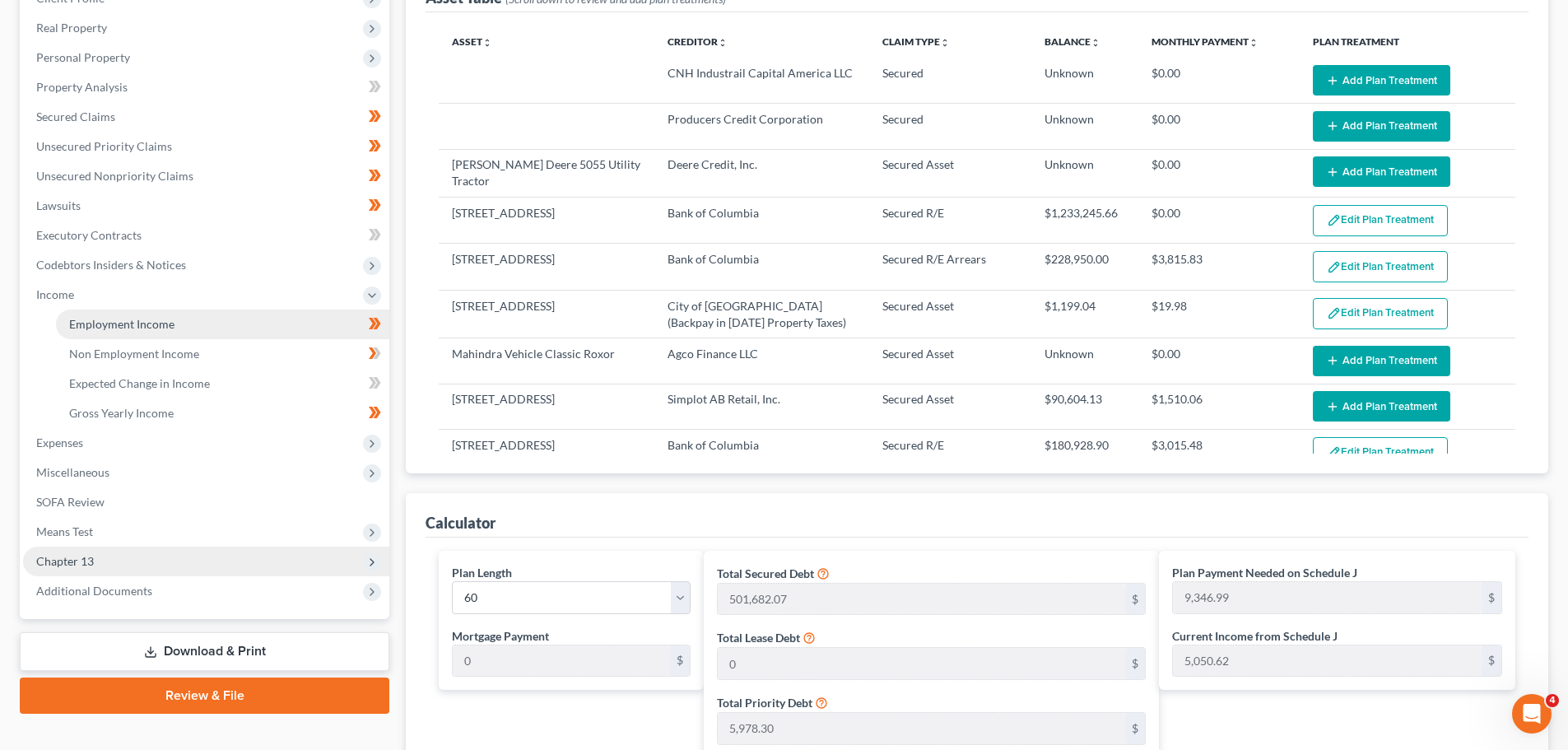
click at [145, 326] on span "Employment Income" at bounding box center [121, 323] width 105 height 14
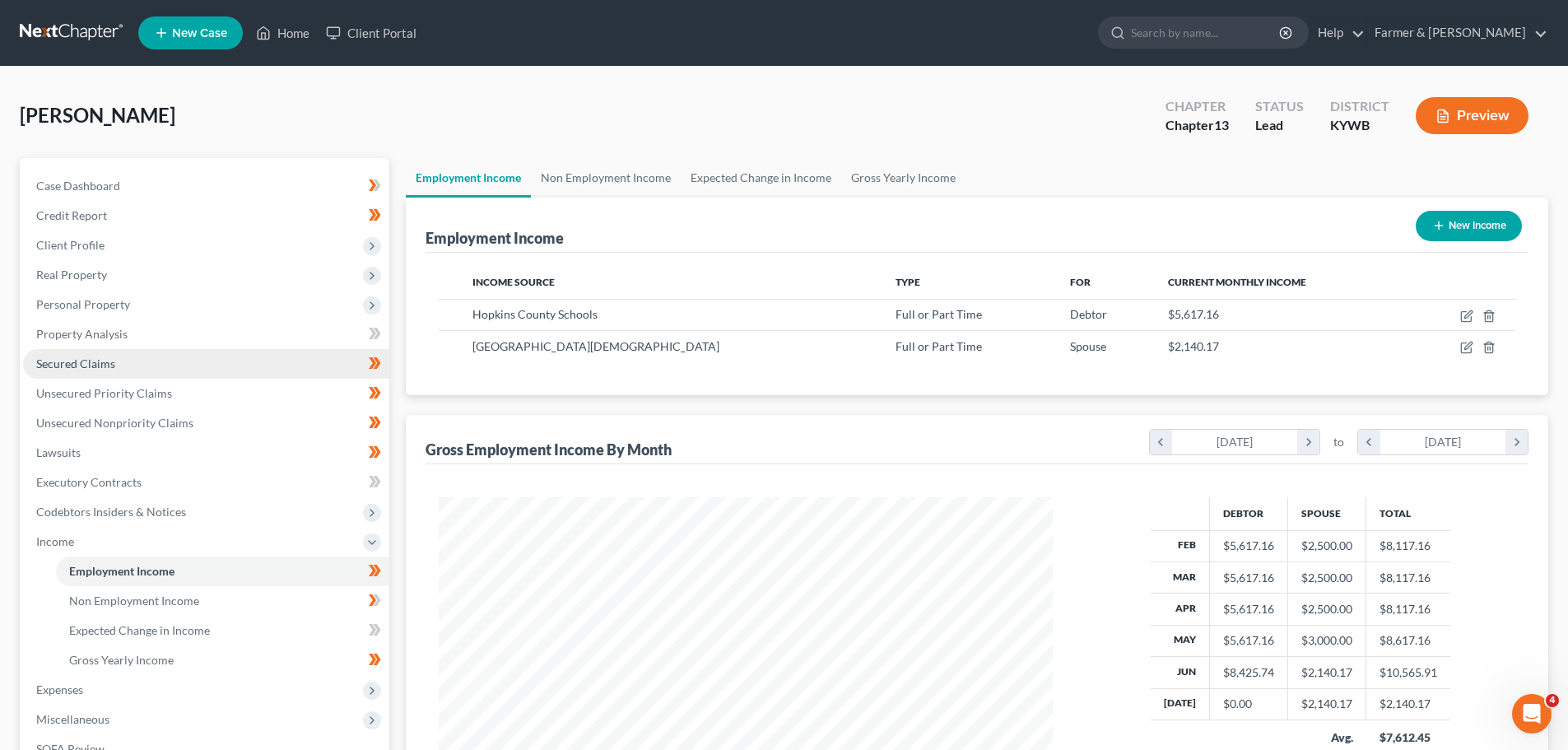
click at [115, 374] on link "Secured Claims" at bounding box center [206, 364] width 366 height 30
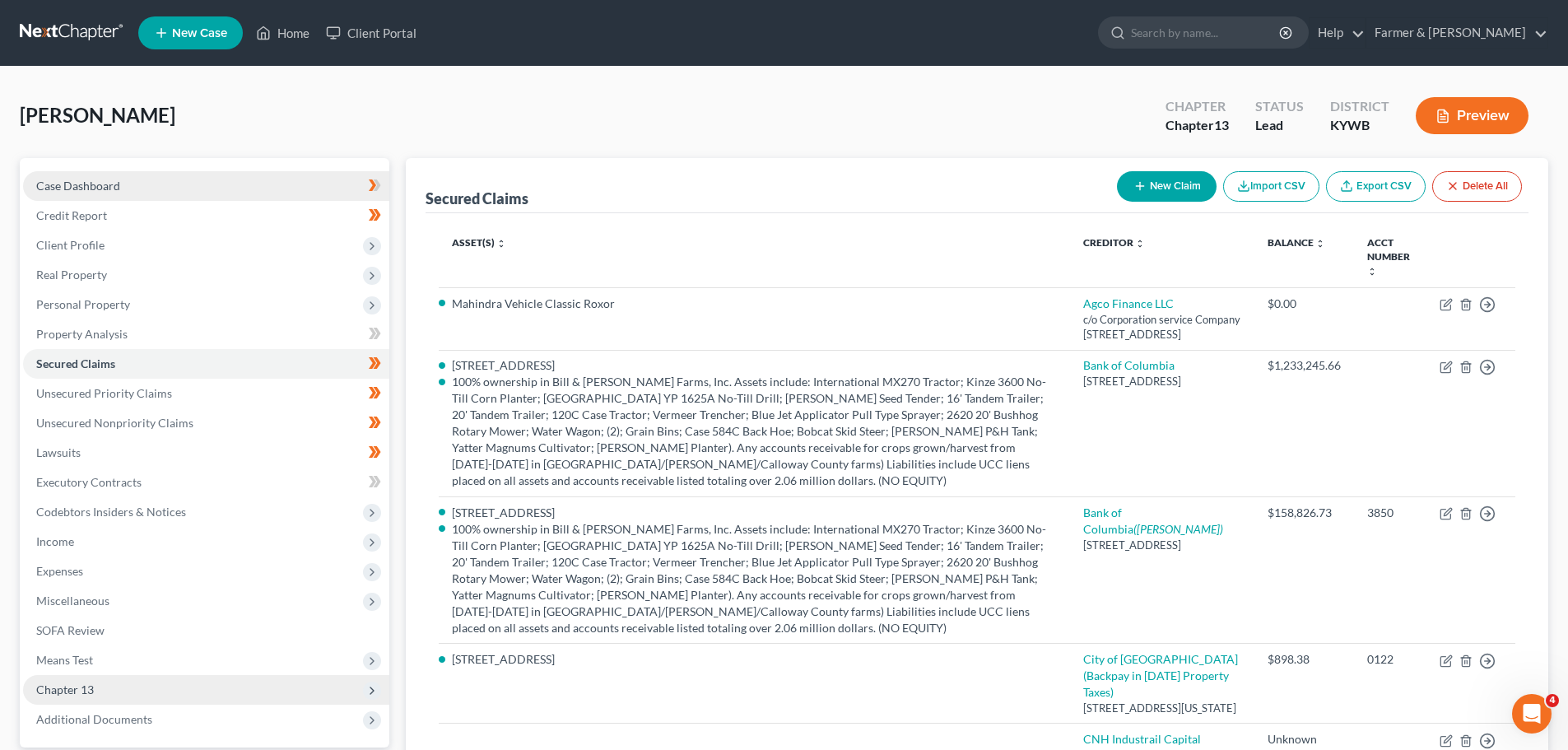
click at [77, 182] on span "Case Dashboard" at bounding box center [78, 185] width 84 height 14
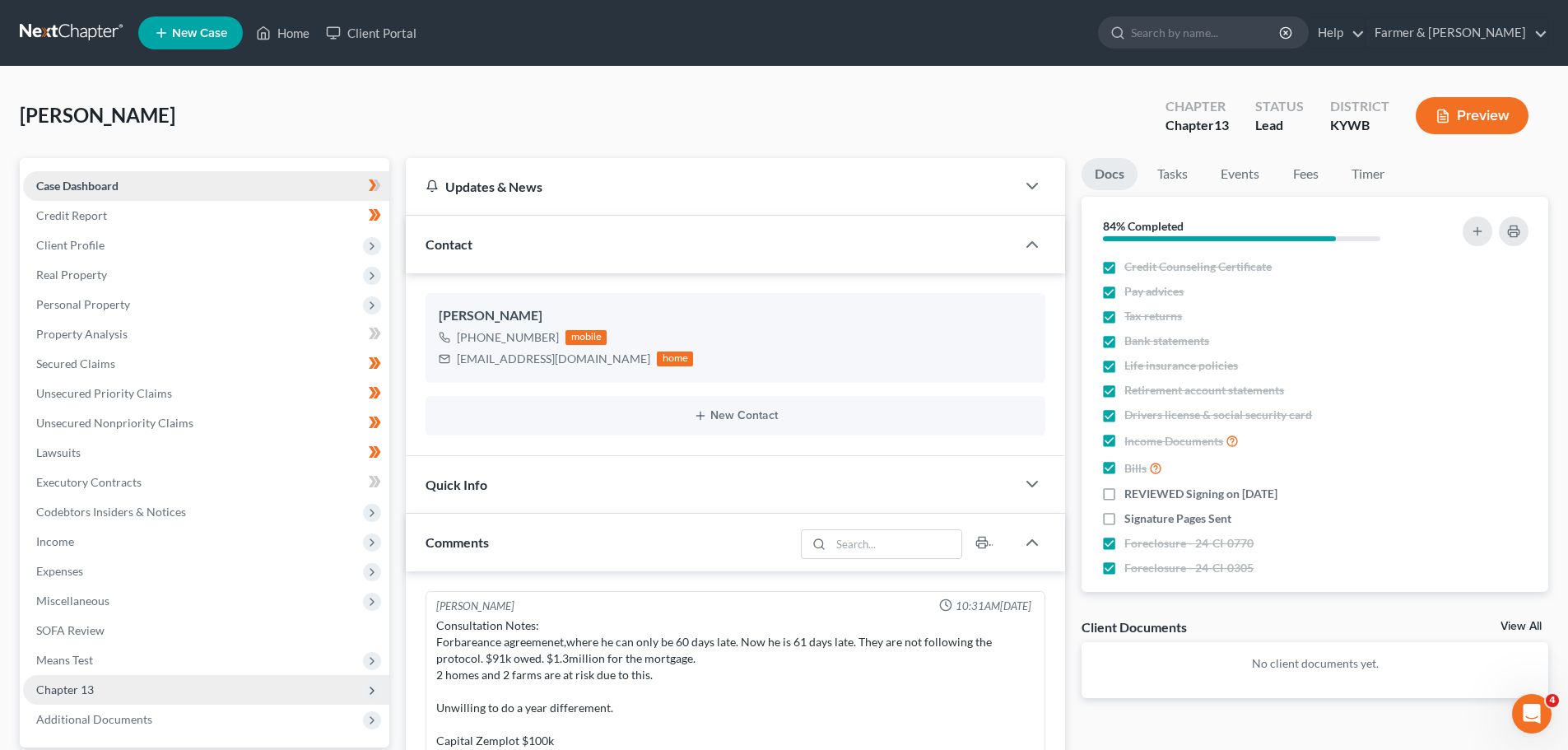
scroll to position [326, 0]
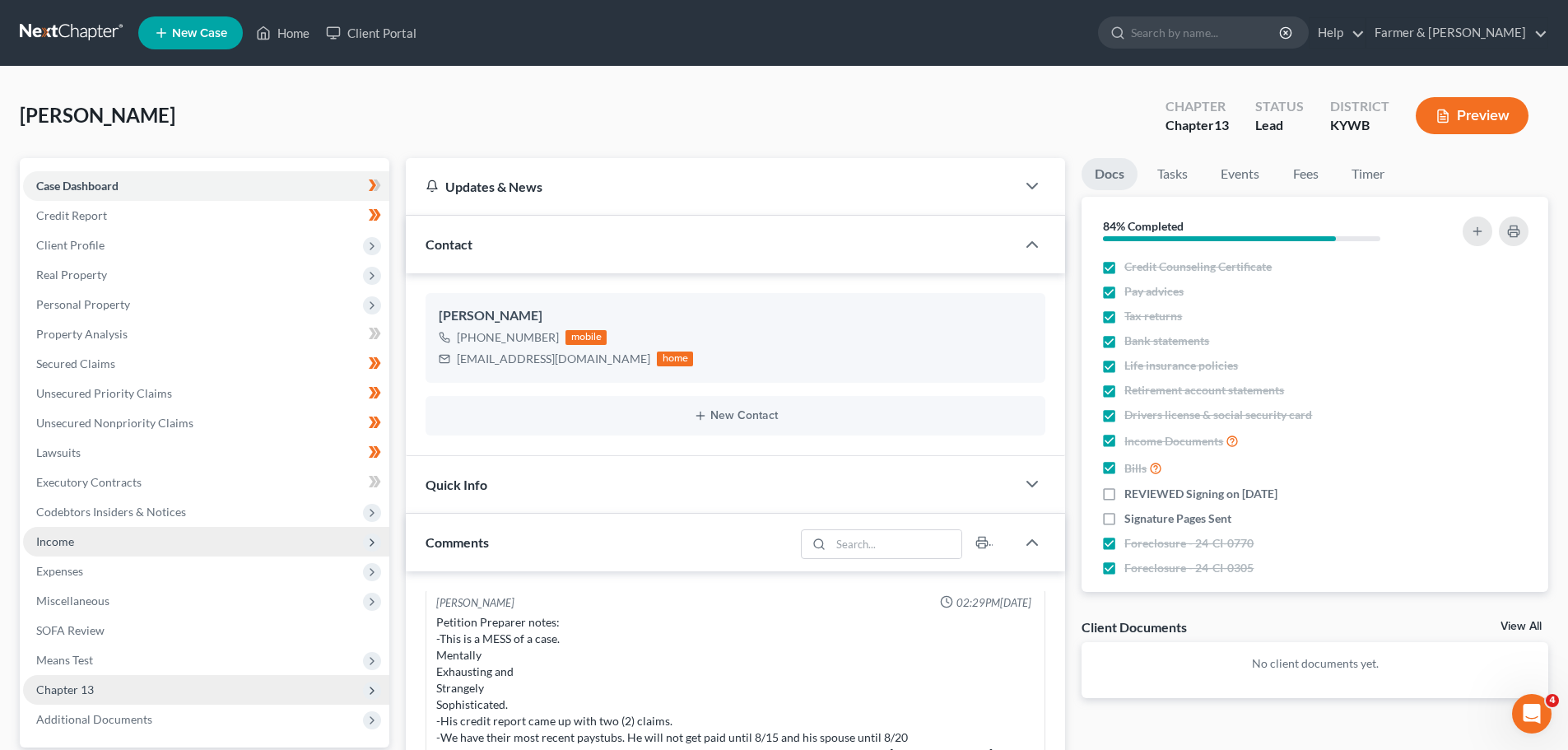
drag, startPoint x: 110, startPoint y: 564, endPoint x: 109, endPoint y: 545, distance: 19.0
click at [110, 564] on span "Expenses" at bounding box center [206, 571] width 366 height 30
click at [109, 545] on span "Income" at bounding box center [206, 541] width 366 height 30
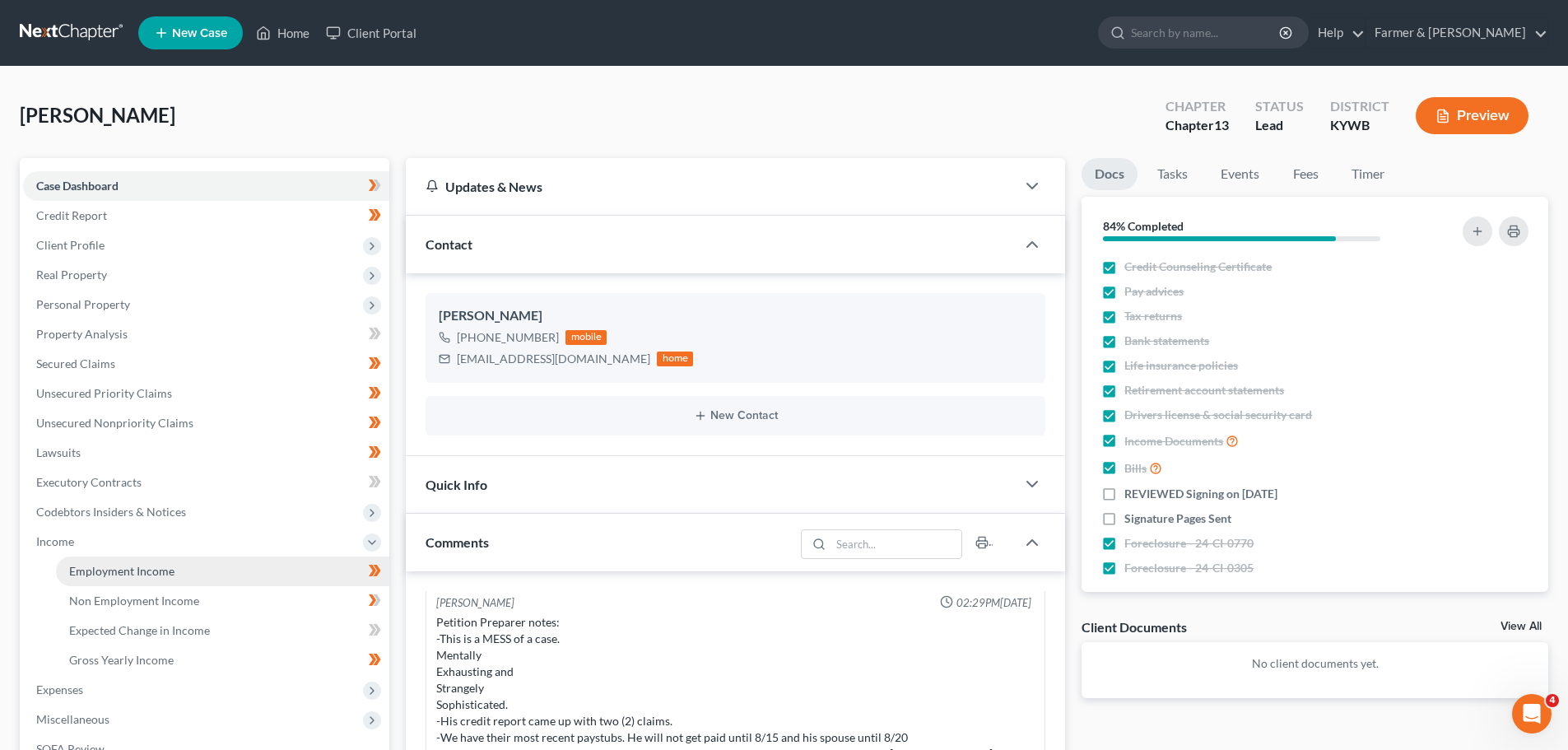
click at [116, 565] on span "Employment Income" at bounding box center [121, 571] width 105 height 14
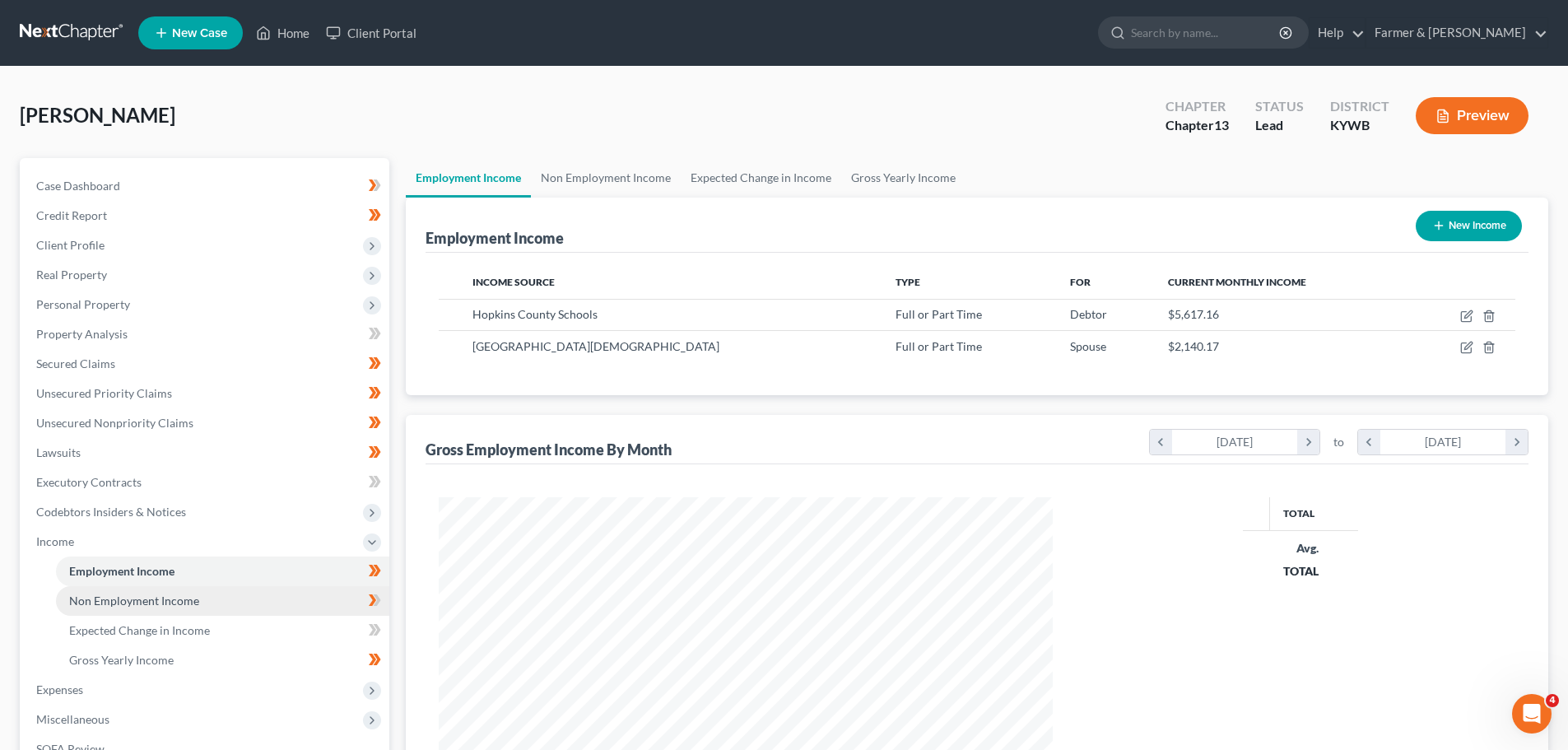
scroll to position [307, 647]
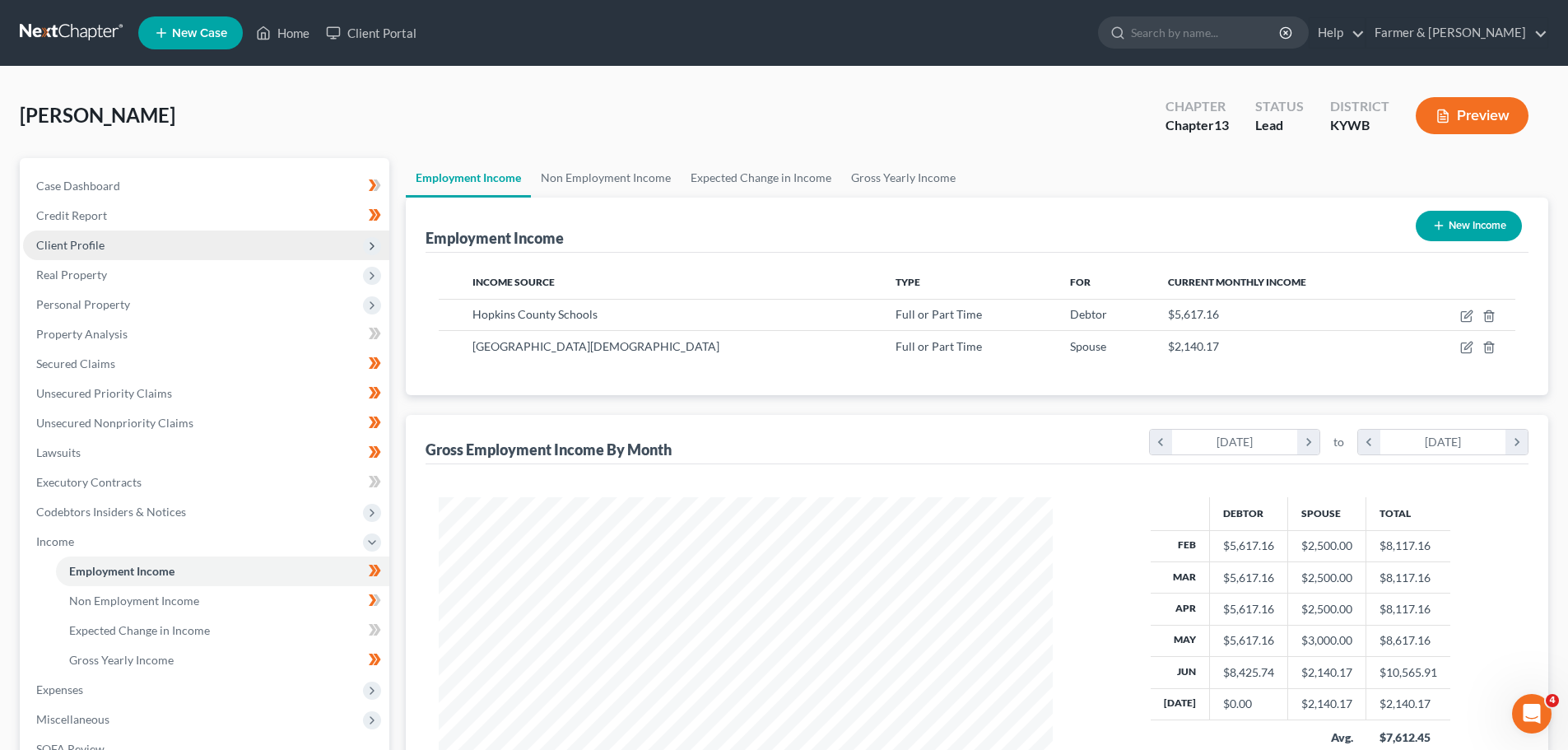
click at [84, 241] on span "Client Profile" at bounding box center [71, 244] width 69 height 14
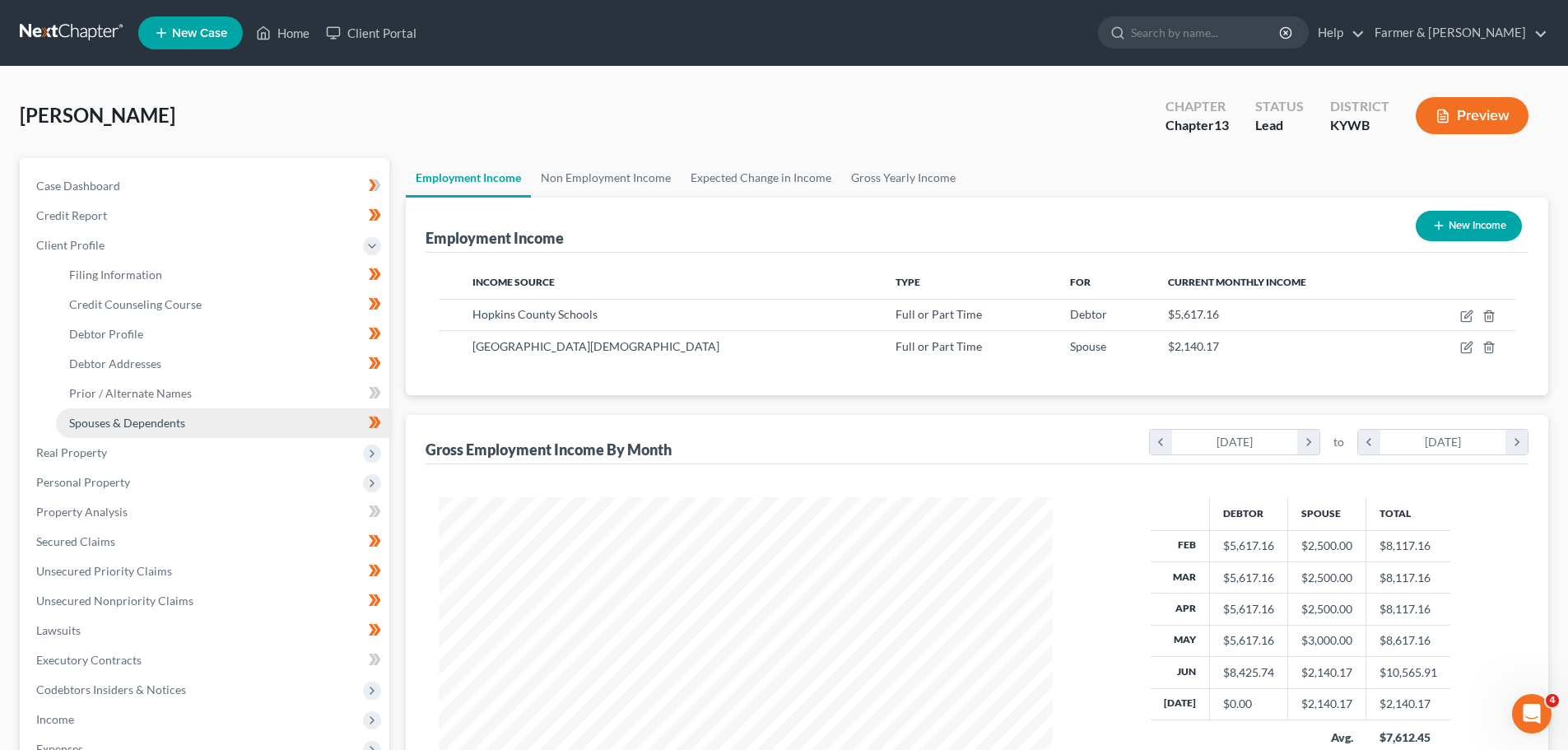
click at [157, 424] on span "Spouses & Dependents" at bounding box center [127, 423] width 116 height 14
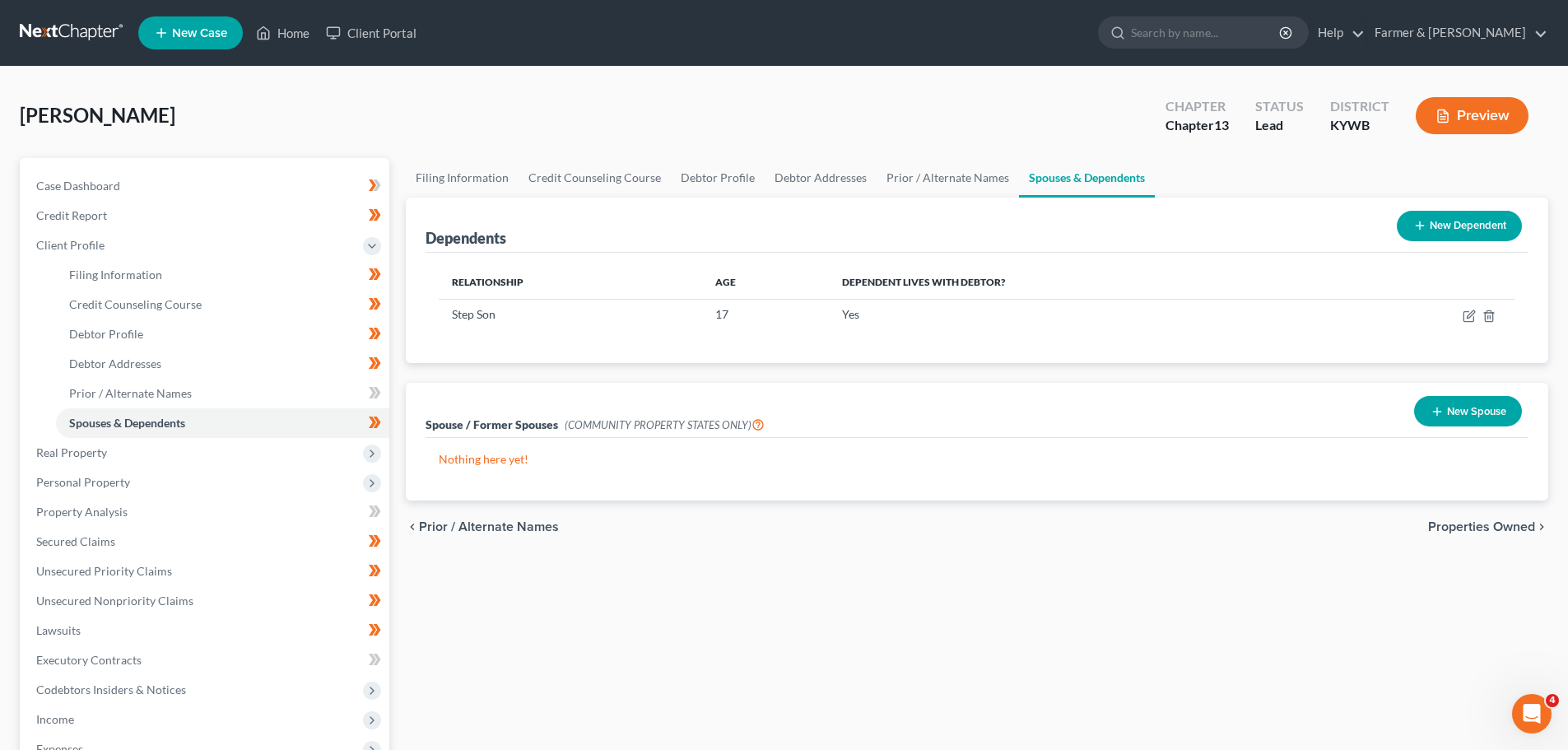
click at [399, 453] on div "Spouse / Former Spouses (COMMUNITY PROPERTY STATES ONLY) New Spouse Nothing her…" at bounding box center [977, 441] width 1159 height 117
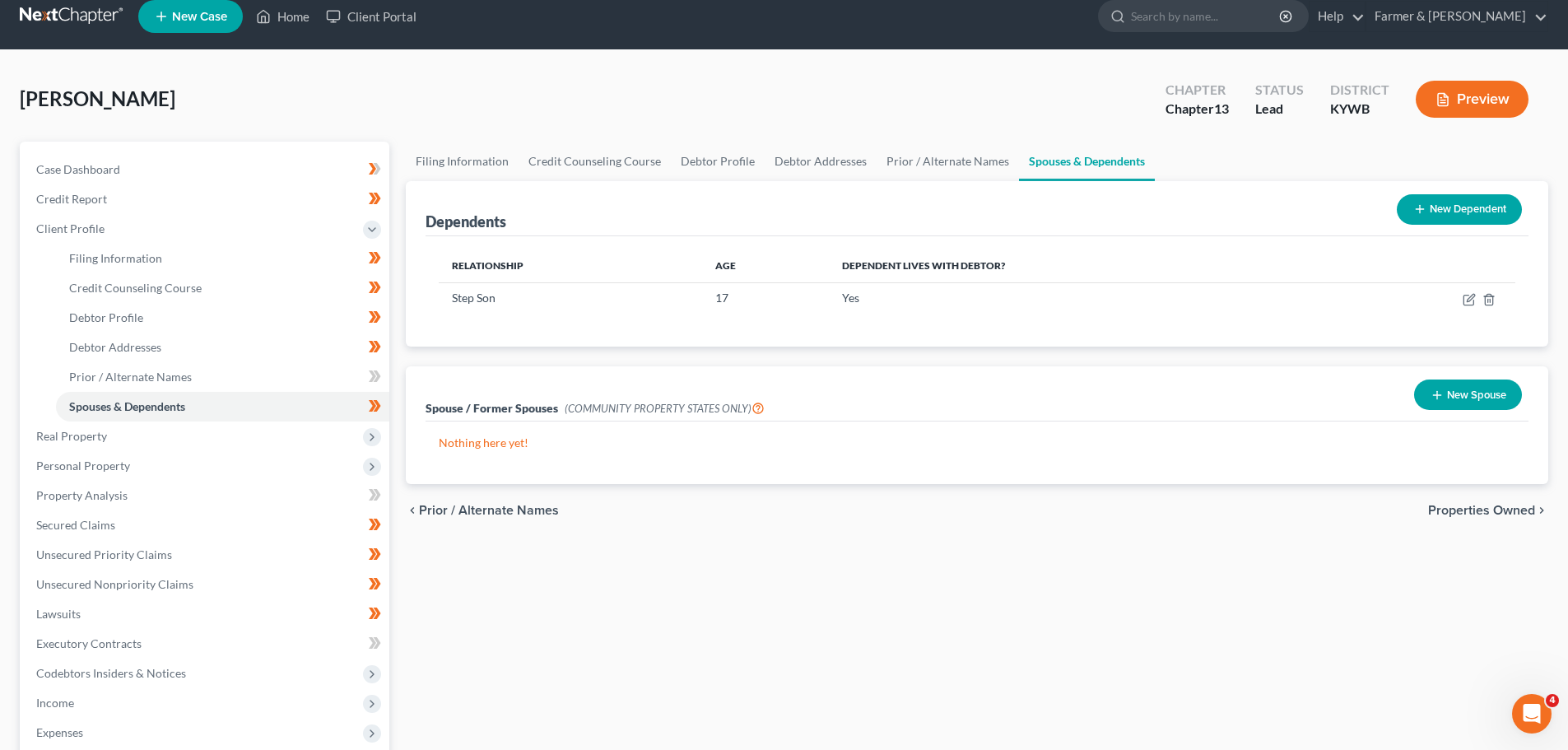
scroll to position [3, 0]
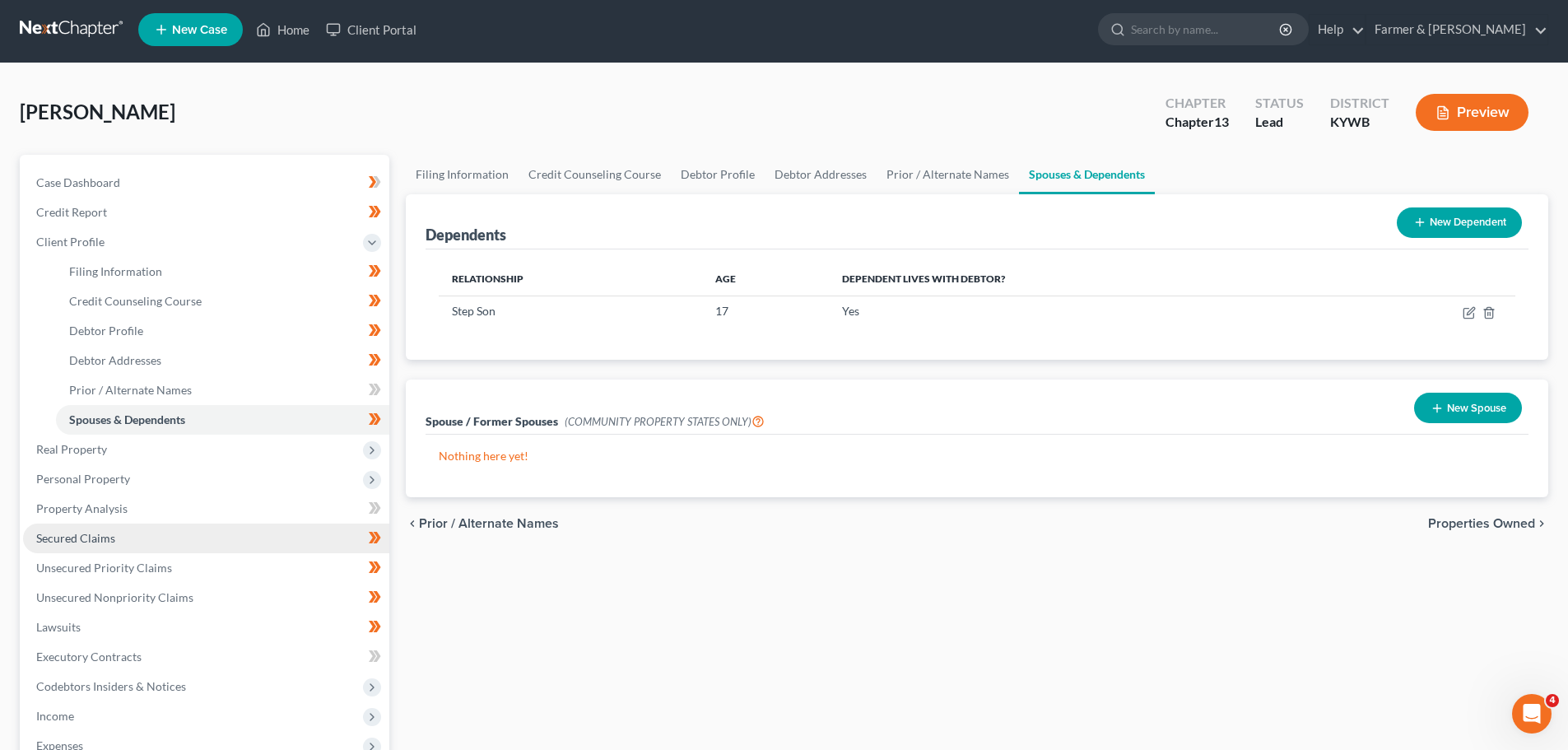
click at [58, 531] on span "Secured Claims" at bounding box center [75, 537] width 79 height 14
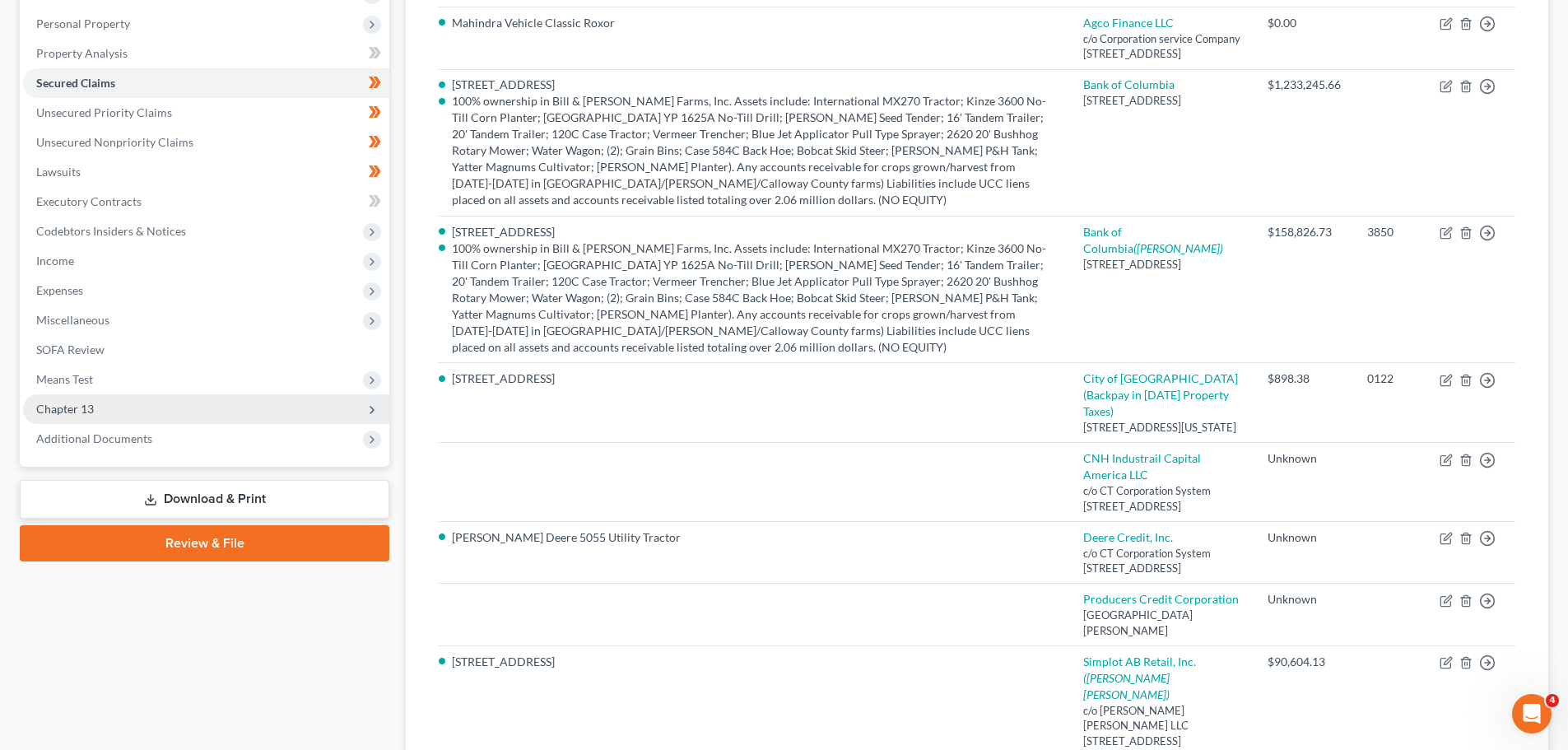
scroll to position [13, 0]
